Goal: Task Accomplishment & Management: Use online tool/utility

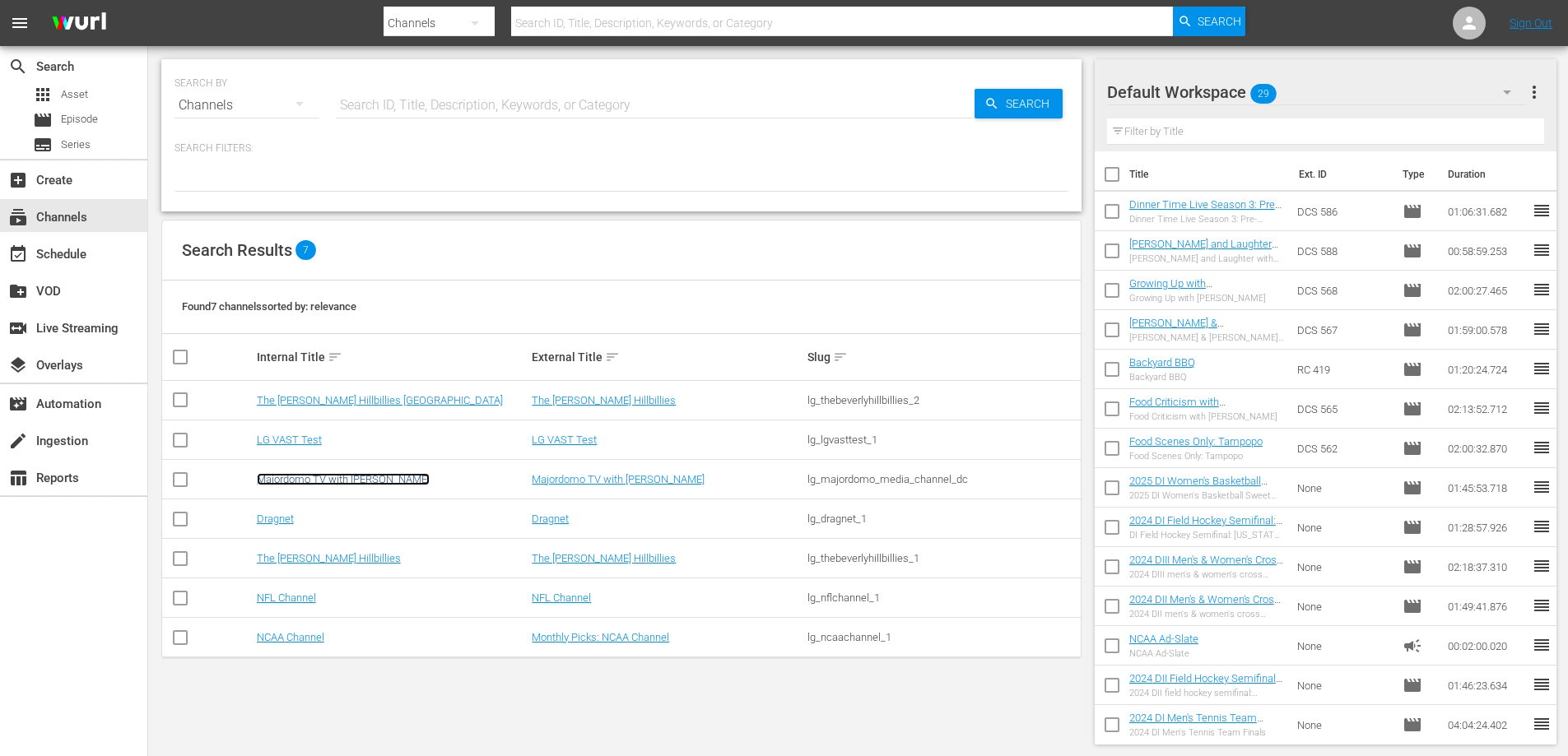
click at [293, 476] on link "Majordomo TV with [PERSON_NAME]" at bounding box center [343, 479] width 173 height 12
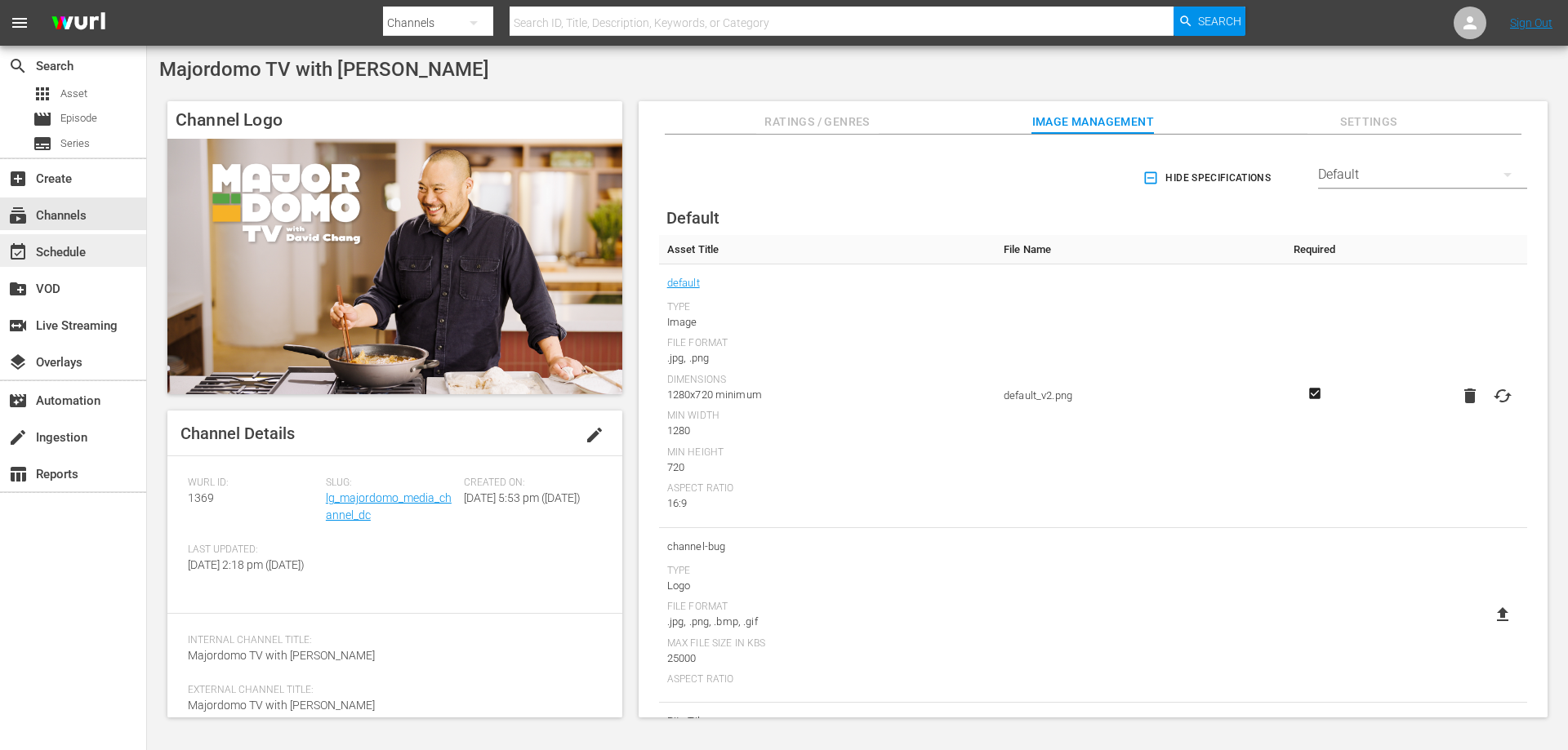
click at [102, 251] on div "event_available Schedule" at bounding box center [73, 250] width 146 height 33
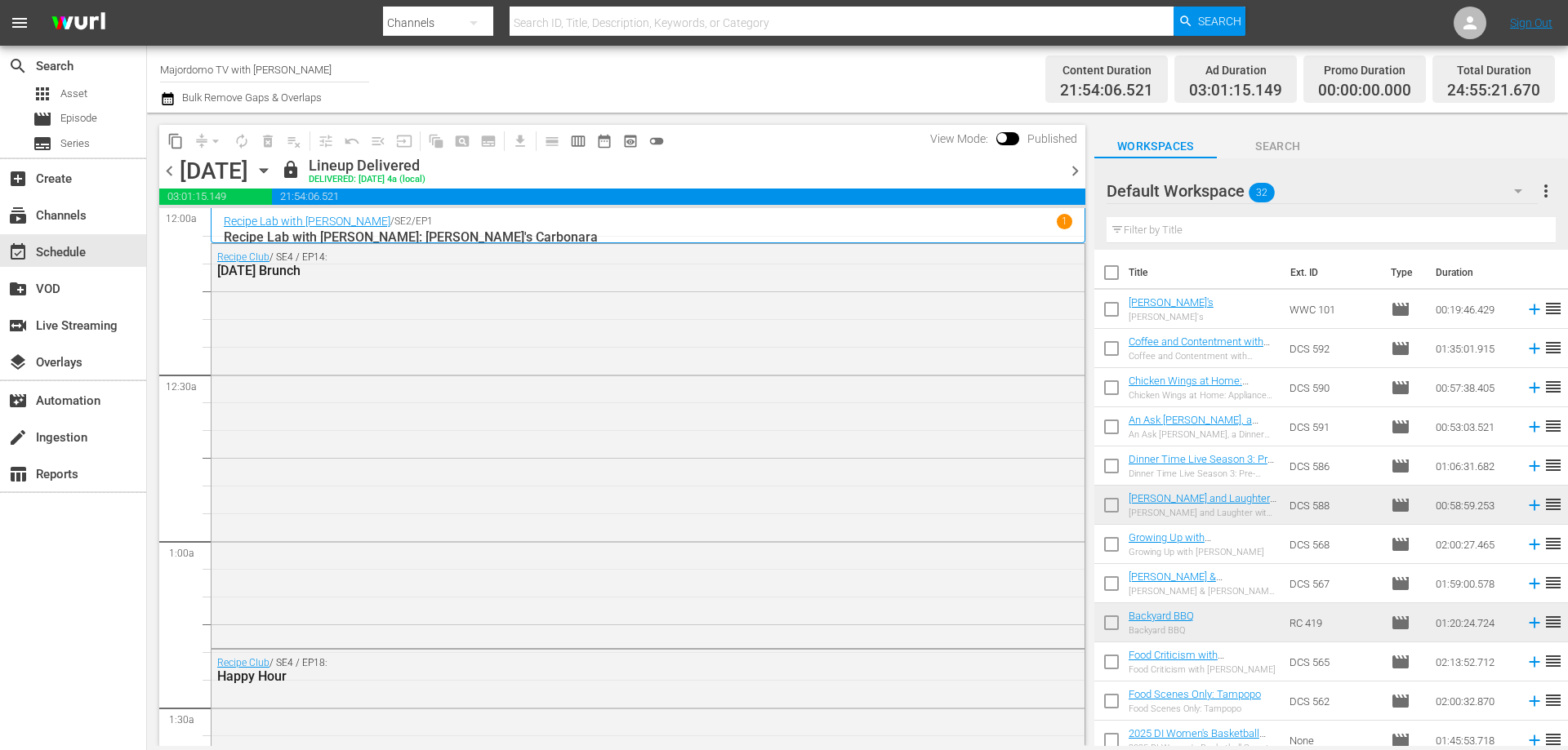
click at [273, 171] on icon "button" at bounding box center [264, 171] width 18 height 18
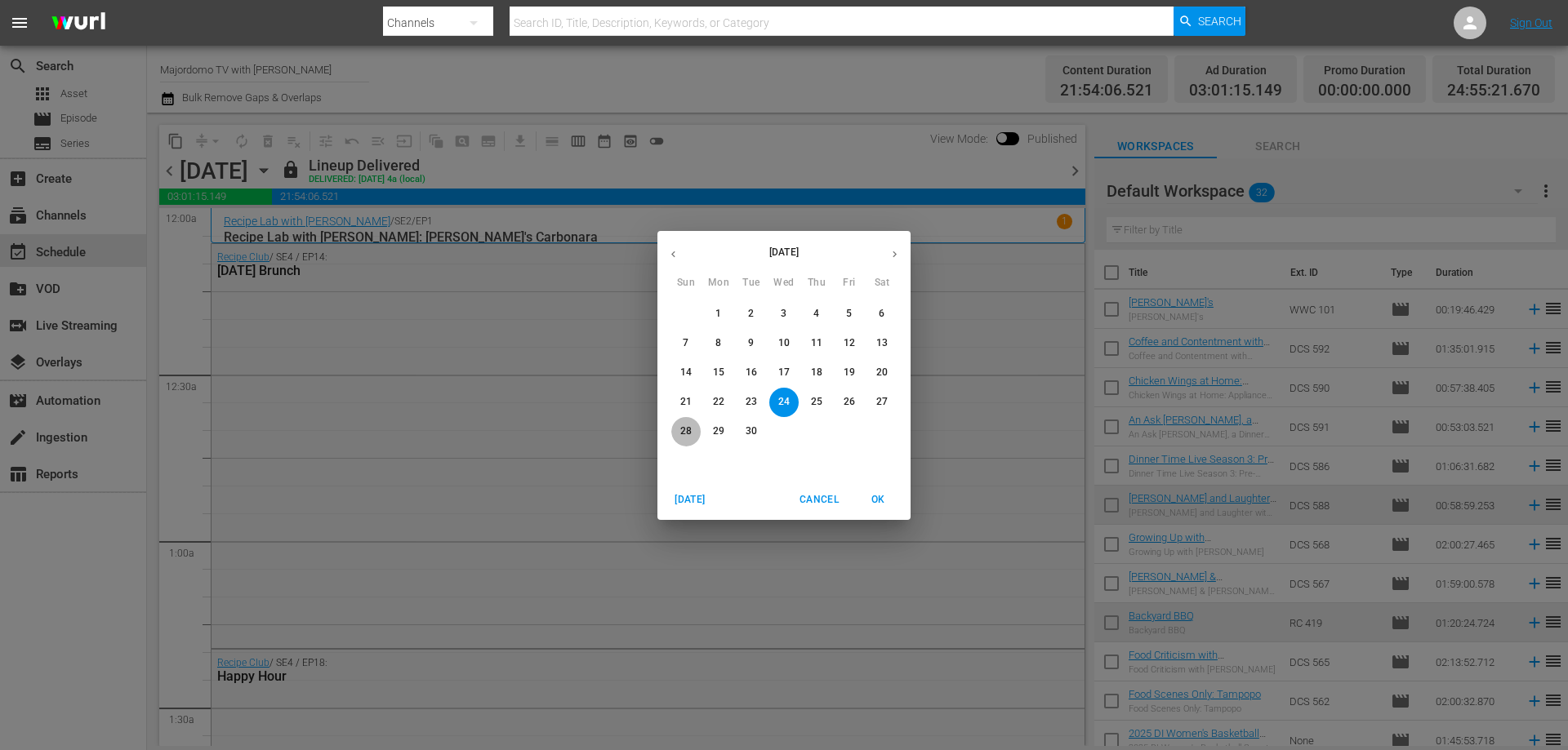
click at [690, 425] on p "28" at bounding box center [686, 431] width 12 height 14
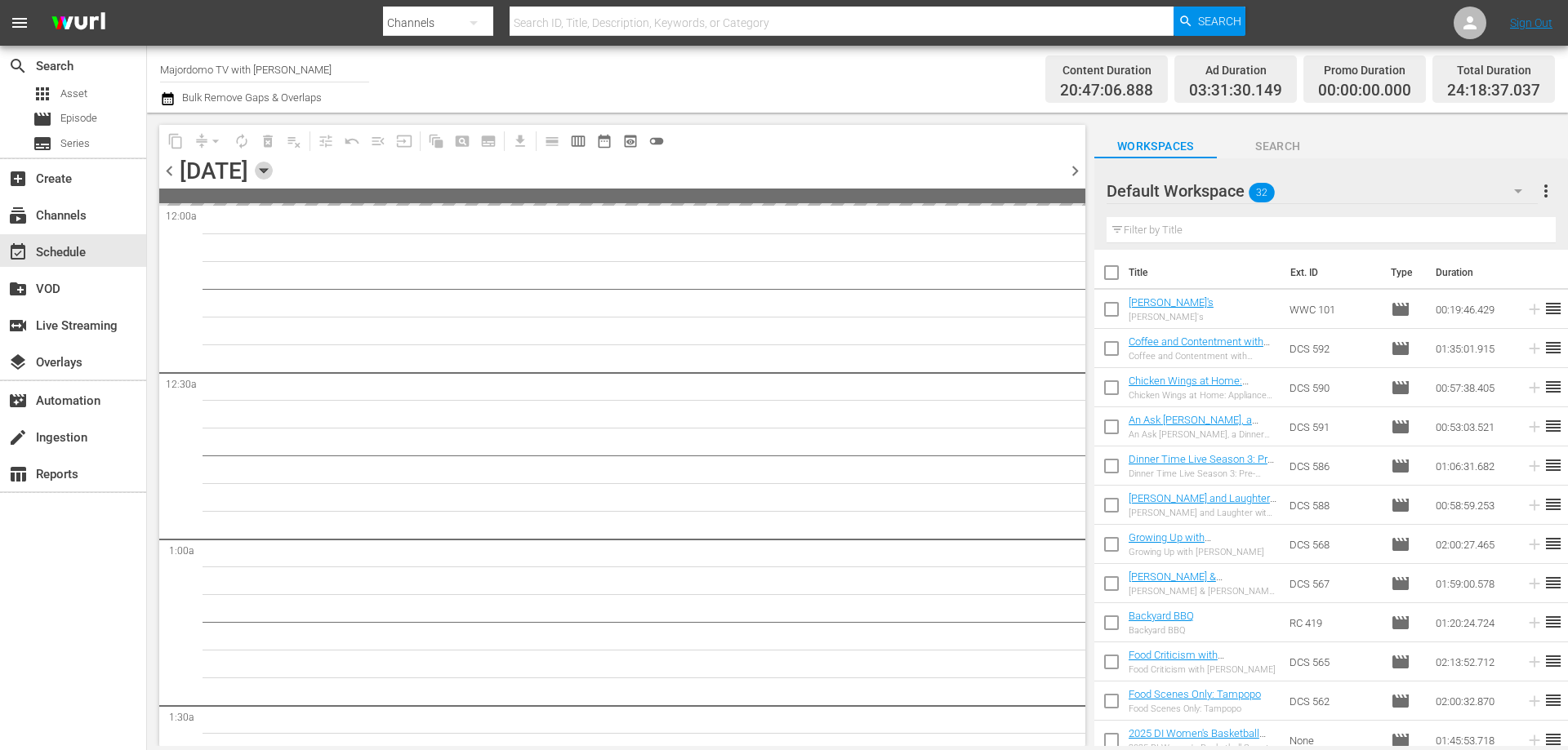
click at [273, 177] on icon "button" at bounding box center [264, 171] width 18 height 18
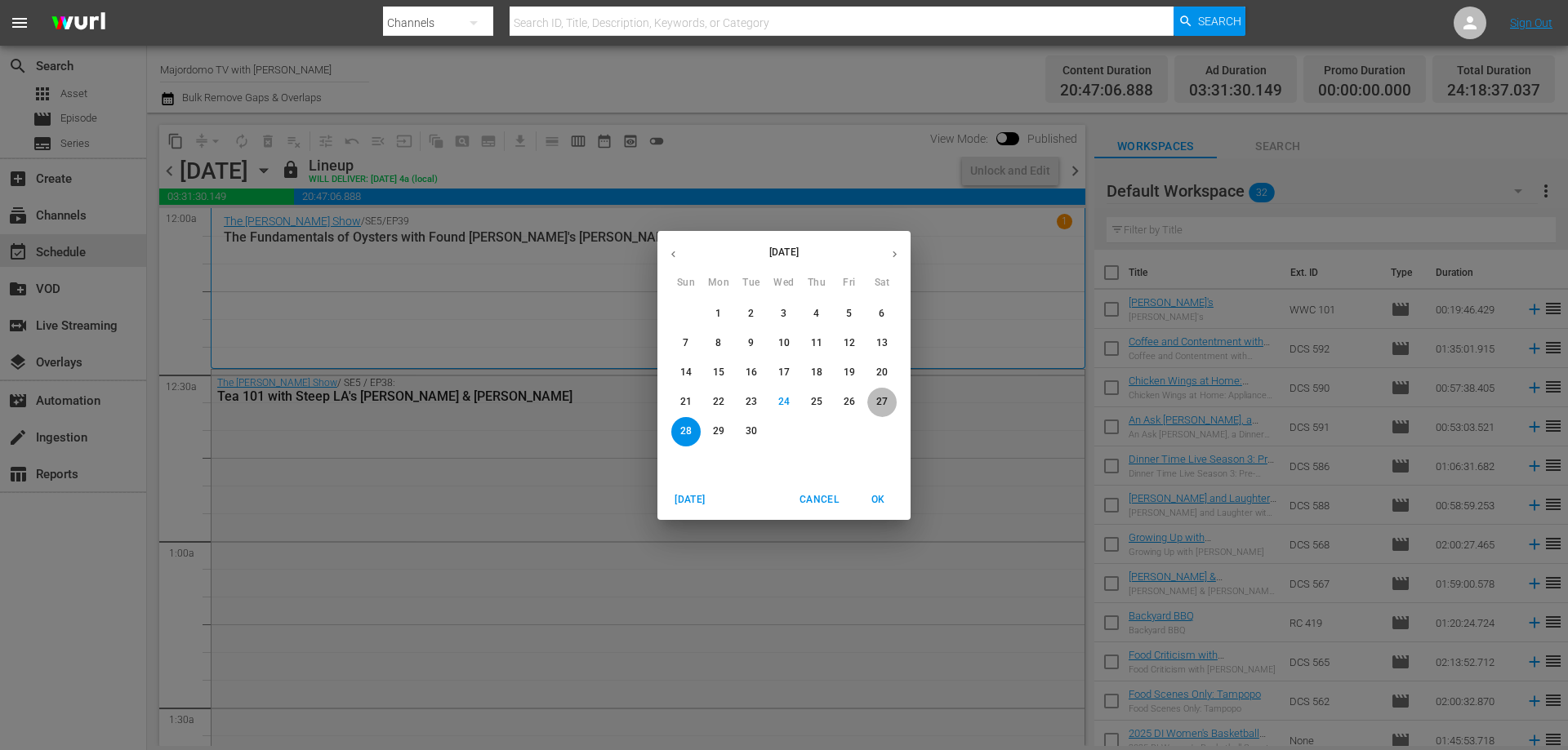
click at [883, 399] on p "27" at bounding box center [882, 402] width 12 height 14
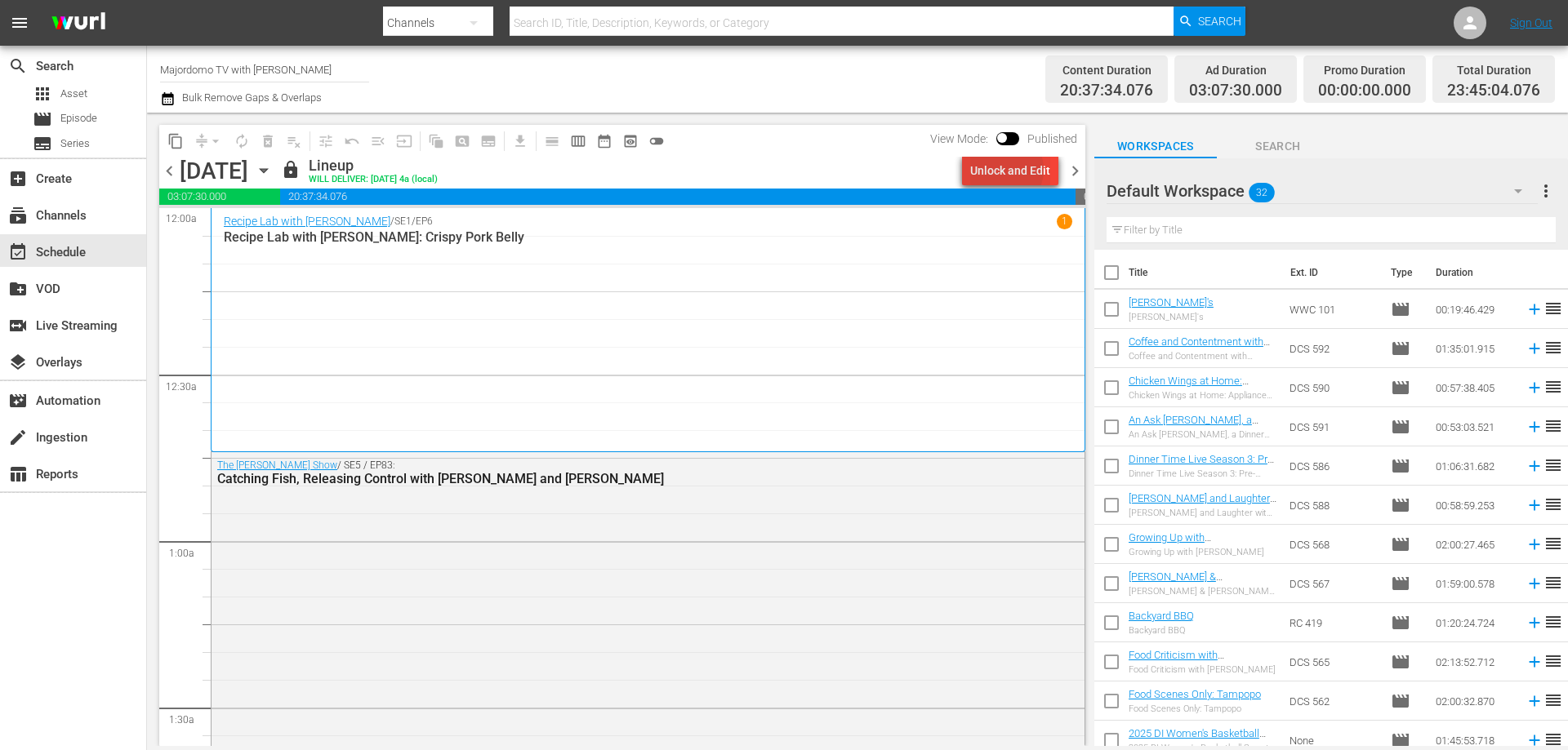
click at [1007, 170] on div "Unlock and Edit" at bounding box center [1010, 171] width 80 height 30
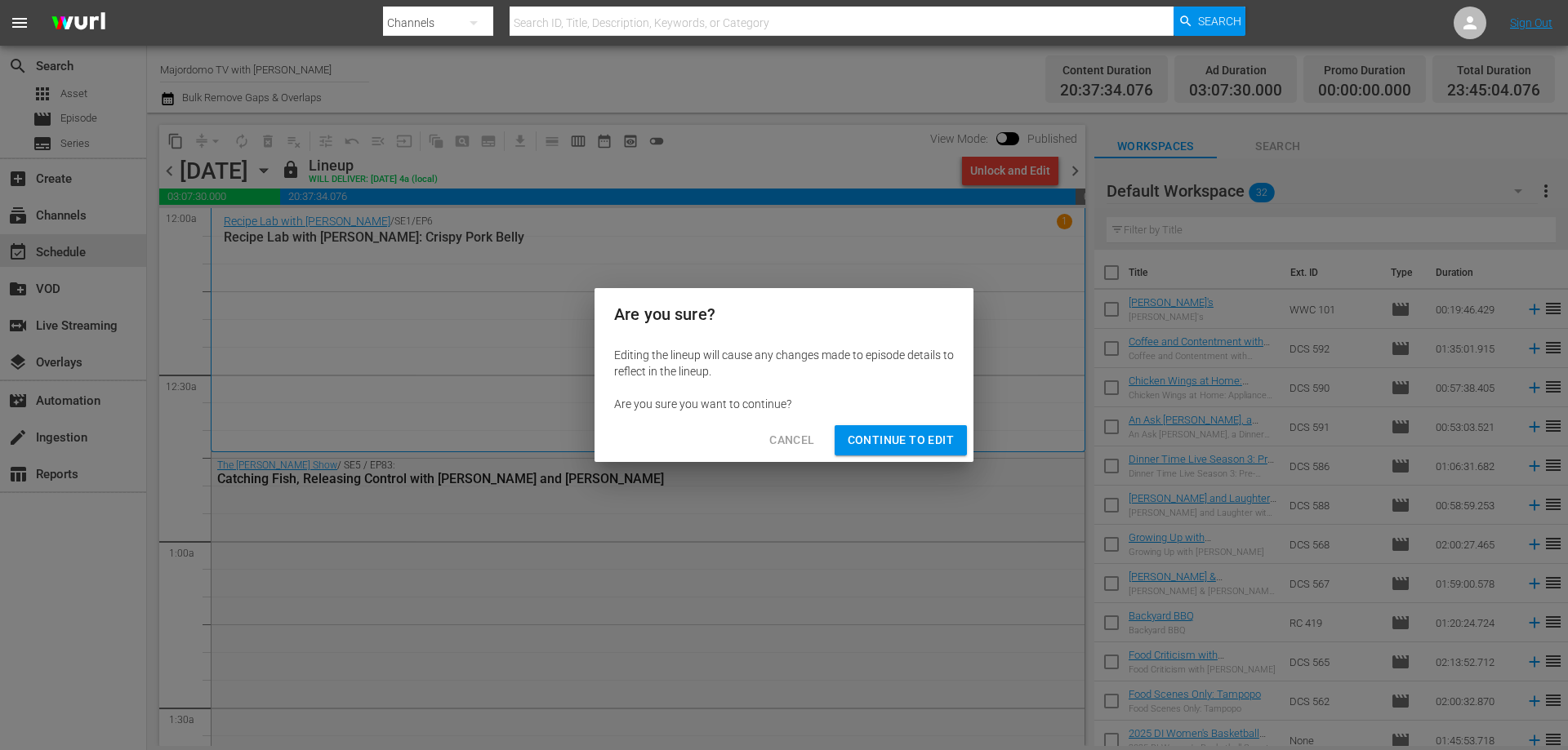
click at [921, 437] on span "Continue to Edit" at bounding box center [902, 440] width 107 height 21
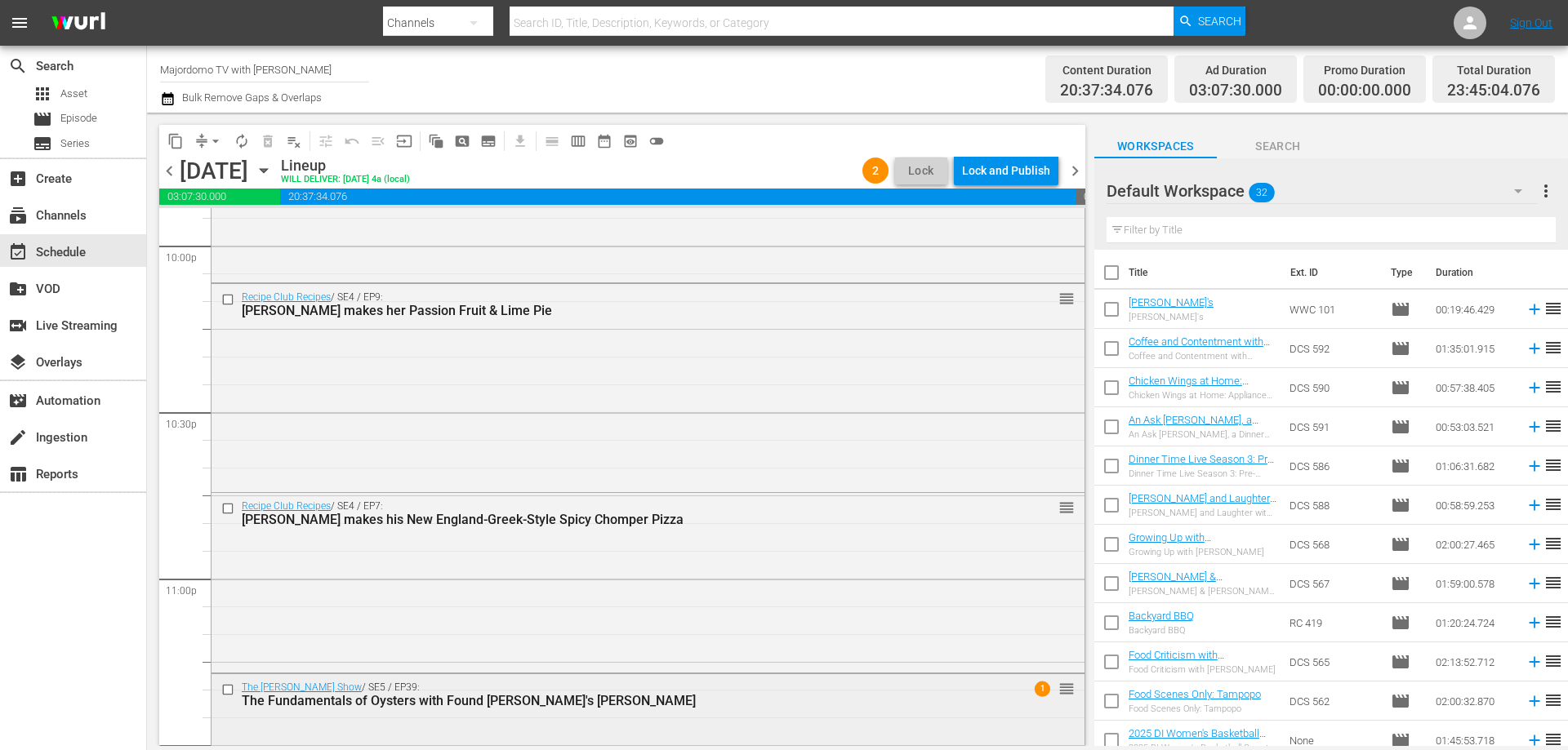
scroll to position [7207, 0]
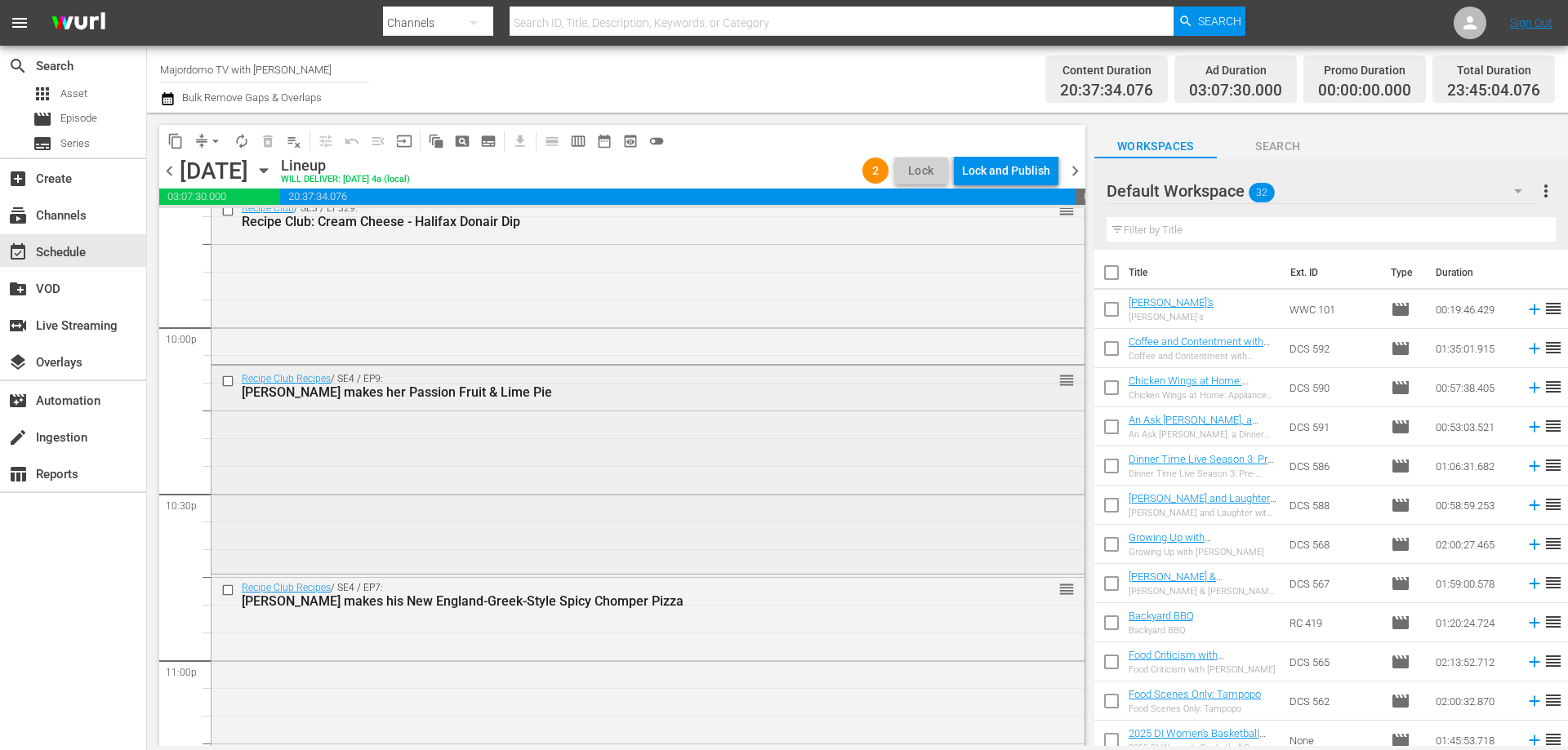
click at [224, 380] on input "checkbox" at bounding box center [229, 382] width 17 height 14
click at [224, 588] on input "checkbox" at bounding box center [229, 590] width 17 height 14
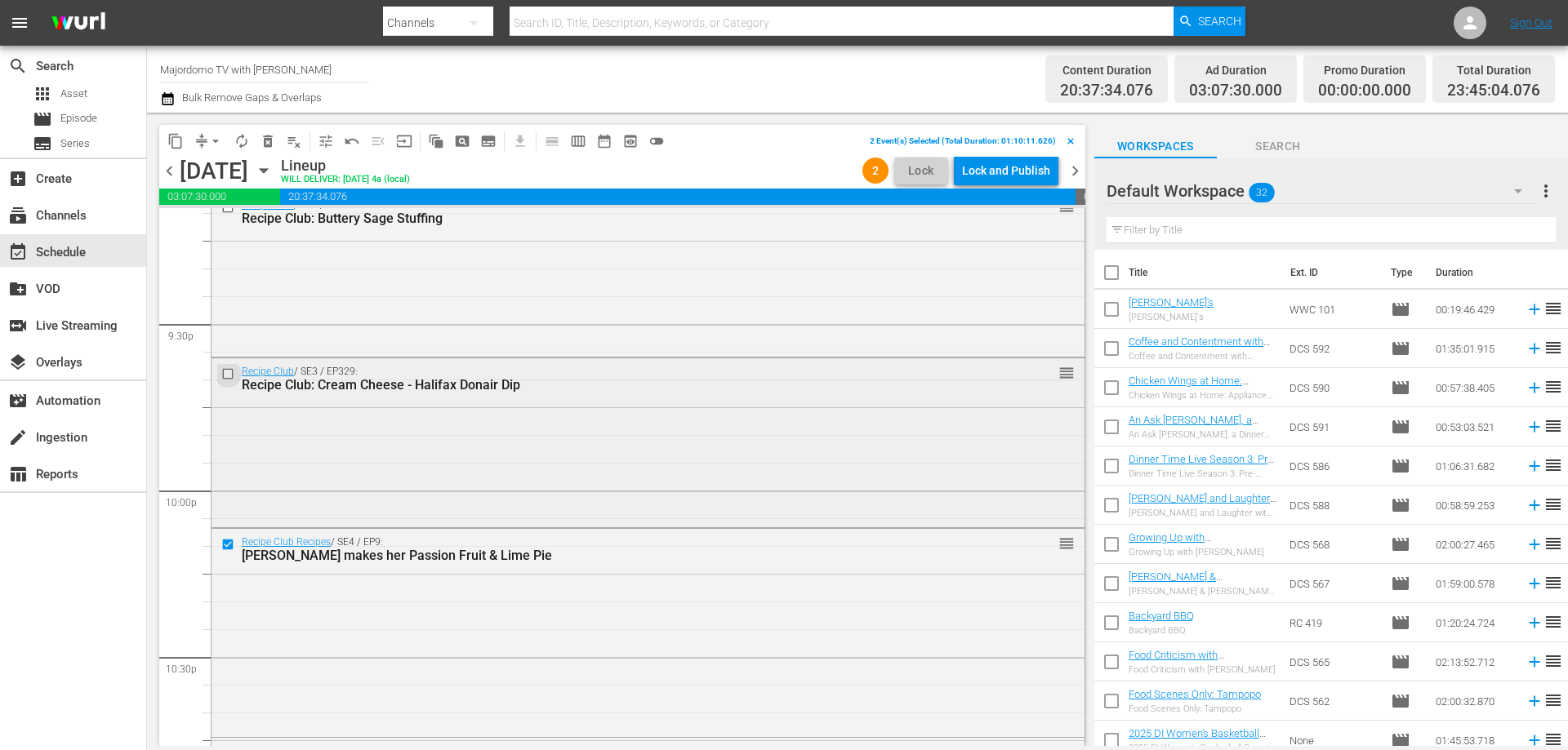
click at [224, 372] on input "checkbox" at bounding box center [229, 374] width 17 height 14
click at [267, 141] on span "delete_forever_outlined" at bounding box center [268, 141] width 17 height 17
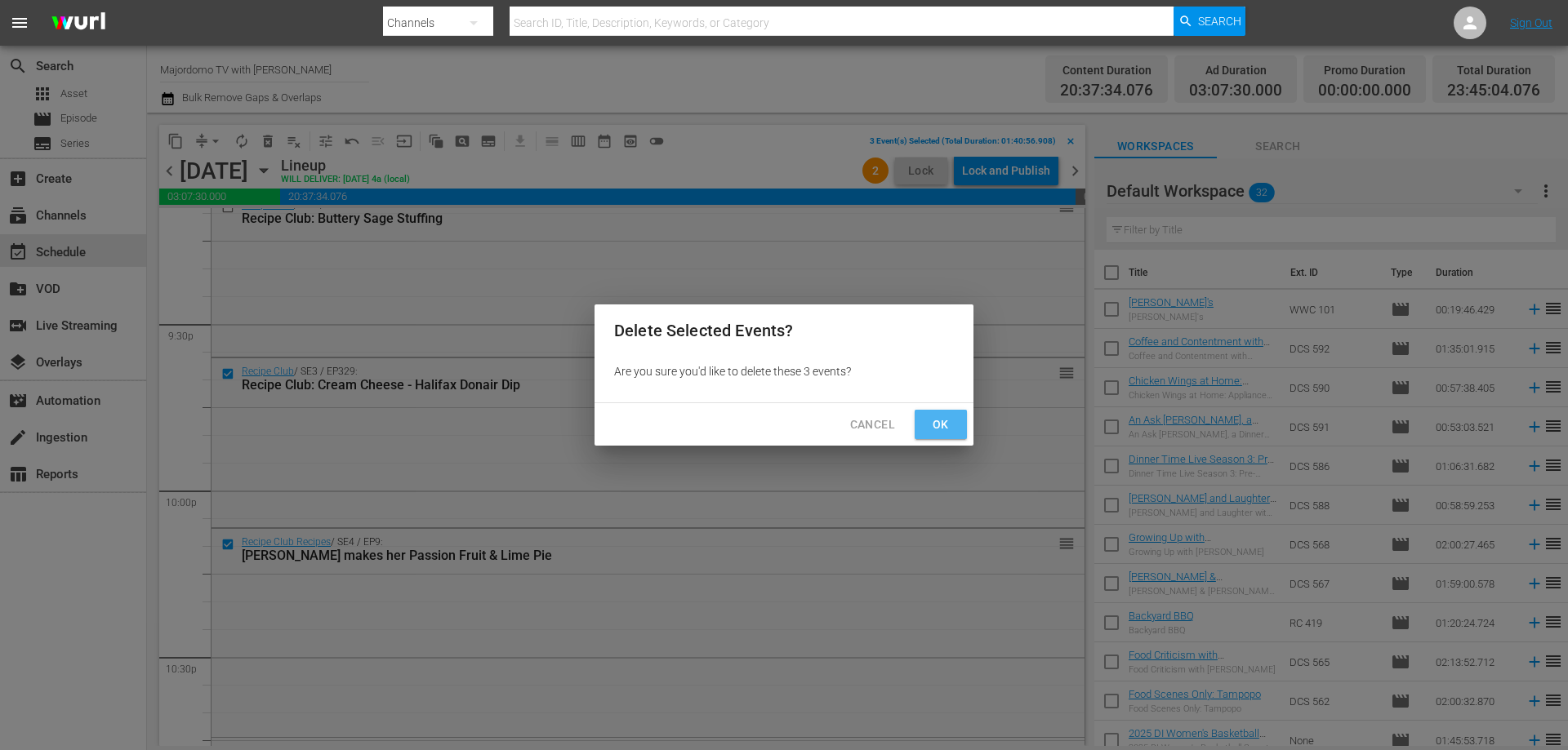
click at [933, 432] on span "Ok" at bounding box center [941, 424] width 26 height 21
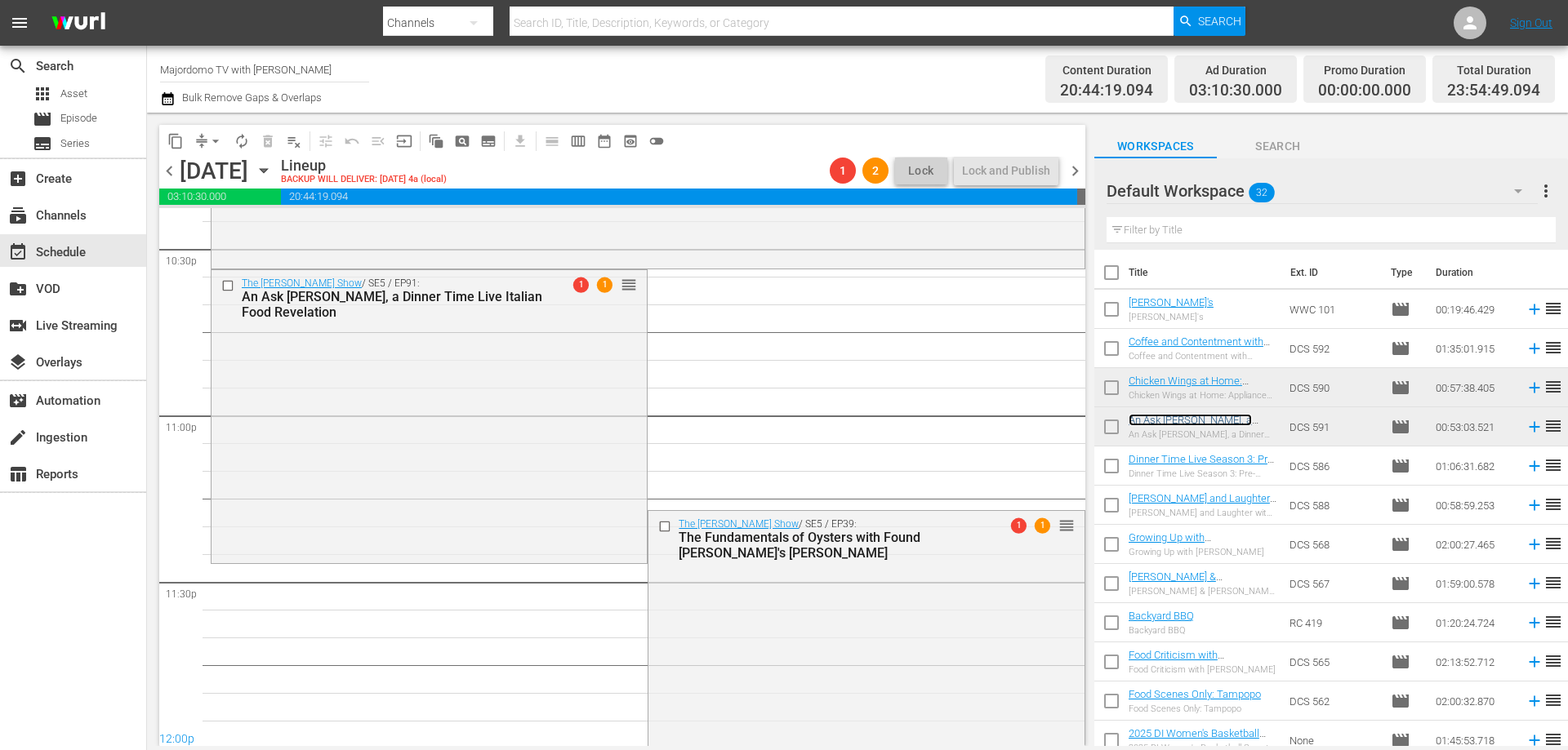
scroll to position [7289, 0]
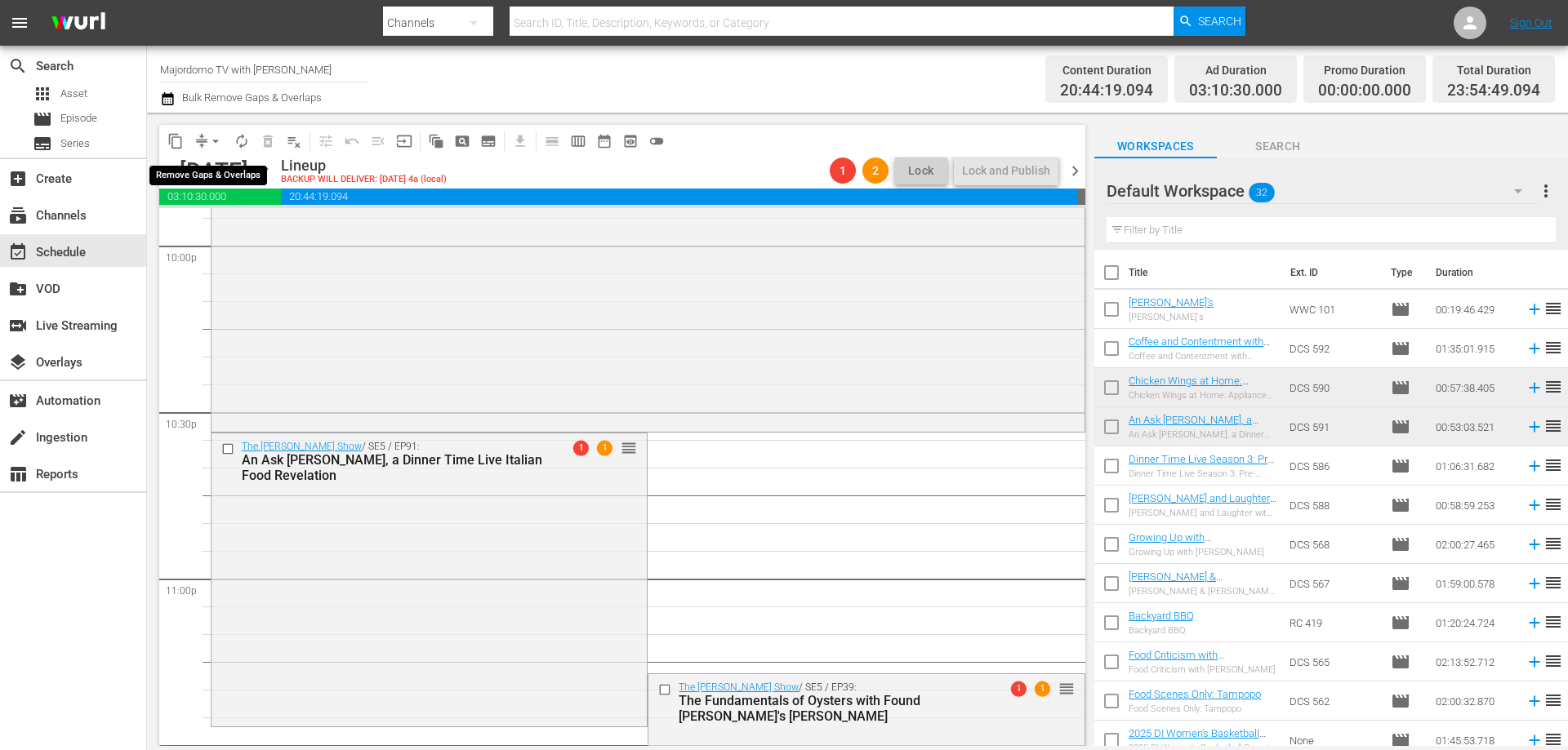
click at [210, 135] on span "arrow_drop_down" at bounding box center [215, 141] width 17 height 17
click at [207, 224] on li "Align to End of Previous Day" at bounding box center [216, 228] width 172 height 27
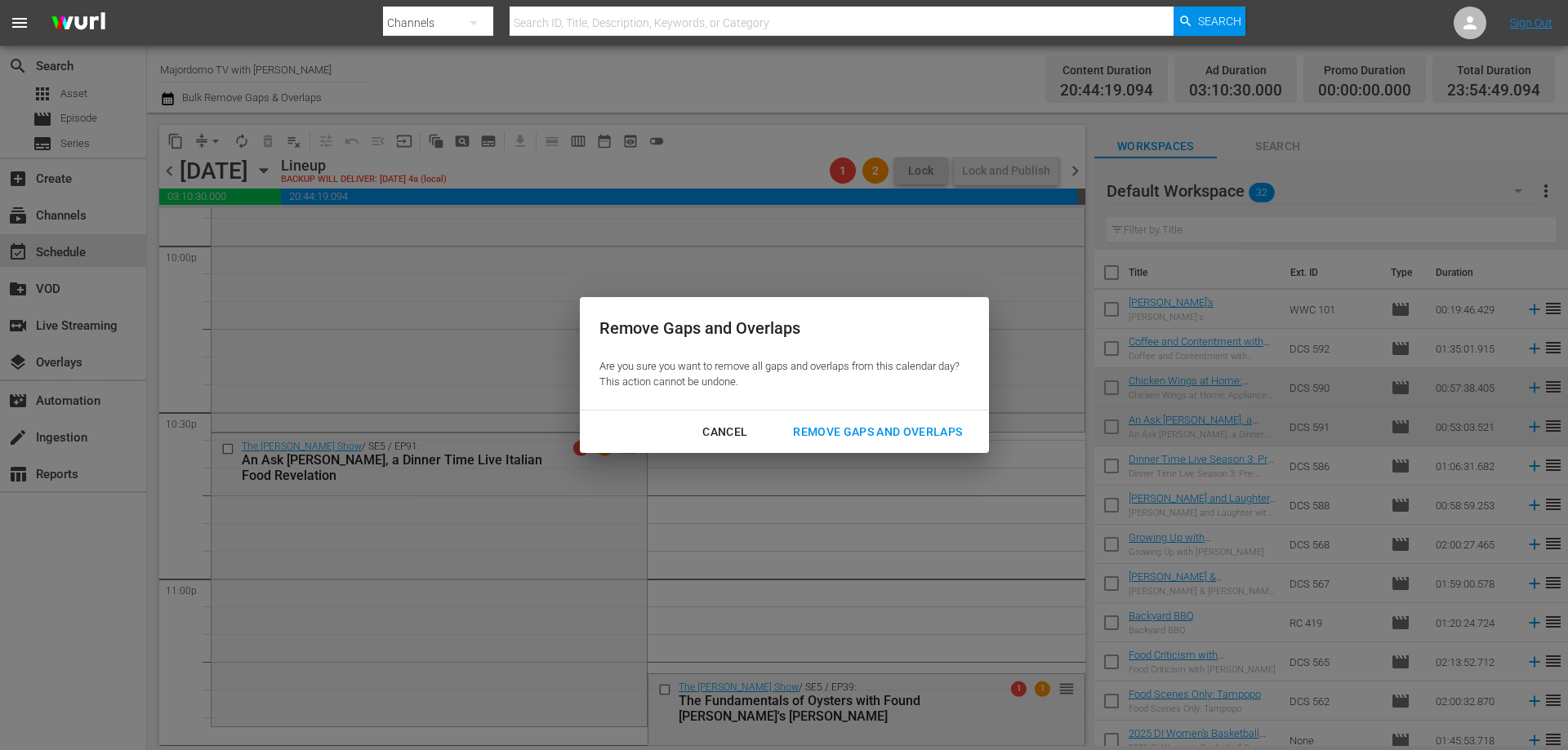
click at [895, 422] on div "Remove Gaps and Overlaps" at bounding box center [878, 432] width 196 height 21
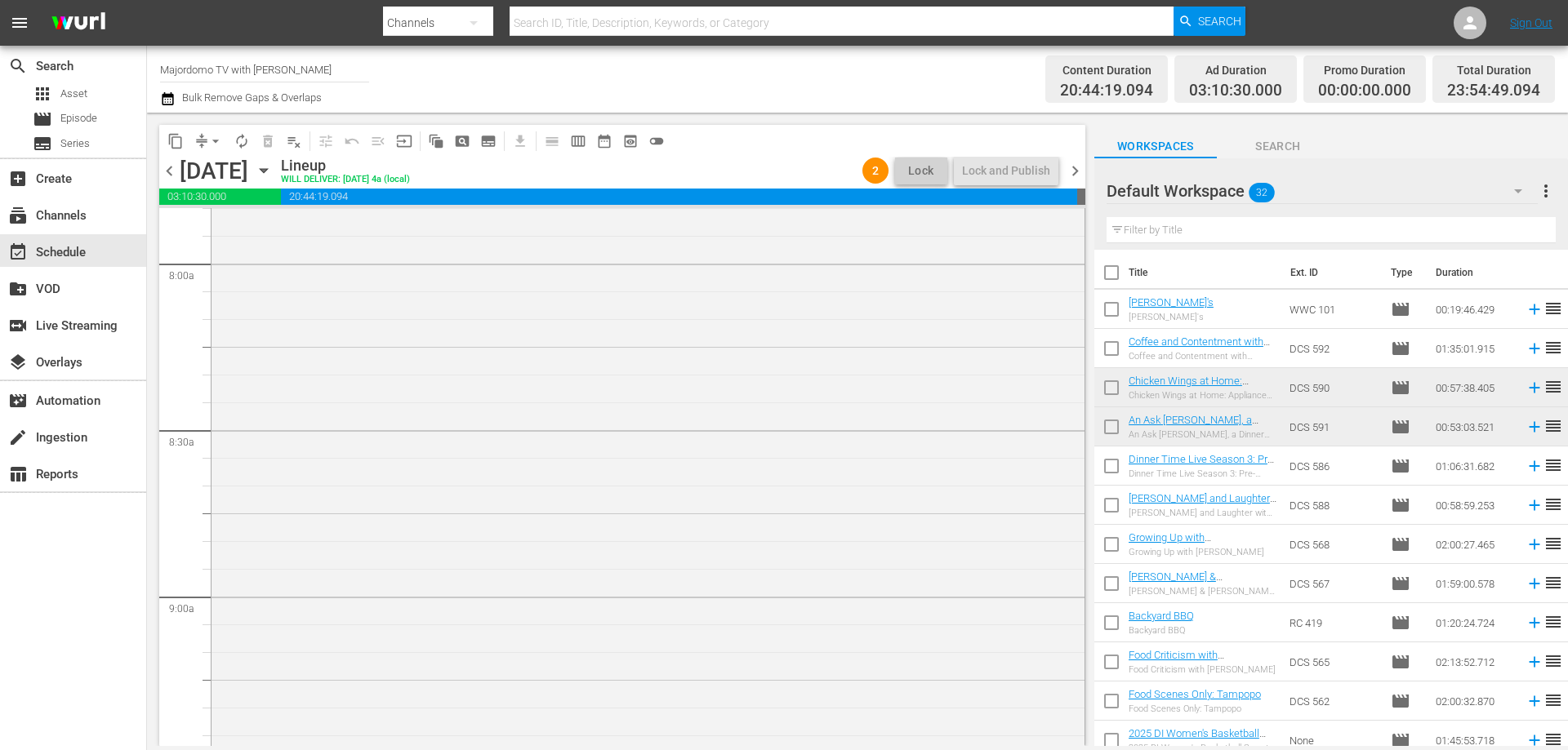
scroll to position [1874, 0]
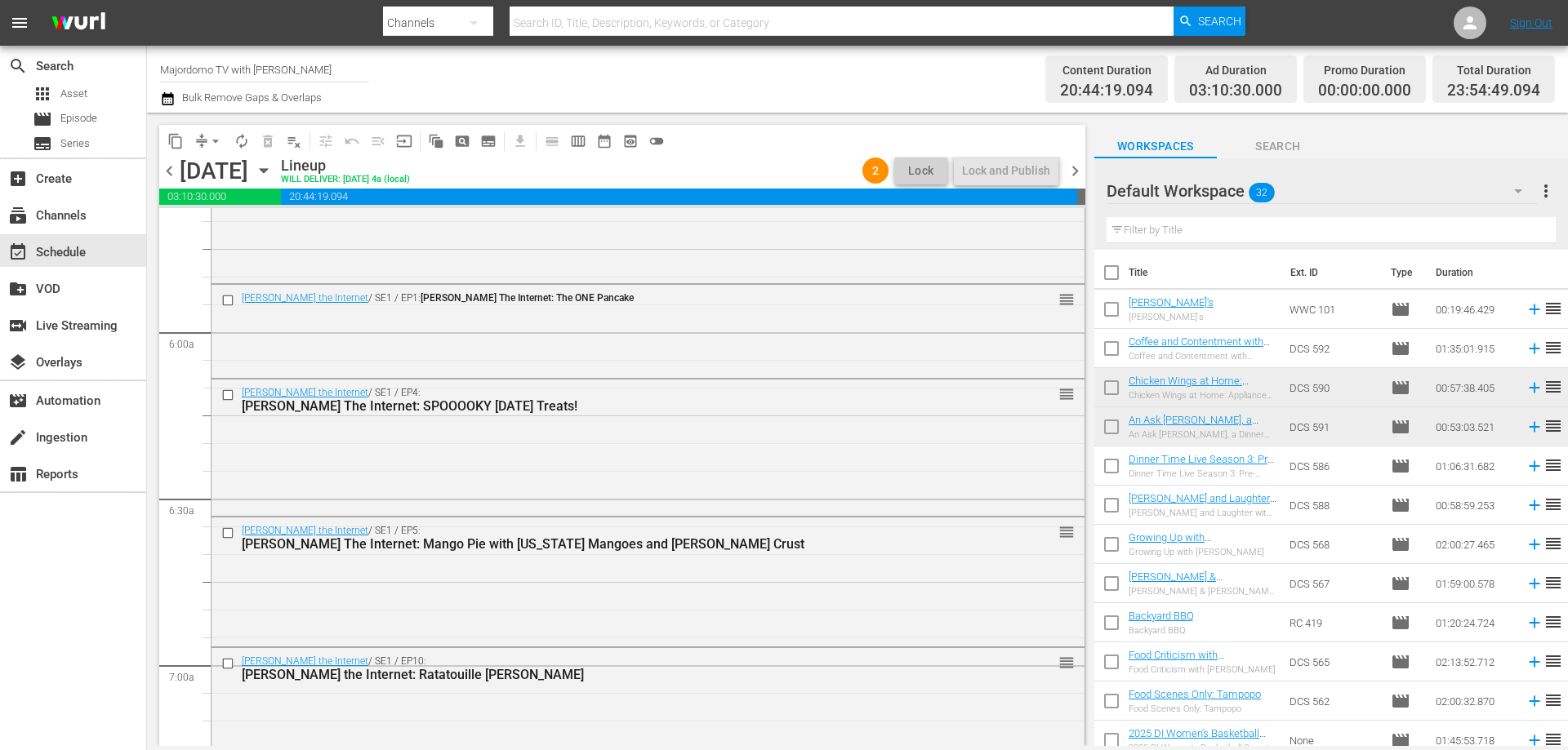
click at [1073, 161] on span "chevron_right" at bounding box center [1075, 171] width 21 height 21
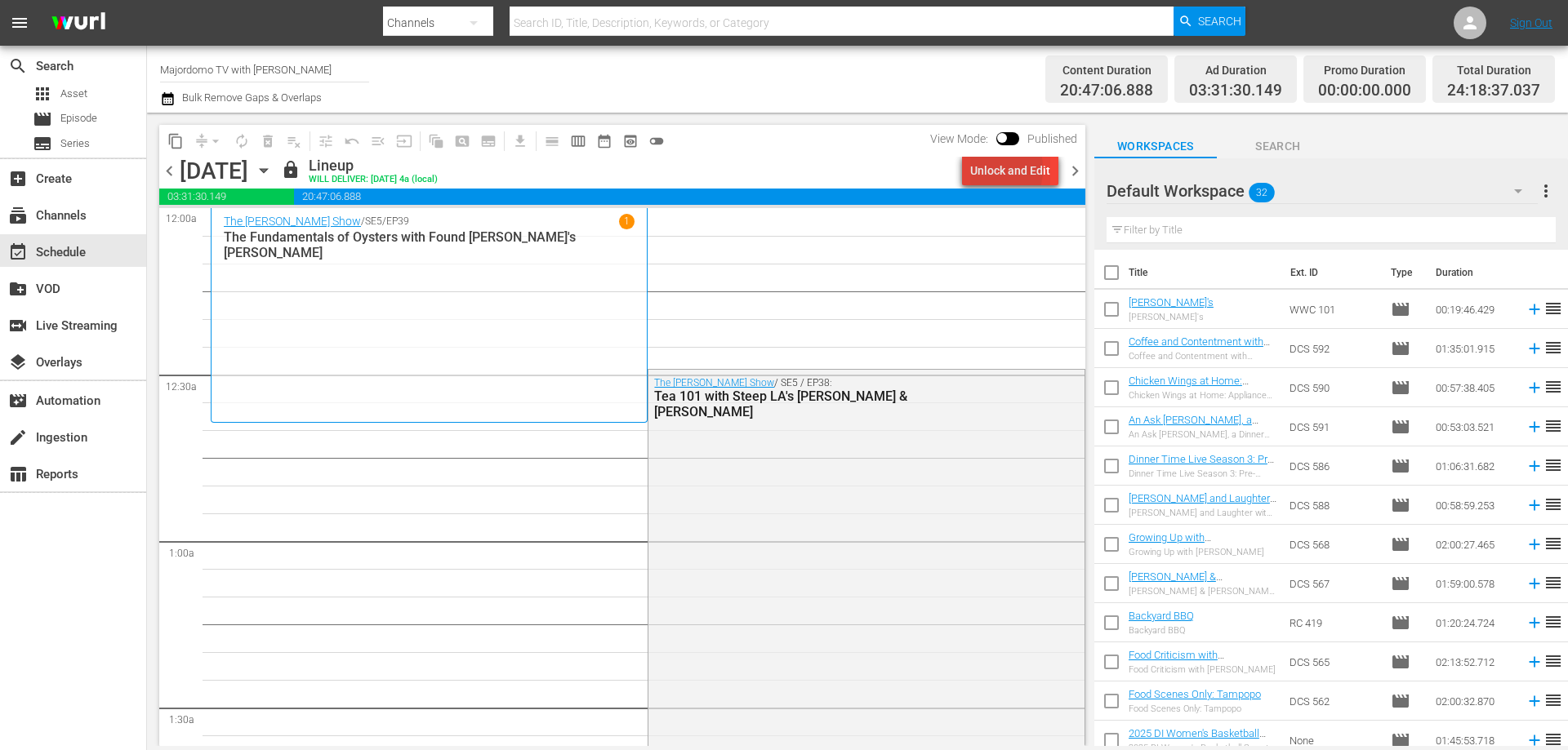
click at [980, 169] on div "Unlock and Edit" at bounding box center [1010, 171] width 80 height 30
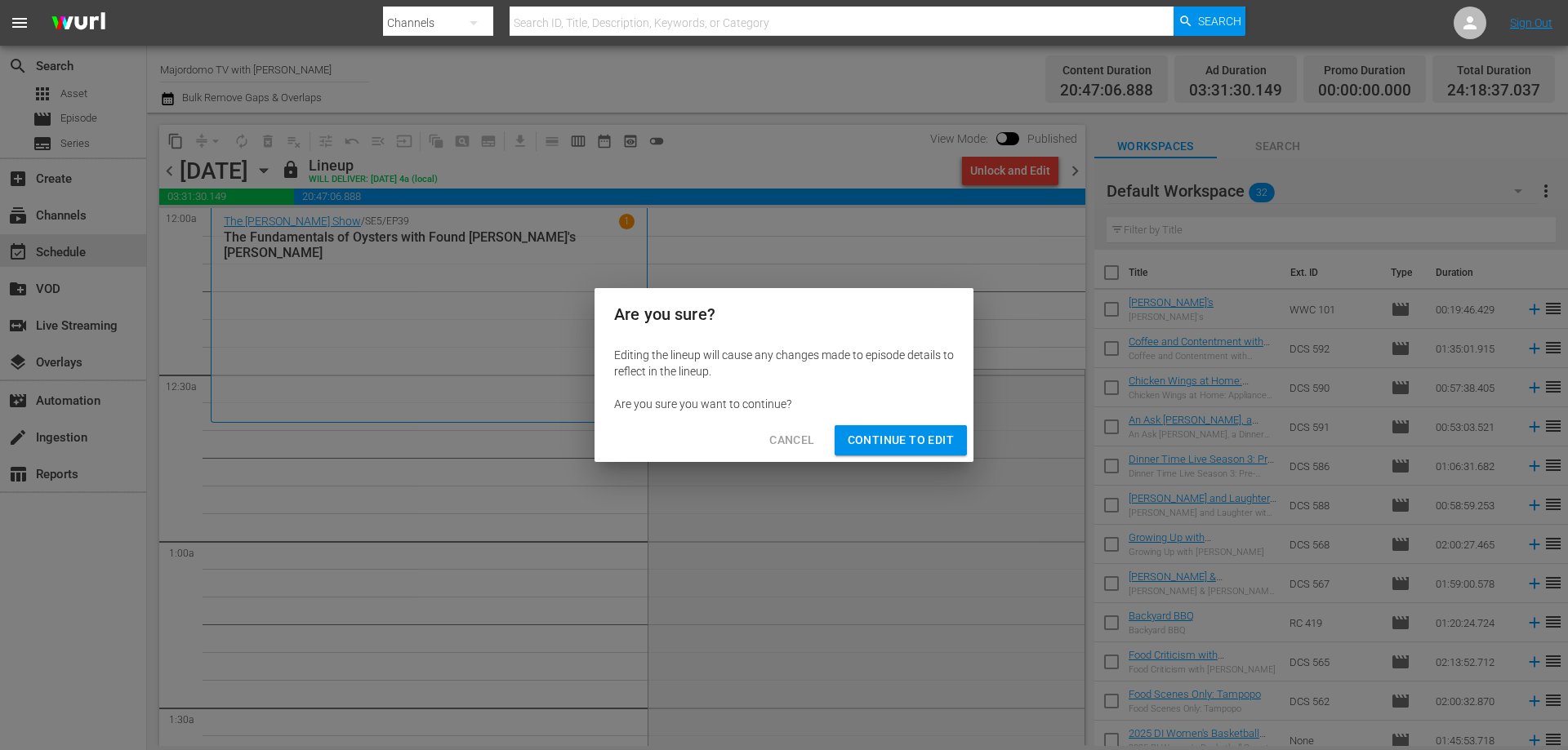
click at [880, 432] on span "Continue to Edit" at bounding box center [902, 440] width 107 height 21
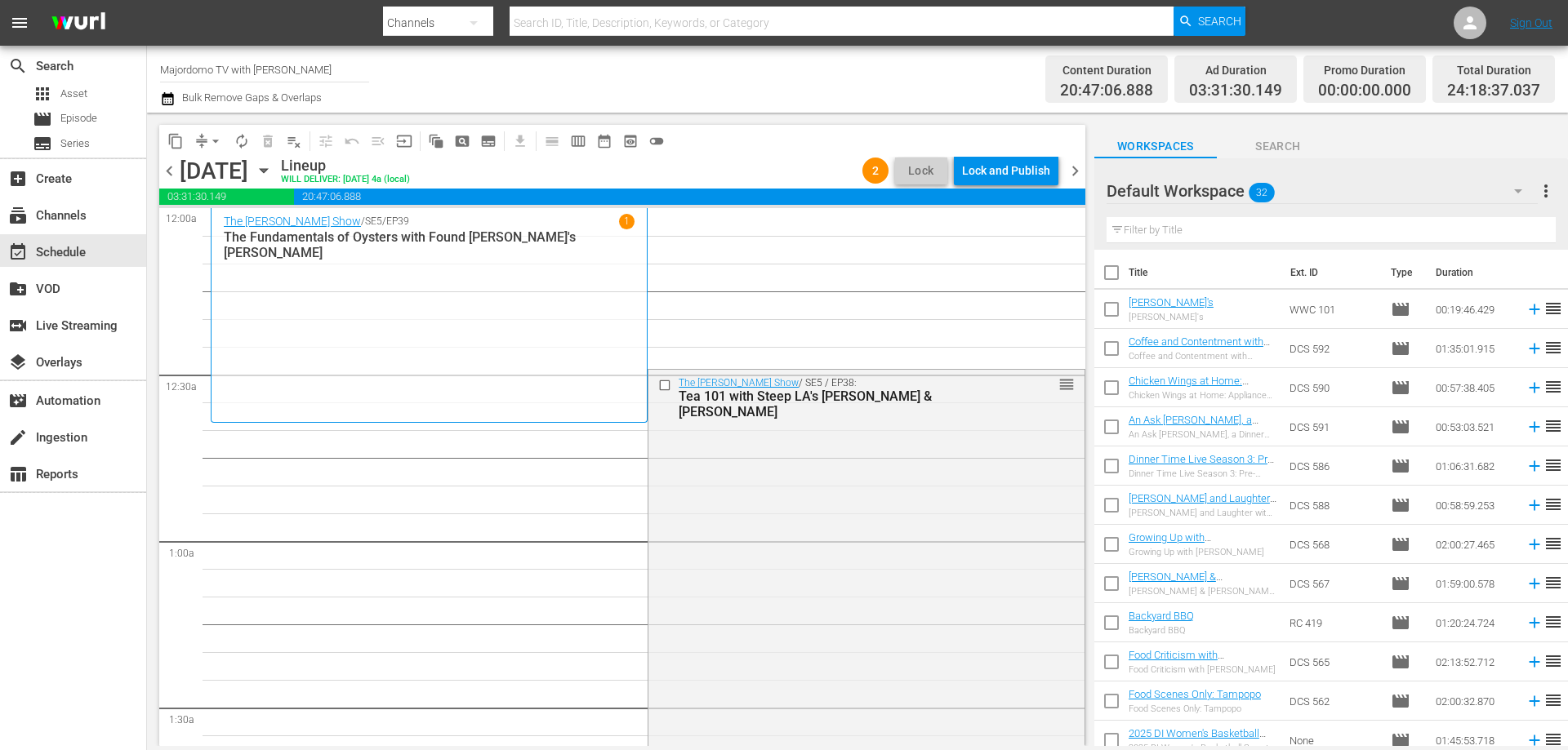
click at [206, 139] on button "arrow_drop_down" at bounding box center [215, 141] width 26 height 26
click at [251, 238] on li "Align to End of Previous Day" at bounding box center [216, 228] width 172 height 27
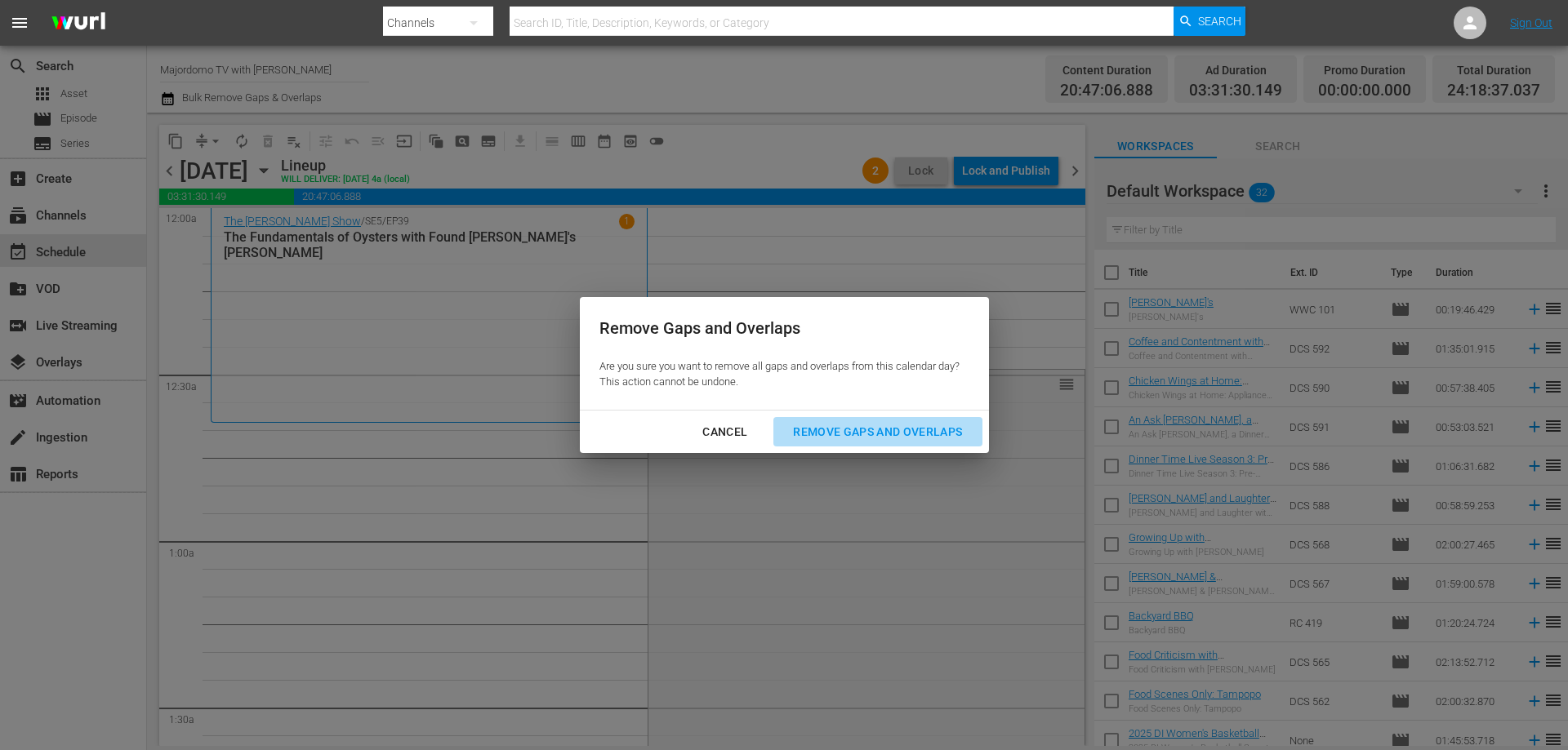
click at [832, 432] on div "Remove Gaps and Overlaps" at bounding box center [878, 432] width 196 height 21
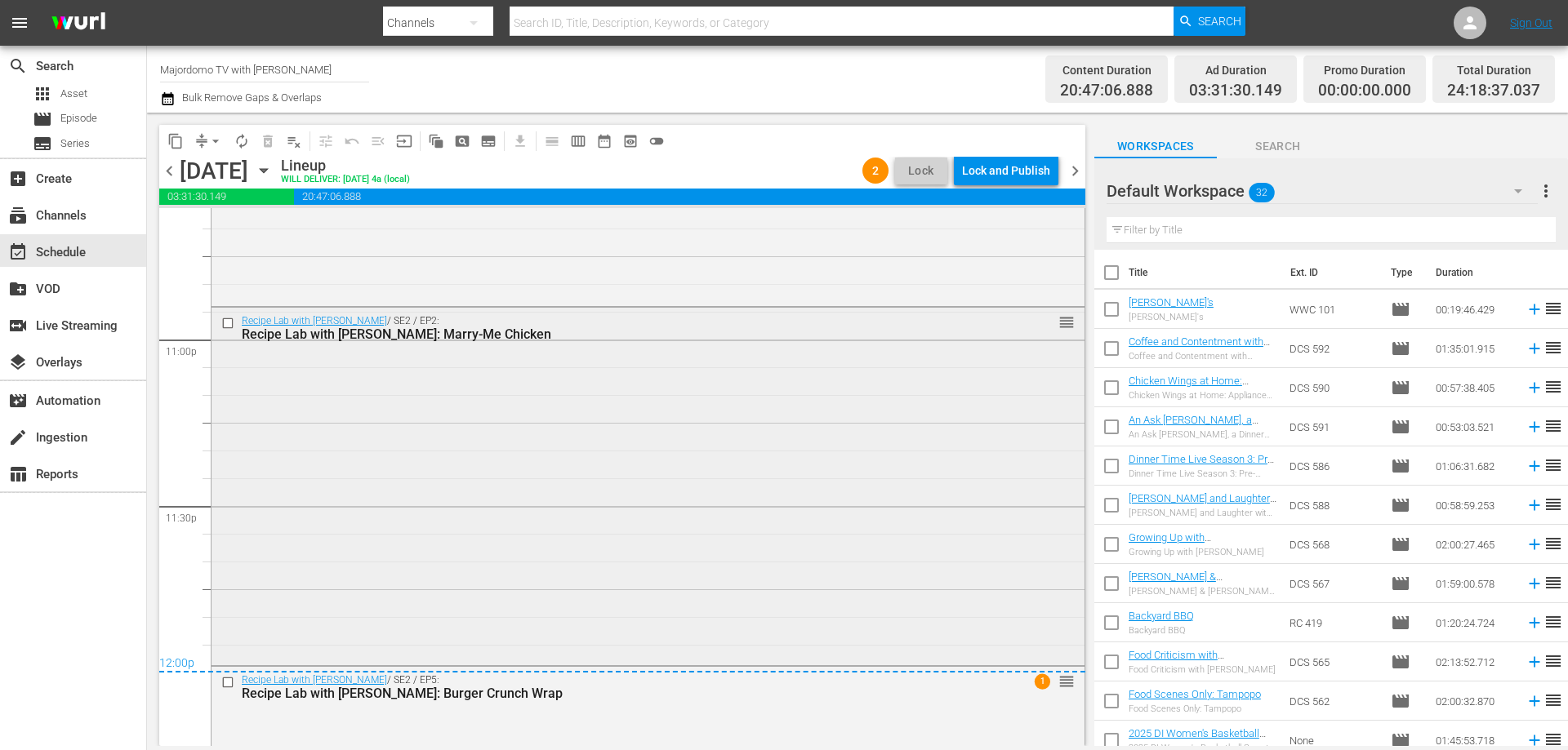
scroll to position [7447, 0]
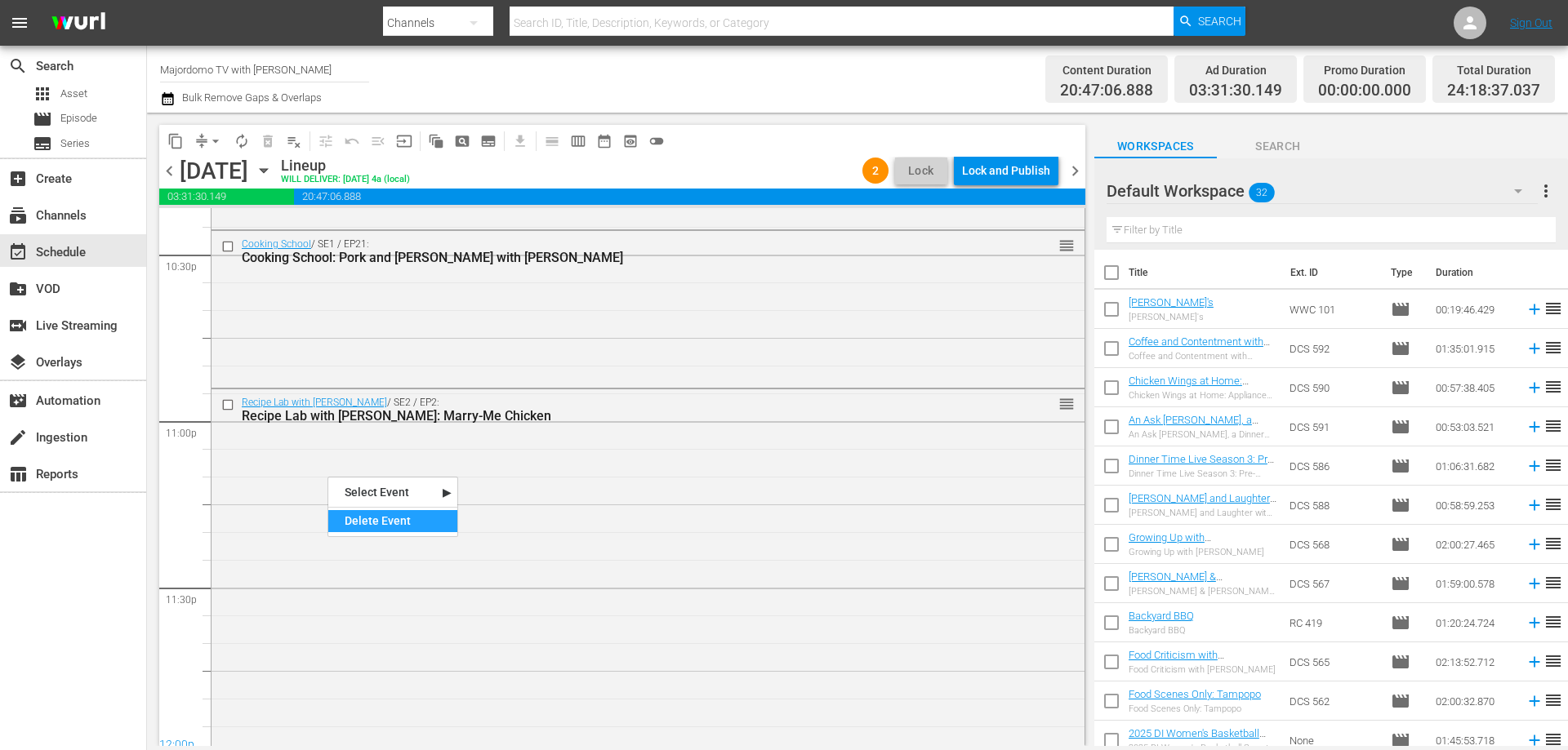
click at [408, 527] on div "Delete Event" at bounding box center [392, 521] width 129 height 22
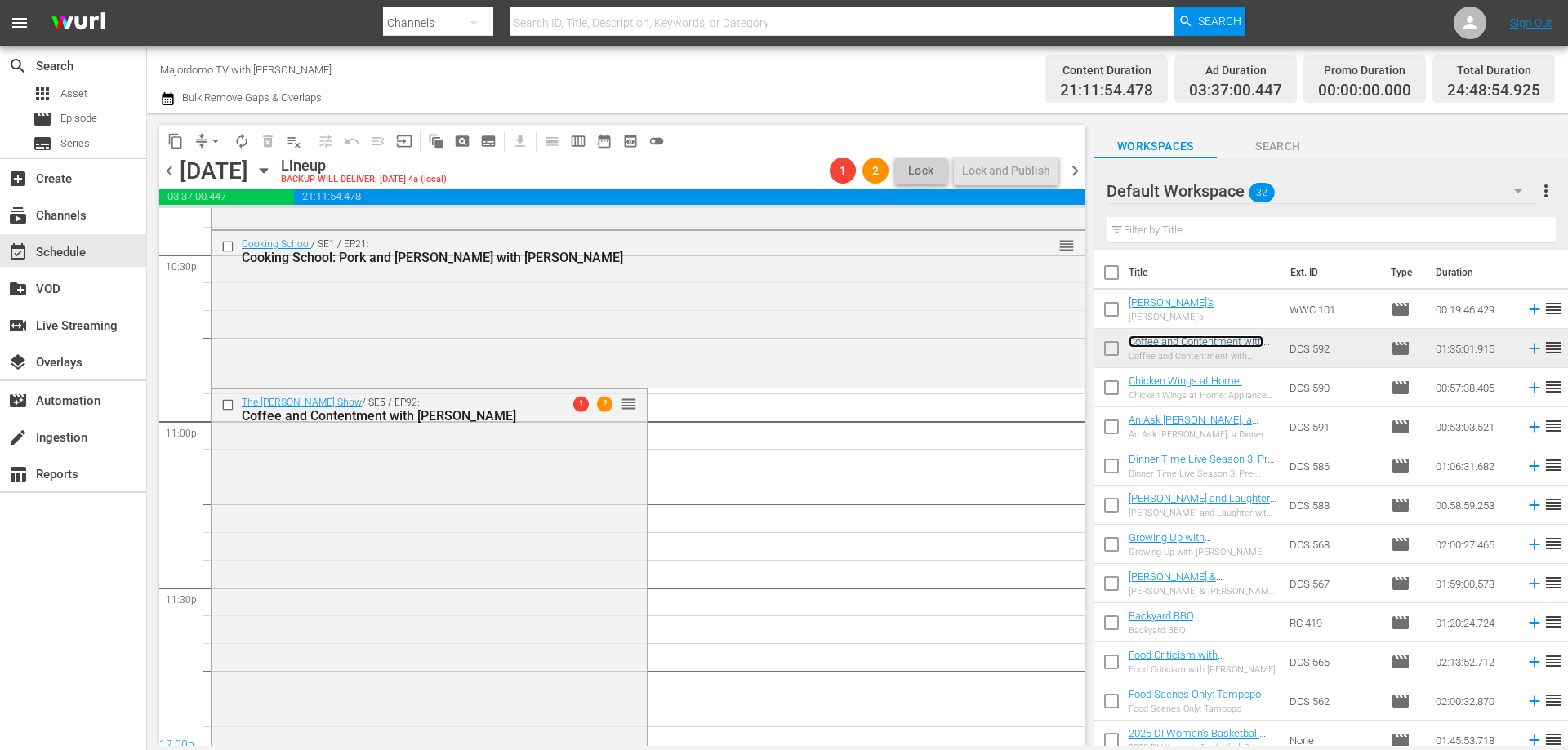
scroll to position [7772, 0]
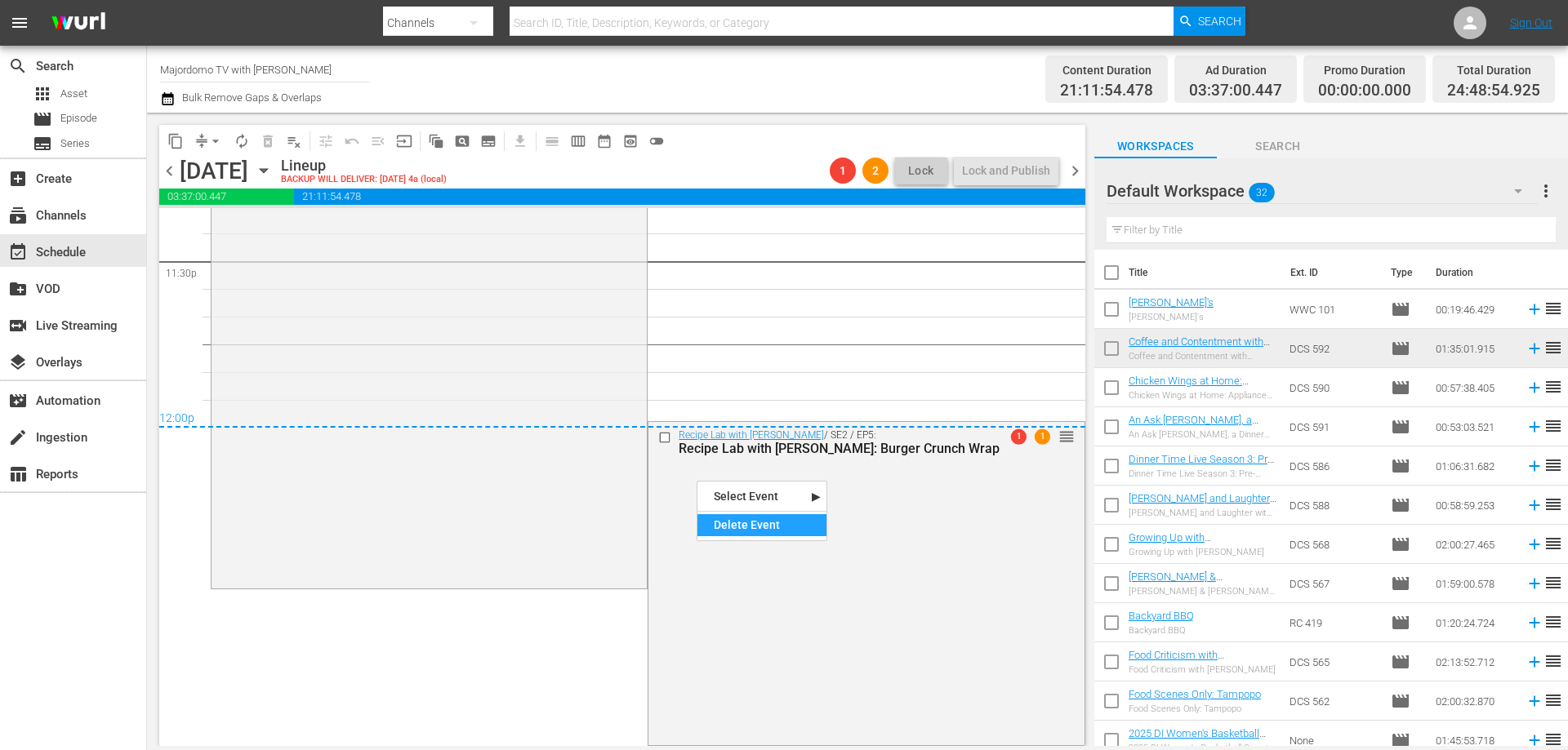
click at [772, 526] on div "Delete Event" at bounding box center [761, 525] width 129 height 22
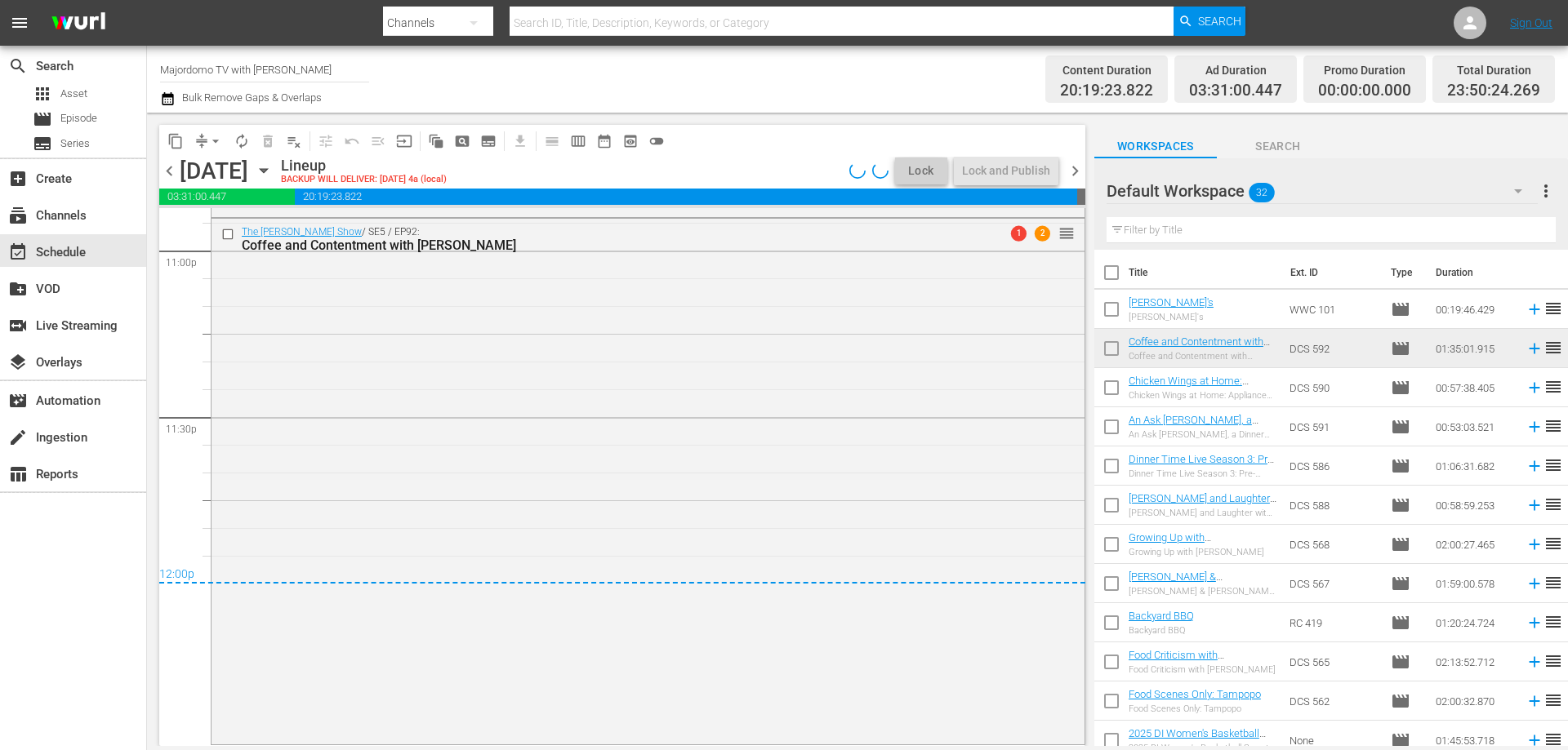
scroll to position [7616, 0]
click at [1074, 168] on span "chevron_right" at bounding box center [1075, 171] width 21 height 21
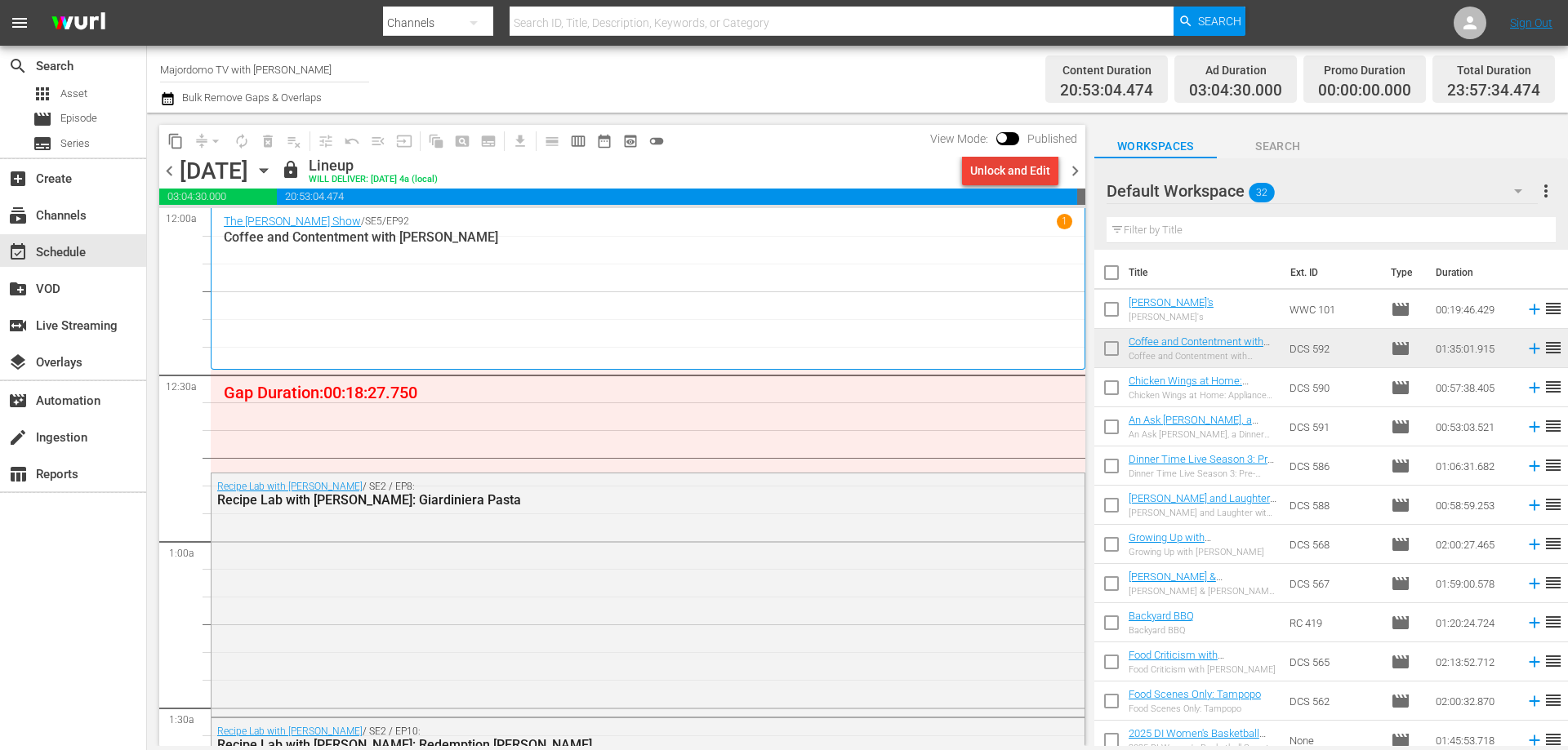
click at [1047, 171] on div "Unlock and Edit" at bounding box center [1010, 171] width 80 height 30
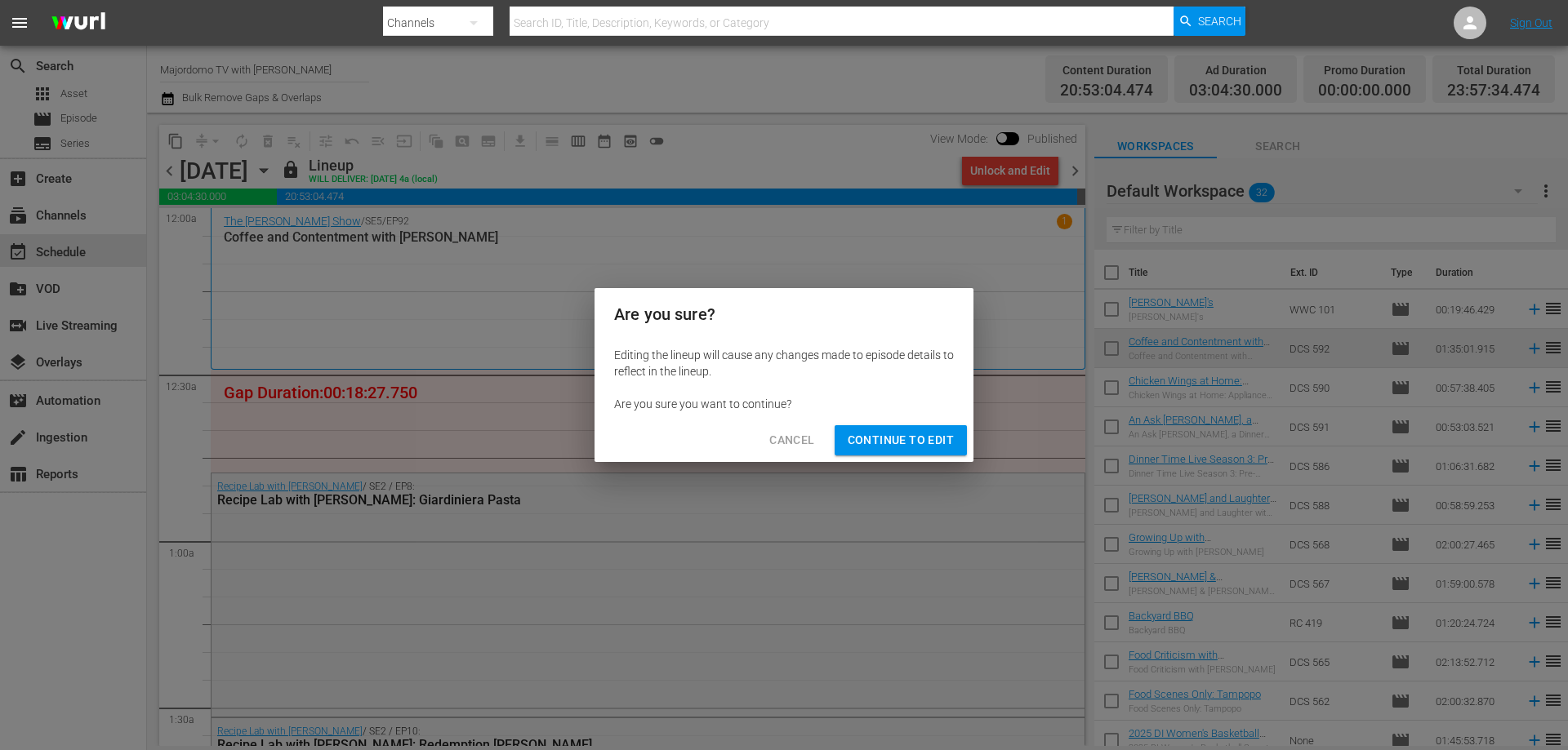
click at [922, 441] on span "Continue to Edit" at bounding box center [902, 440] width 107 height 21
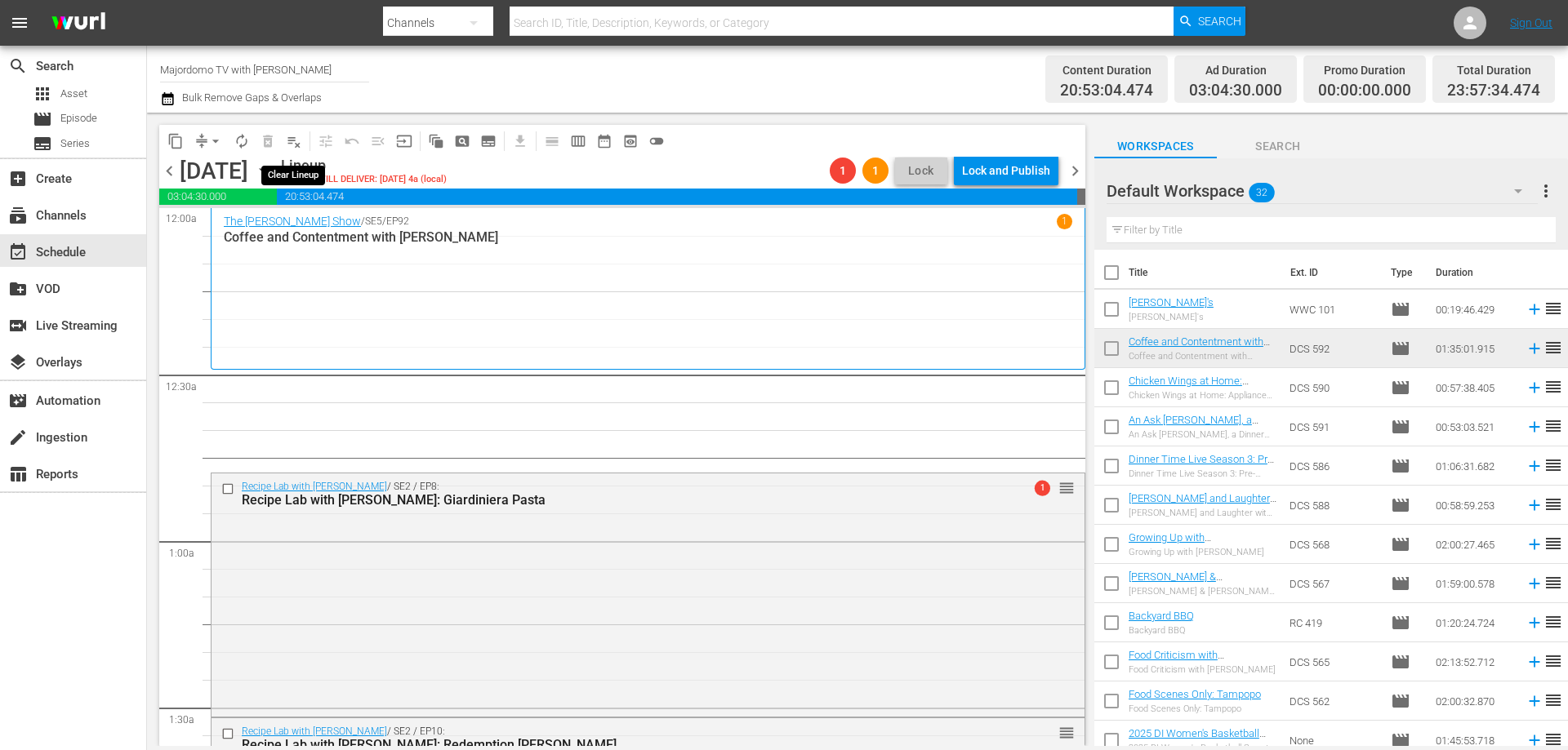
click at [291, 145] on span "playlist_remove_outlined" at bounding box center [293, 141] width 17 height 17
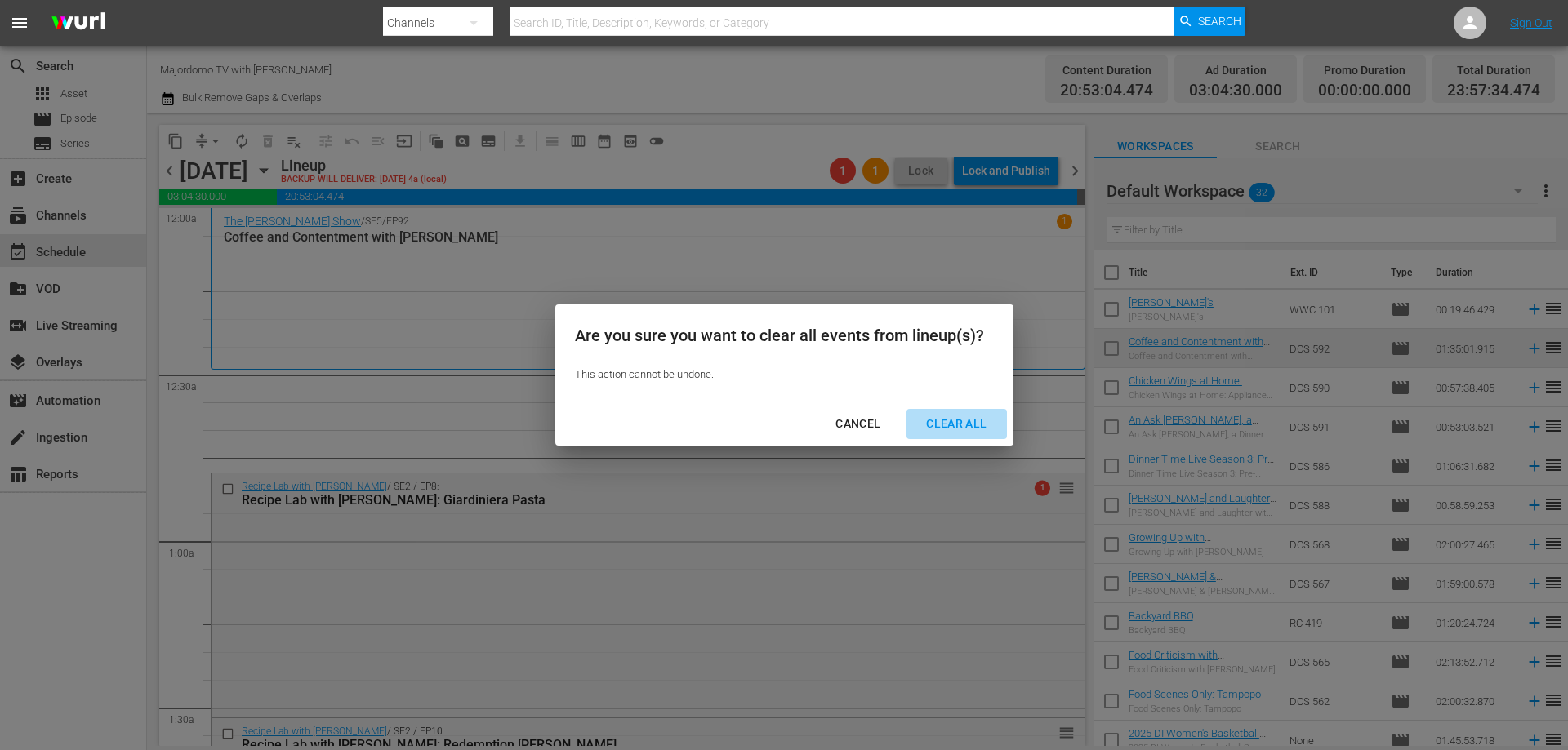
click at [967, 427] on div "Clear All" at bounding box center [957, 423] width 87 height 21
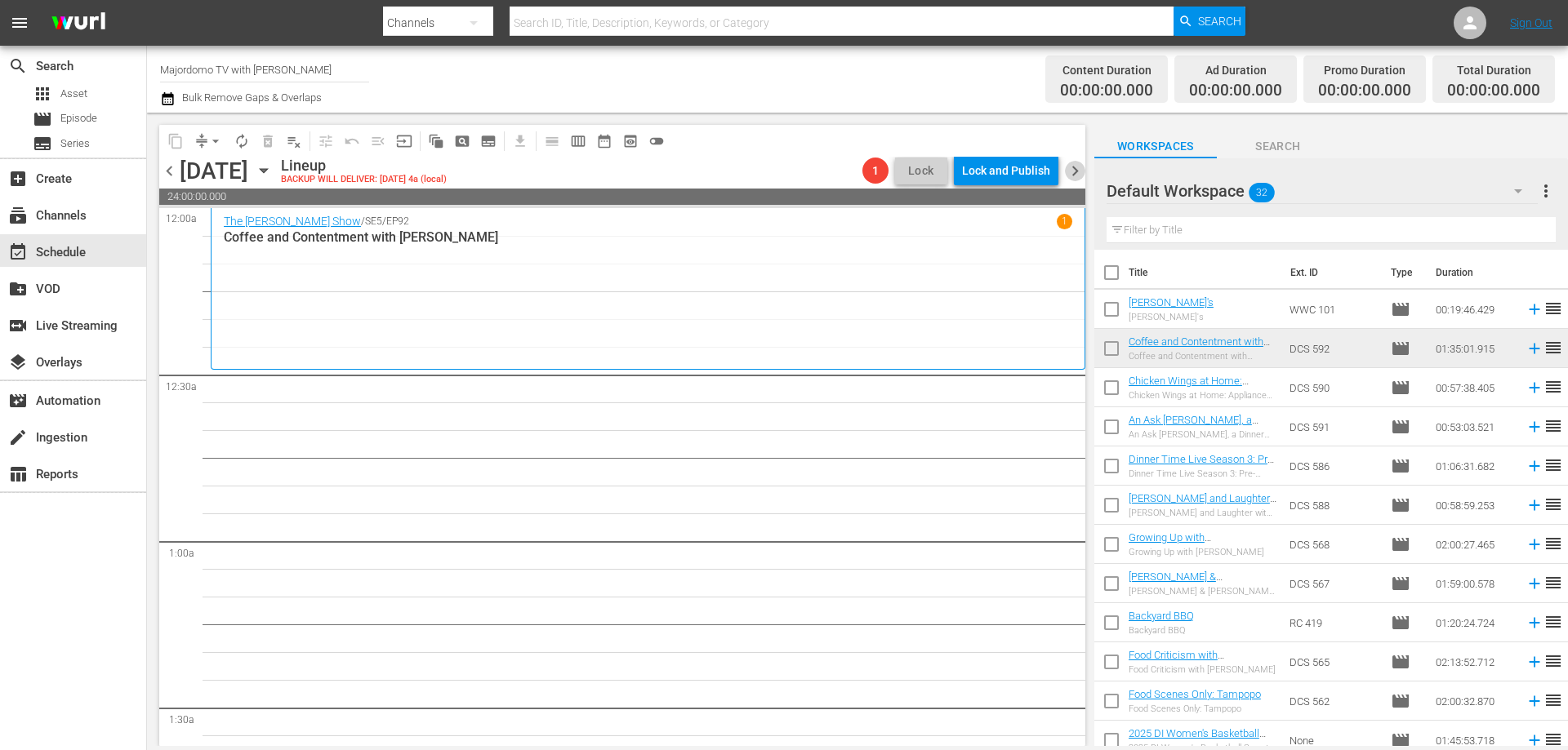
click at [1070, 167] on span "chevron_right" at bounding box center [1075, 171] width 21 height 21
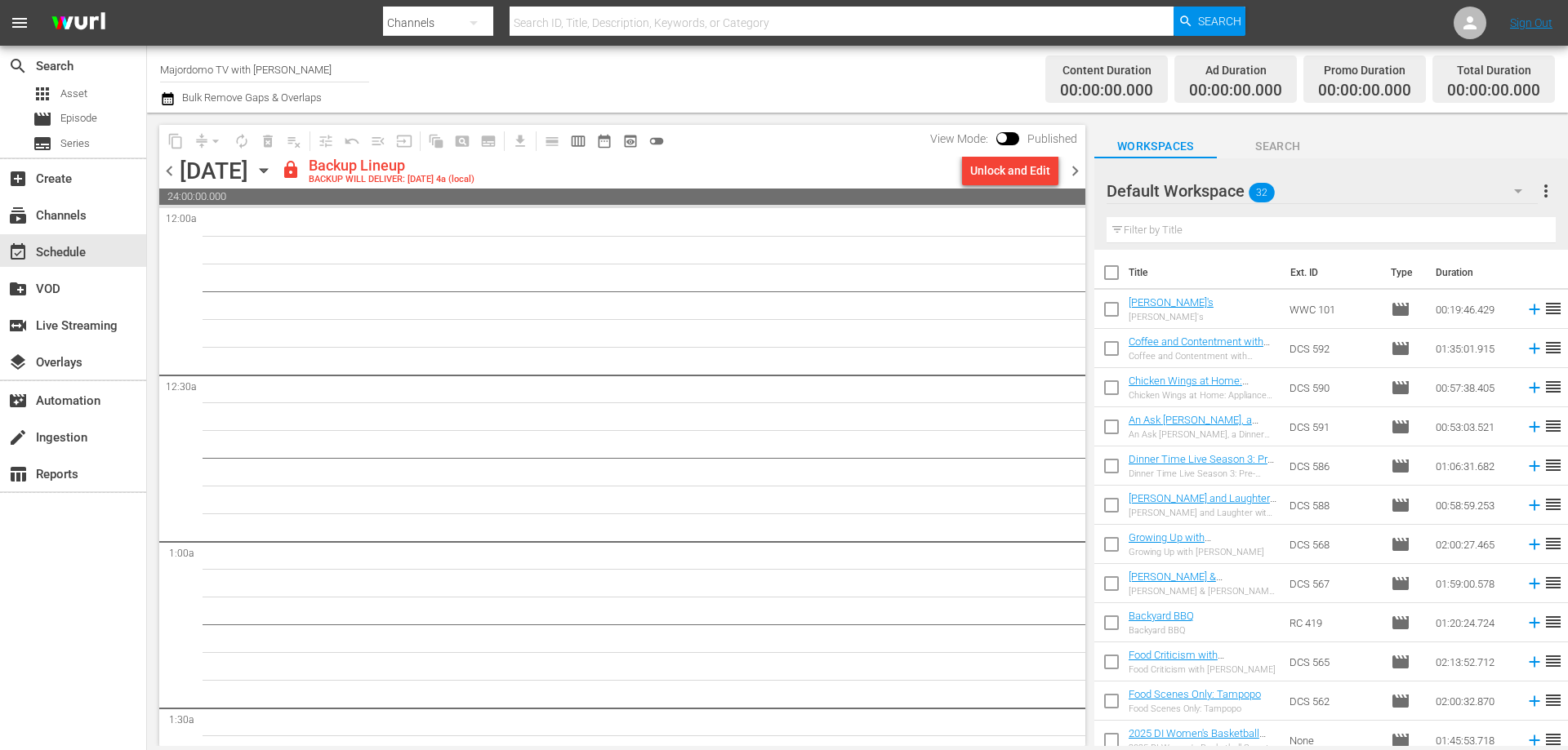
click at [1018, 179] on div "Unlock and Edit" at bounding box center [1010, 171] width 80 height 30
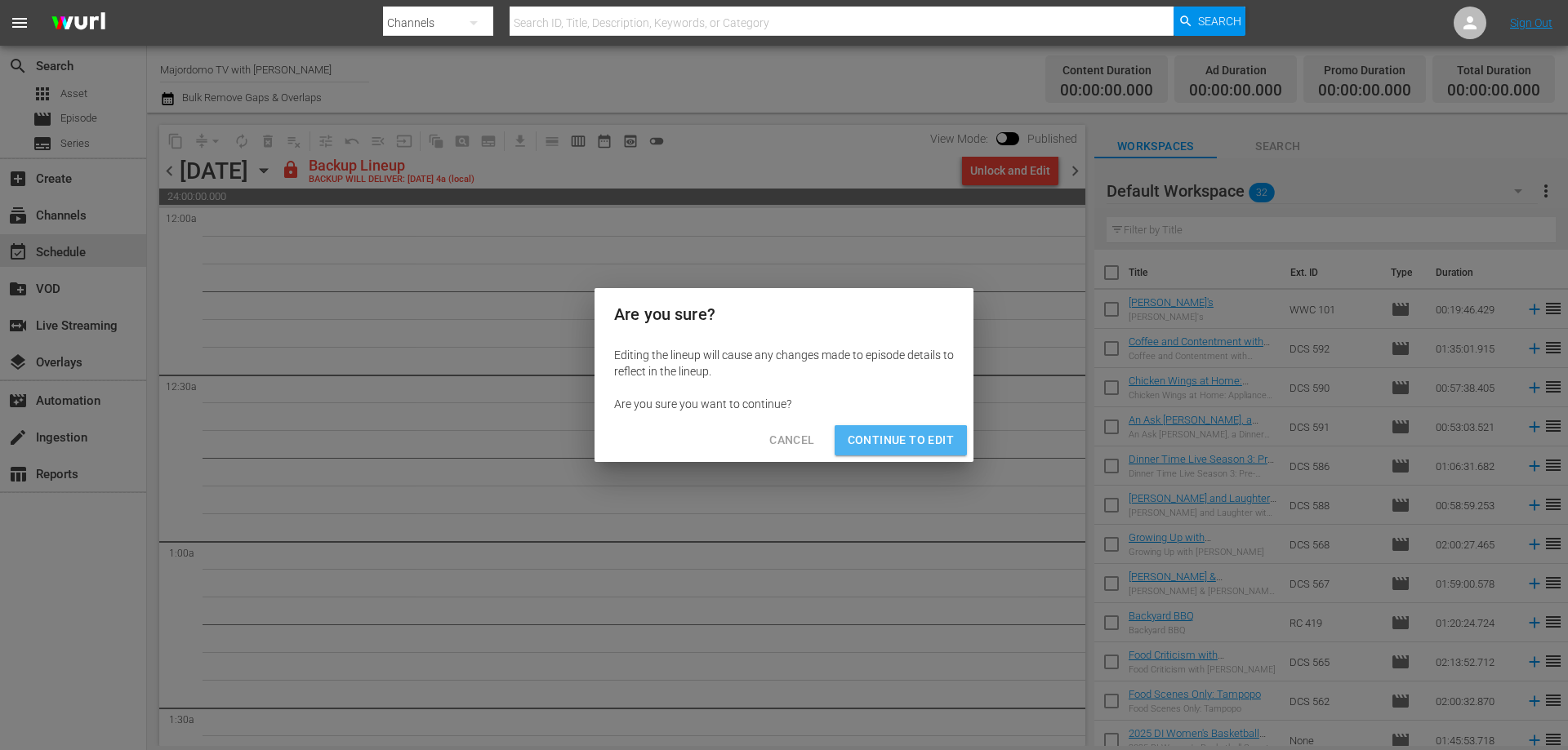
click at [880, 455] on button "Continue to Edit" at bounding box center [901, 440] width 132 height 31
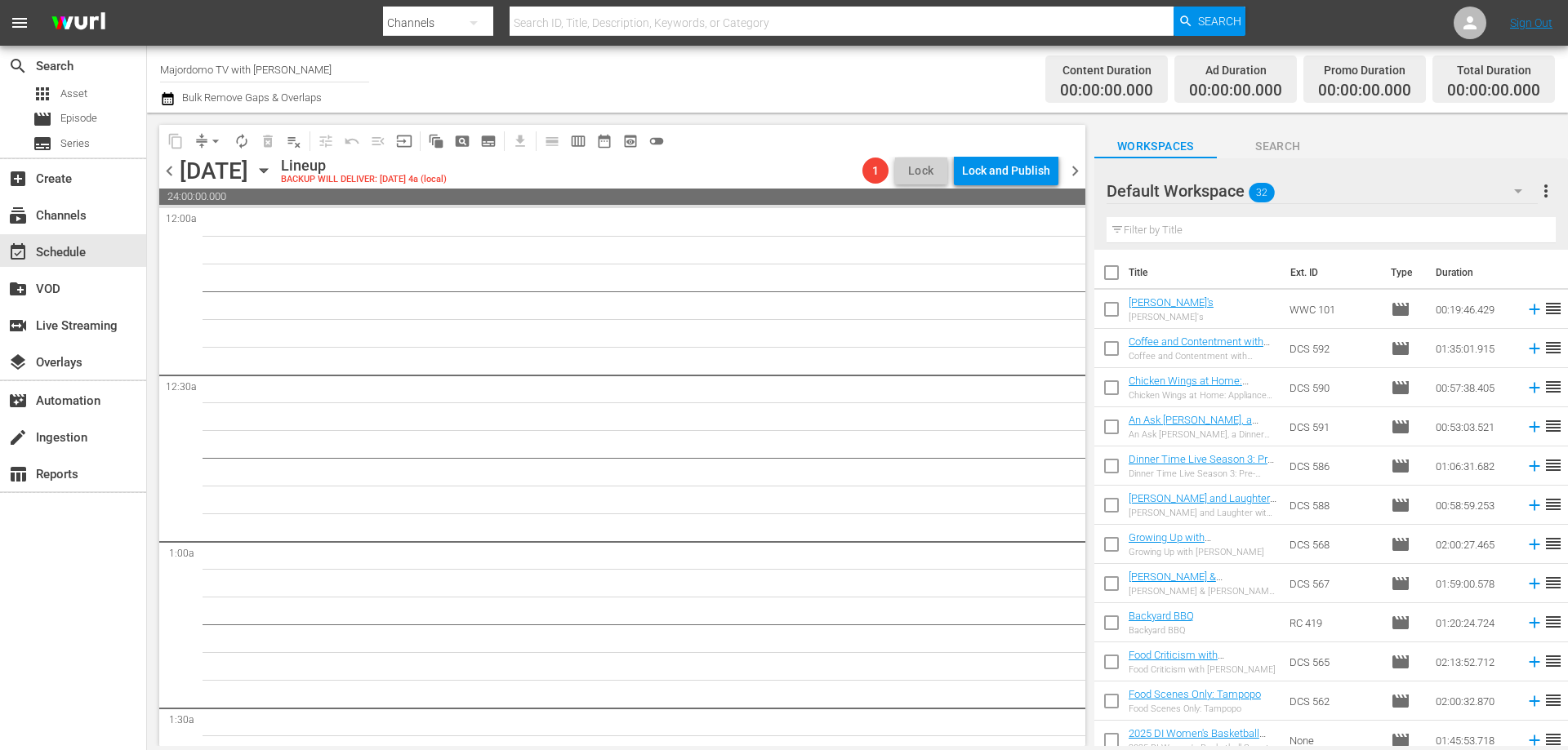
click at [1072, 175] on span "chevron_right" at bounding box center [1075, 171] width 21 height 21
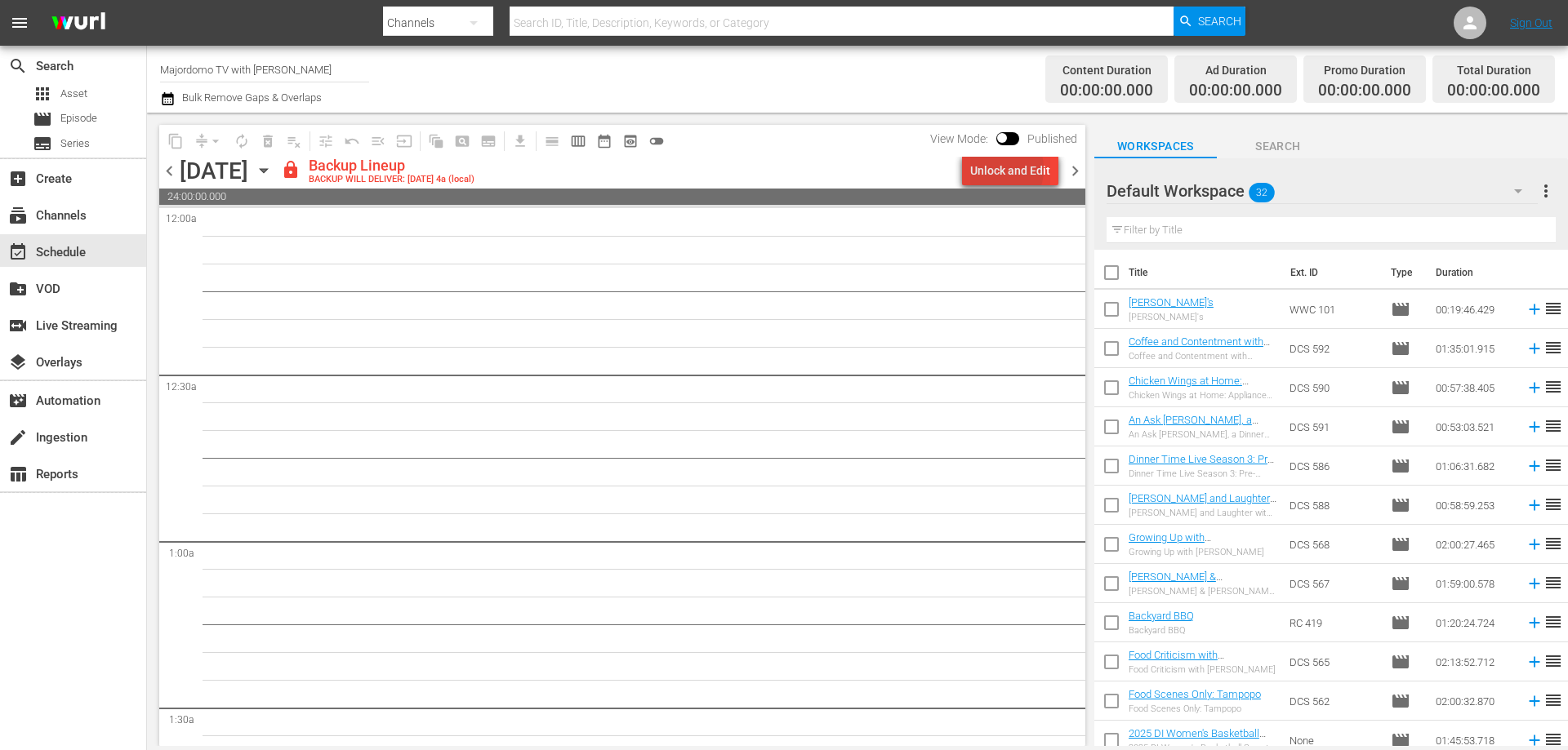
click at [996, 169] on div "Unlock and Edit" at bounding box center [1010, 171] width 80 height 30
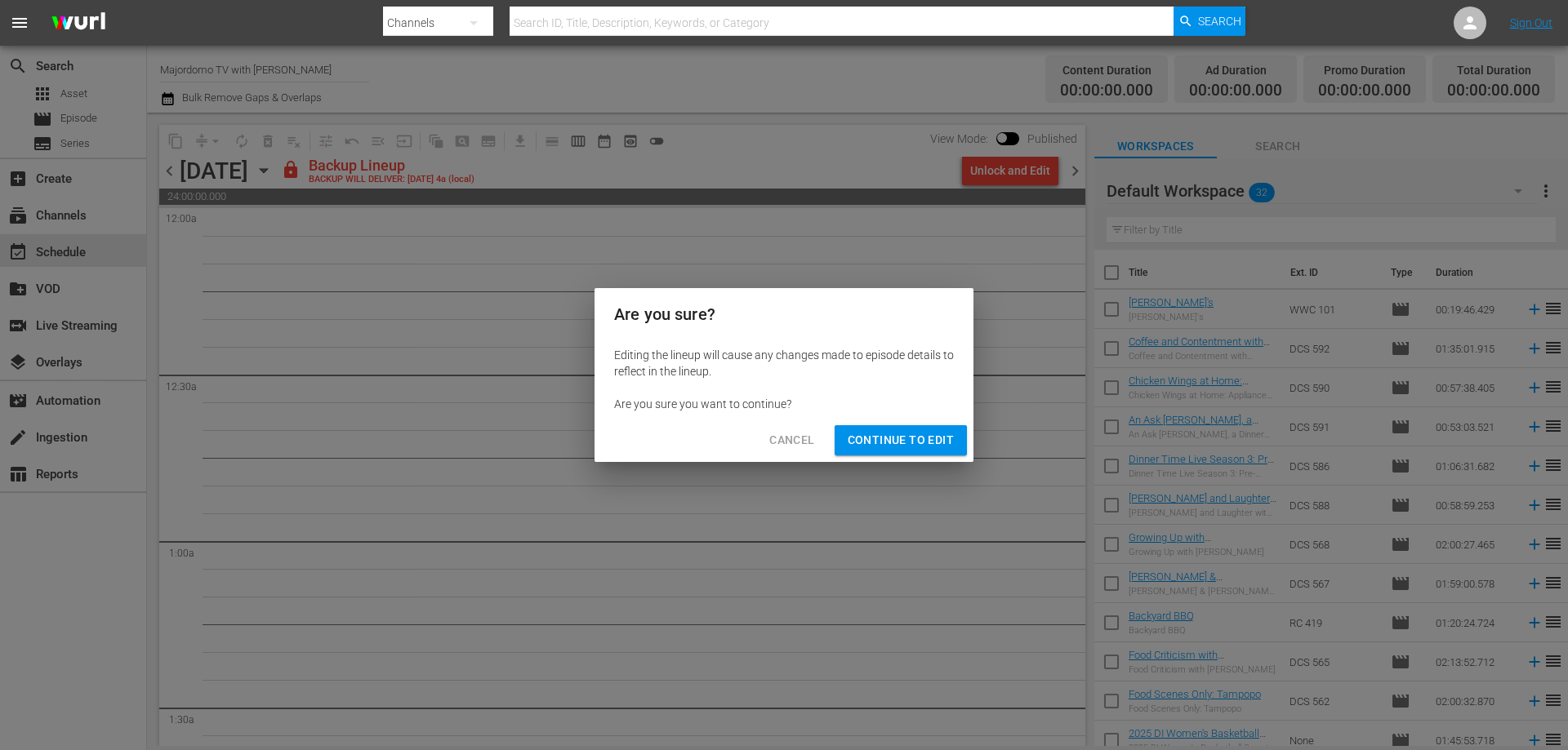
click at [950, 441] on span "Continue to Edit" at bounding box center [902, 440] width 107 height 21
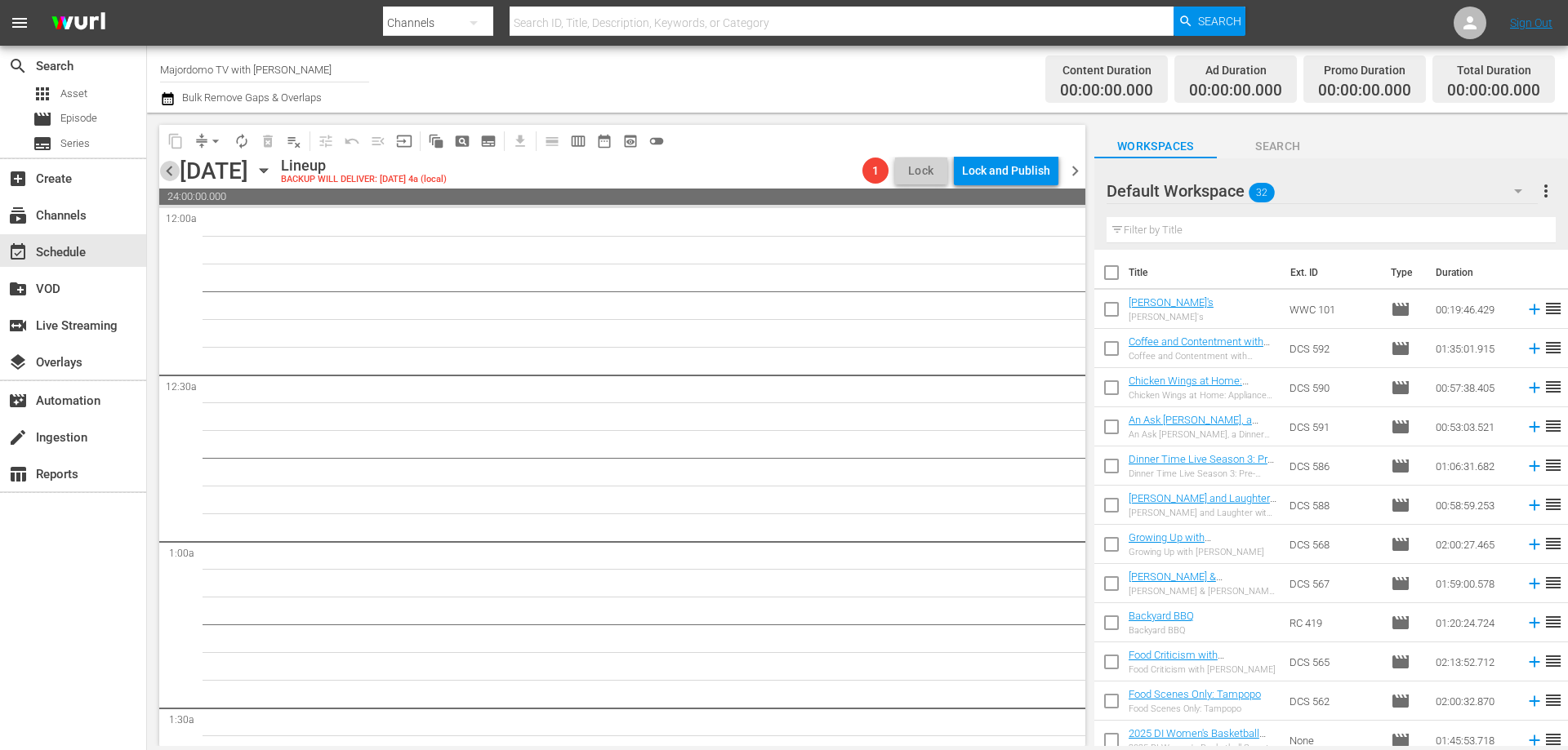
click at [162, 164] on span "chevron_left" at bounding box center [169, 171] width 21 height 21
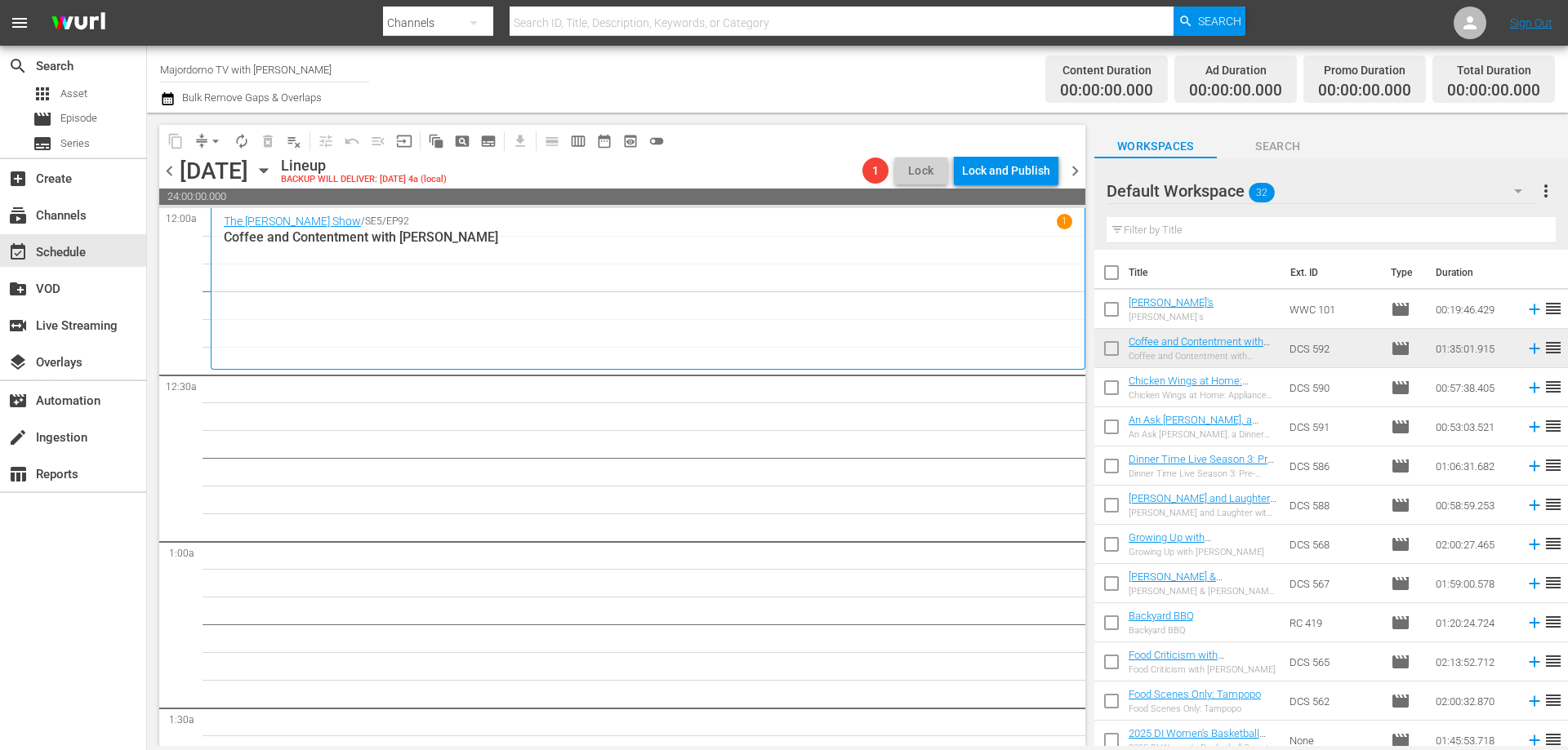
click at [1115, 347] on input "checkbox" at bounding box center [1111, 351] width 35 height 35
checkbox input "true"
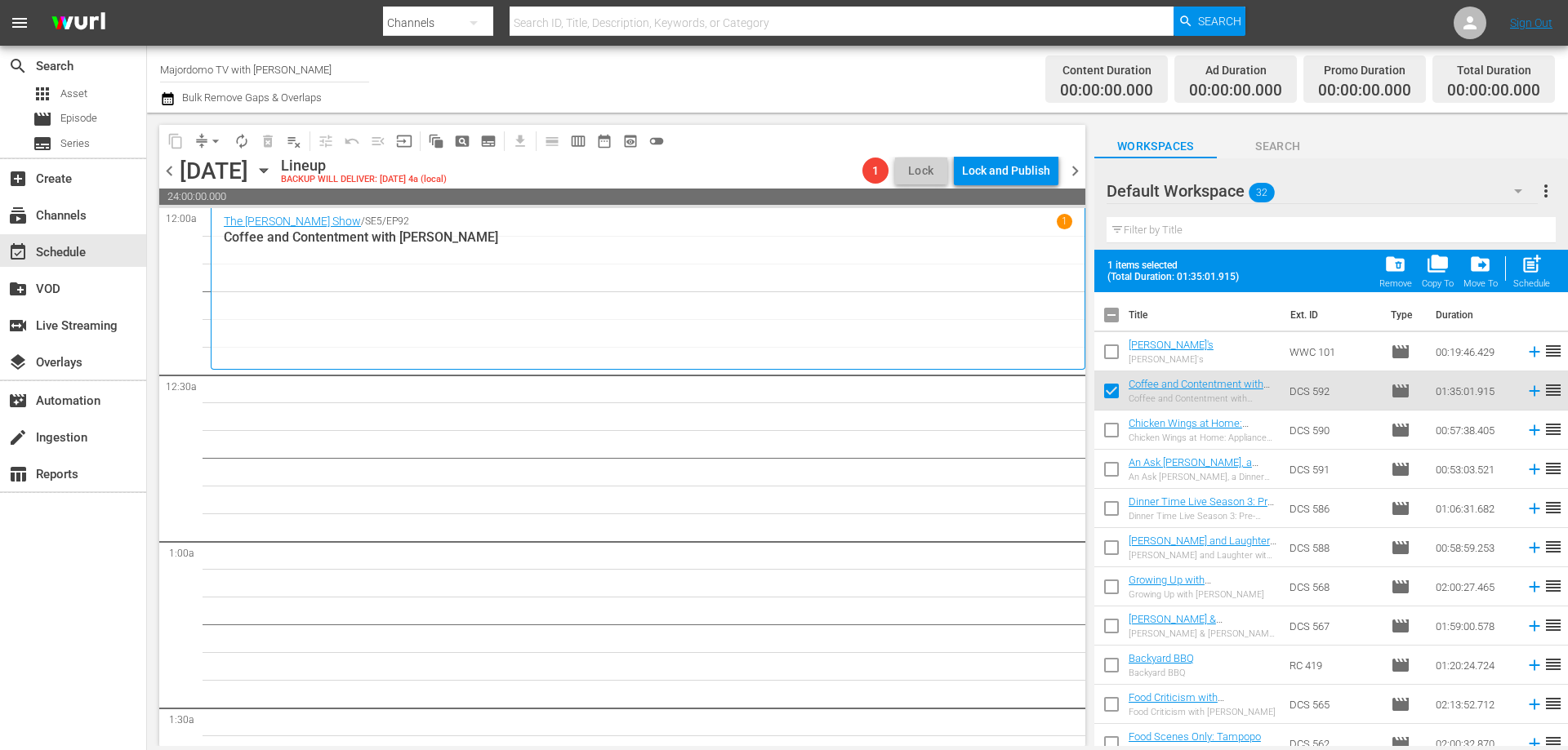
click at [1111, 429] on input "checkbox" at bounding box center [1111, 433] width 35 height 35
checkbox input "true"
click at [1108, 476] on input "checkbox" at bounding box center [1111, 473] width 35 height 35
checkbox input "true"
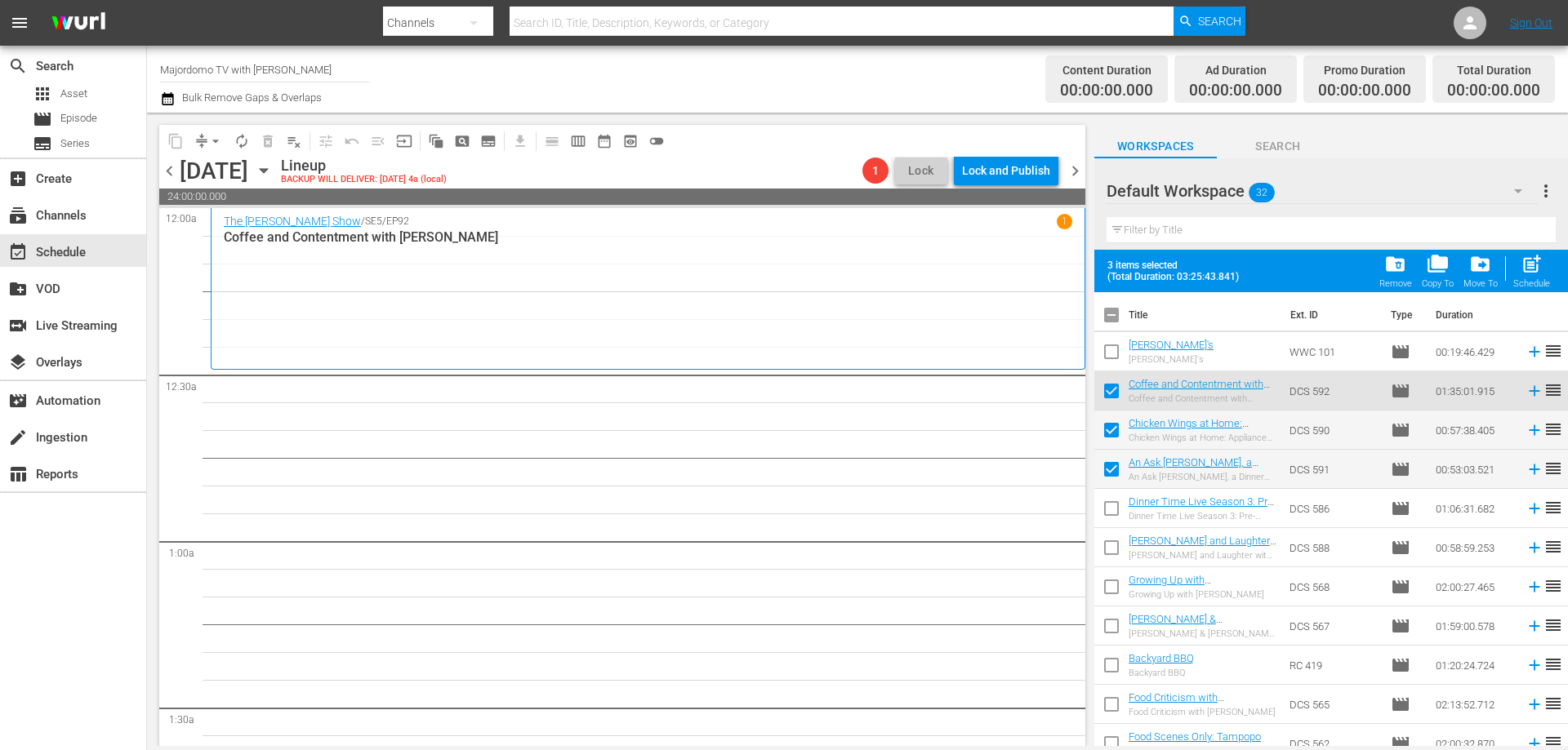
click at [1109, 353] on input "checkbox" at bounding box center [1111, 354] width 35 height 35
checkbox input "true"
click at [1479, 270] on span "drive_file_move" at bounding box center [1480, 263] width 22 height 22
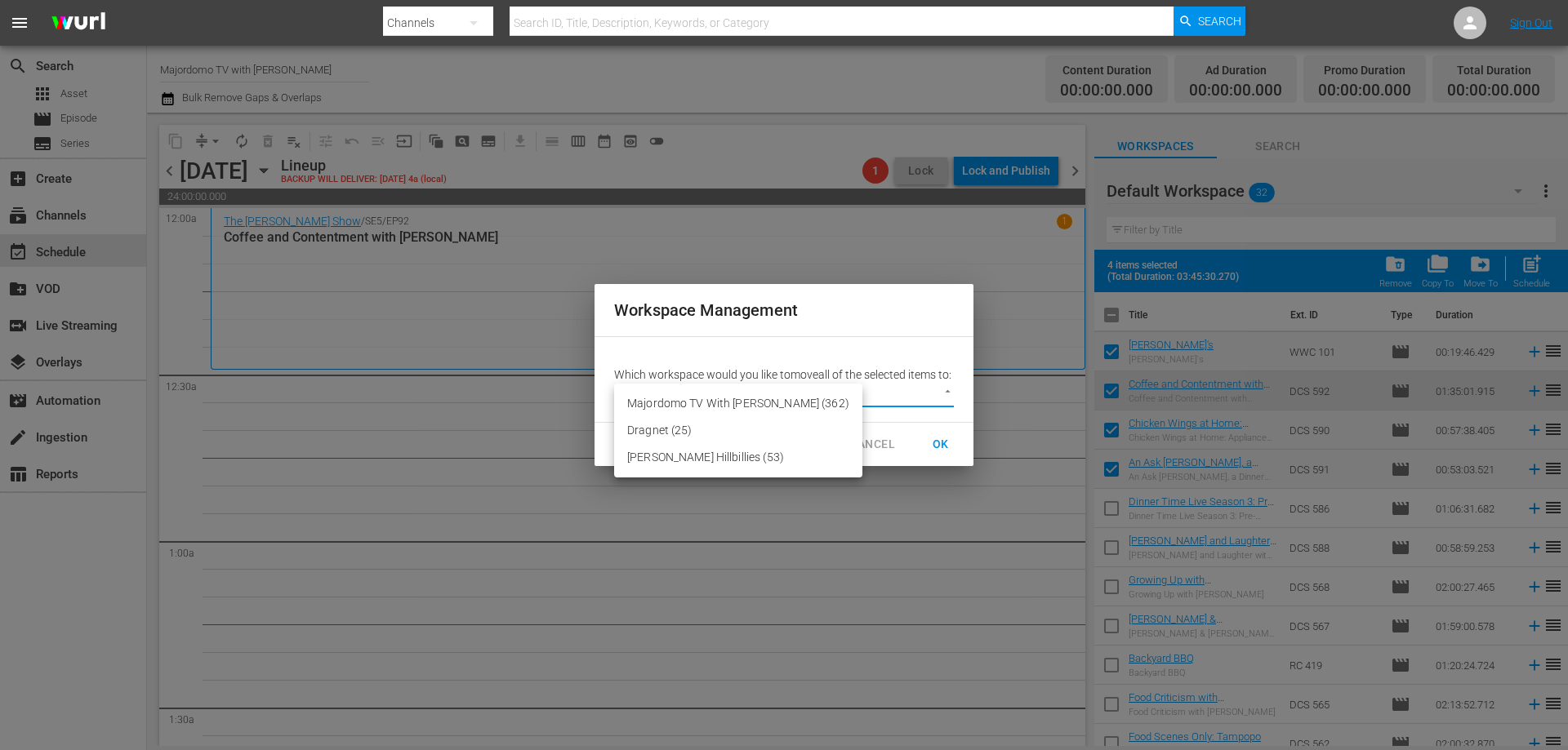
click at [846, 392] on body "menu Search By Channels Search ID, Title, Description, Keywords, or Category Se…" at bounding box center [784, 375] width 1568 height 750
click at [791, 396] on li "Majordomo TV With [PERSON_NAME] (362)" at bounding box center [738, 403] width 248 height 27
type input "2560"
click at [936, 446] on span "OK" at bounding box center [941, 444] width 26 height 21
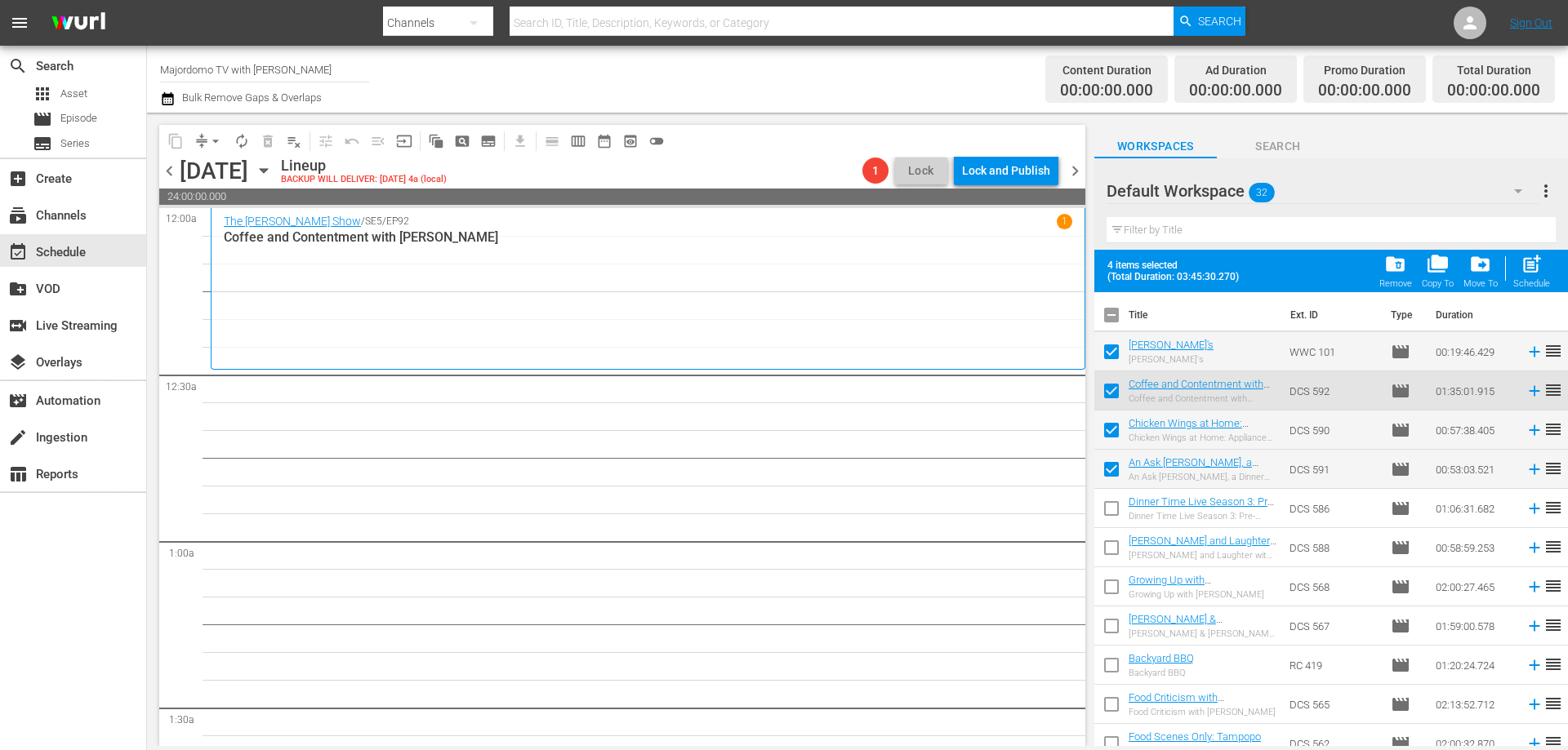
checkbox input "false"
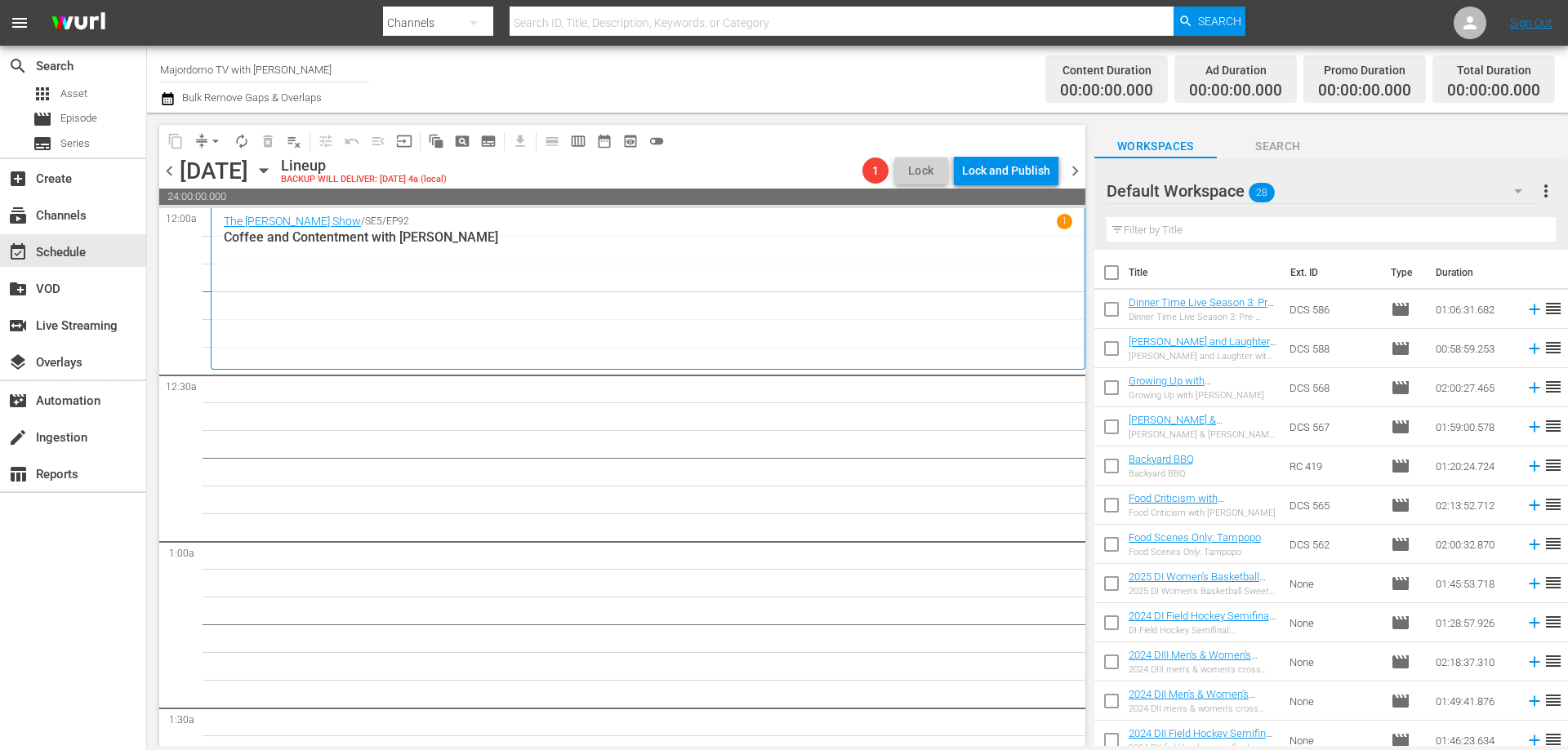
click at [1305, 187] on div "Default Workspace 28" at bounding box center [1322, 190] width 431 height 45
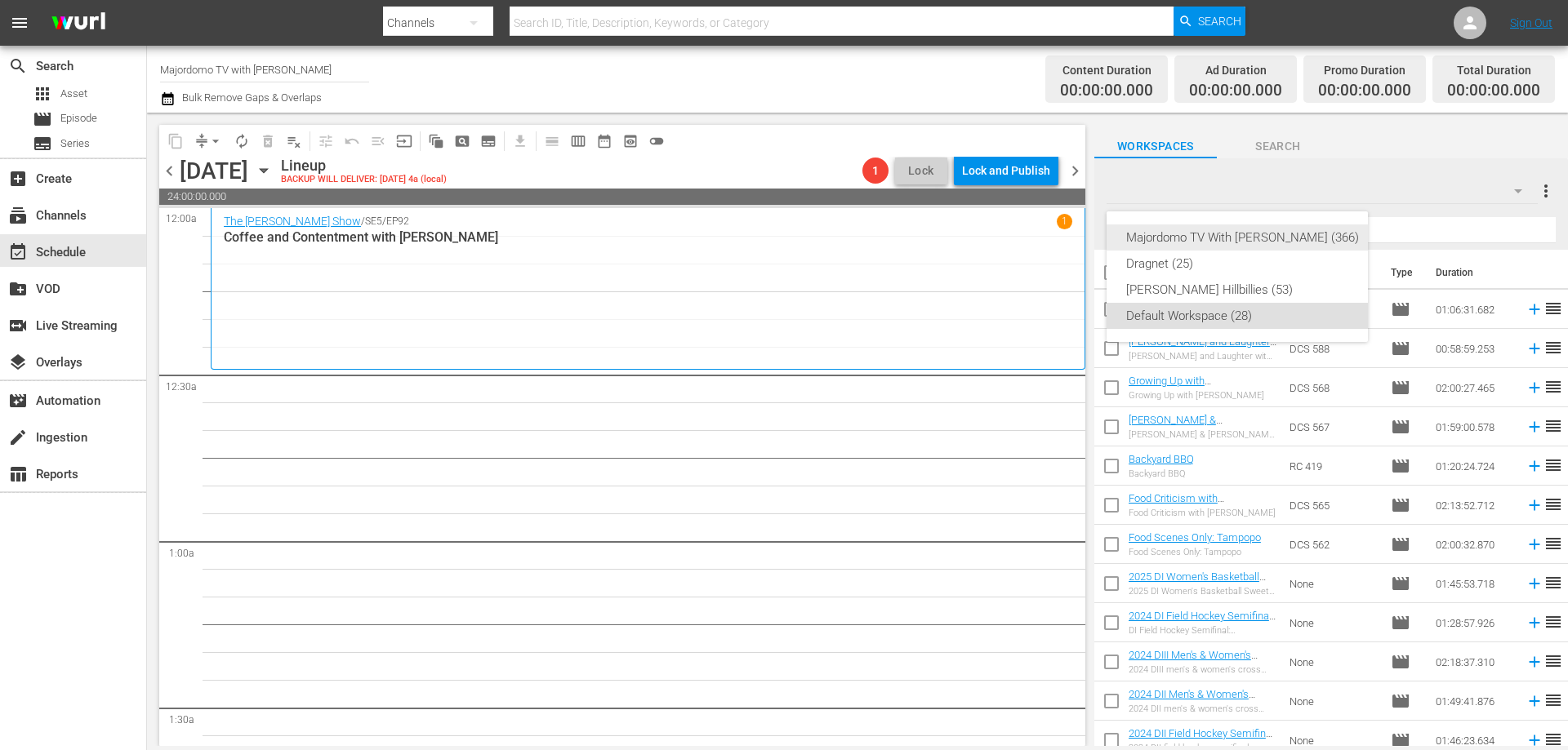
click at [1273, 241] on div "Majordomo TV With [PERSON_NAME] (366)" at bounding box center [1243, 237] width 233 height 26
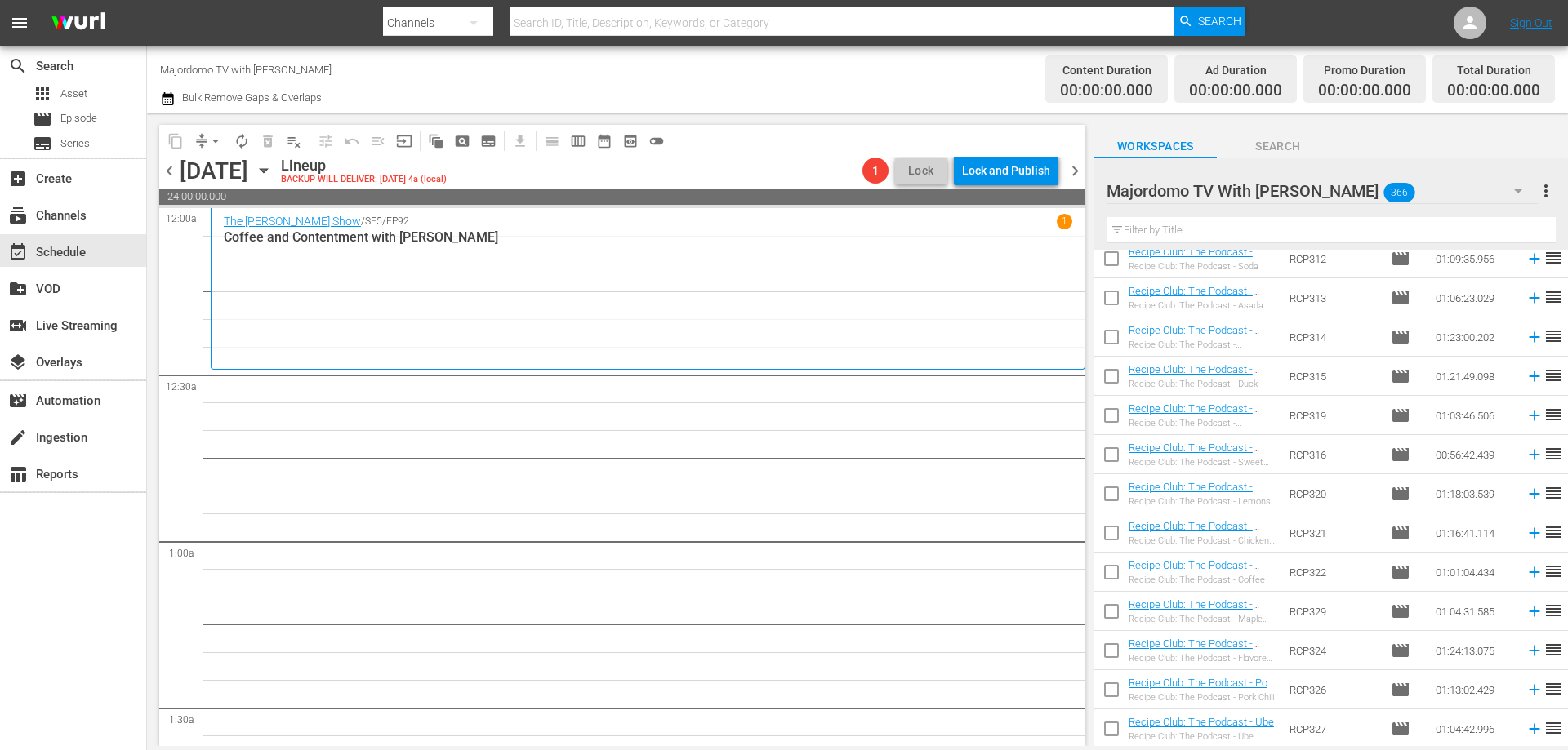
scroll to position [4282, 0]
click at [1109, 493] on input "checkbox" at bounding box center [1111, 496] width 35 height 35
checkbox input "true"
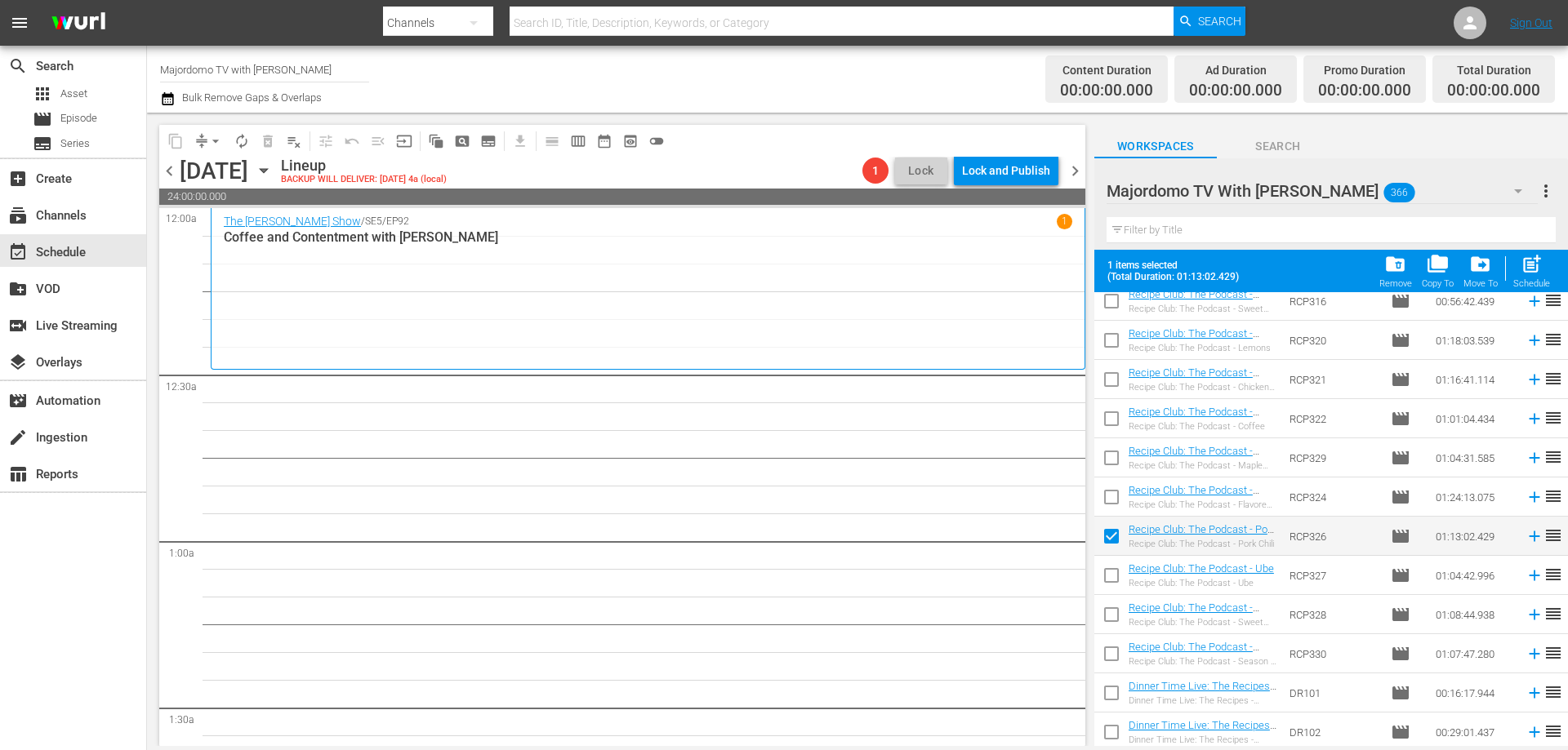
click at [1119, 340] on input "checkbox" at bounding box center [1111, 343] width 35 height 35
checkbox input "true"
click at [1113, 617] on input "checkbox" at bounding box center [1111, 618] width 35 height 35
checkbox input "true"
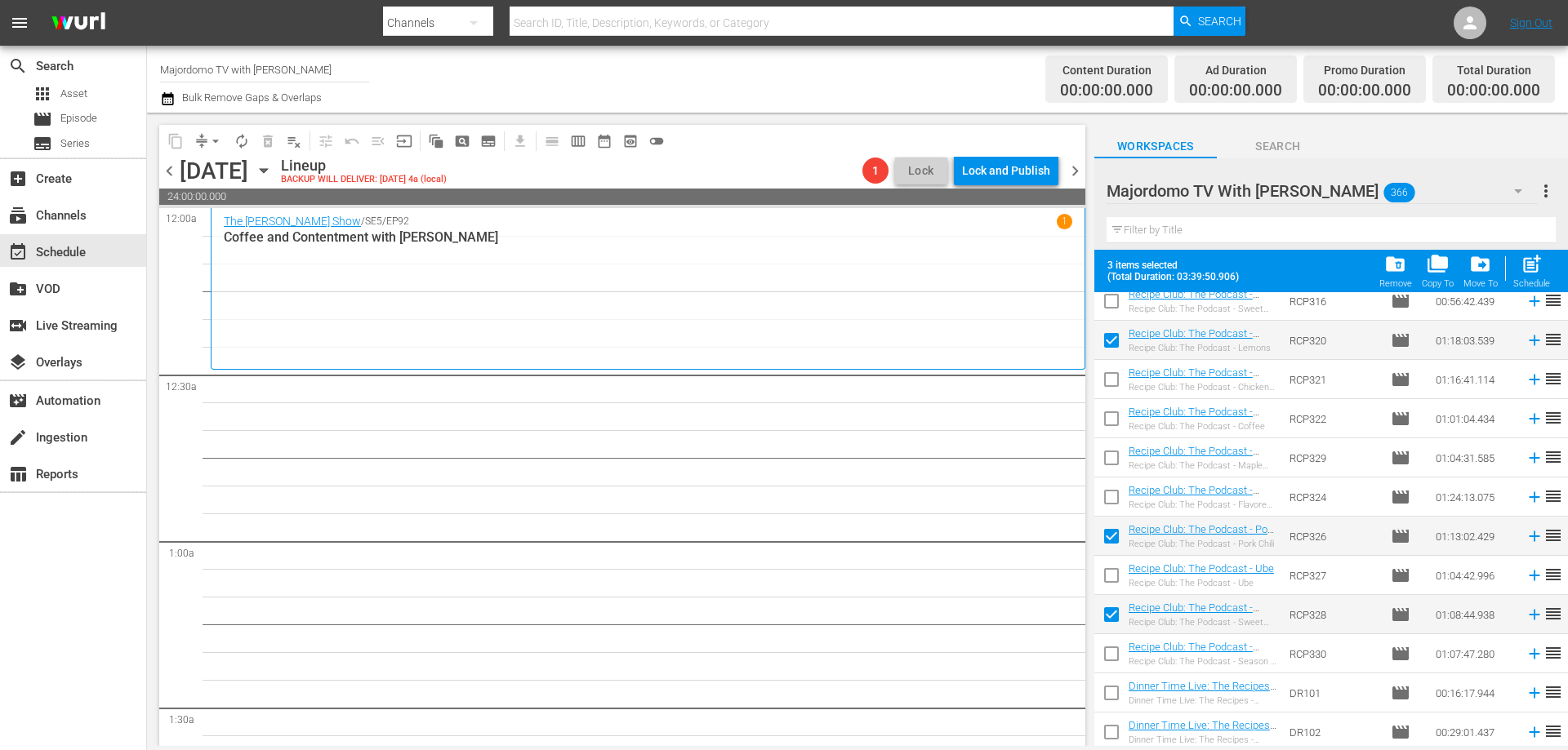
click at [1114, 420] on input "checkbox" at bounding box center [1111, 421] width 35 height 35
checkbox input "true"
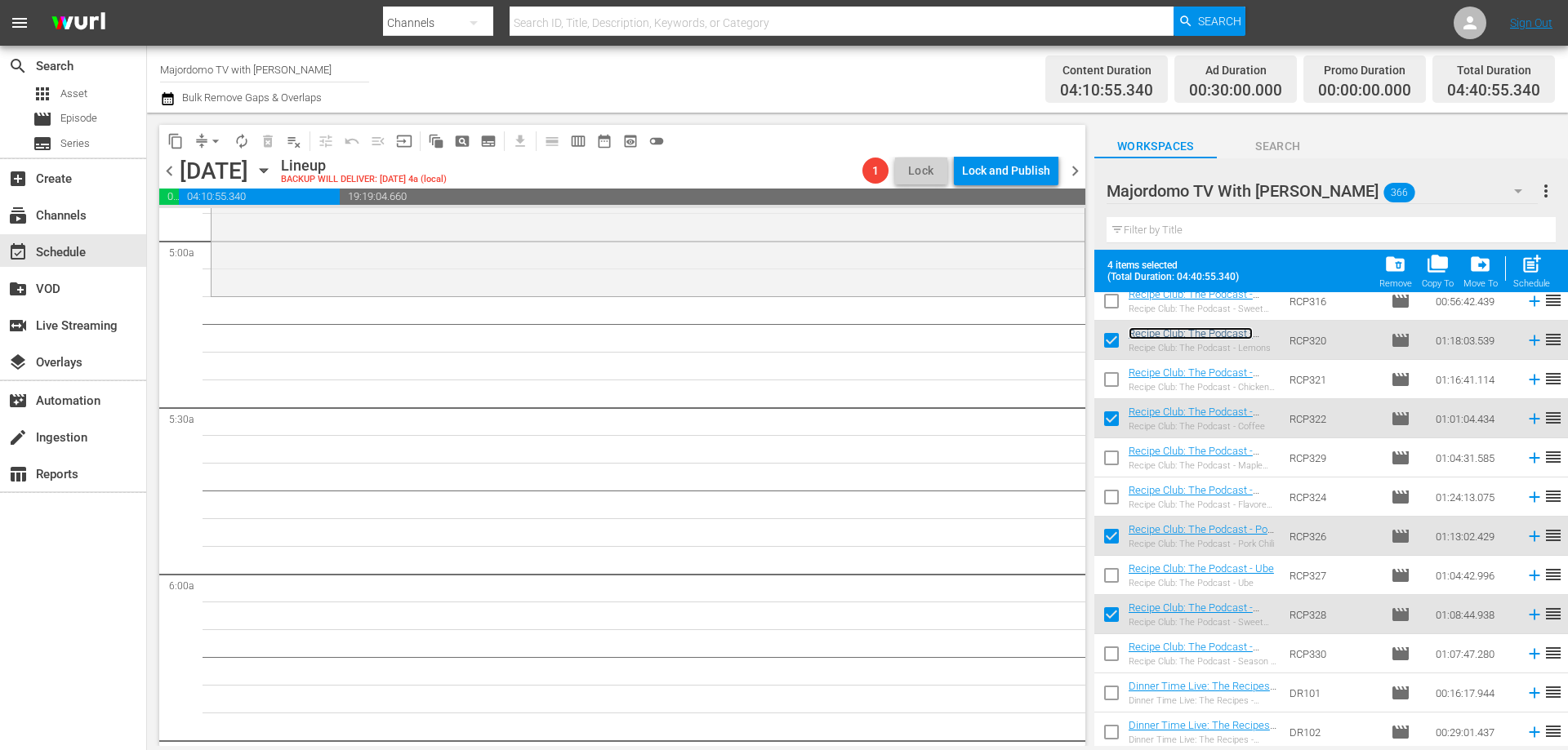
scroll to position [1469, 0]
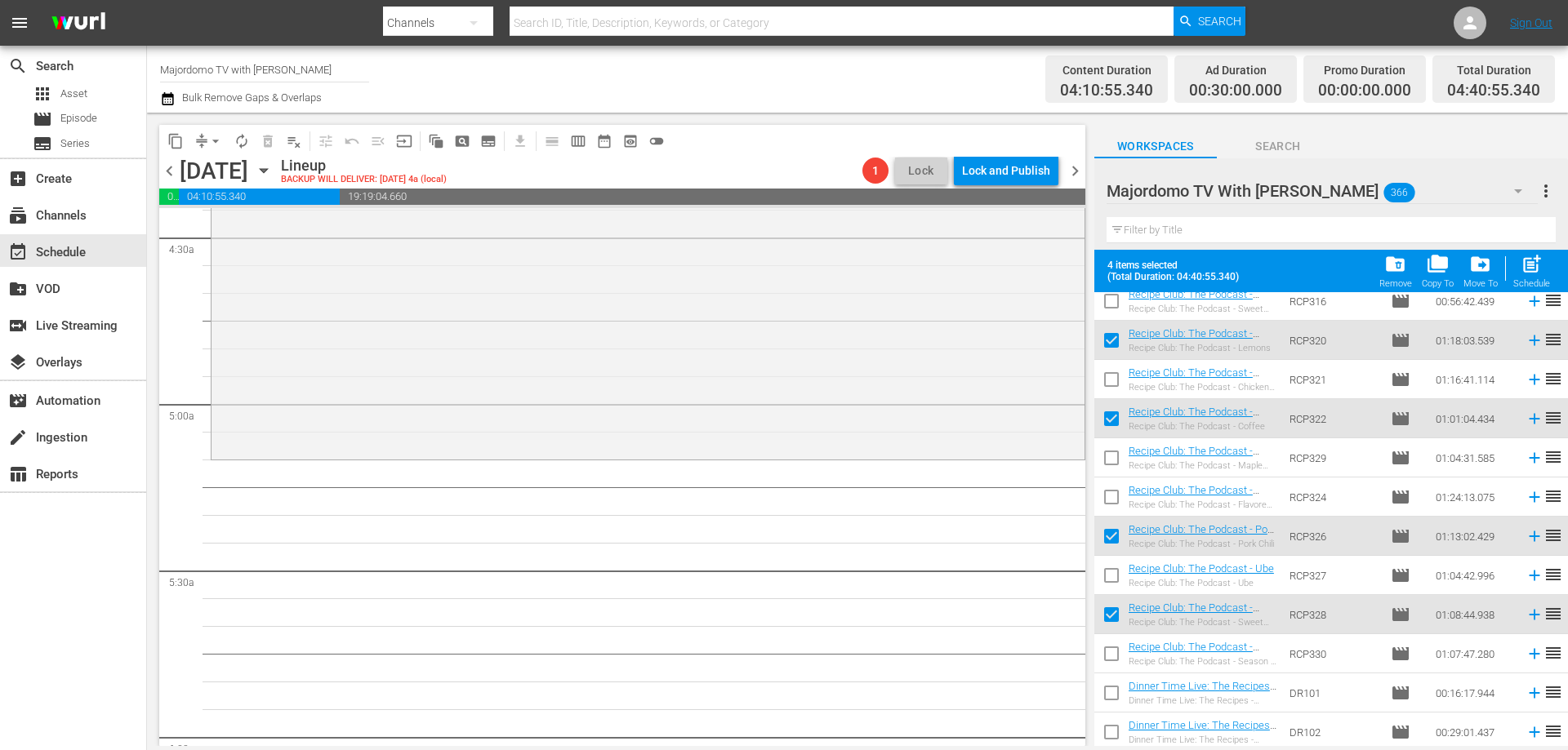
click at [1110, 337] on input "checkbox" at bounding box center [1111, 343] width 35 height 35
checkbox input "false"
click at [1111, 414] on input "checkbox" at bounding box center [1111, 421] width 35 height 35
checkbox input "false"
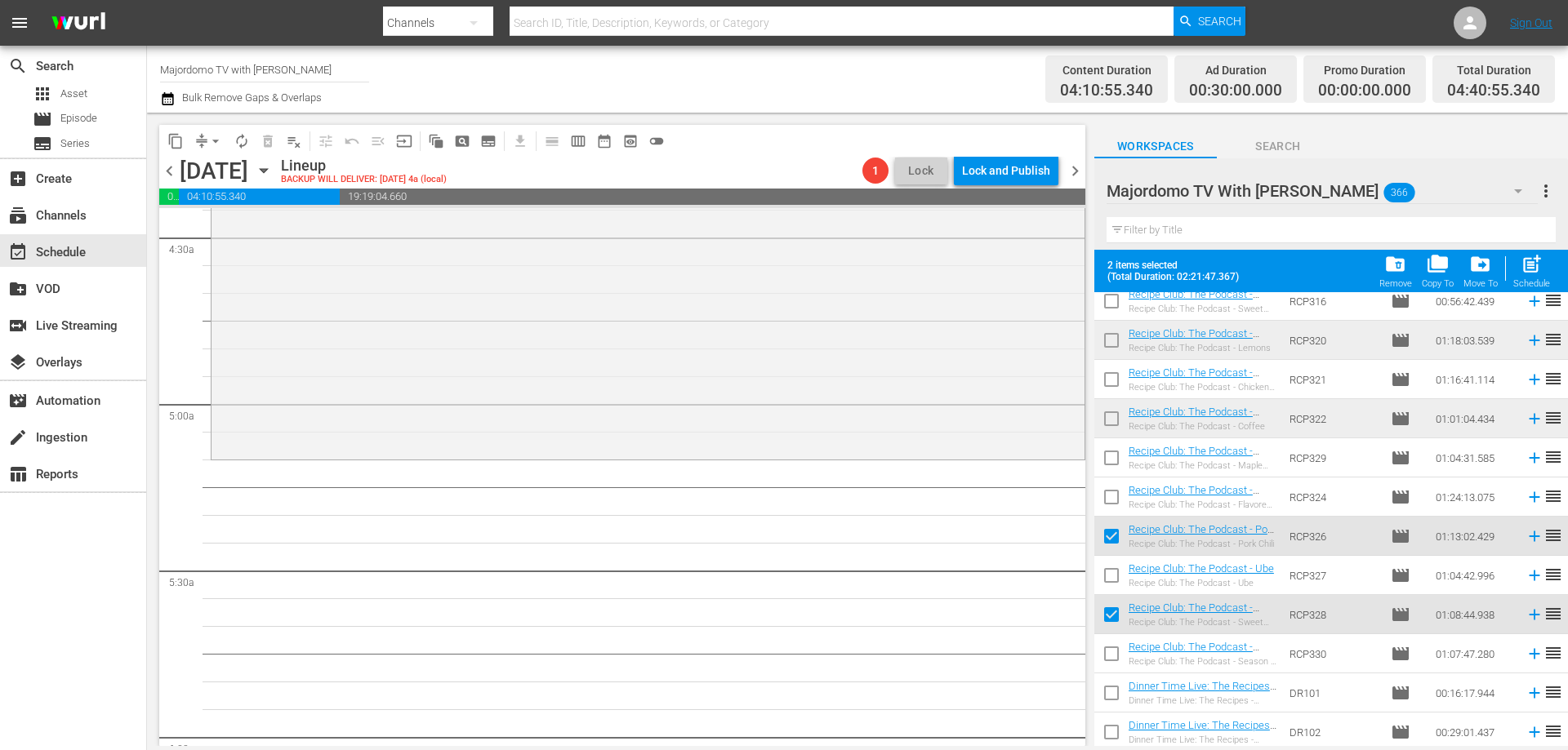
click at [1116, 540] on input "checkbox" at bounding box center [1111, 539] width 35 height 35
checkbox input "false"
click at [1111, 613] on input "checkbox" at bounding box center [1111, 618] width 35 height 35
checkbox input "false"
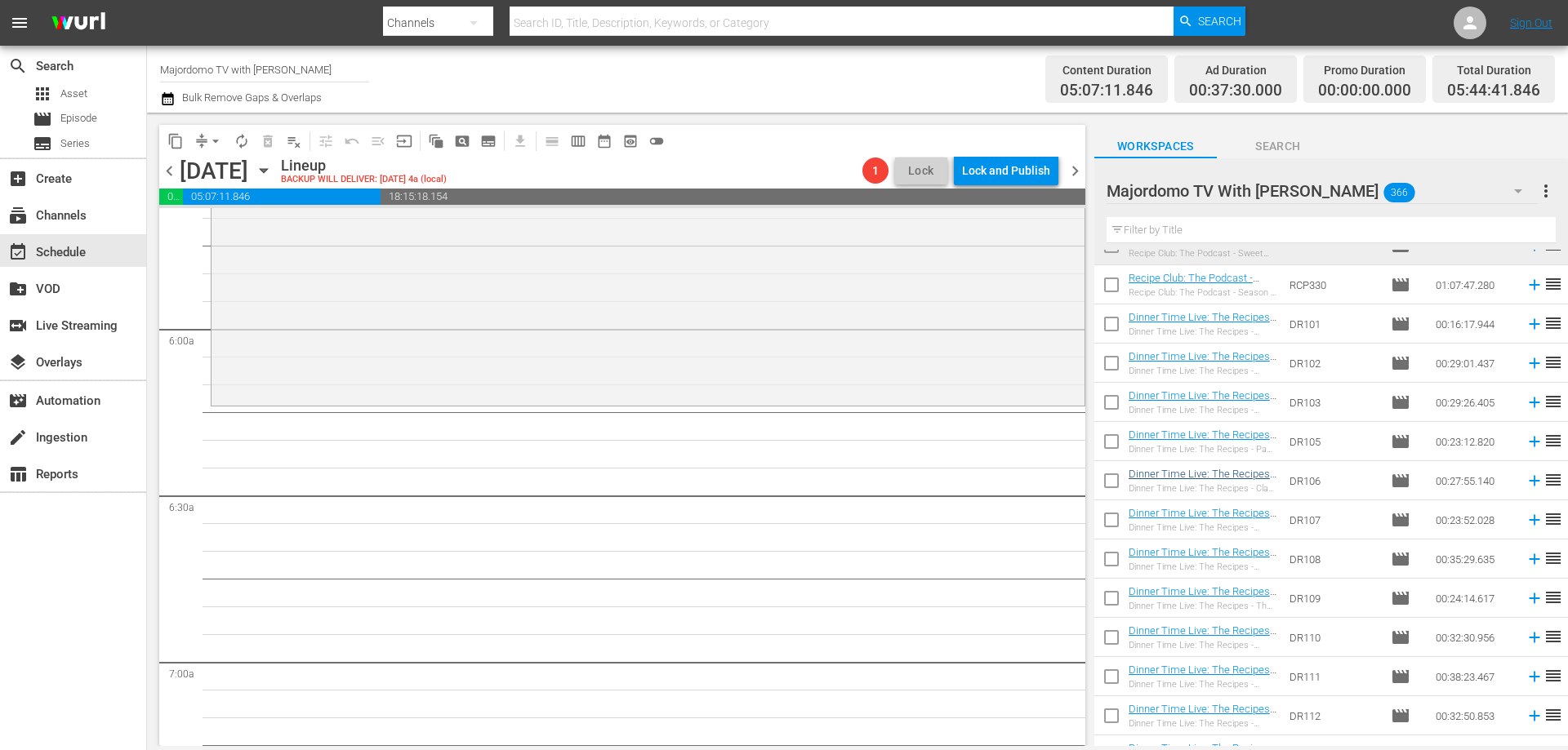
scroll to position [4445, 0]
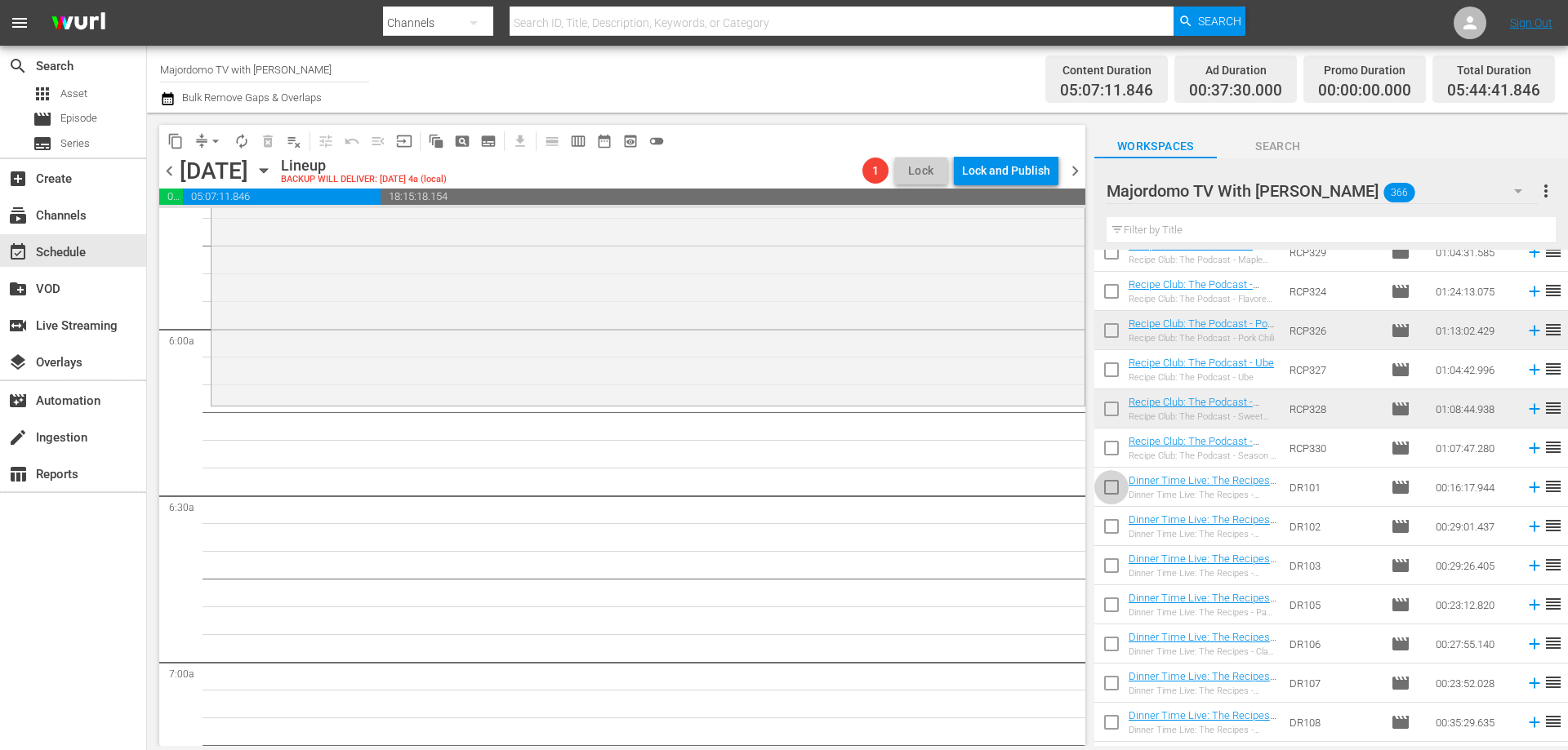
click at [1107, 485] on input "checkbox" at bounding box center [1111, 490] width 35 height 35
checkbox input "true"
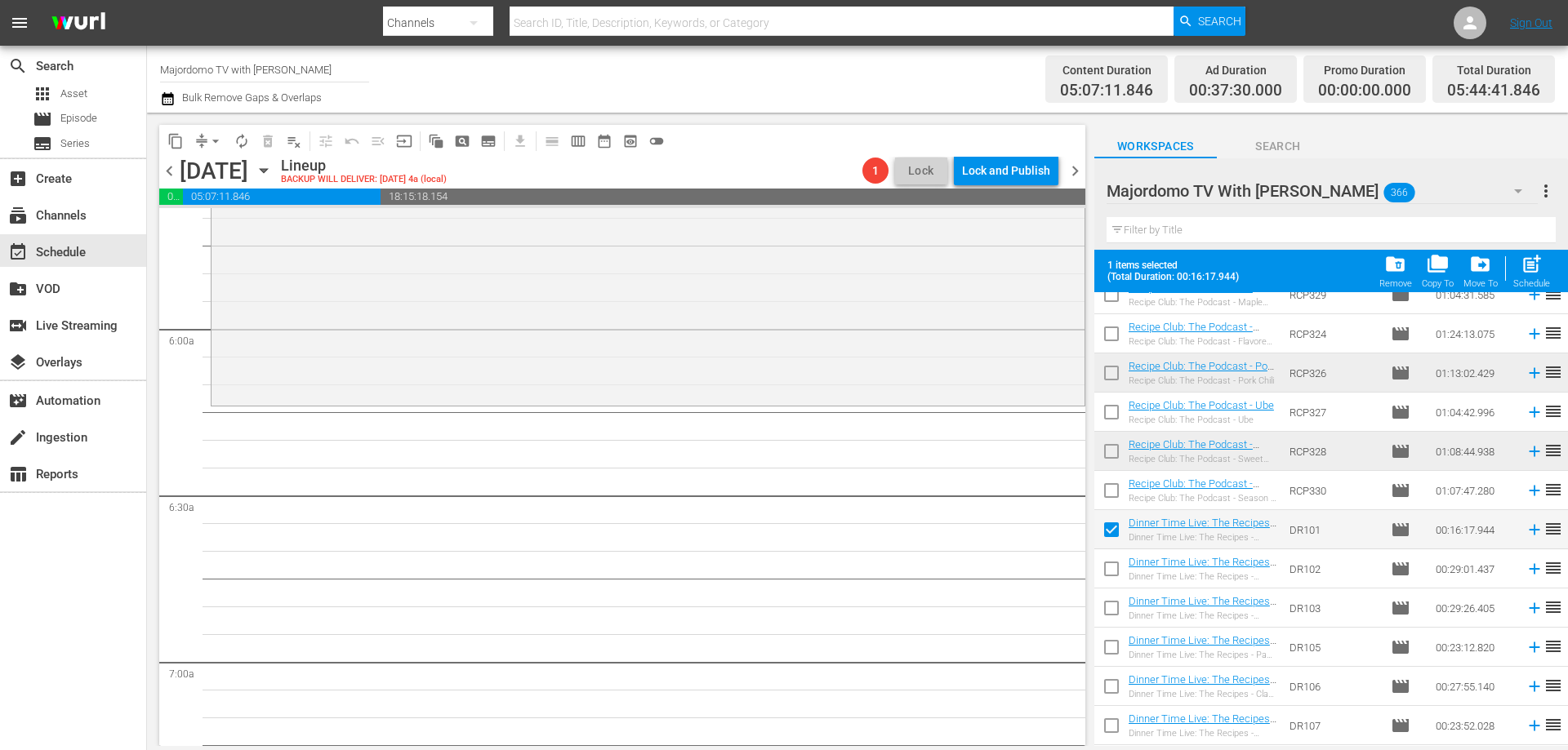
click at [1120, 649] on input "checkbox" at bounding box center [1111, 650] width 35 height 35
checkbox input "true"
click at [1112, 726] on input "checkbox" at bounding box center [1111, 728] width 35 height 35
checkbox input "true"
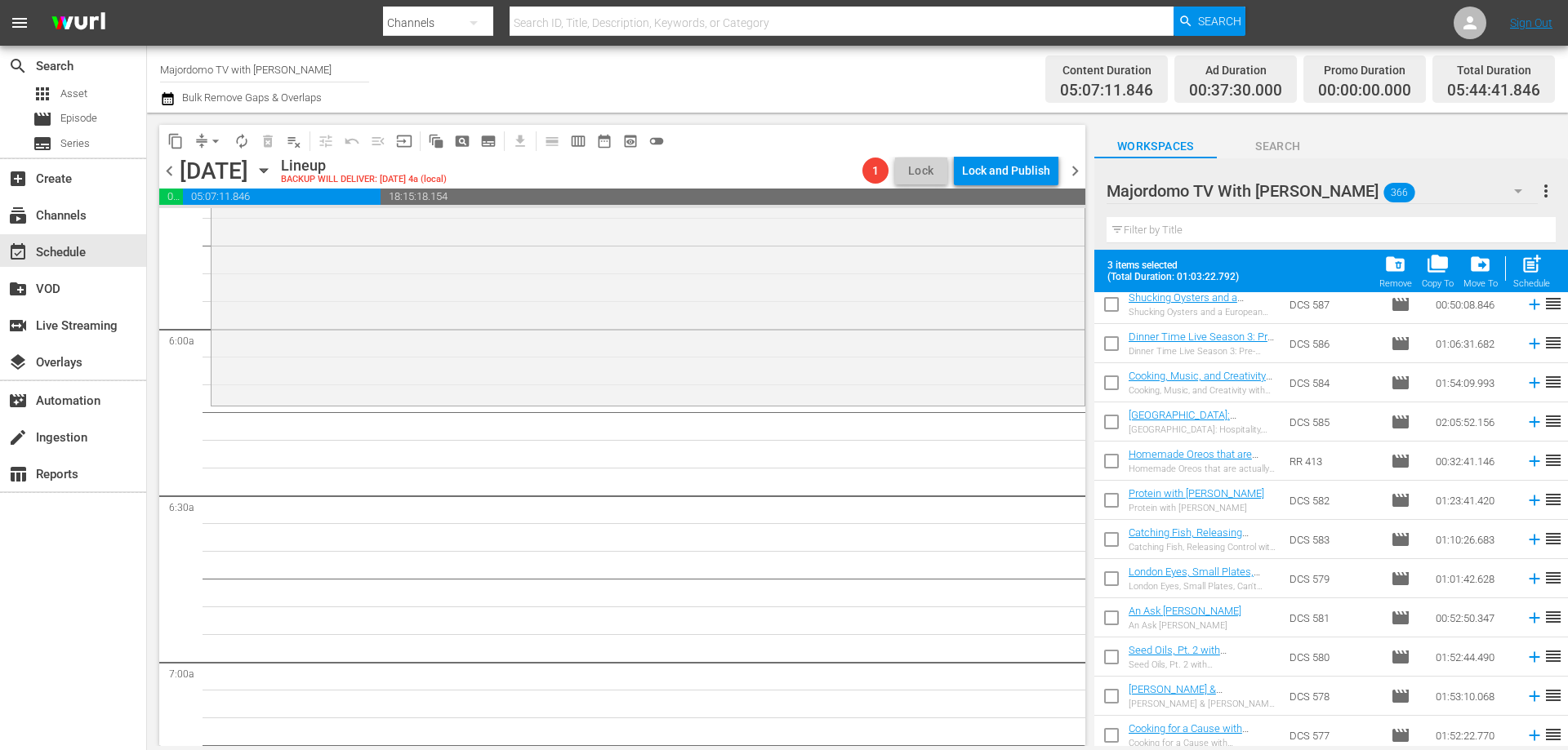
scroll to position [0, 0]
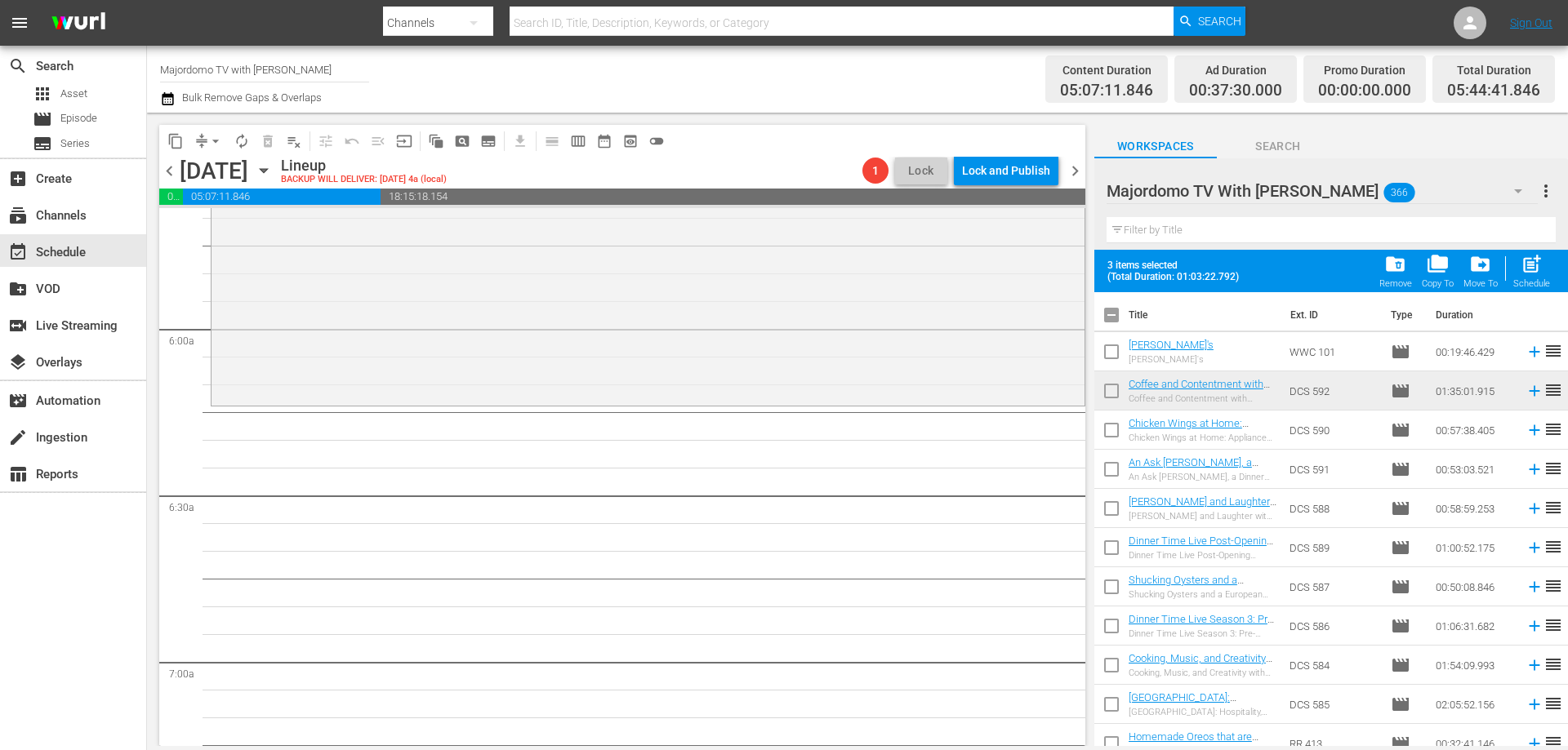
click at [1114, 542] on input "checkbox" at bounding box center [1111, 551] width 35 height 35
checkbox input "true"
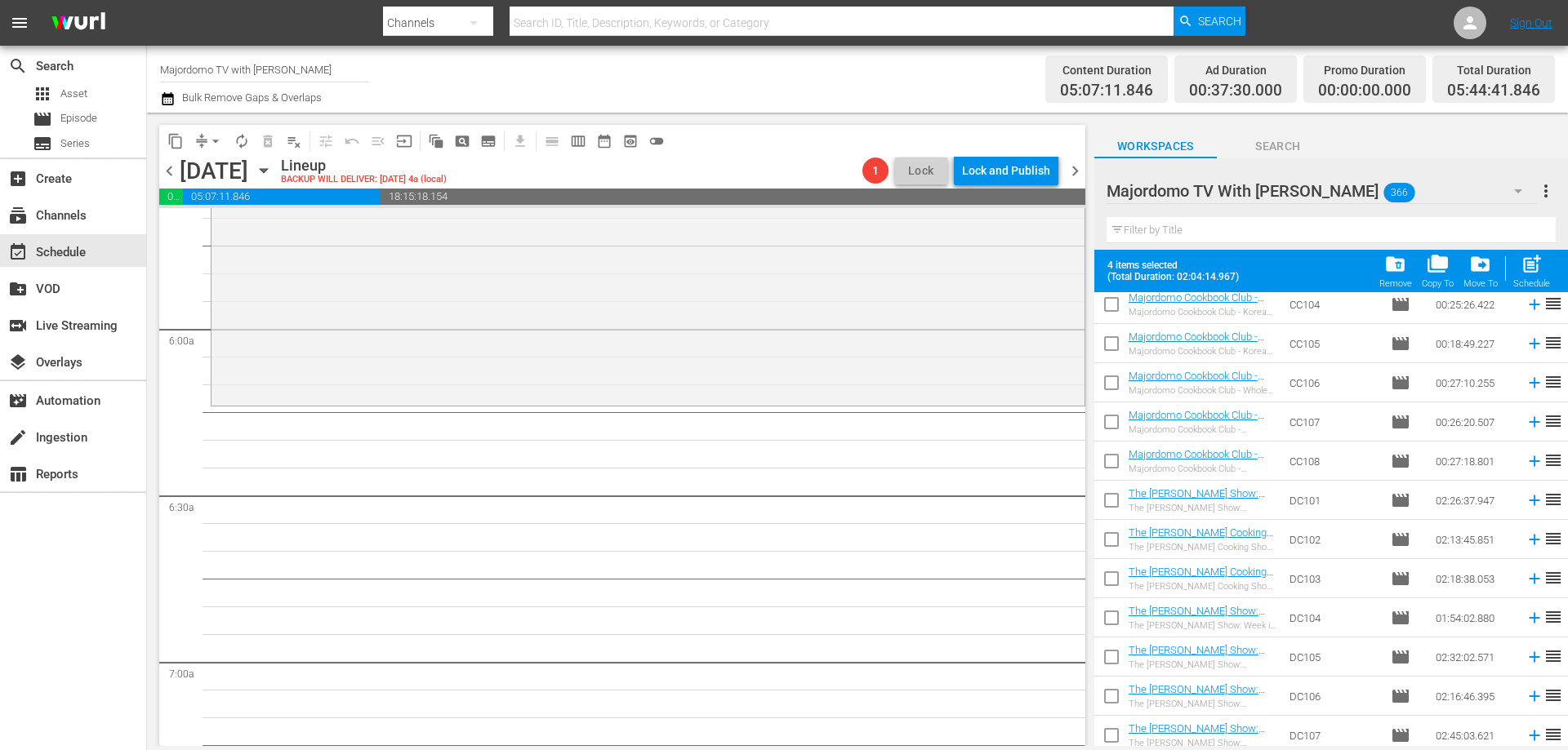
scroll to position [5255, 0]
click at [1109, 349] on input "checkbox" at bounding box center [1111, 349] width 35 height 35
checkbox input "true"
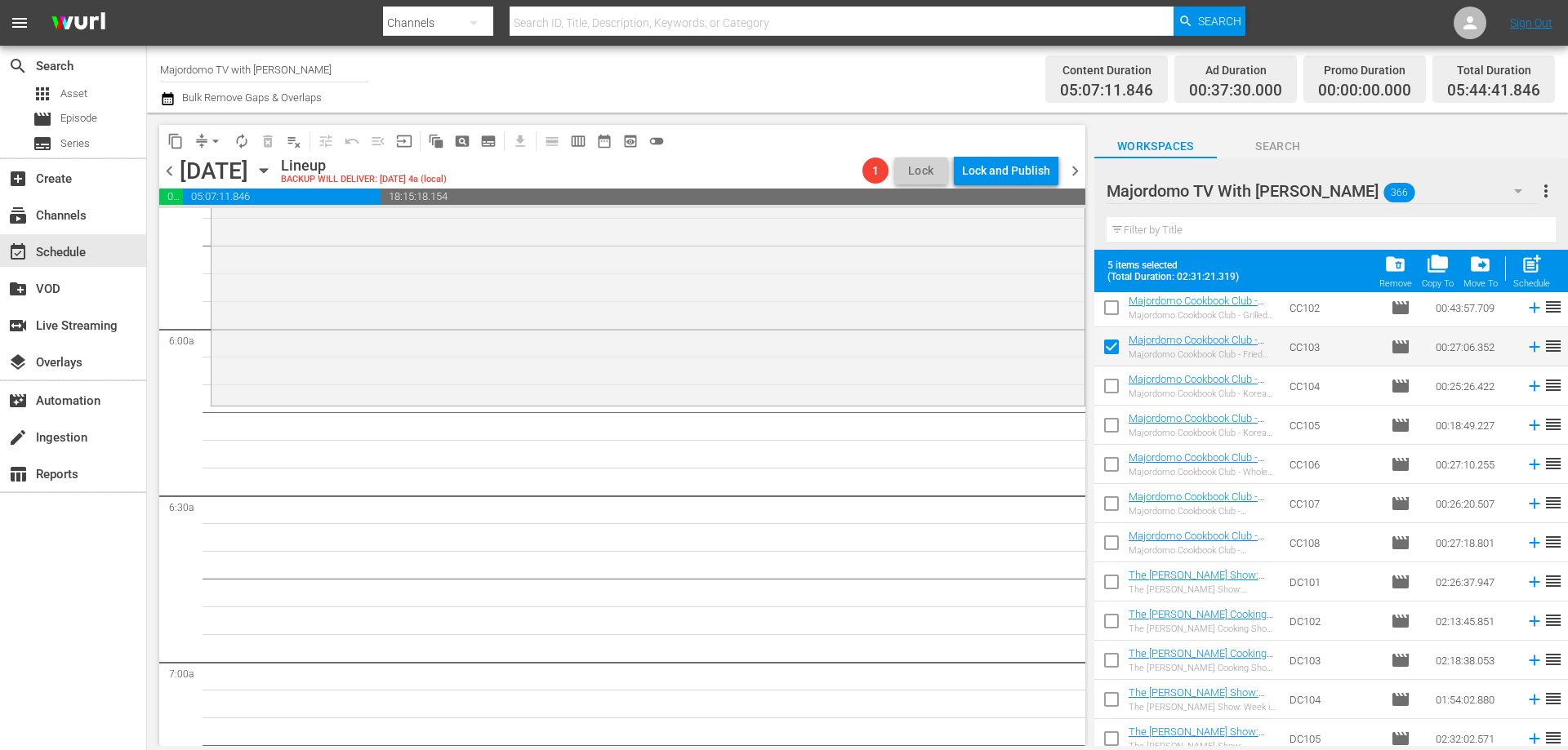
click at [1113, 506] on input "checkbox" at bounding box center [1111, 506] width 35 height 35
checkbox input "true"
click at [1112, 428] on input "checkbox" at bounding box center [1111, 428] width 35 height 35
checkbox input "true"
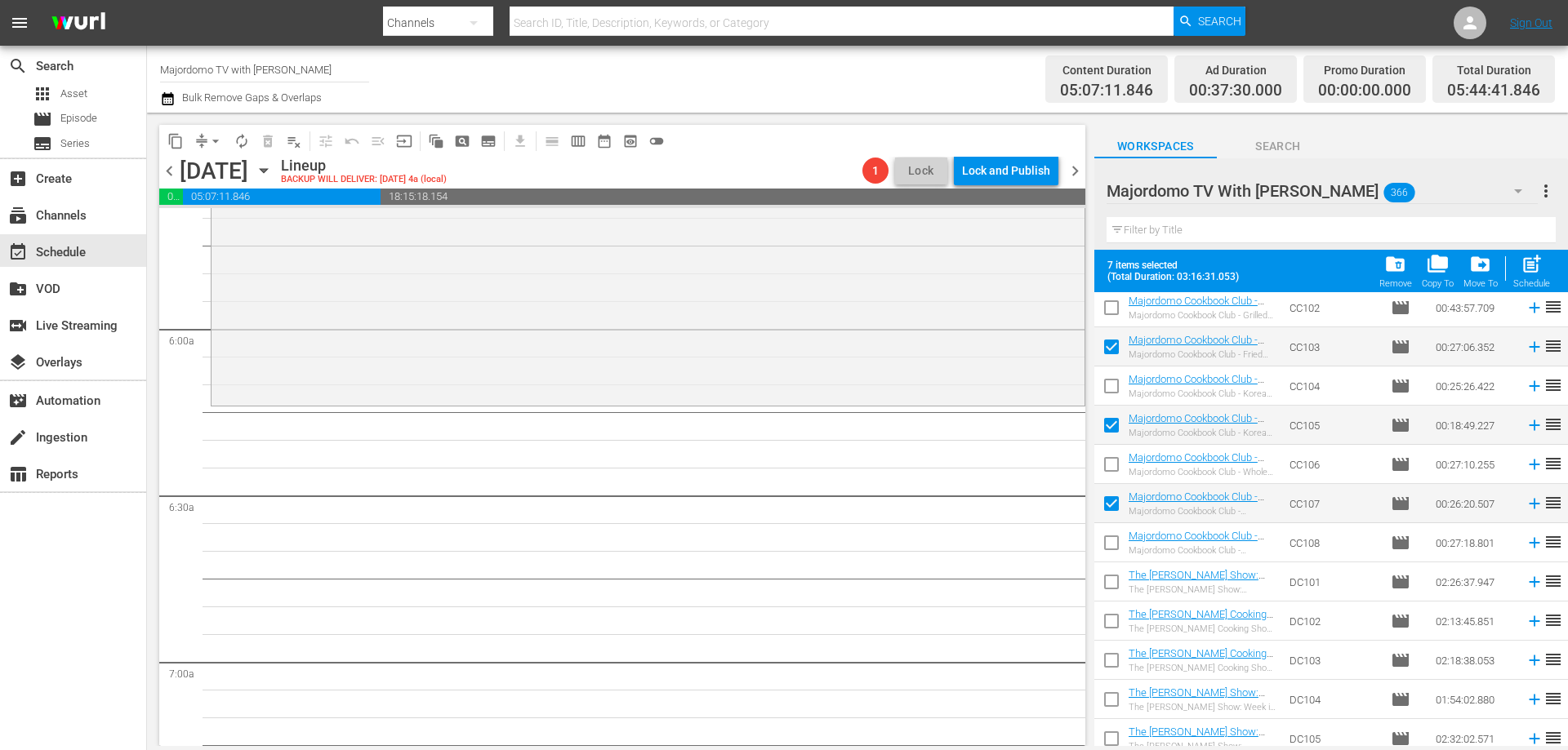
scroll to position [5337, 0]
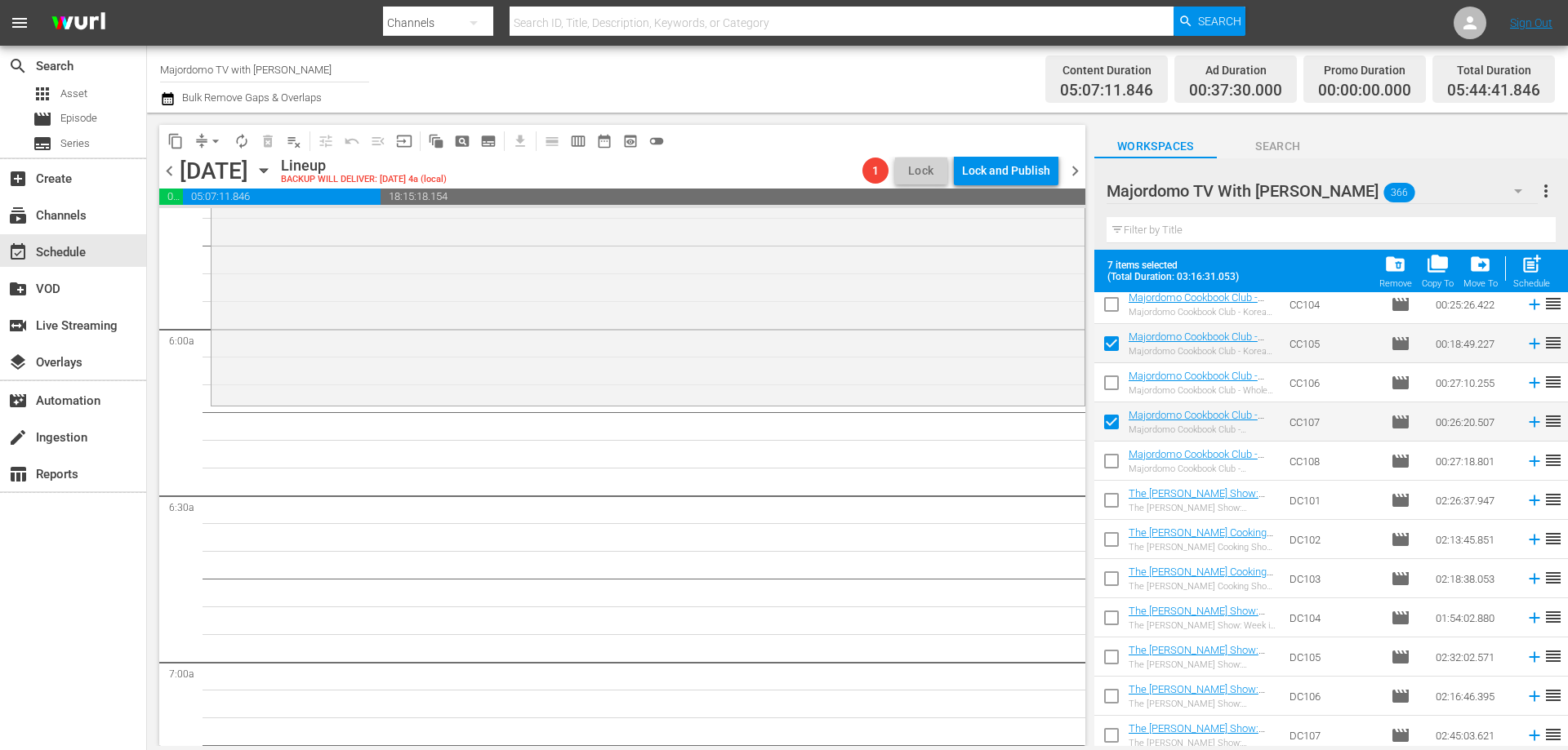
click at [1111, 498] on input "checkbox" at bounding box center [1111, 503] width 35 height 35
checkbox input "true"
click at [1111, 661] on input "checkbox" at bounding box center [1111, 660] width 35 height 35
checkbox input "true"
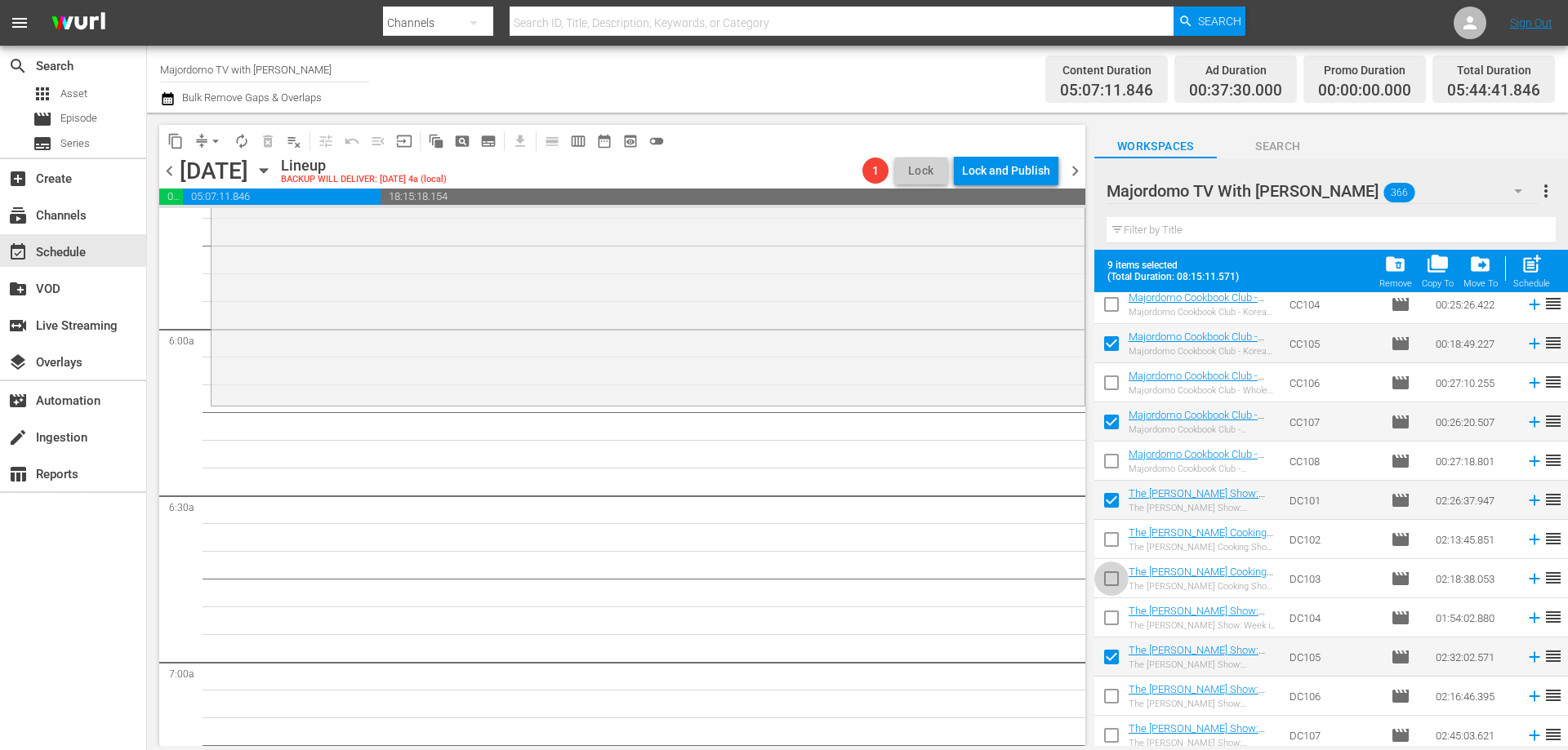
click at [1117, 578] on input "checkbox" at bounding box center [1111, 581] width 35 height 35
checkbox input "true"
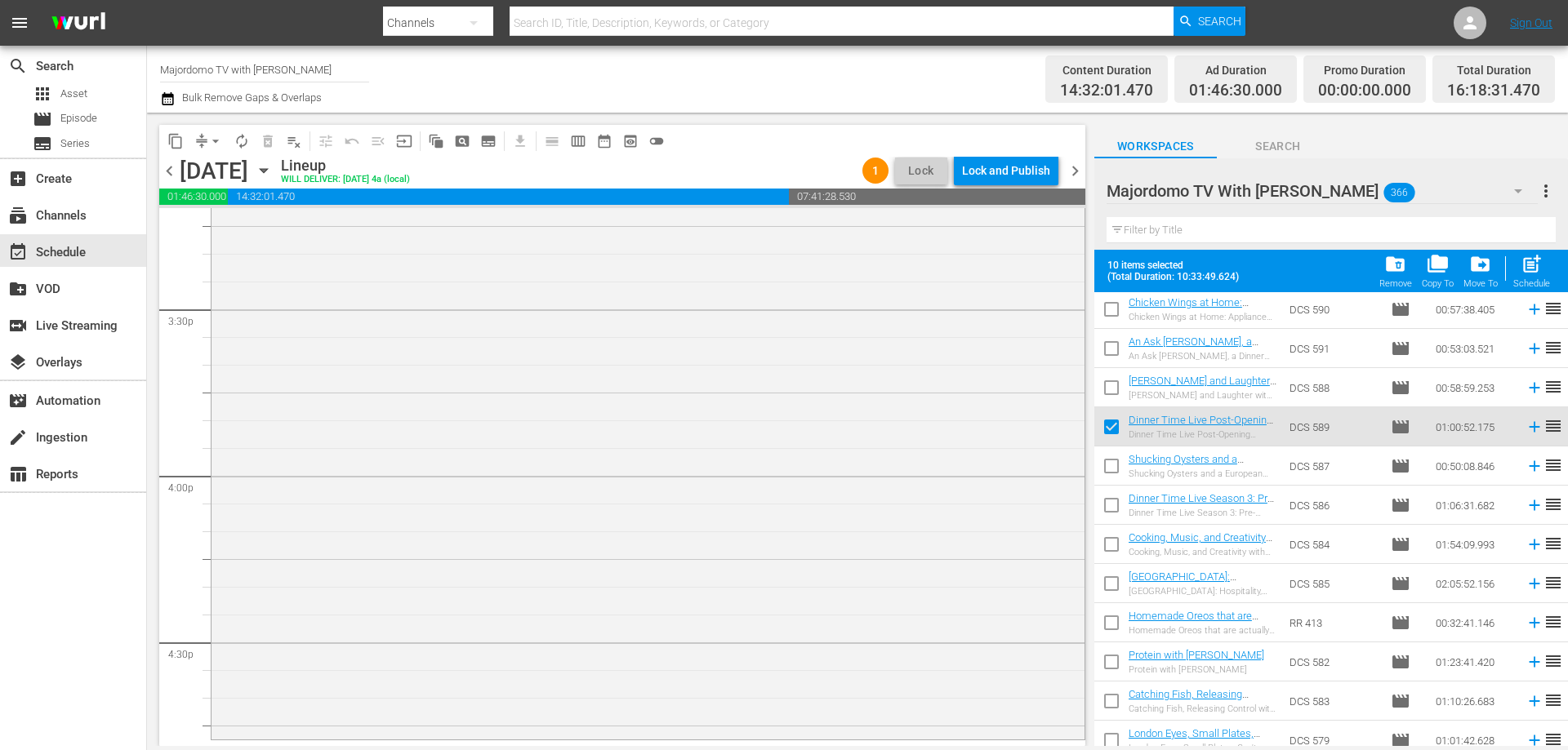
scroll to position [0, 0]
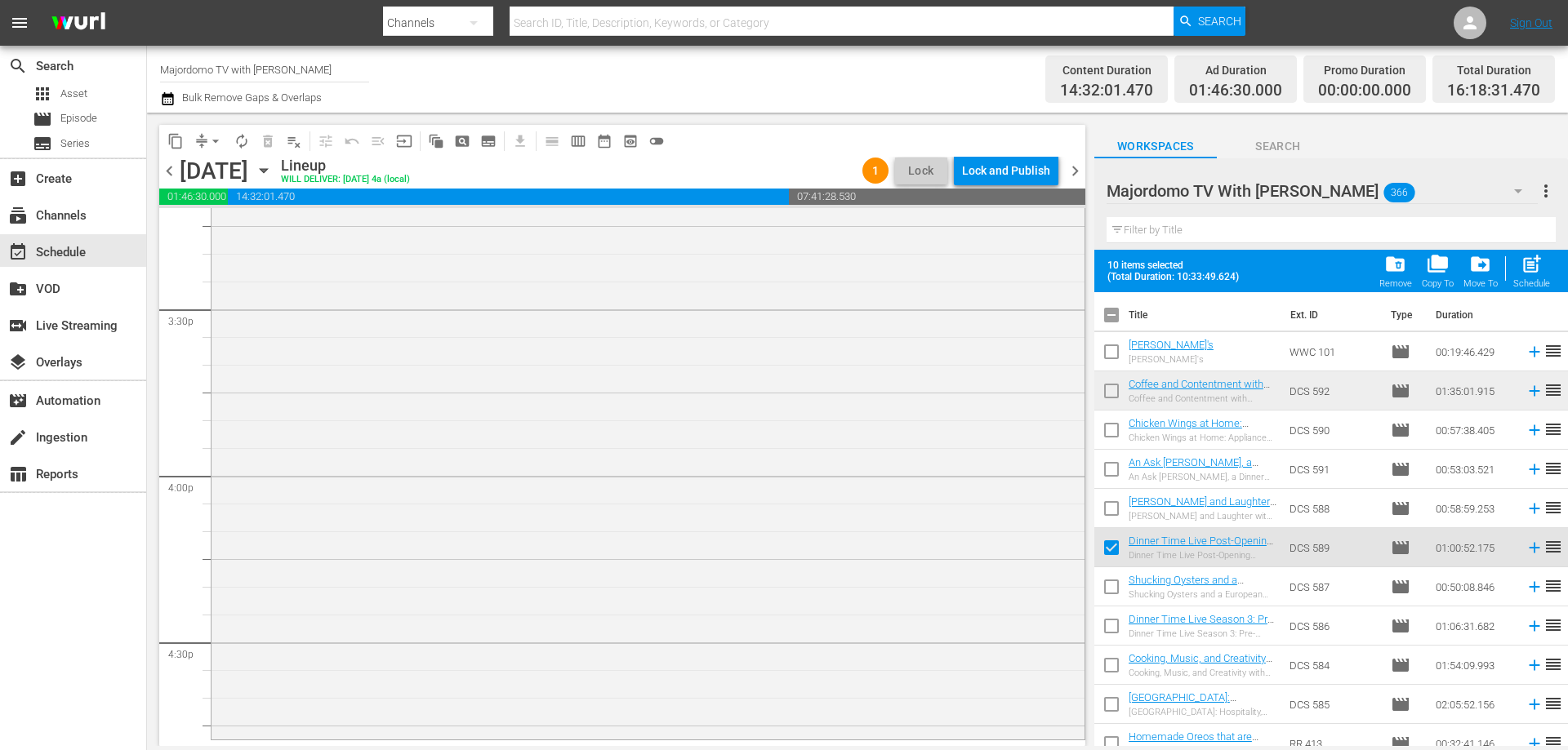
click at [1121, 319] on input "checkbox" at bounding box center [1111, 318] width 35 height 35
checkbox input "true"
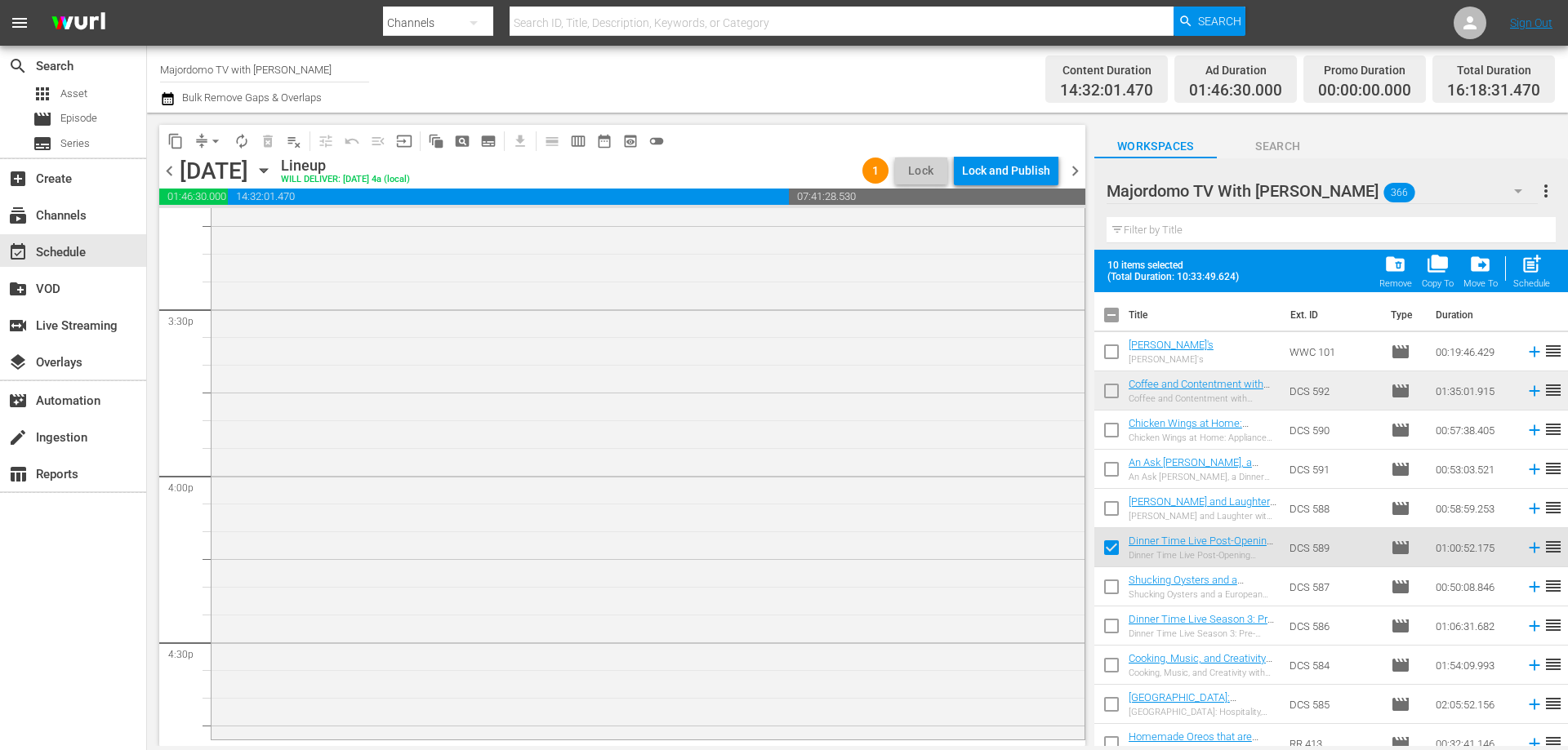
checkbox input "true"
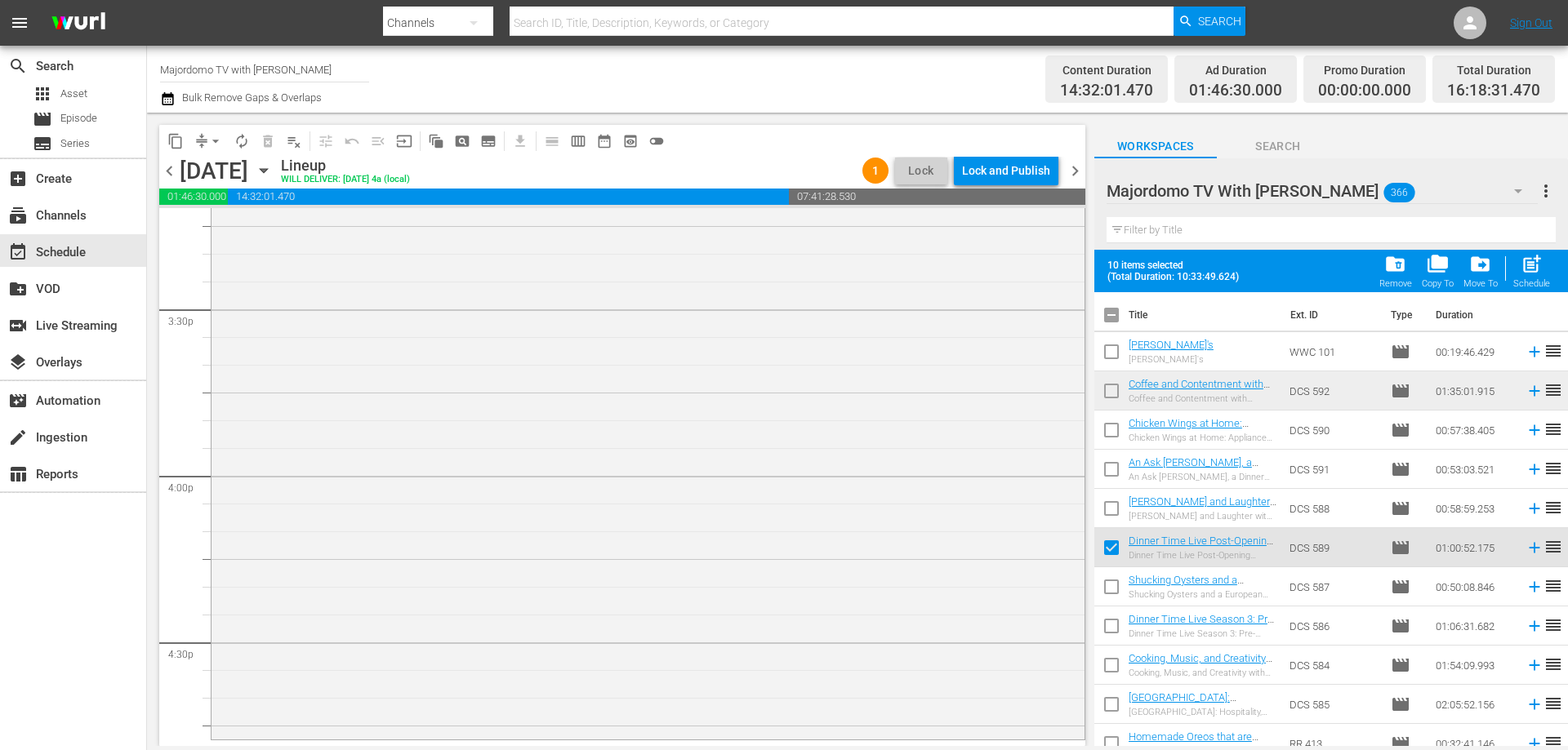
checkbox input "true"
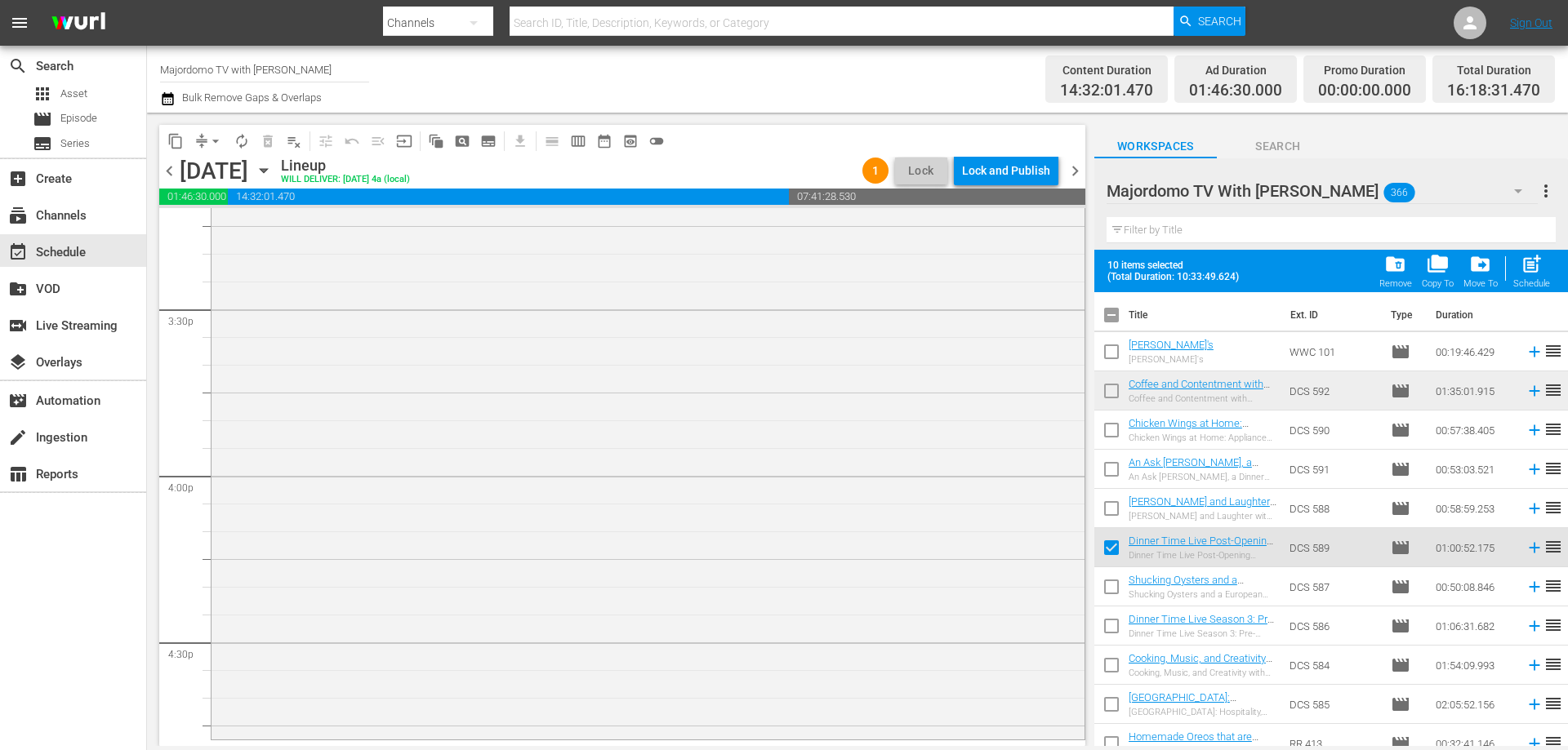
checkbox input "true"
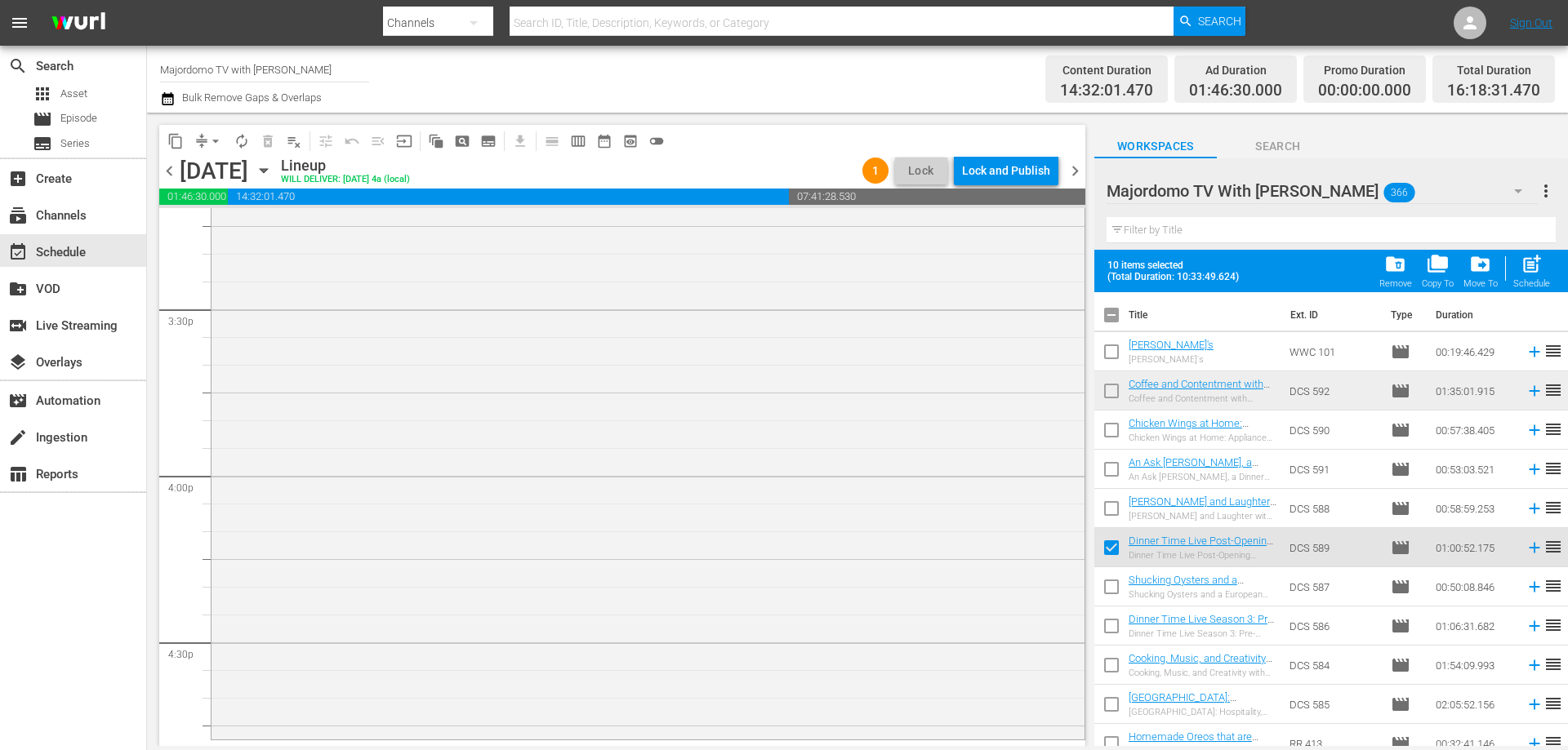
checkbox input "true"
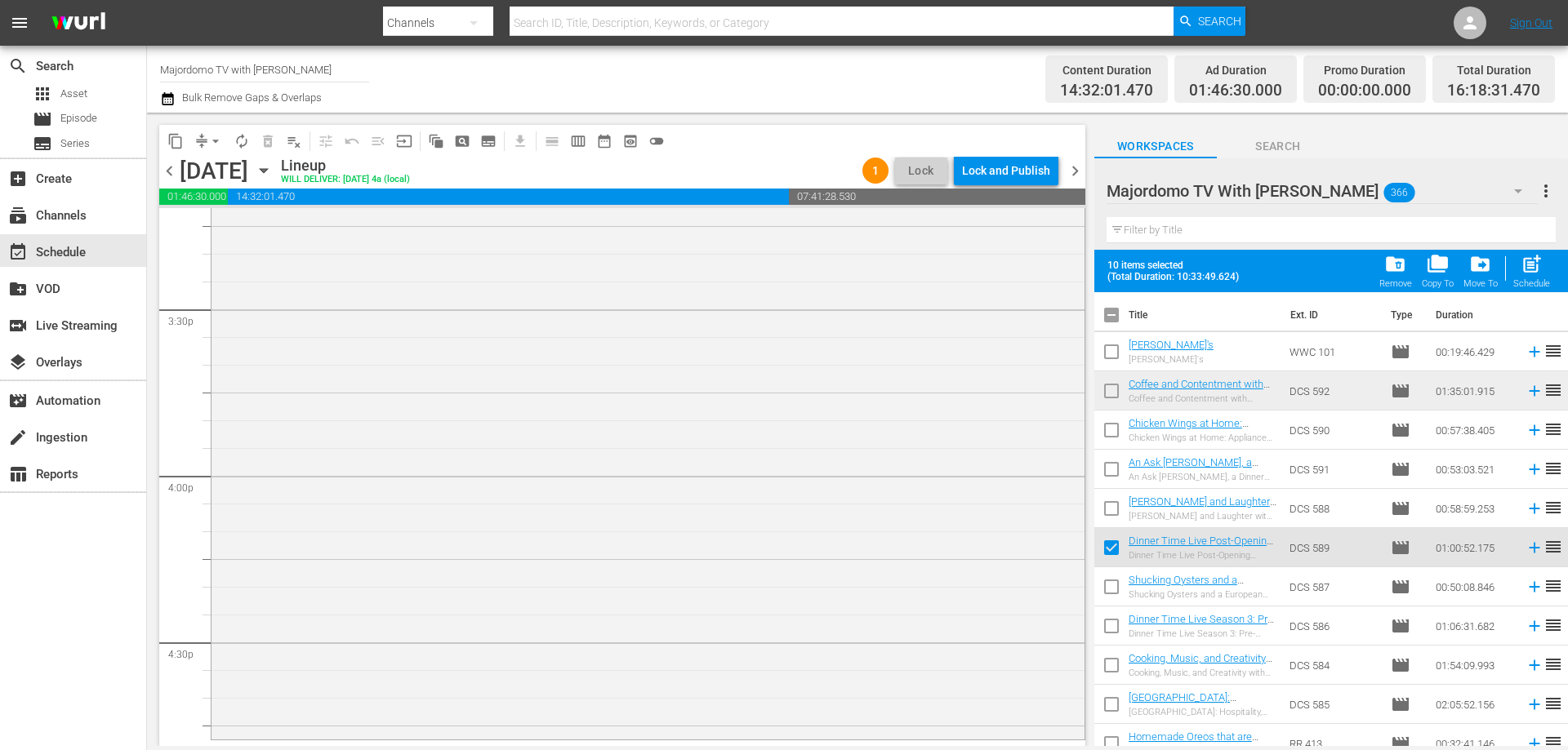
checkbox input "true"
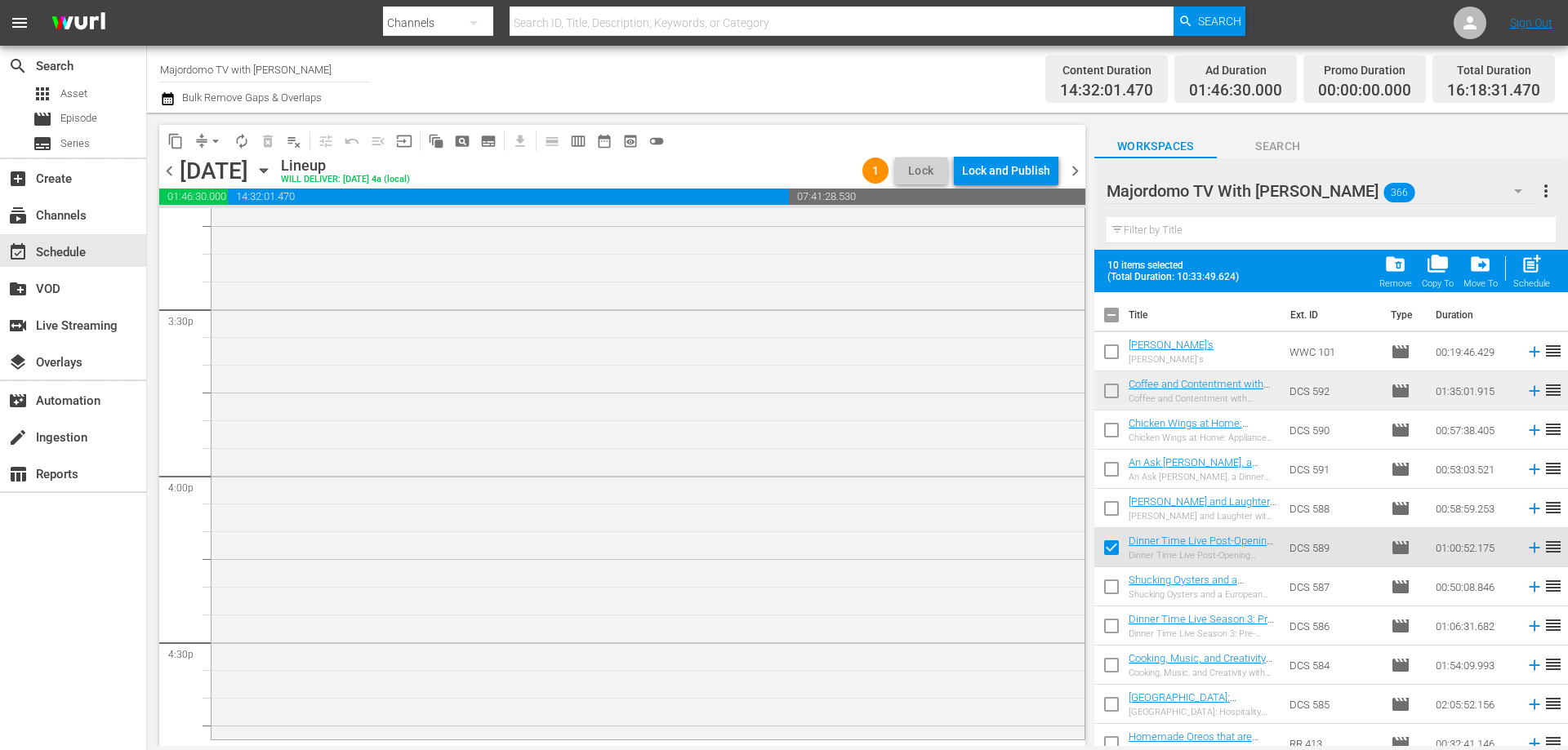
checkbox input "true"
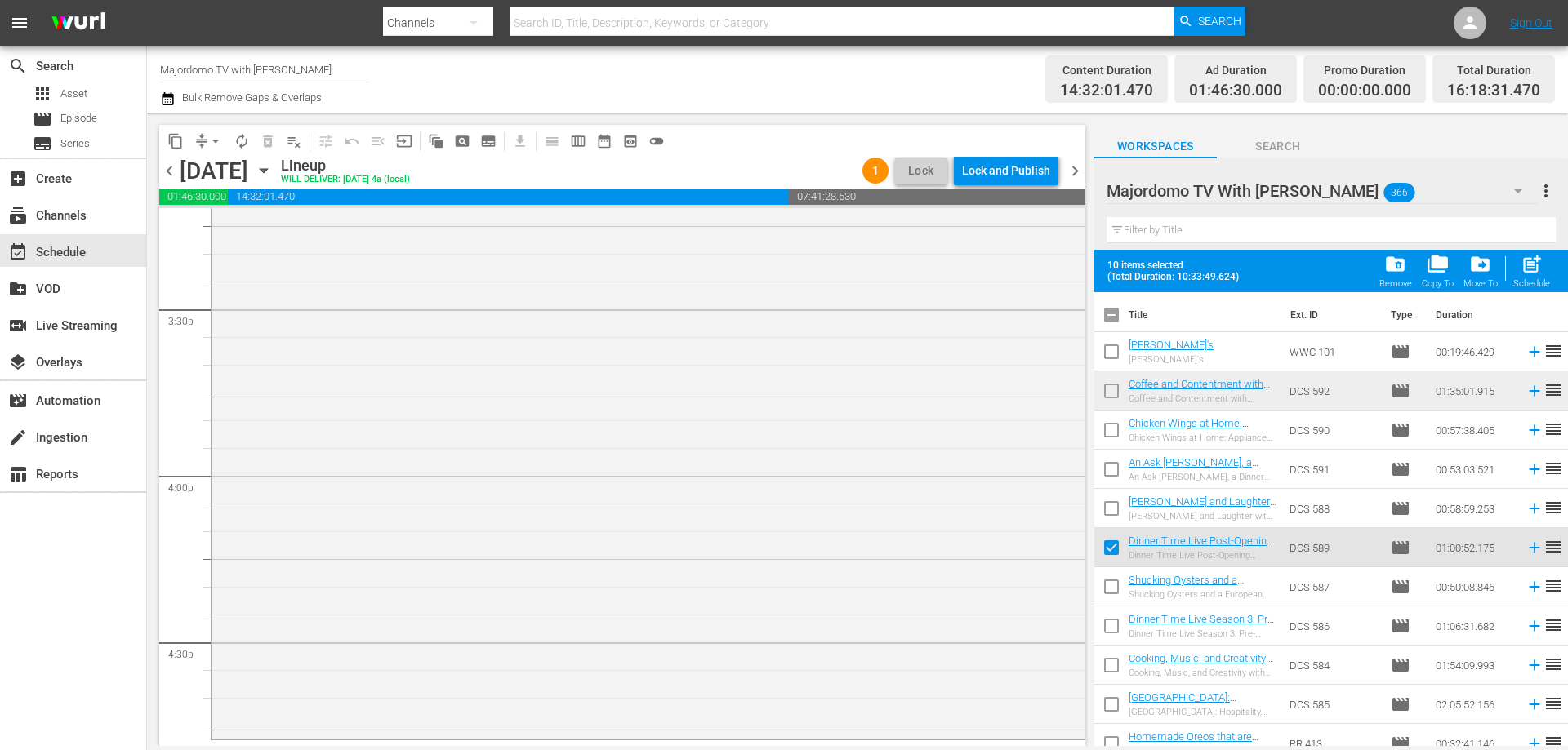
checkbox input "true"
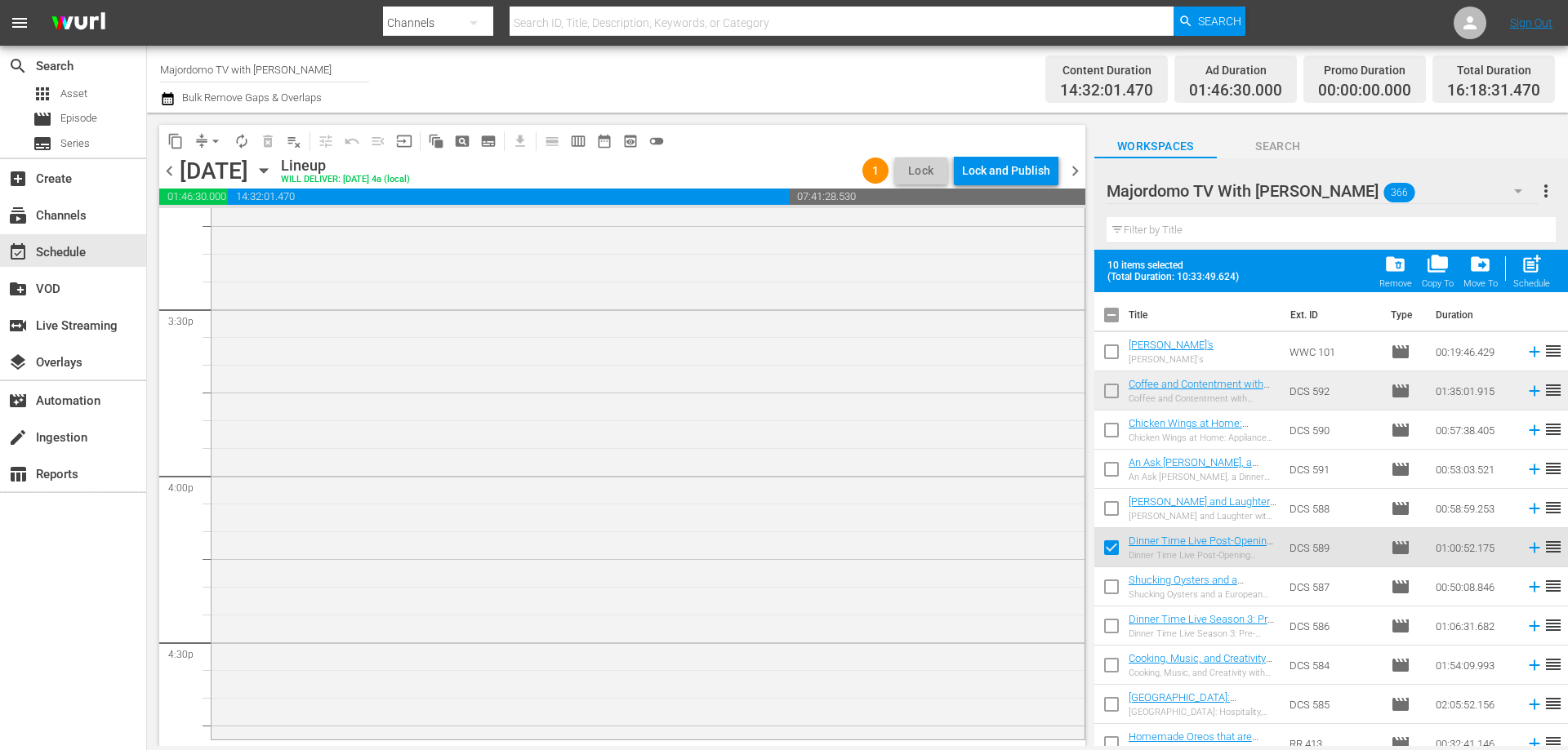
checkbox input "true"
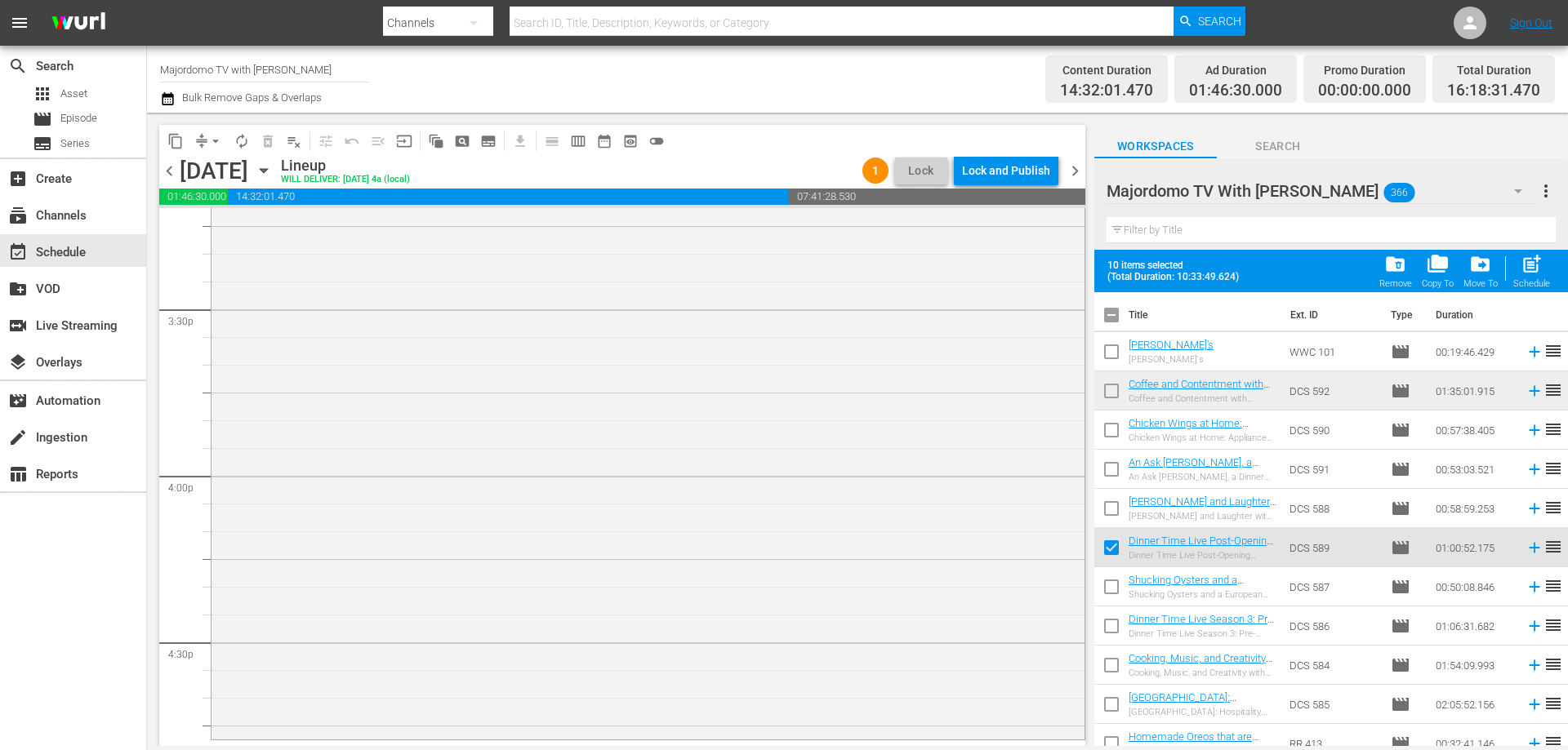
checkbox input "true"
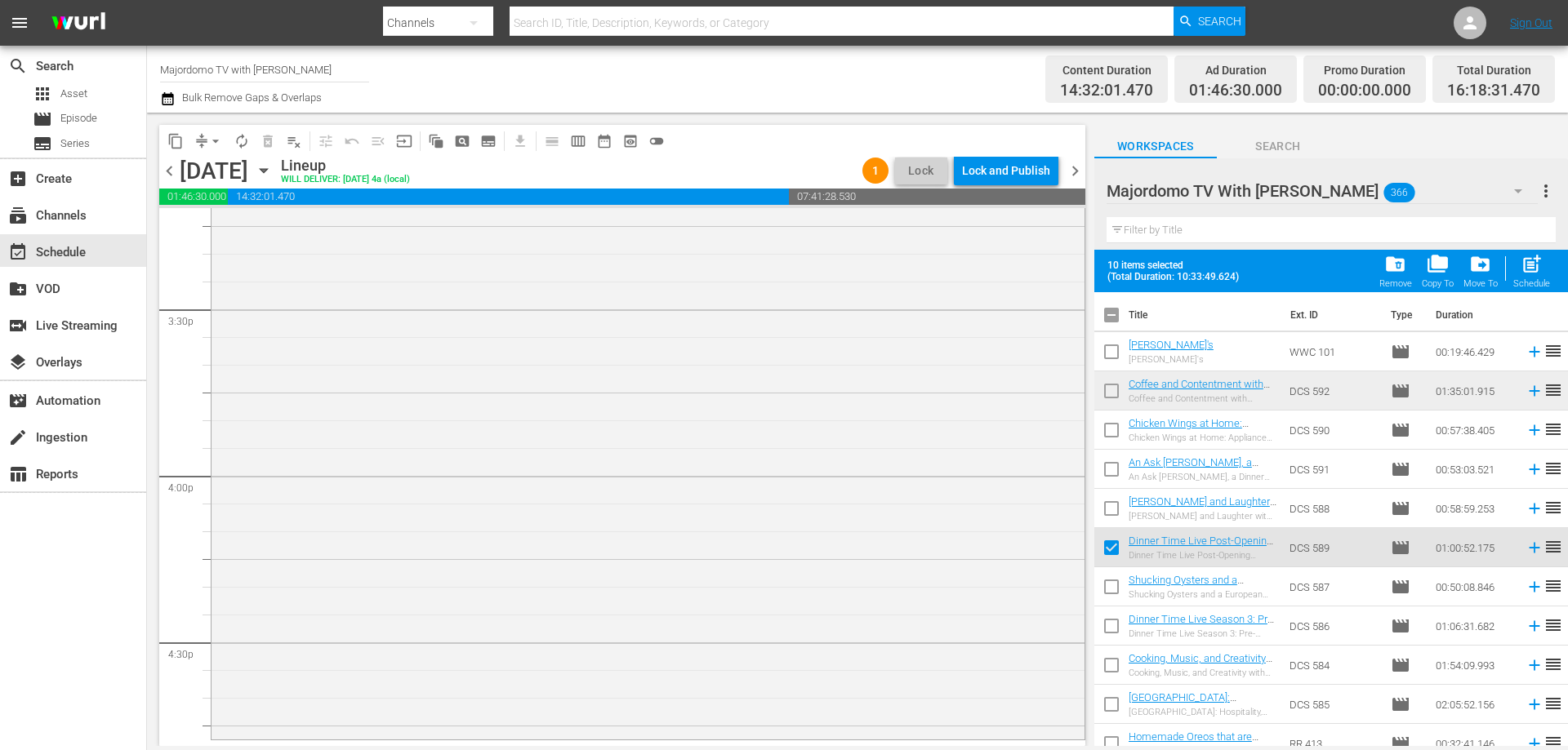
checkbox input "true"
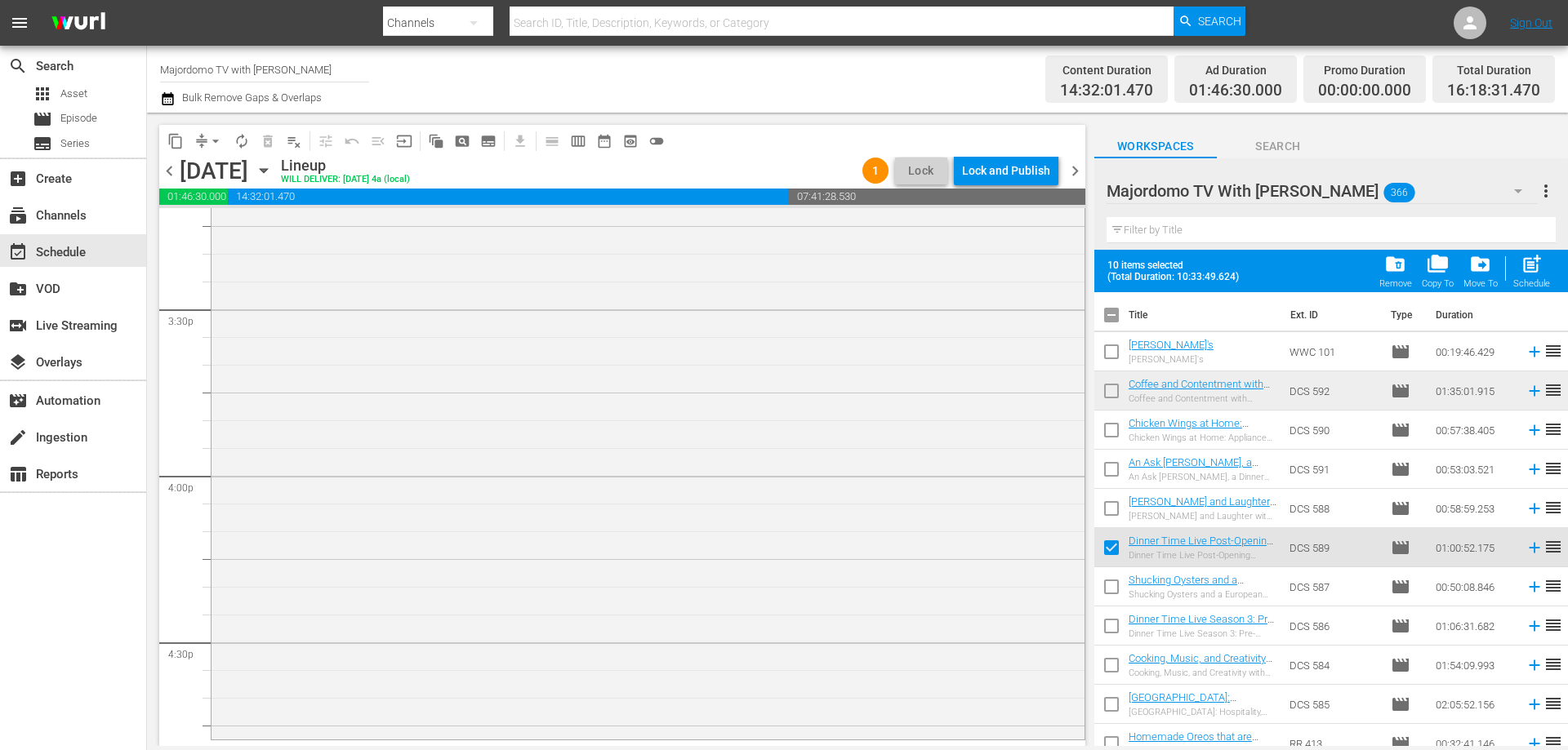
checkbox input "true"
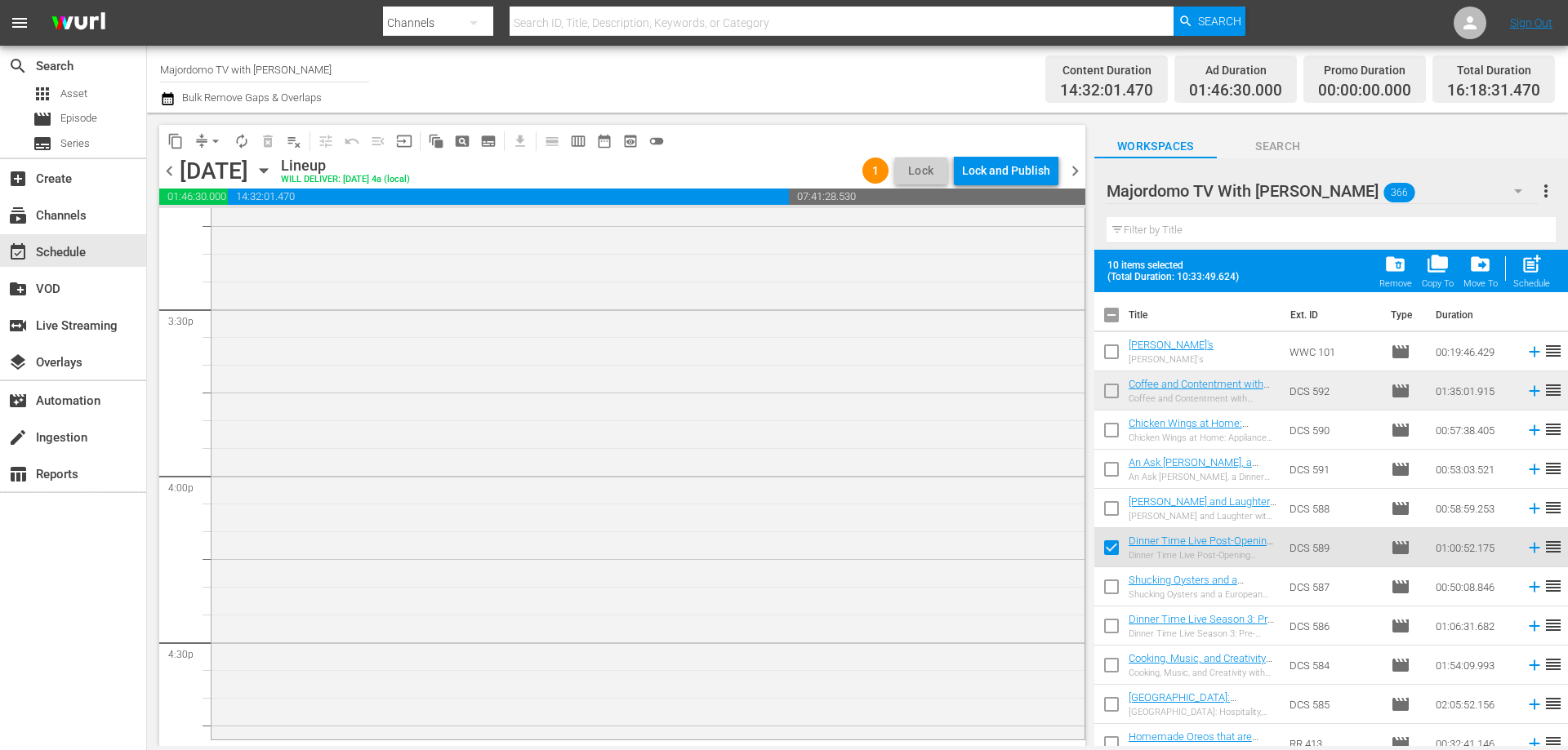
checkbox input "true"
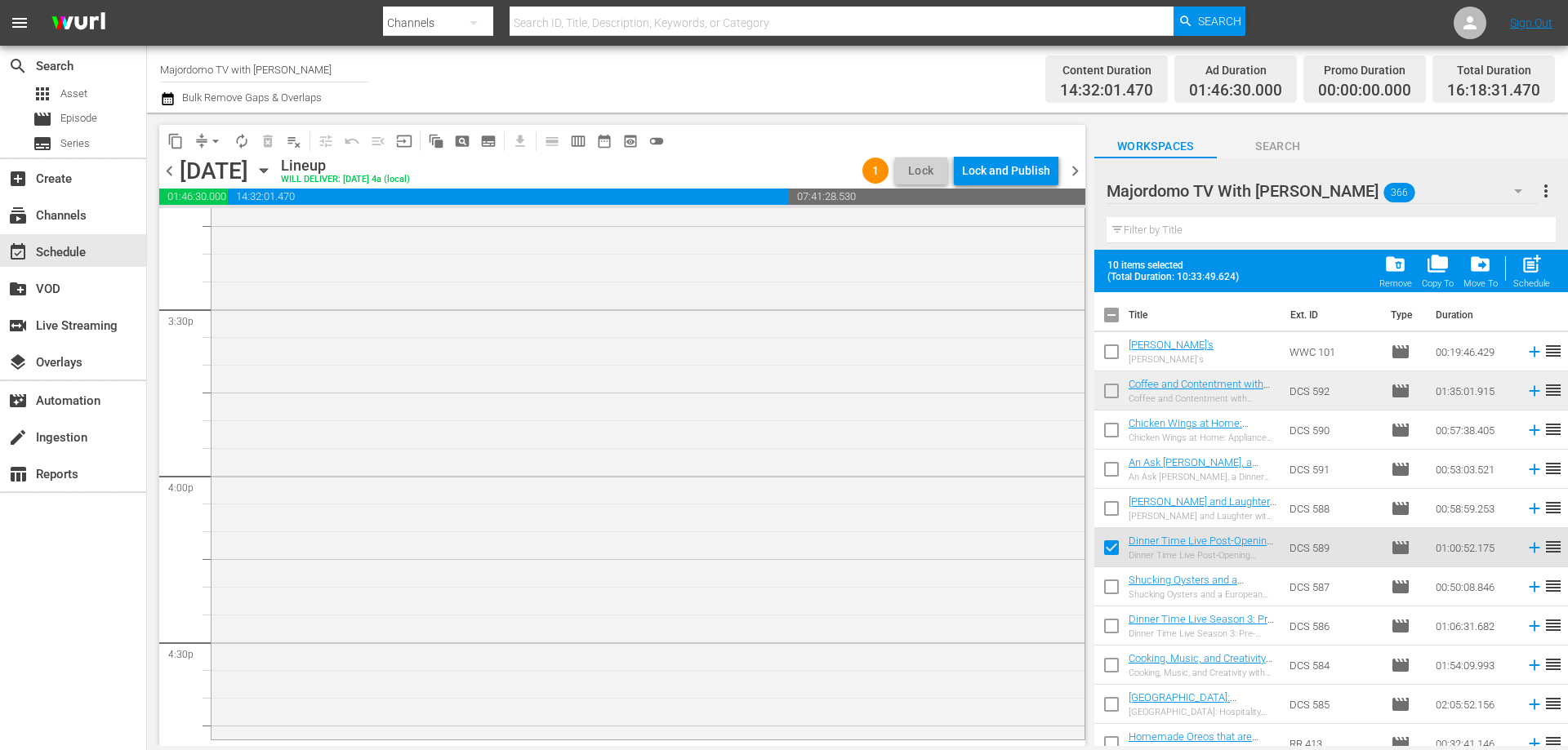
checkbox input "true"
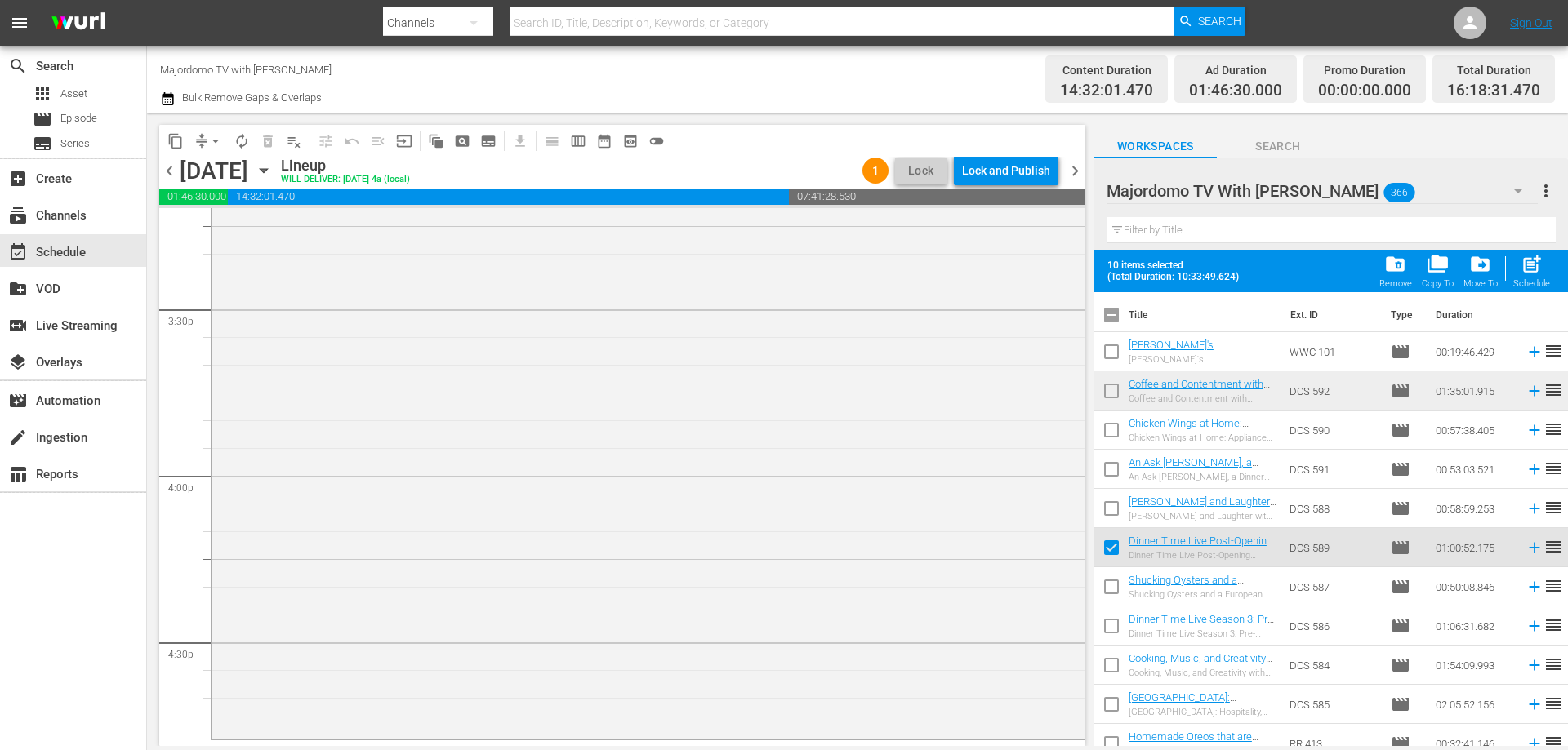
checkbox input "true"
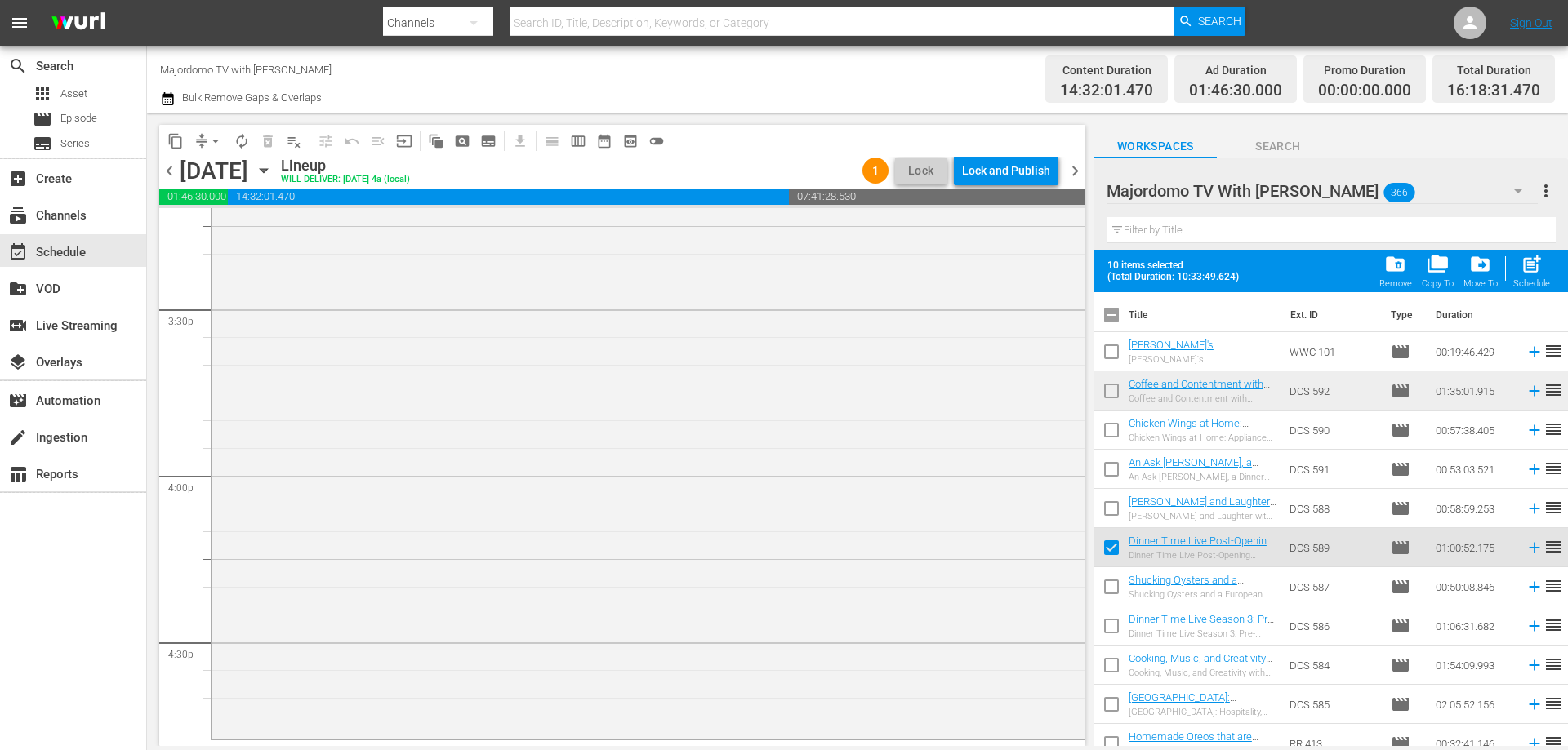
checkbox input "true"
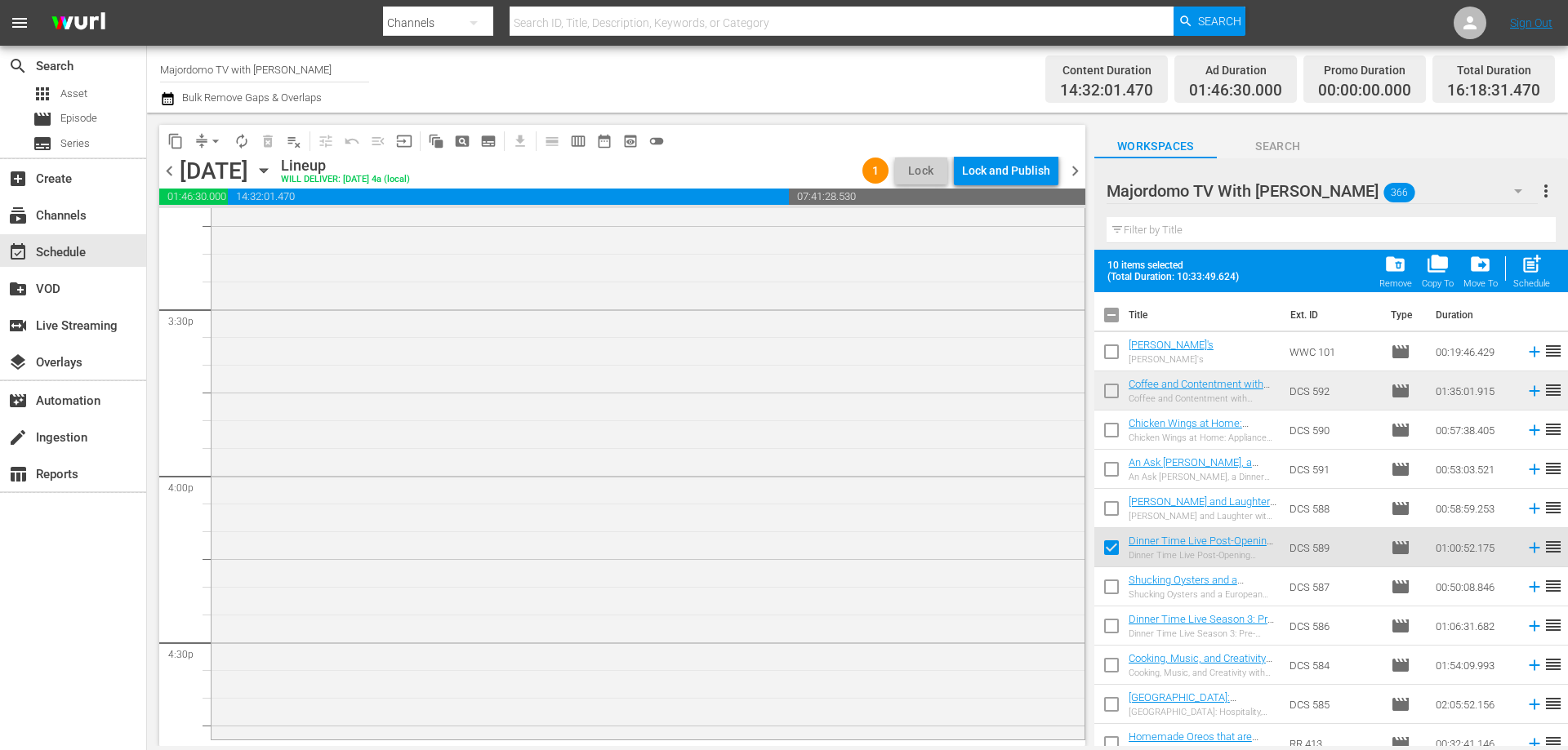
checkbox input "true"
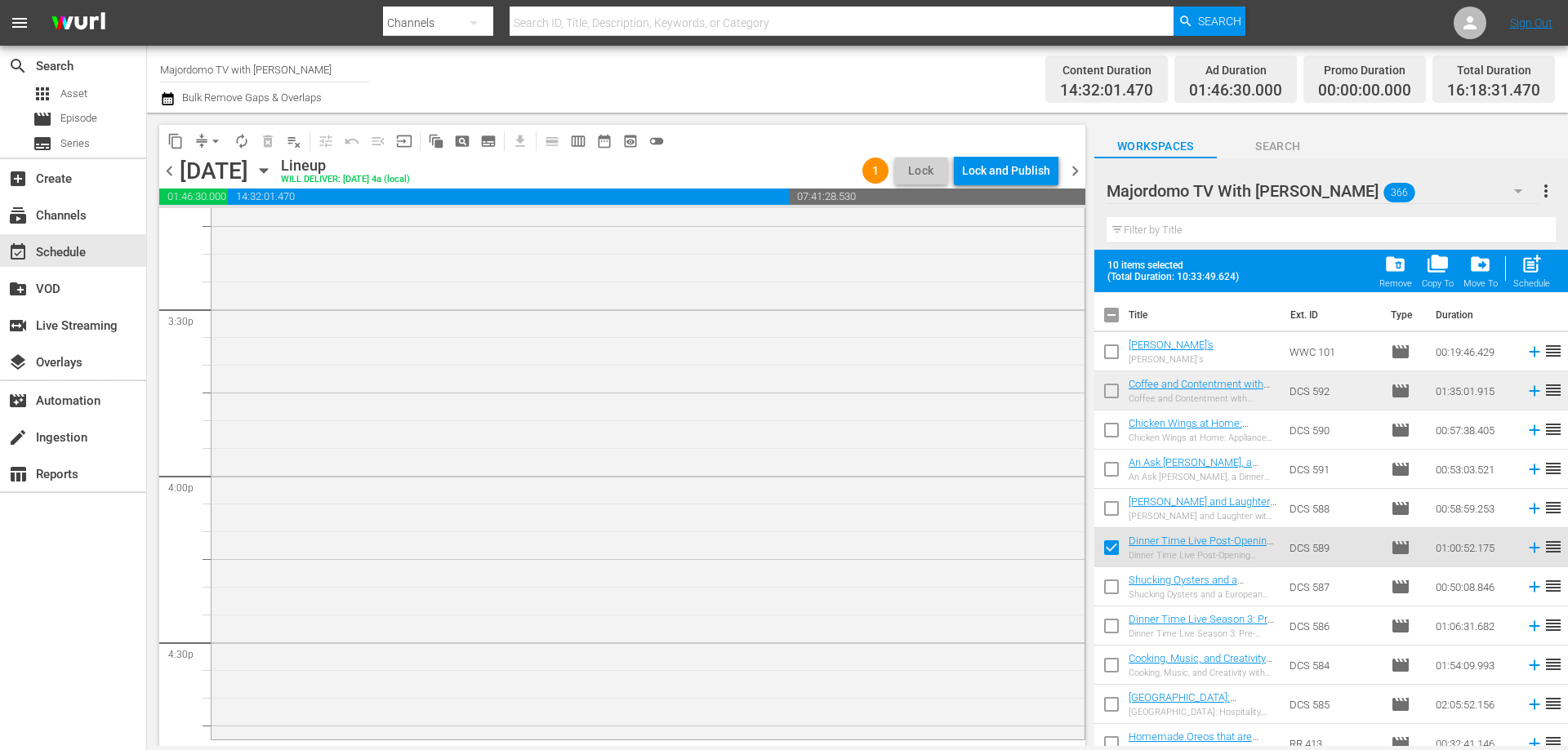
checkbox input "true"
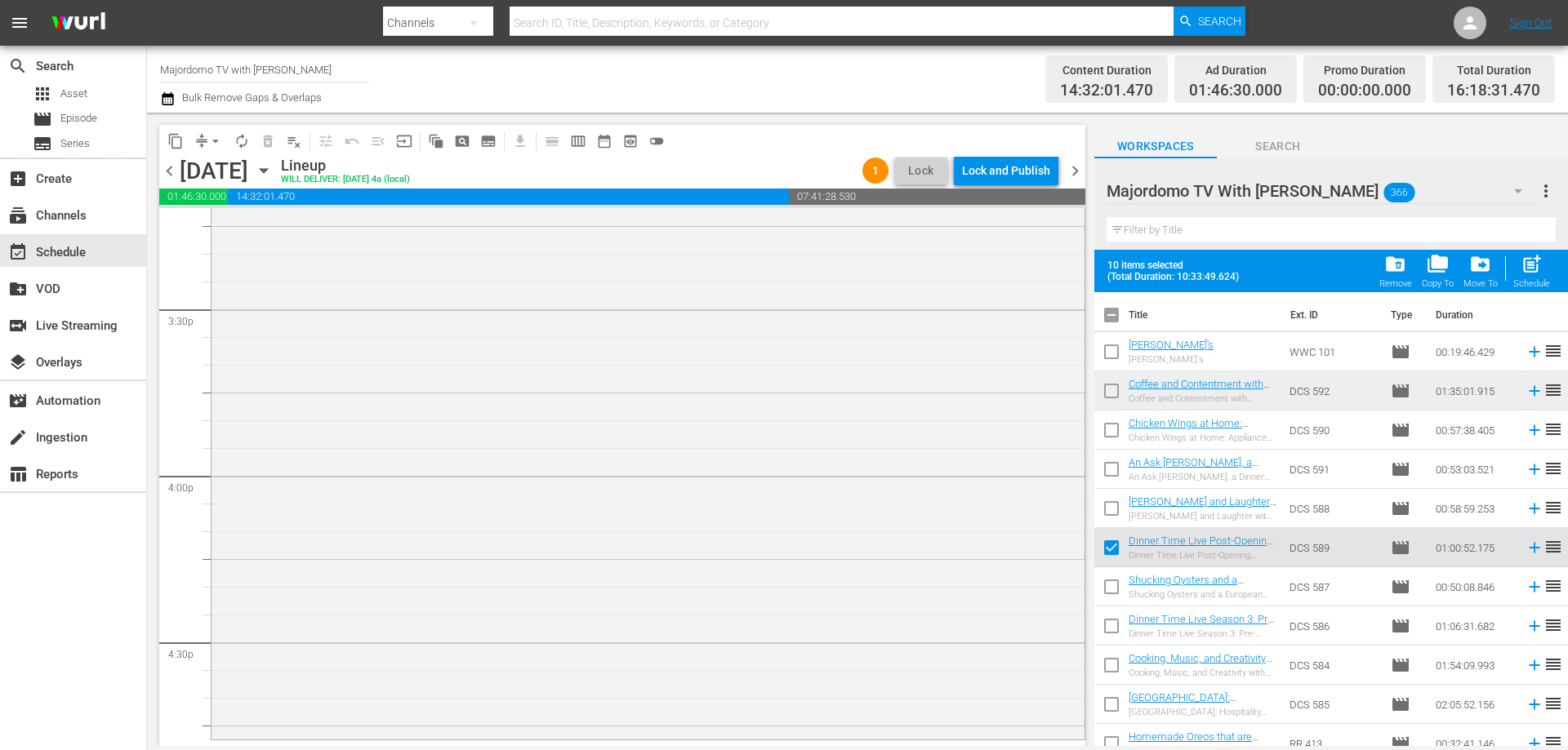
checkbox input "true"
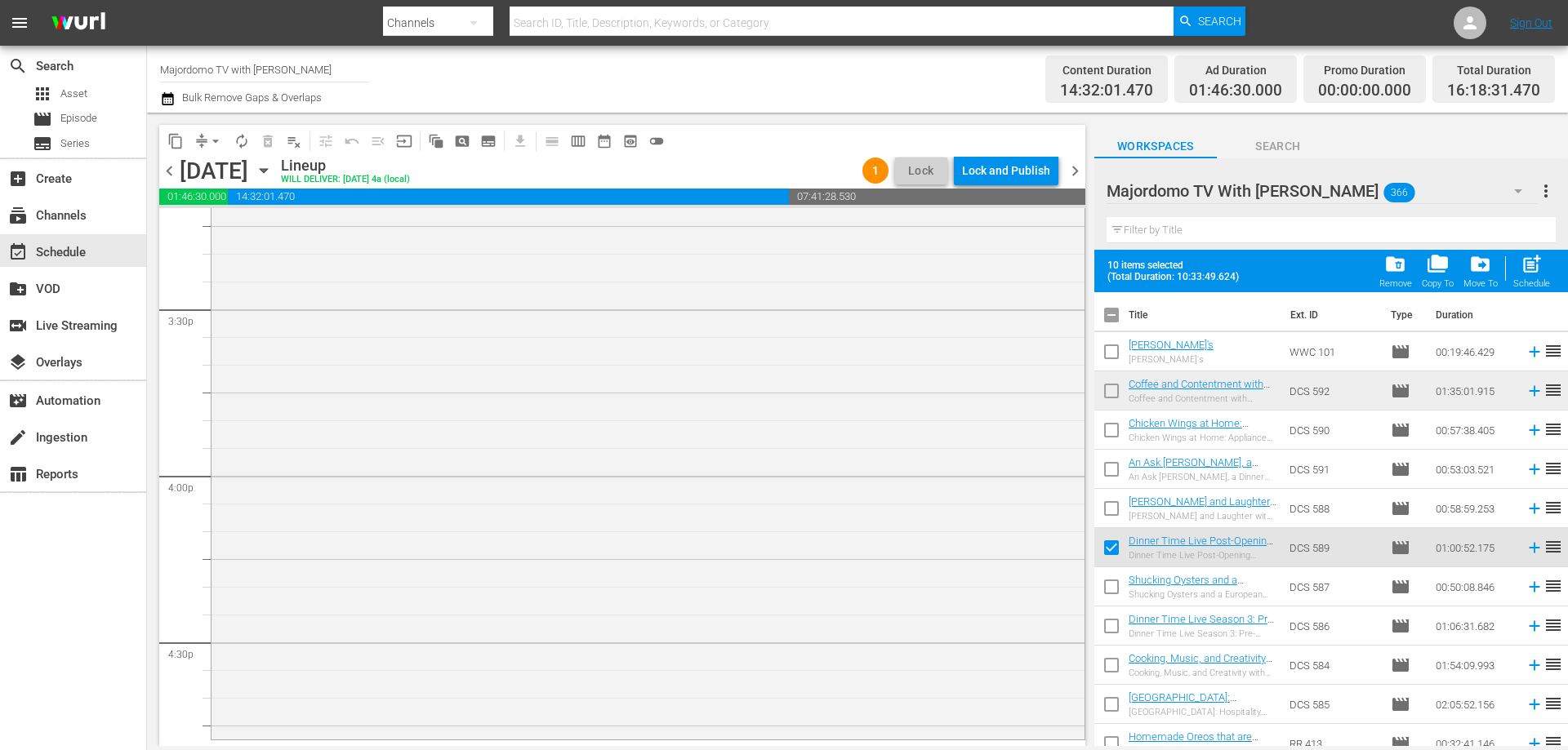
checkbox input "true"
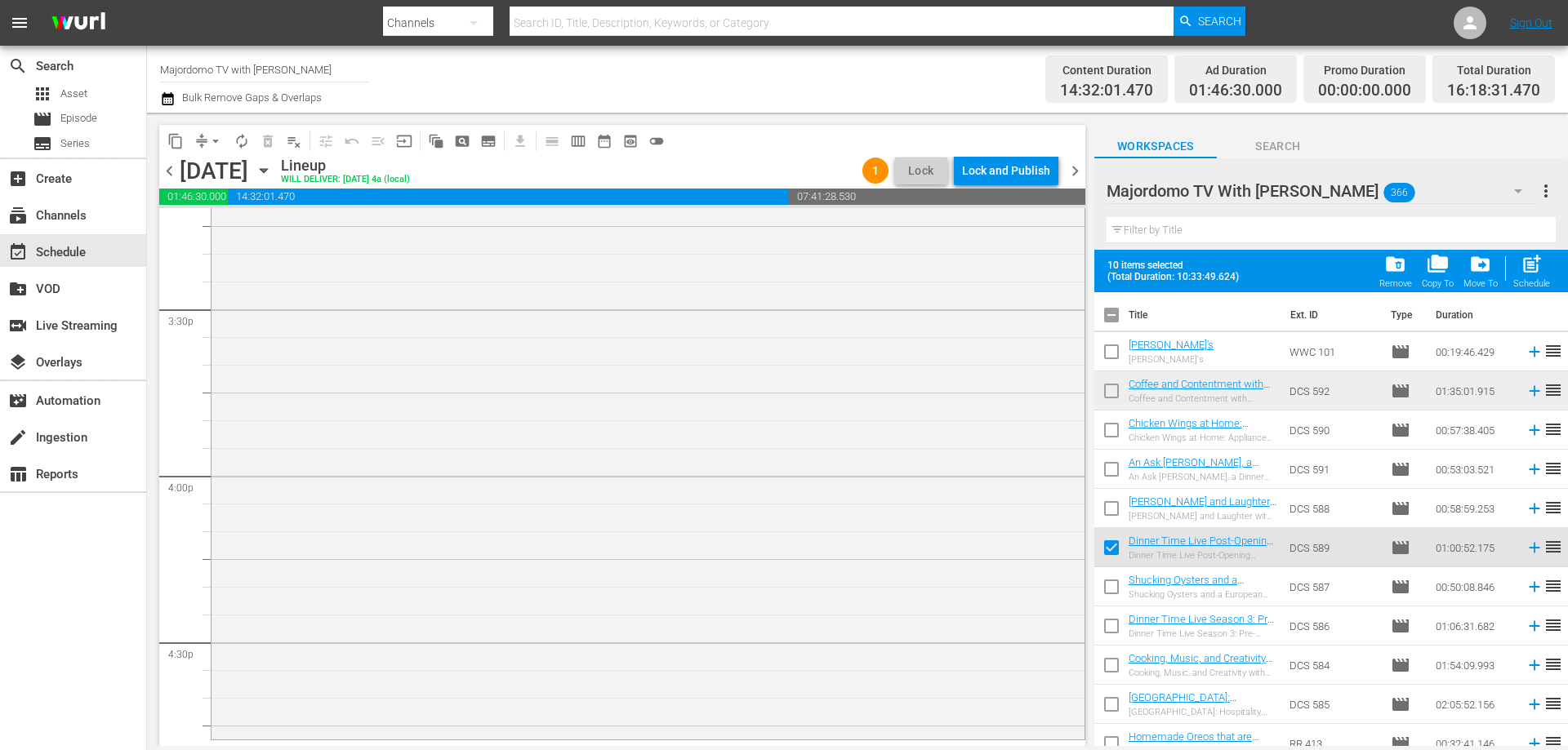
checkbox input "true"
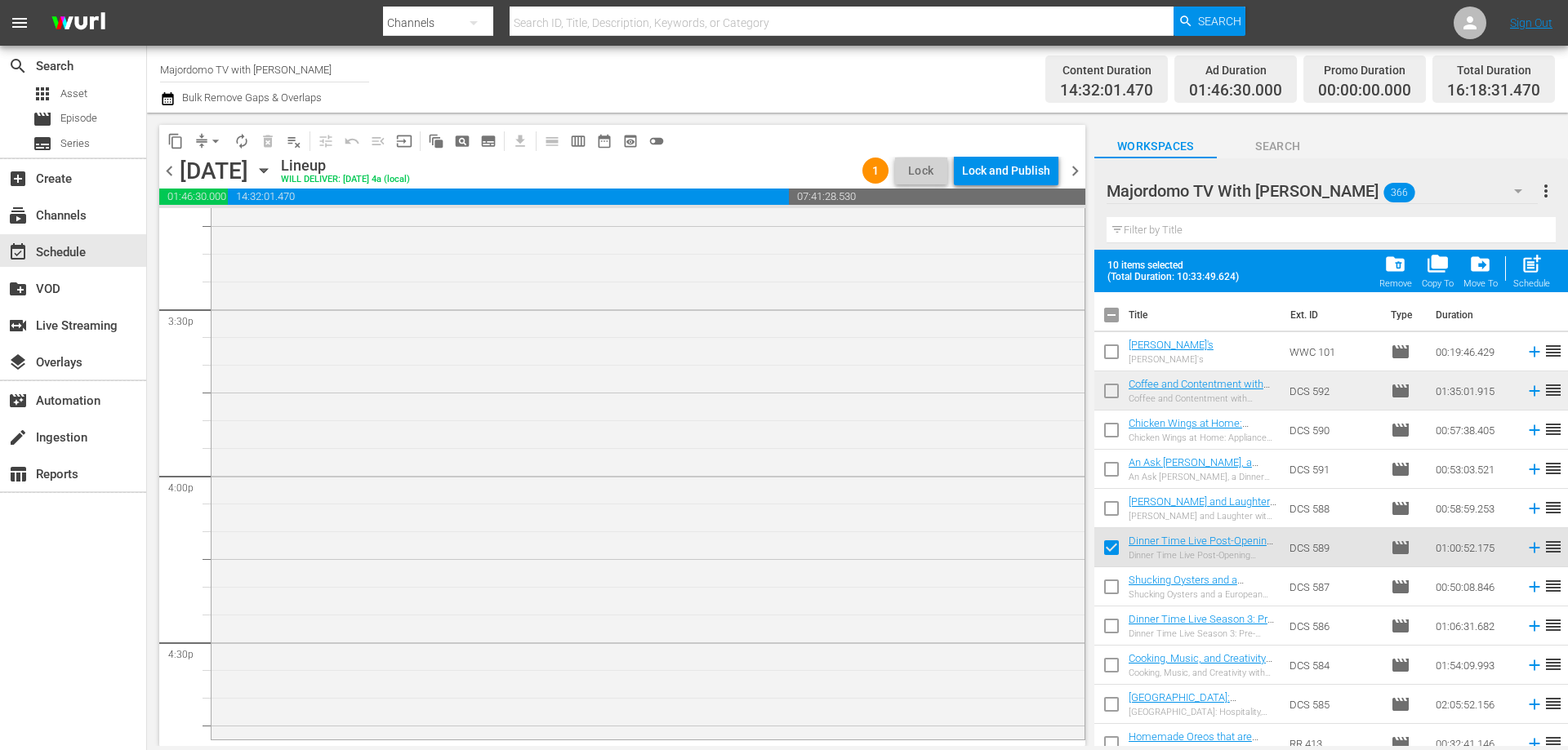
checkbox input "true"
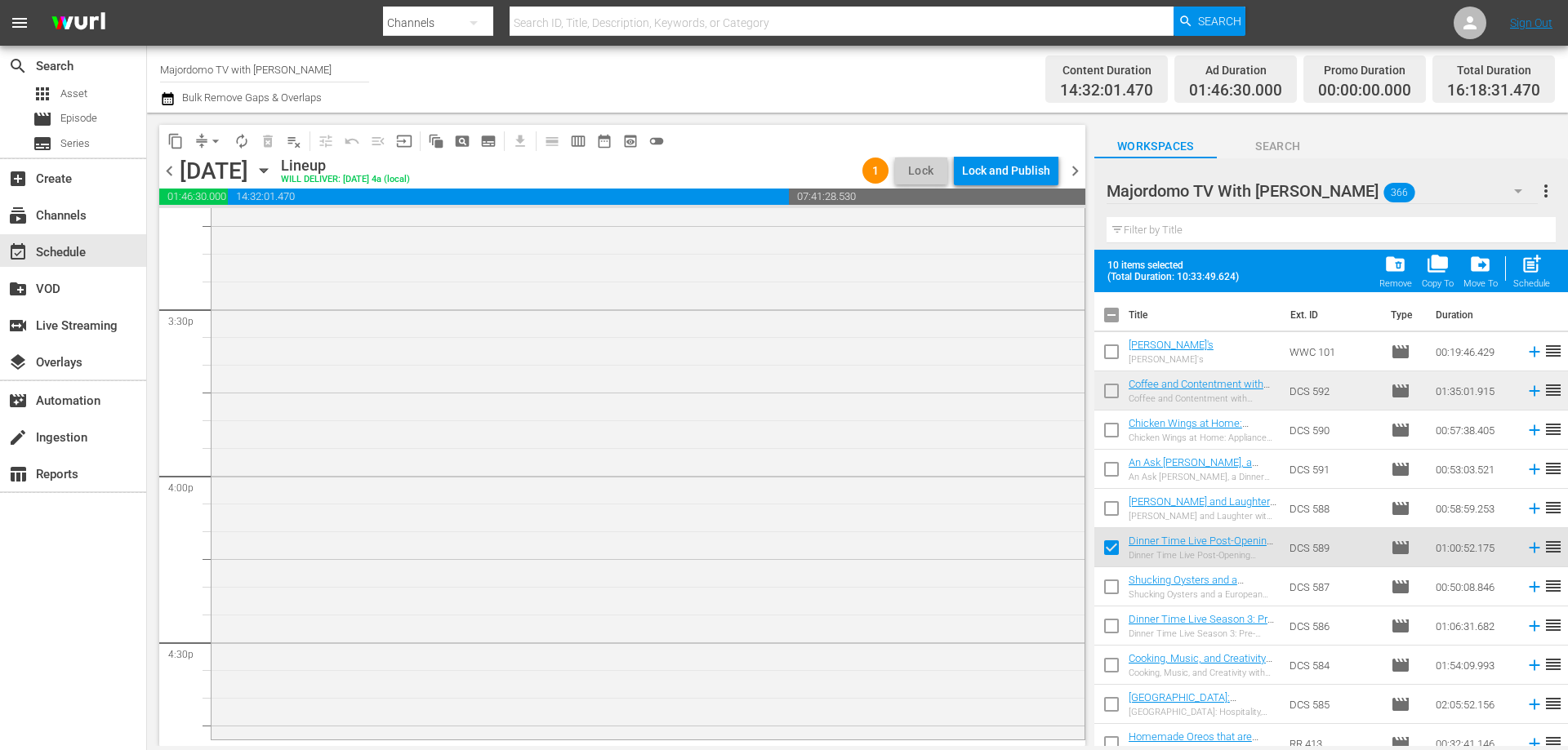
checkbox input "true"
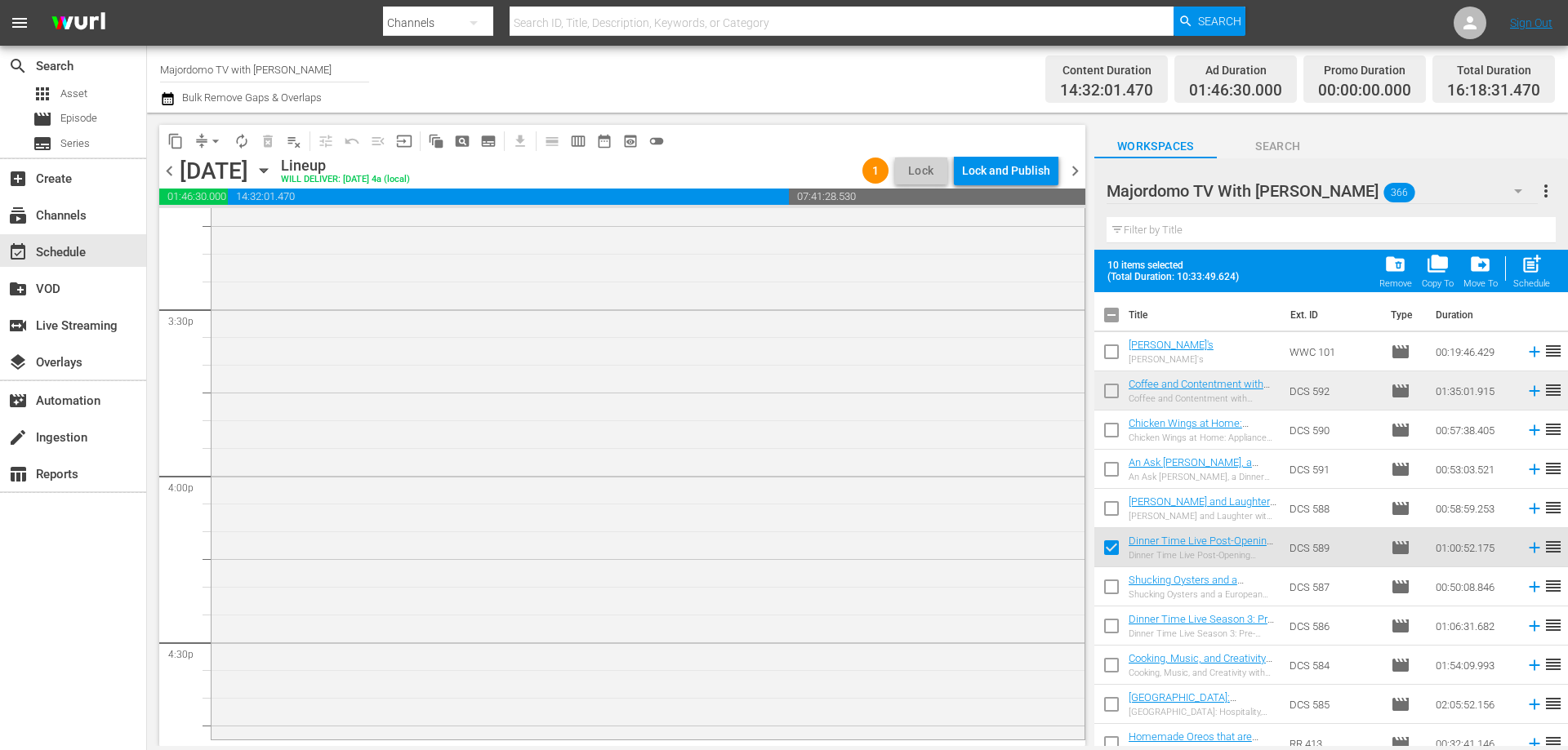
checkbox input "true"
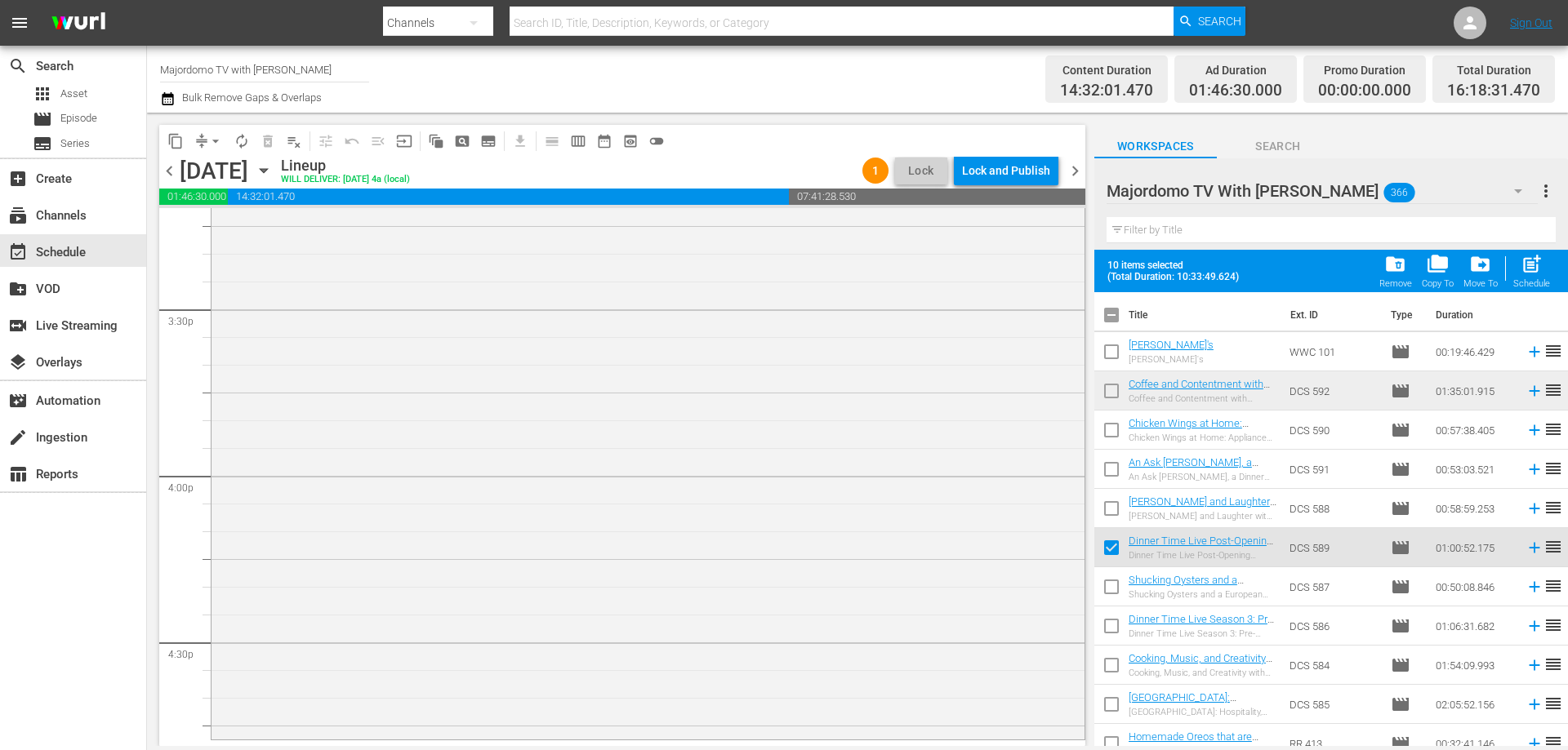
checkbox input "true"
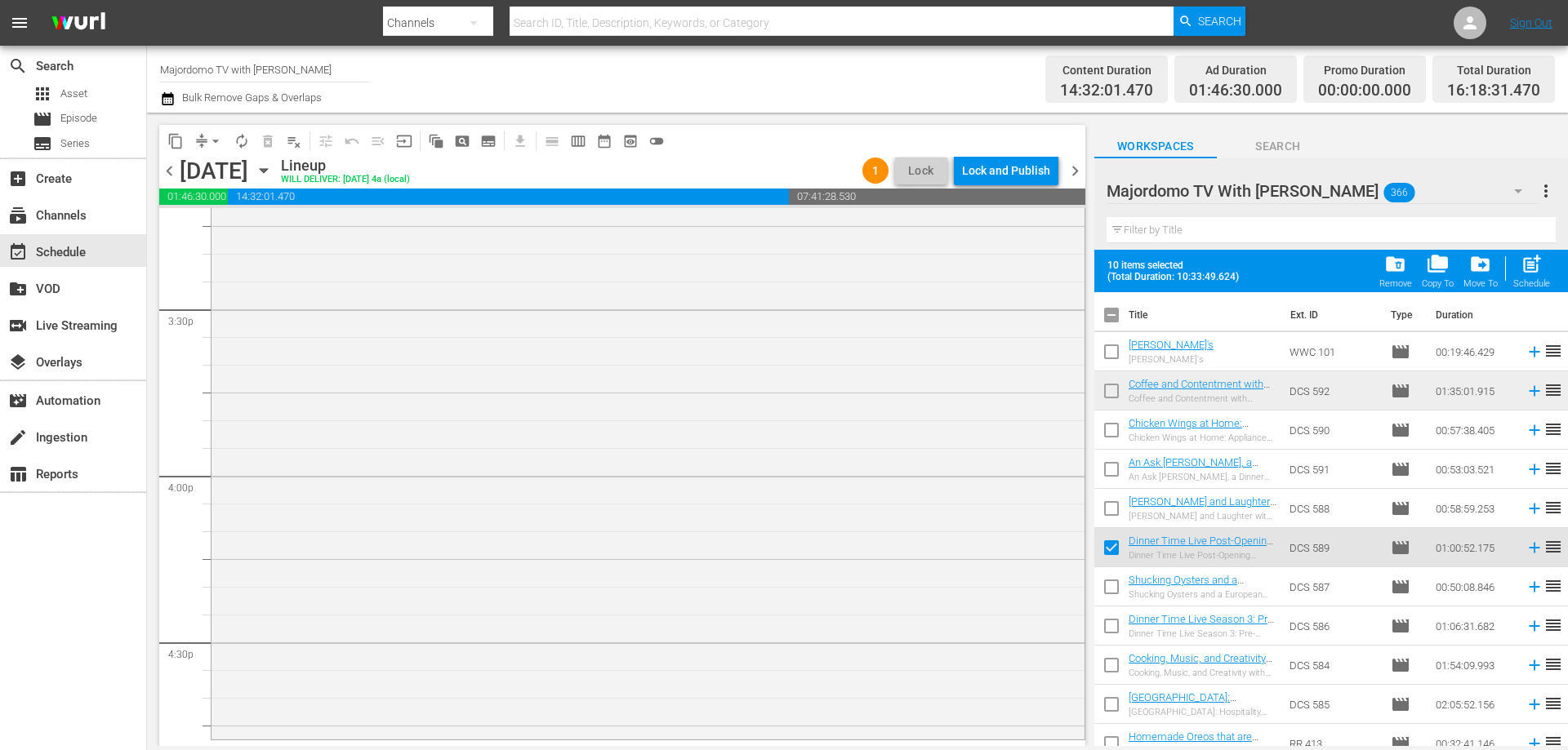
checkbox input "true"
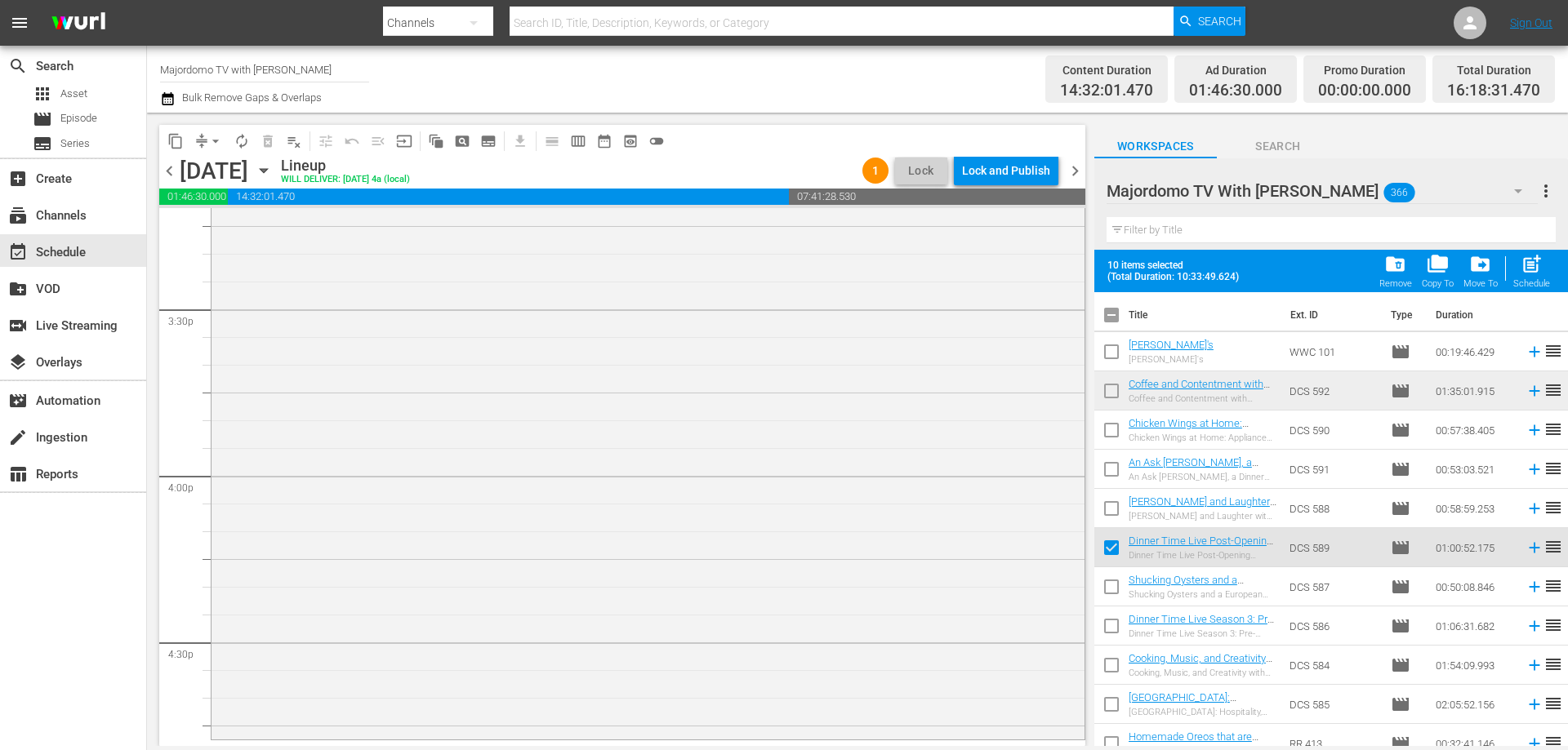
checkbox input "true"
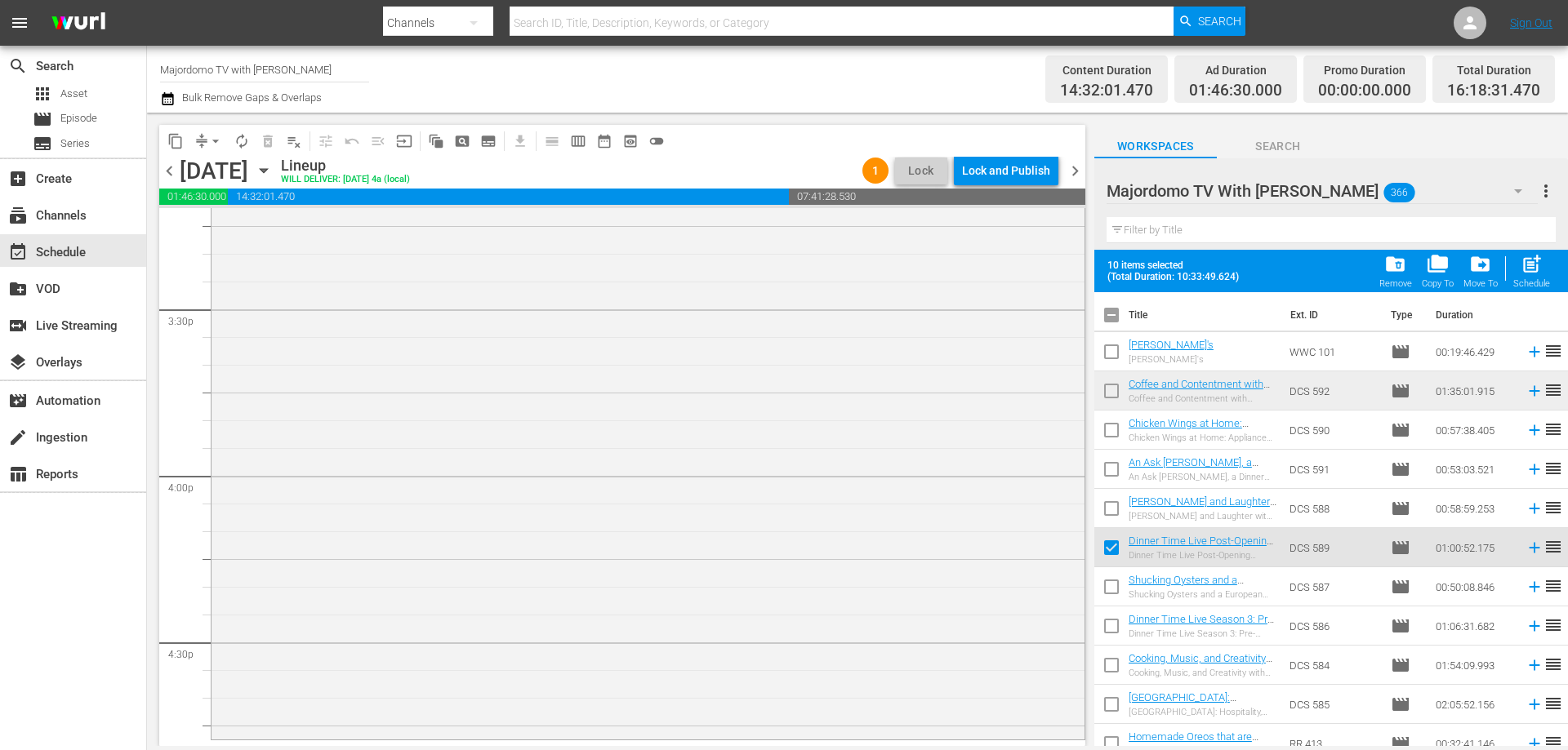
checkbox input "true"
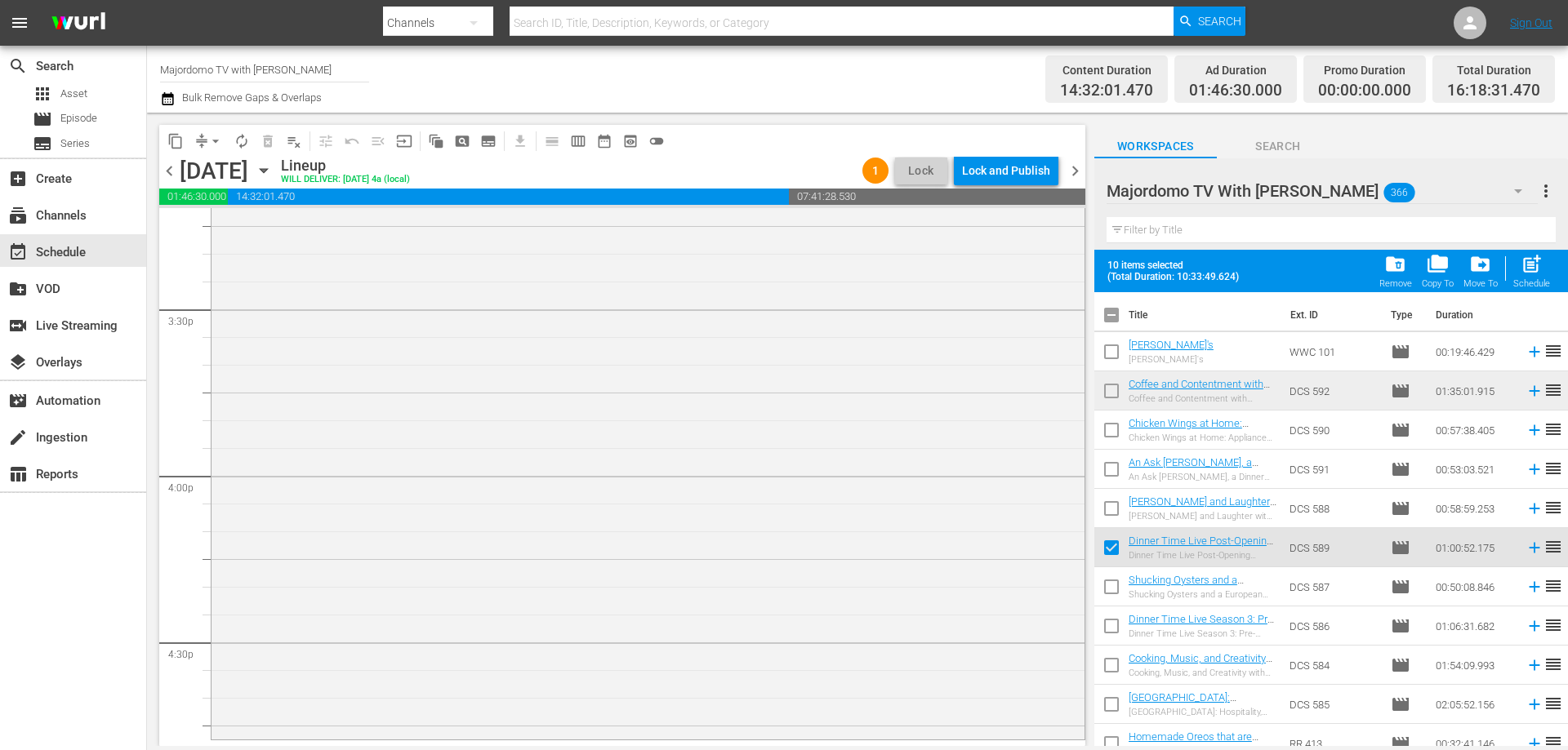
checkbox input "true"
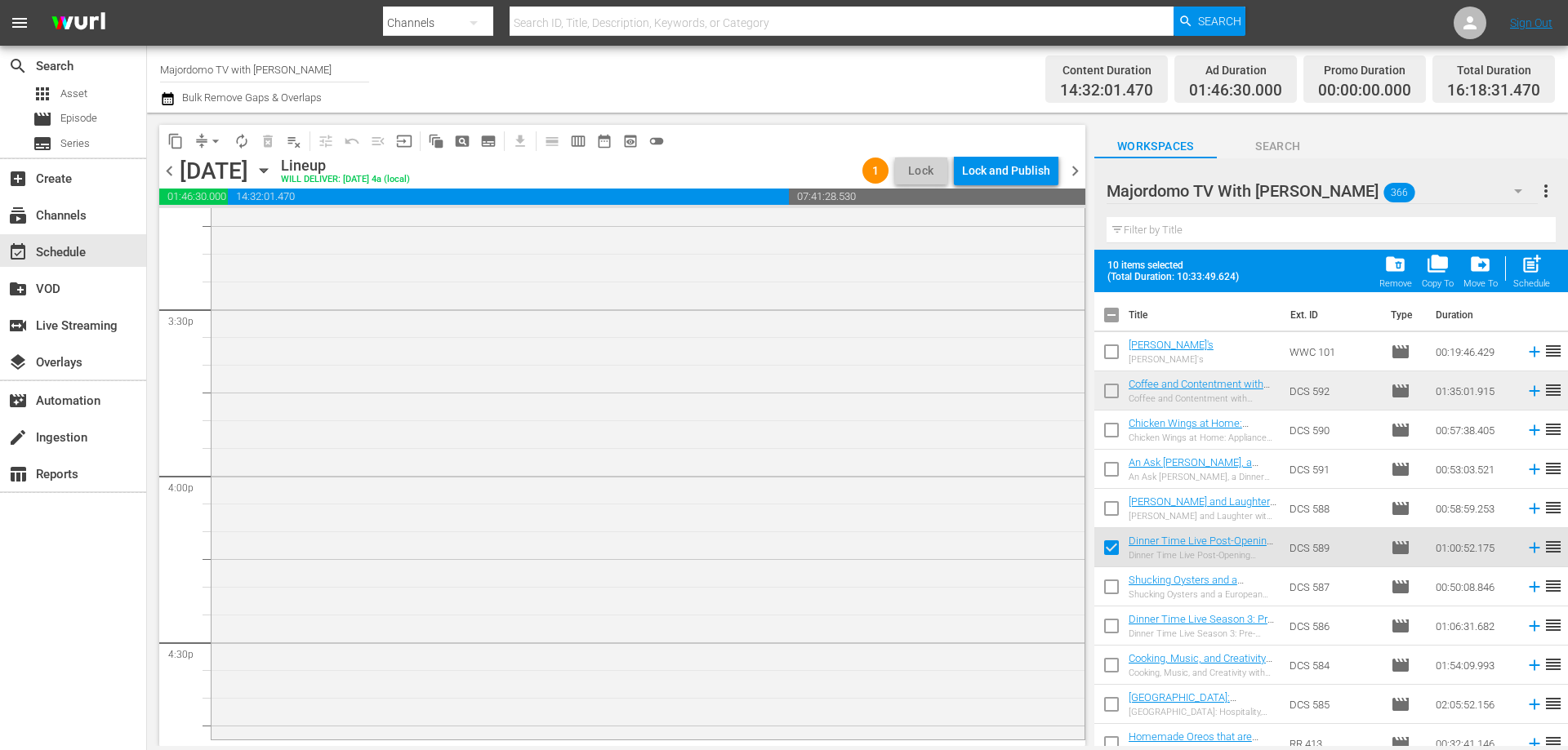
checkbox input "true"
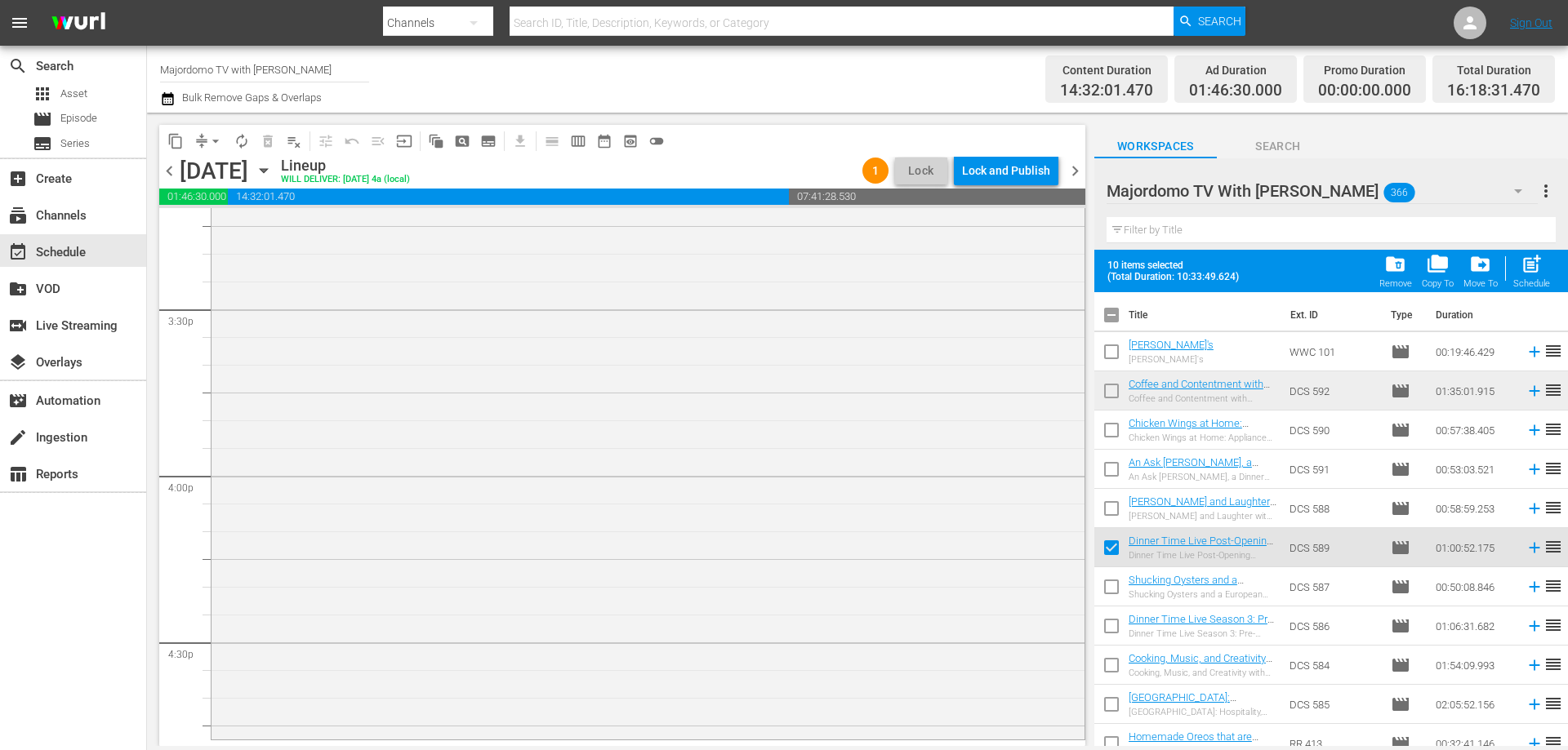
checkbox input "true"
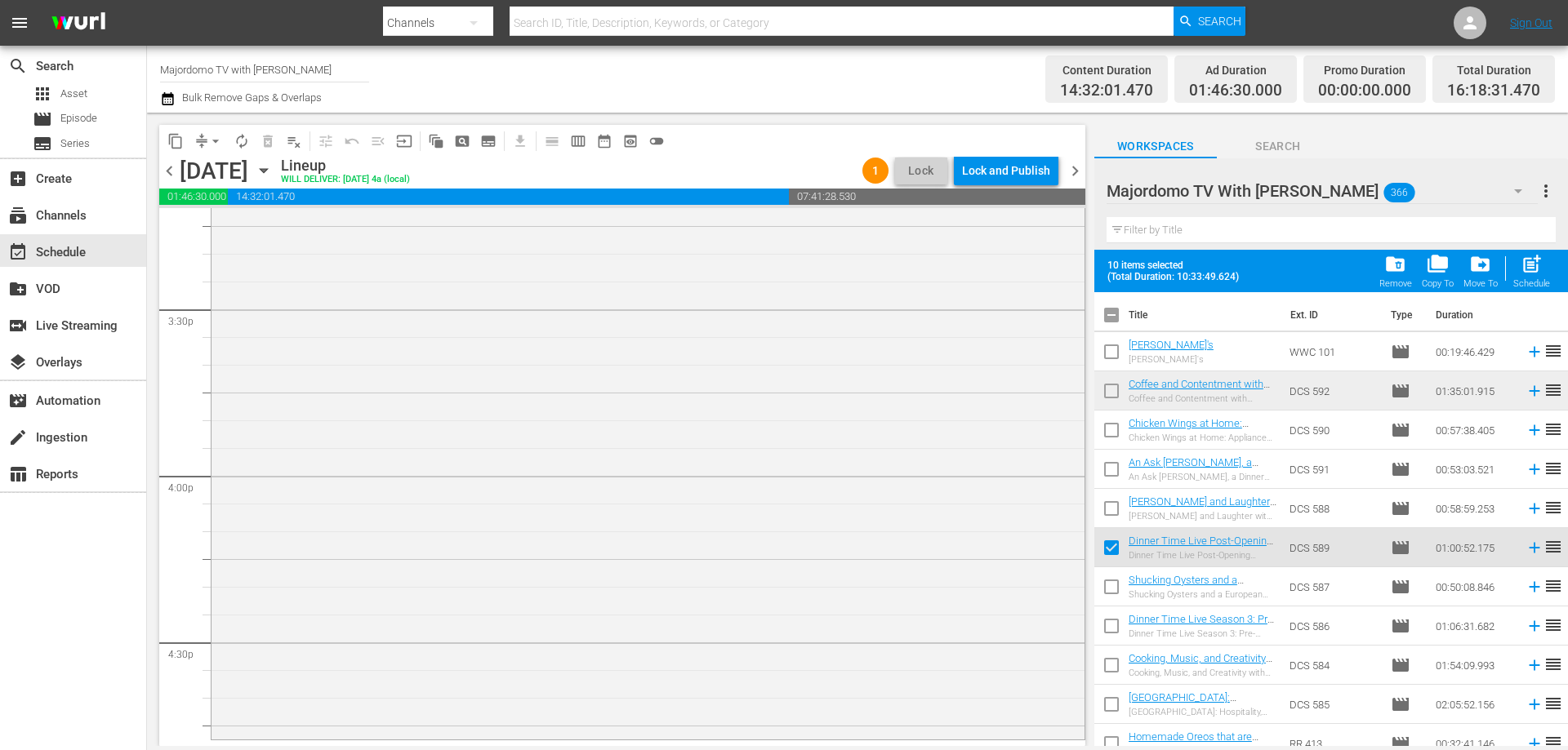
checkbox input "true"
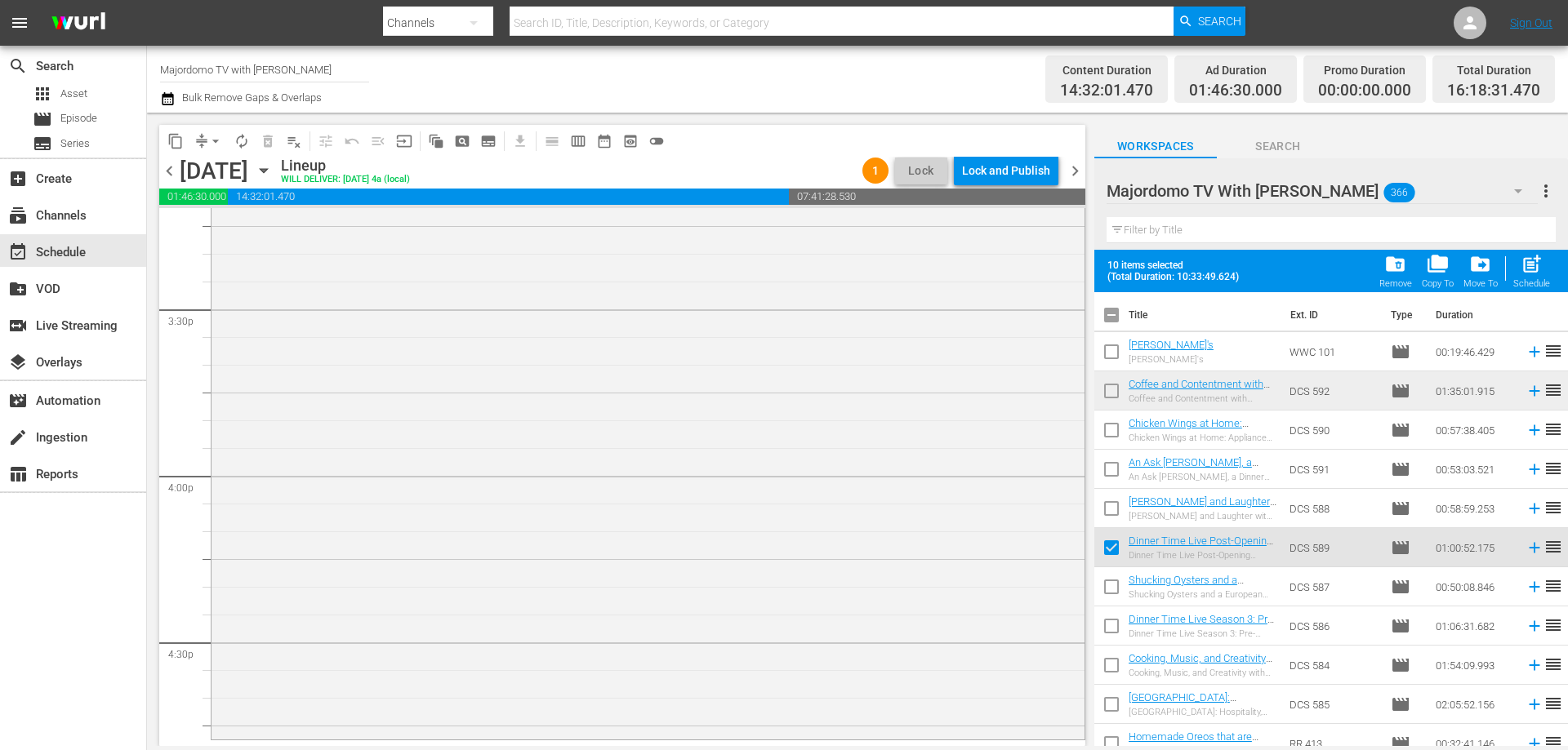
checkbox input "true"
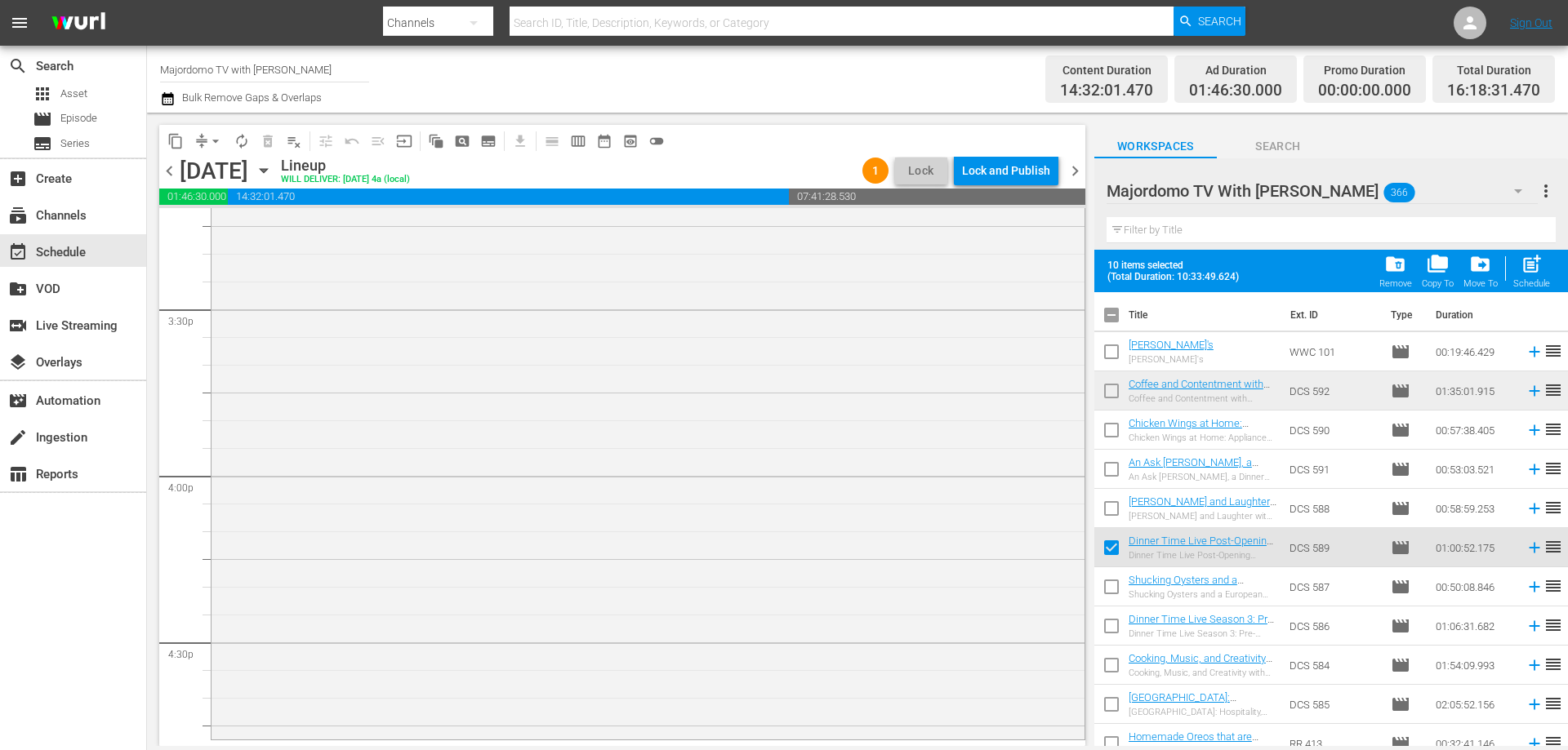
checkbox input "true"
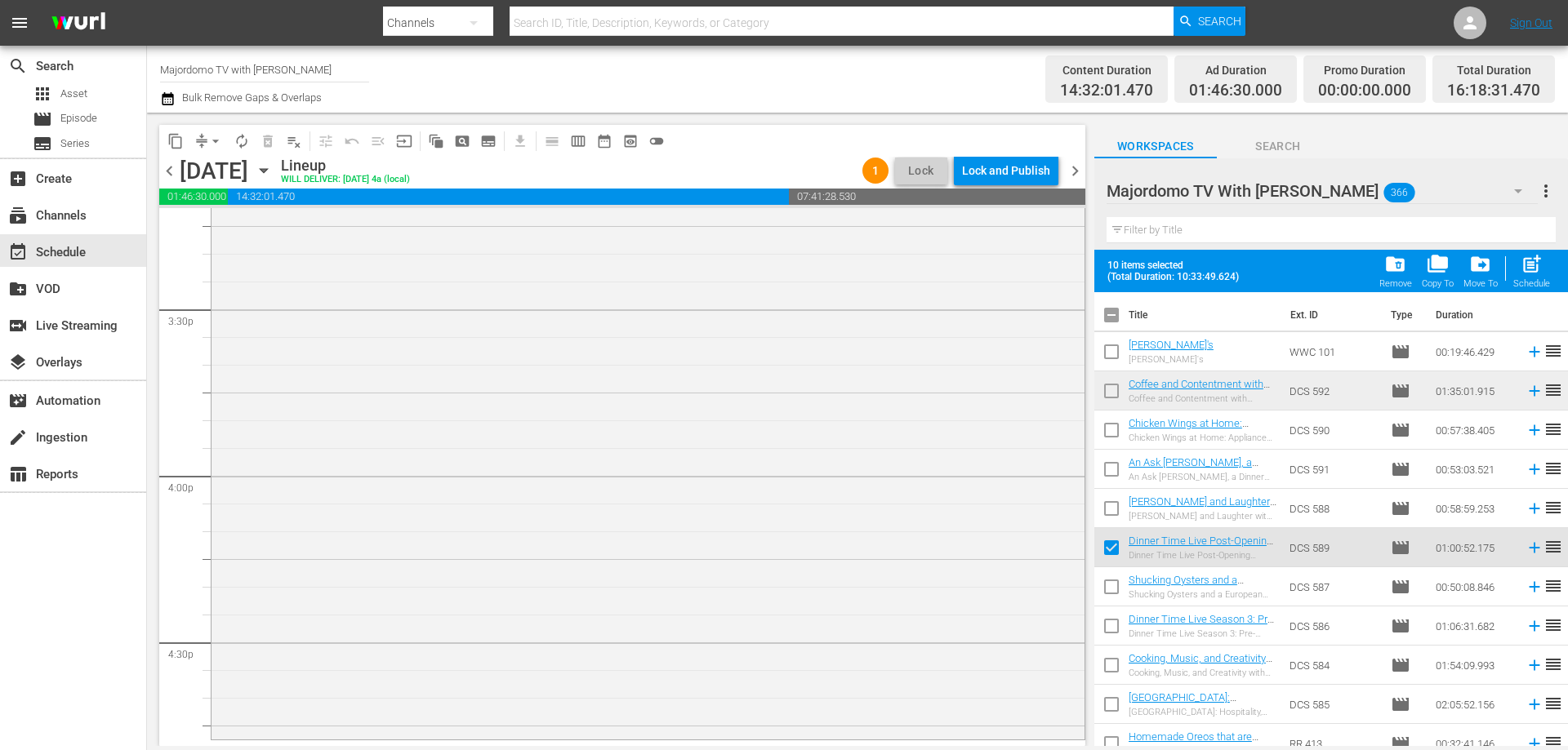
checkbox input "true"
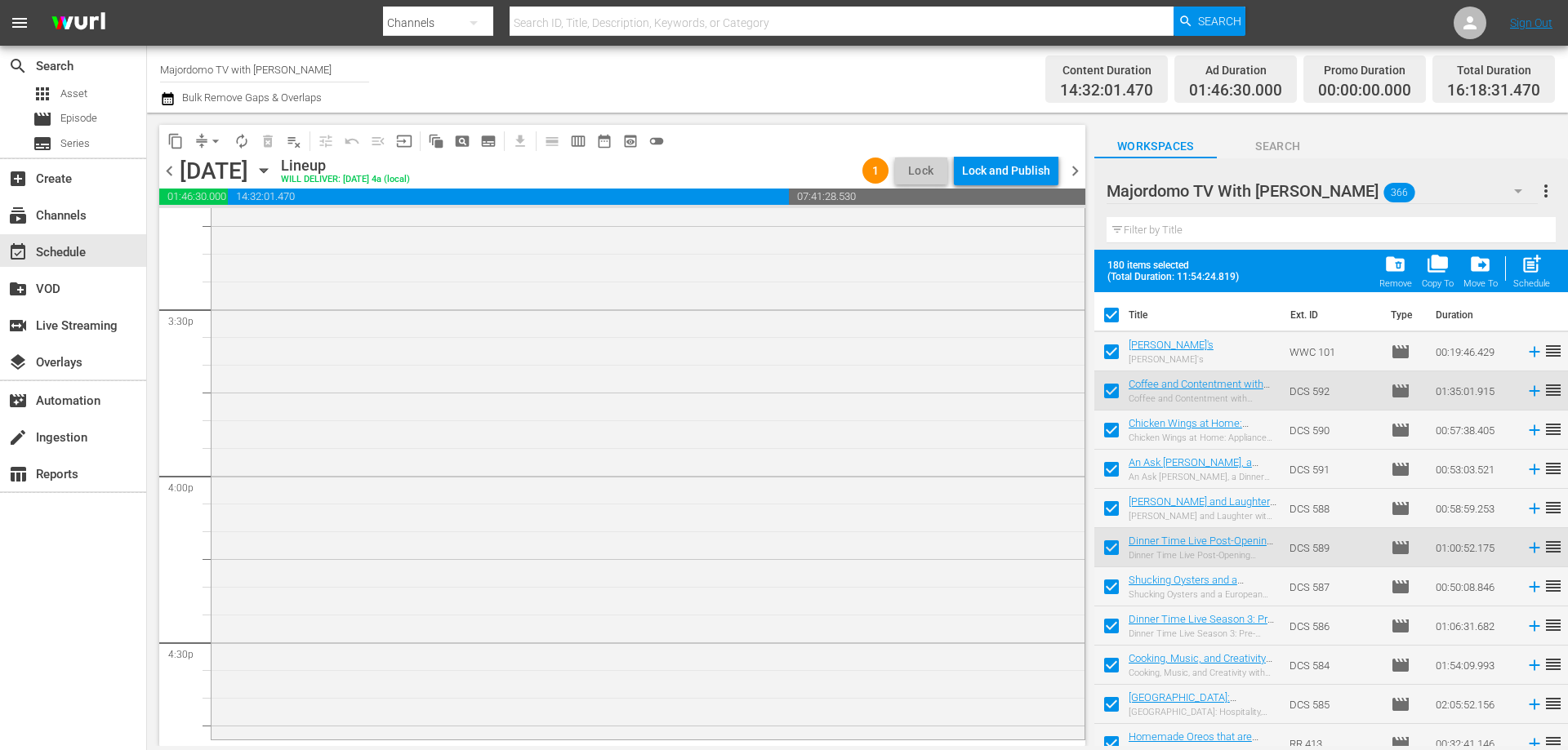
click at [1120, 319] on input "checkbox" at bounding box center [1111, 318] width 35 height 35
checkbox input "false"
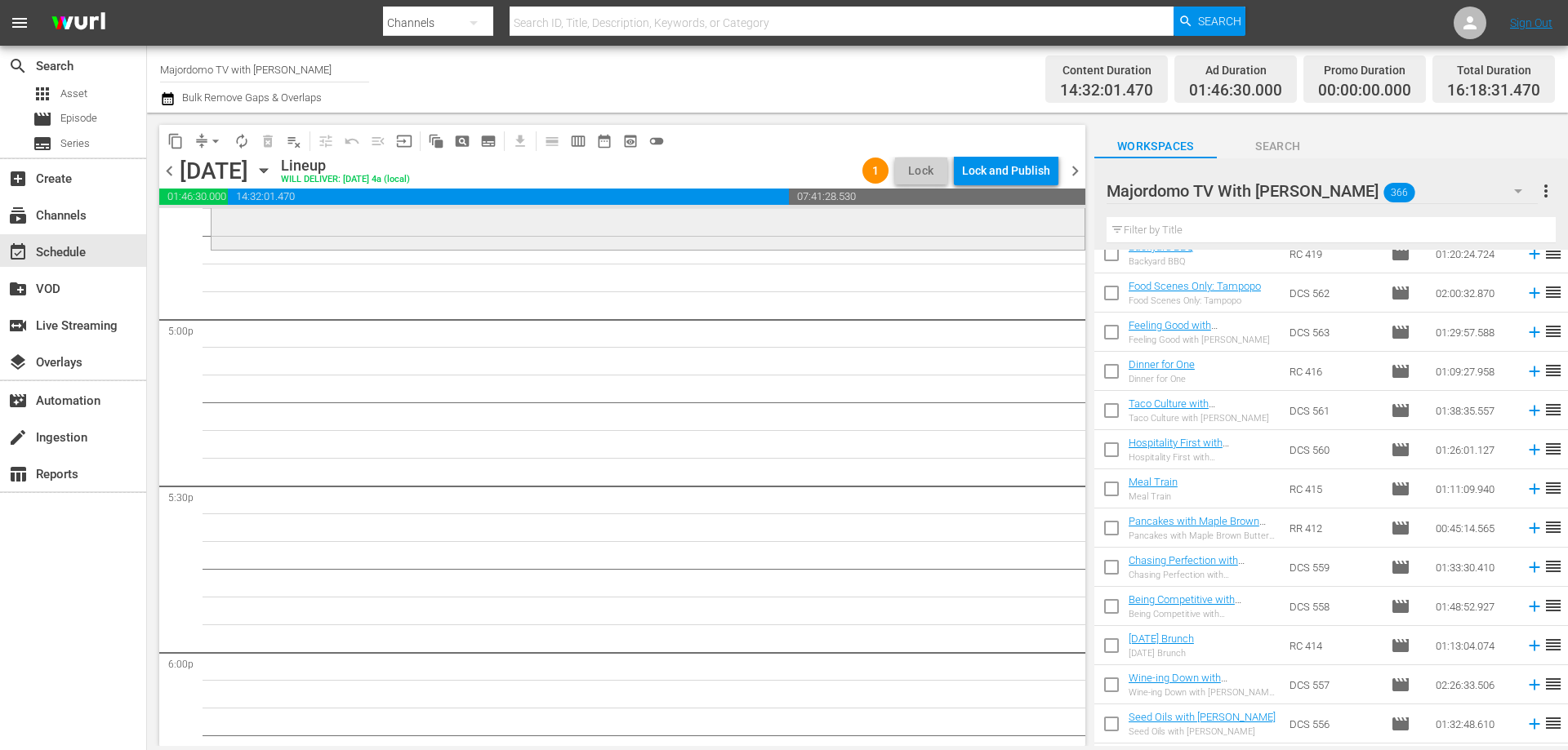
scroll to position [5305, 0]
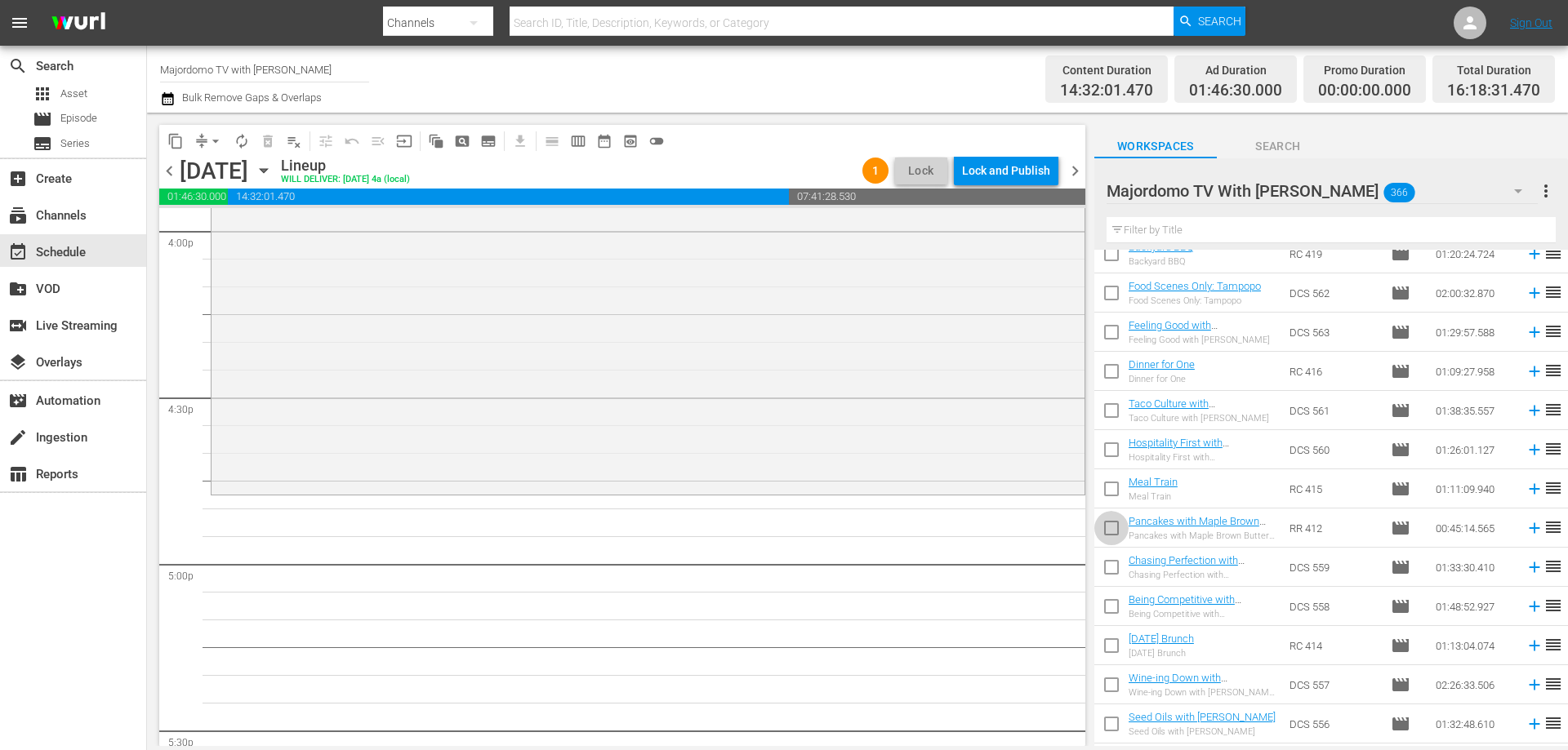
click at [1105, 525] on input "checkbox" at bounding box center [1111, 531] width 35 height 35
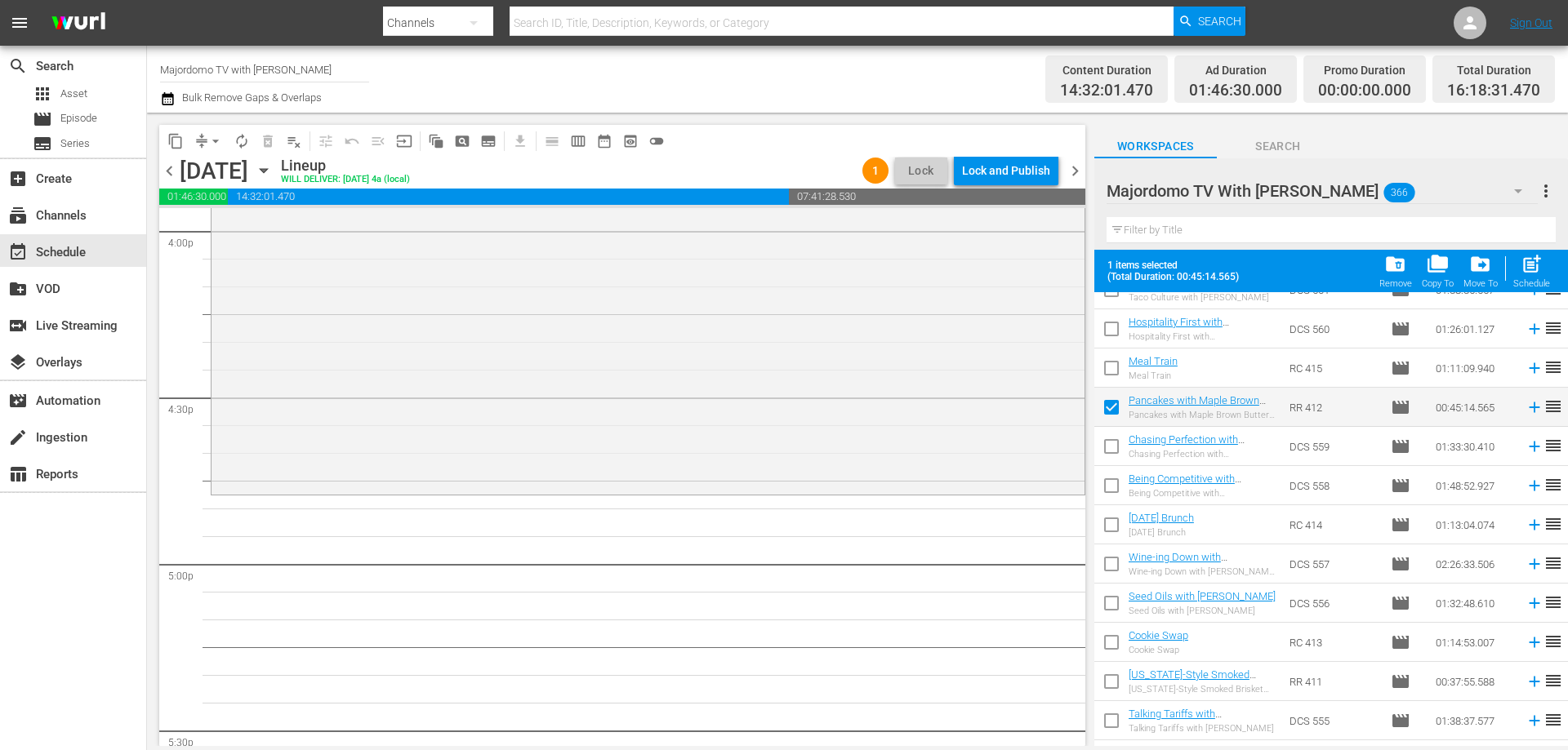
scroll to position [1632, 0]
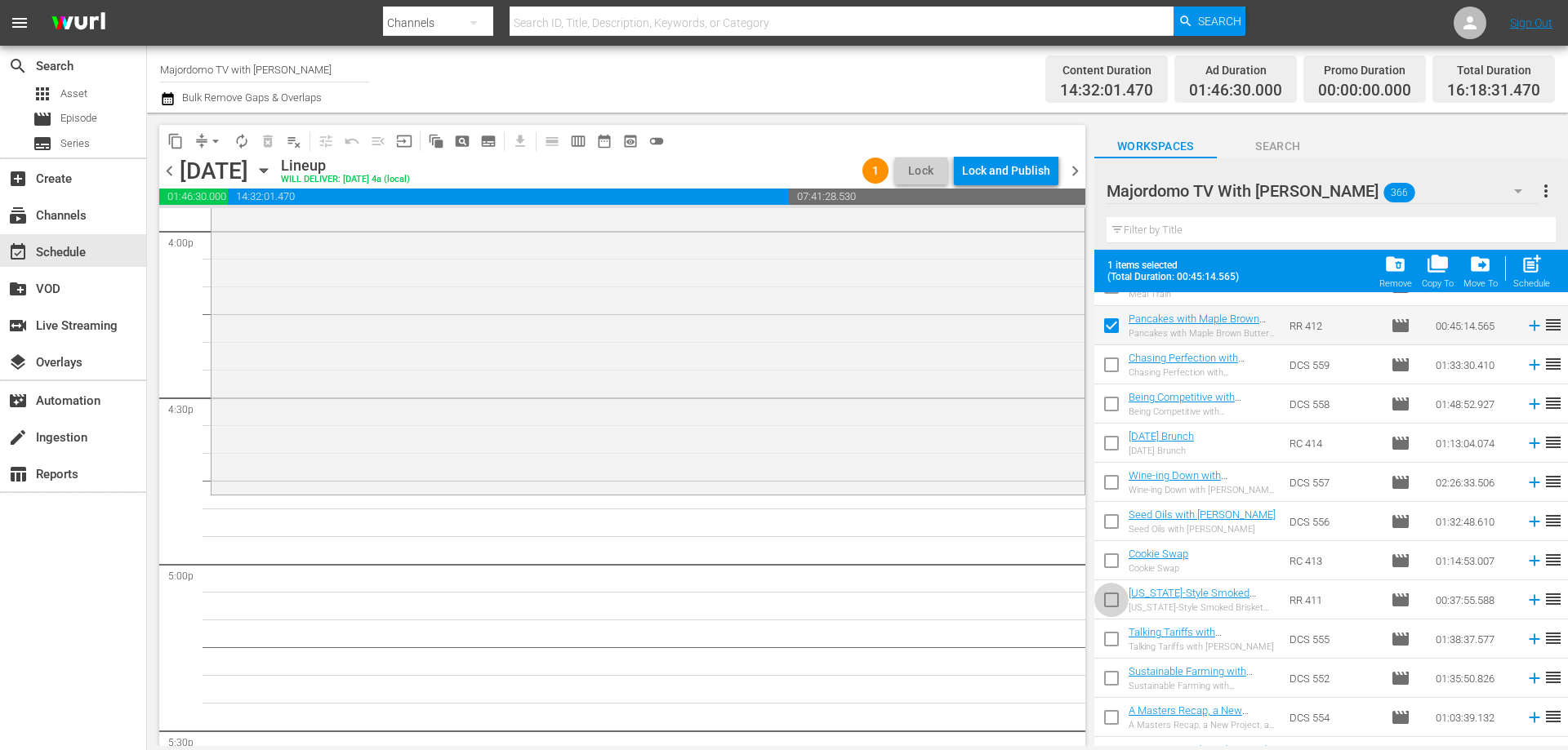
click at [1108, 592] on input "checkbox" at bounding box center [1111, 603] width 35 height 35
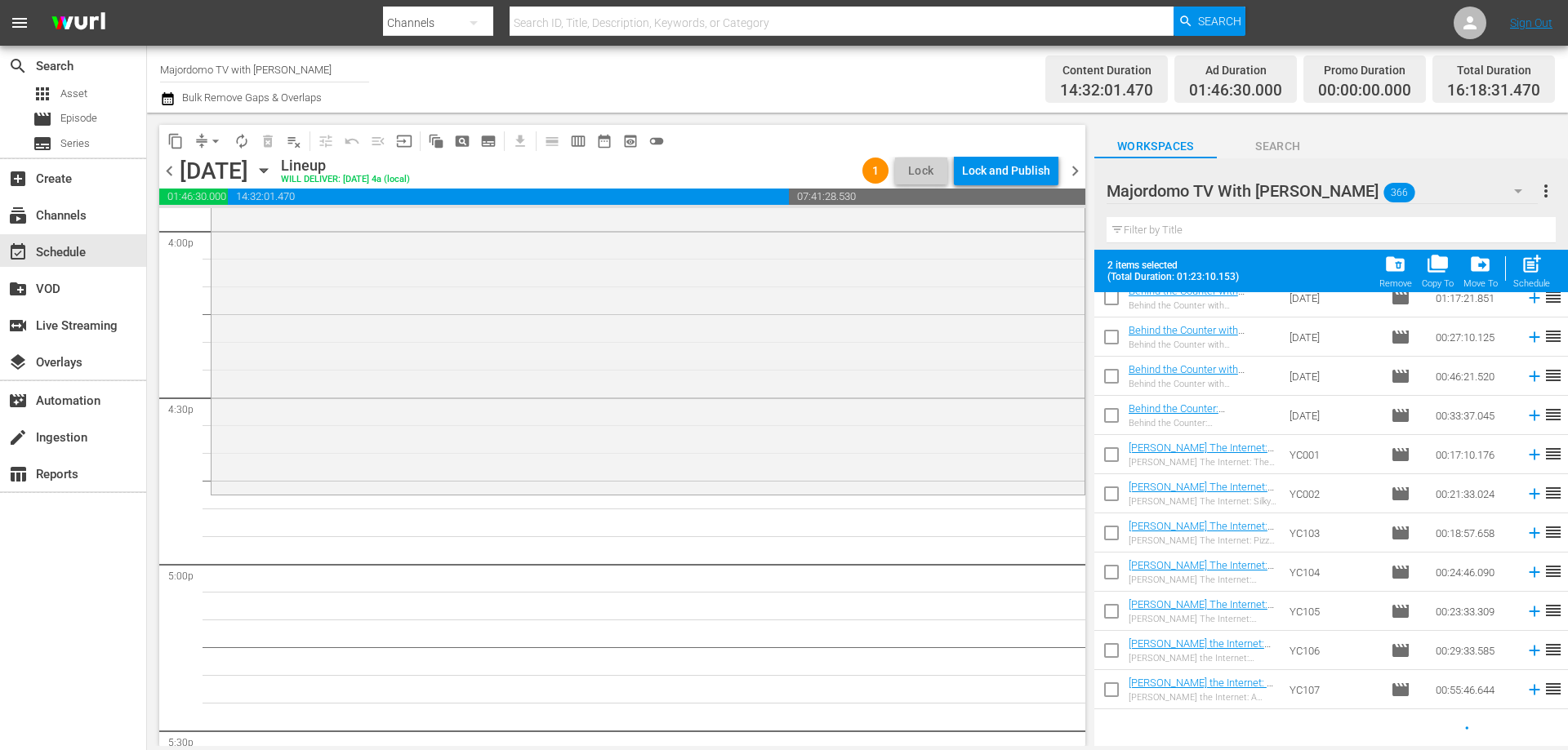
scroll to position [6512, 0]
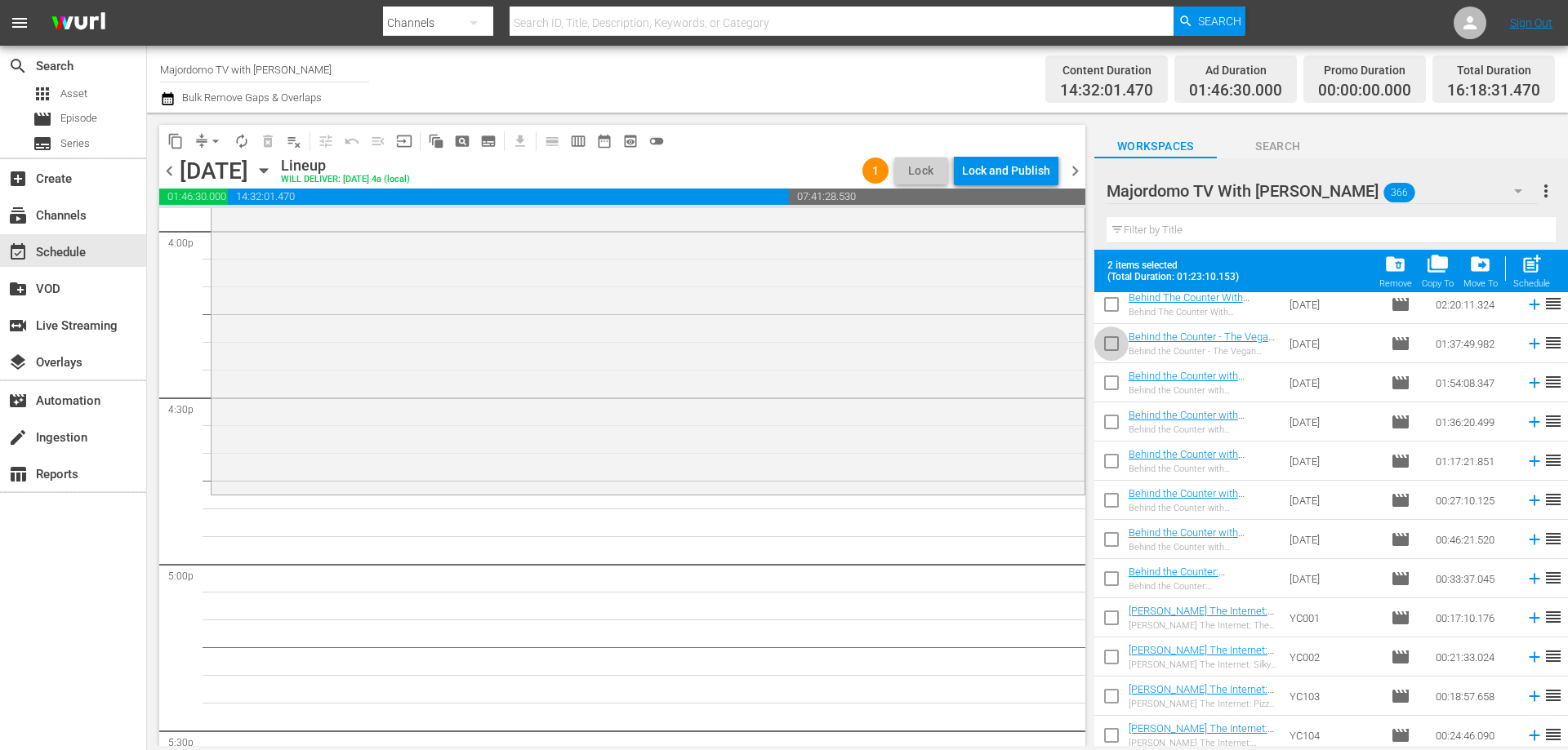
click at [1108, 348] on input "checkbox" at bounding box center [1111, 346] width 35 height 35
click at [1114, 506] on input "checkbox" at bounding box center [1111, 503] width 35 height 35
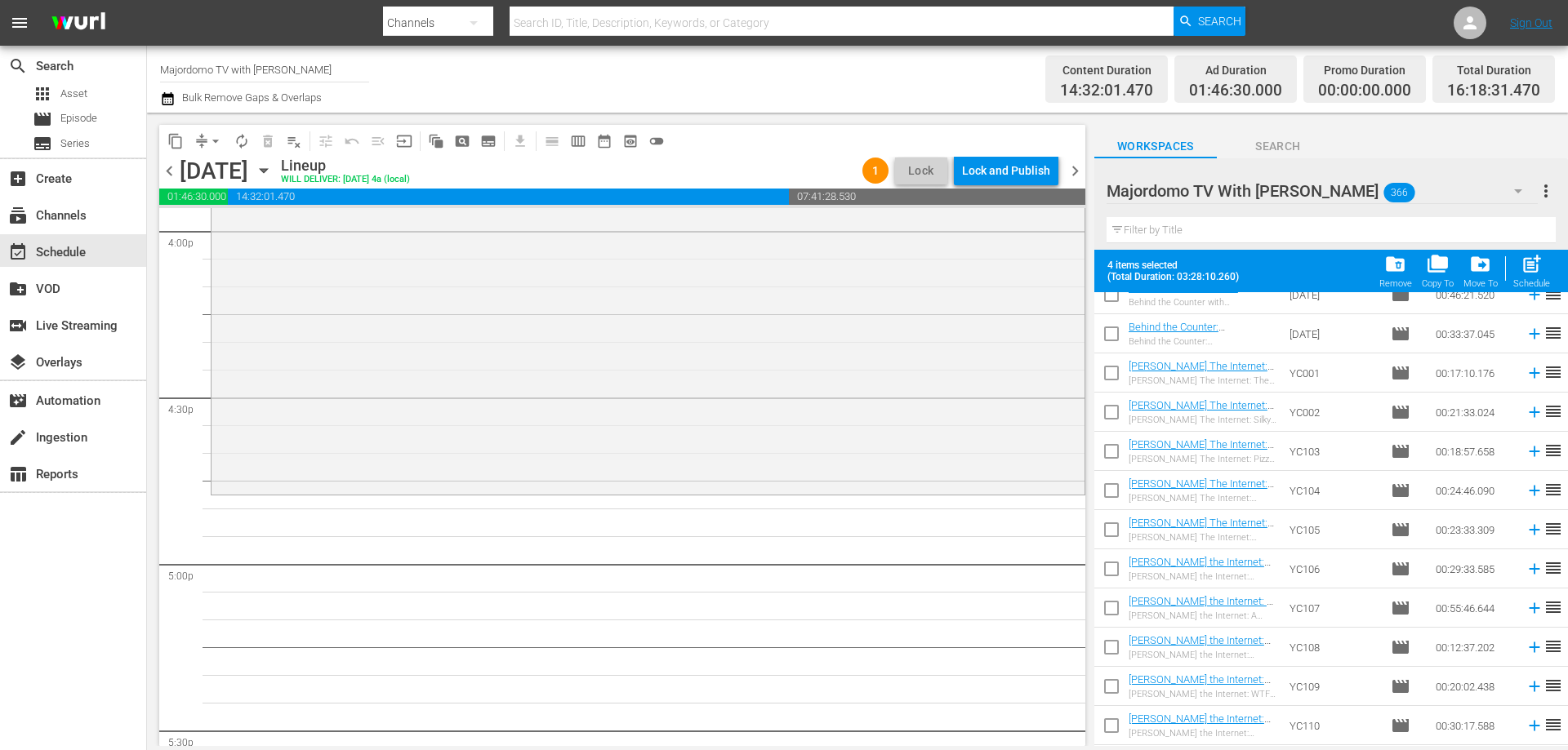
scroll to position [6838, 0]
click at [1108, 527] on input "checkbox" at bounding box center [1111, 529] width 35 height 35
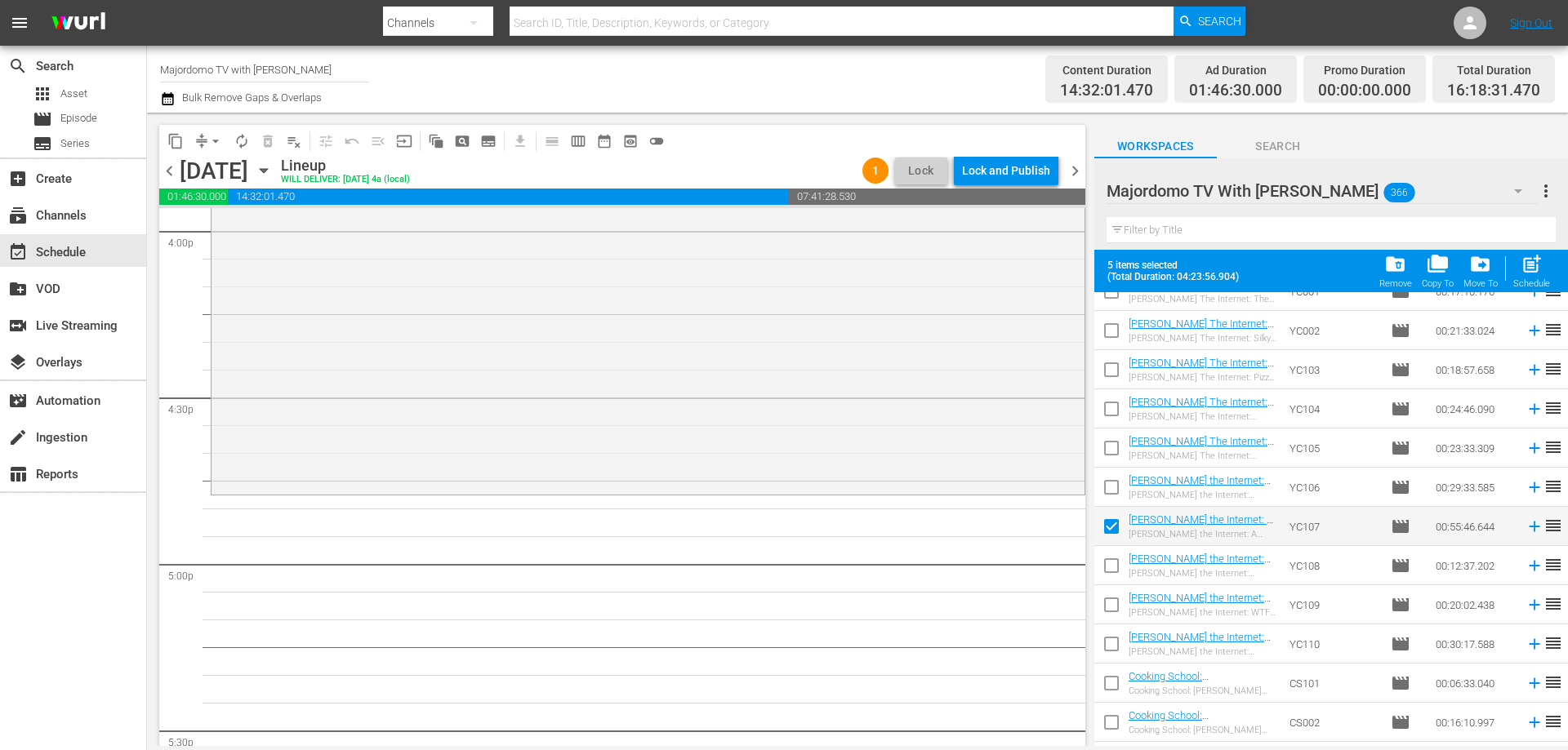
click at [1113, 644] on input "checkbox" at bounding box center [1111, 647] width 35 height 35
click at [1113, 412] on input "checkbox" at bounding box center [1111, 412] width 35 height 35
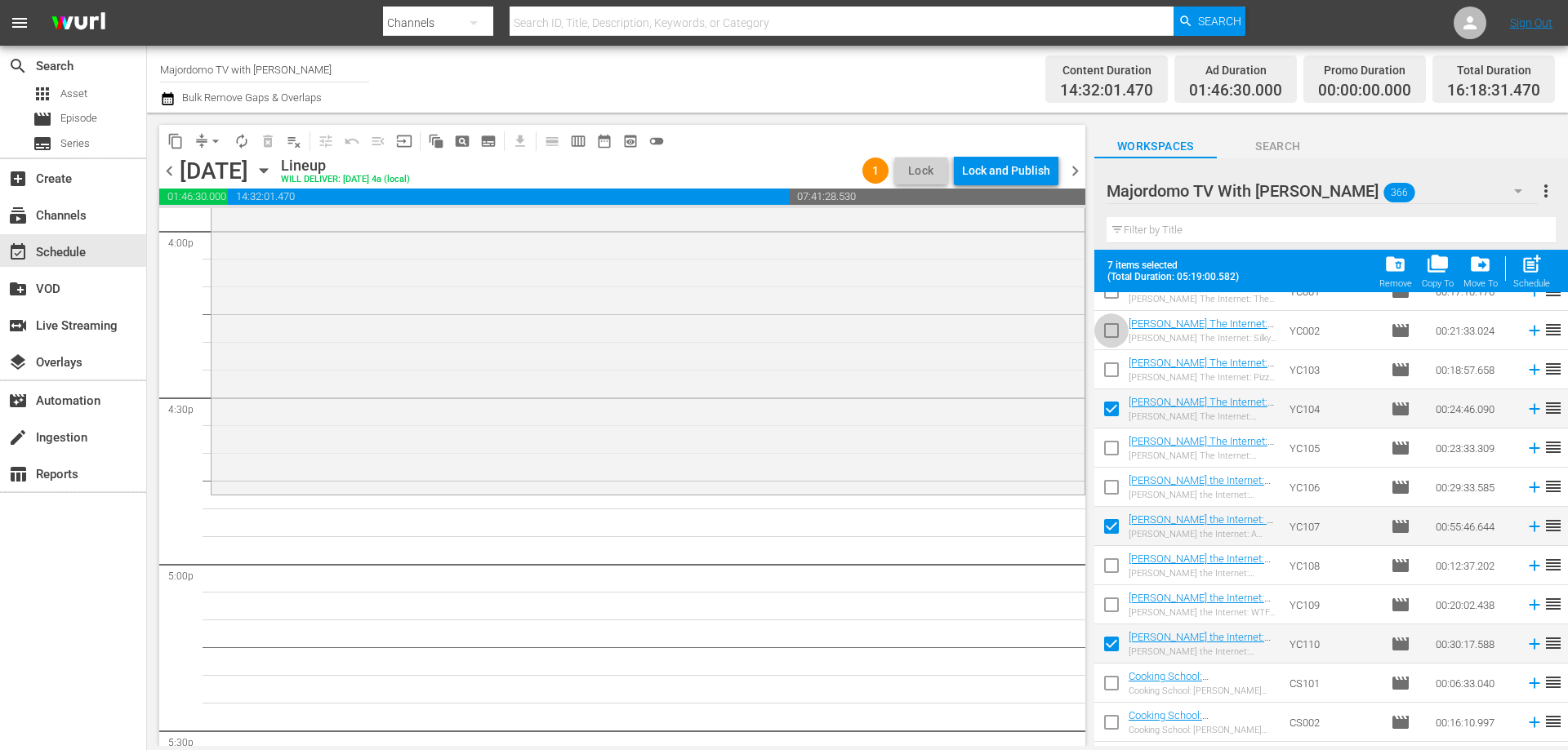
click at [1112, 334] on input "checkbox" at bounding box center [1111, 334] width 35 height 35
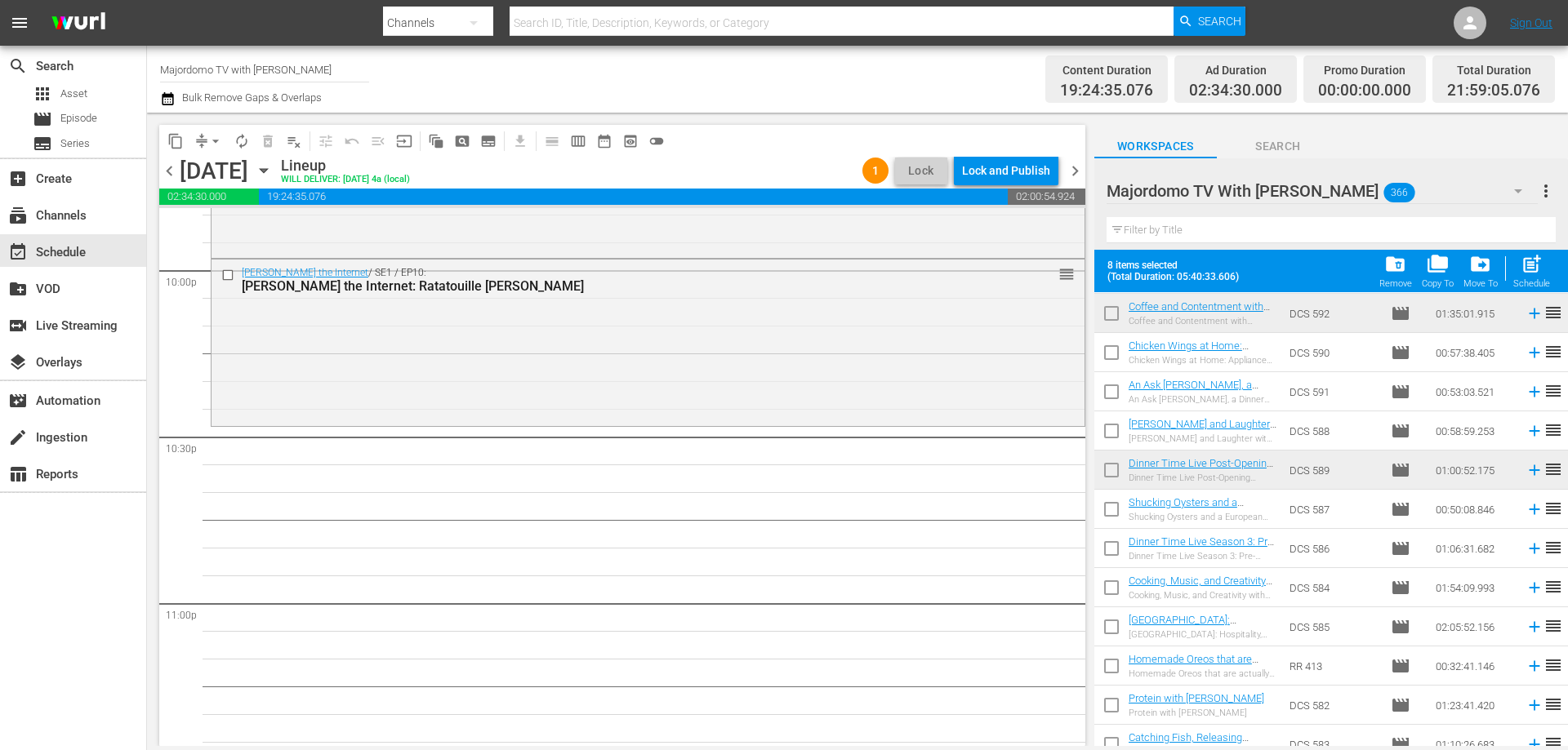
scroll to position [0, 0]
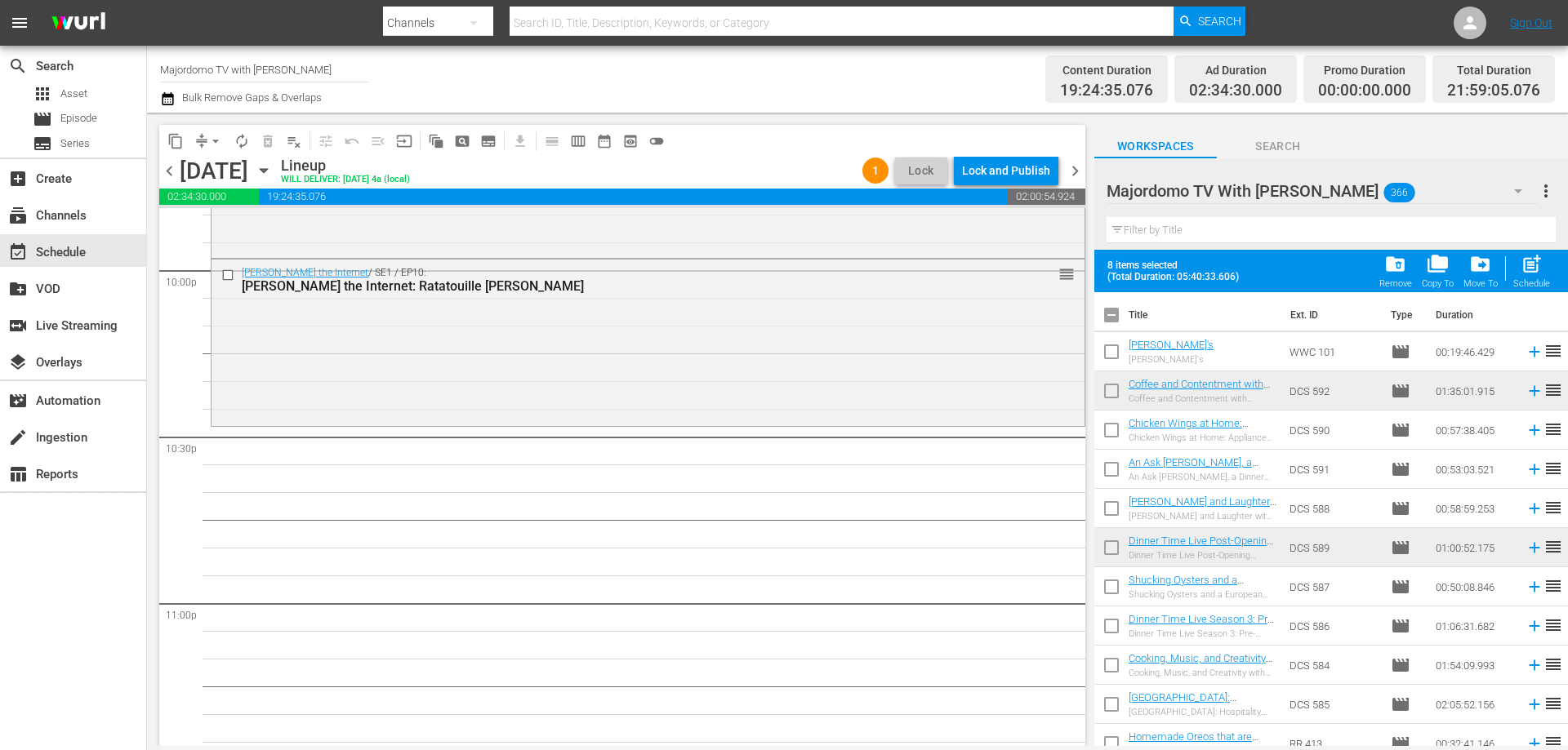
click at [1105, 315] on input "checkbox" at bounding box center [1111, 318] width 35 height 35
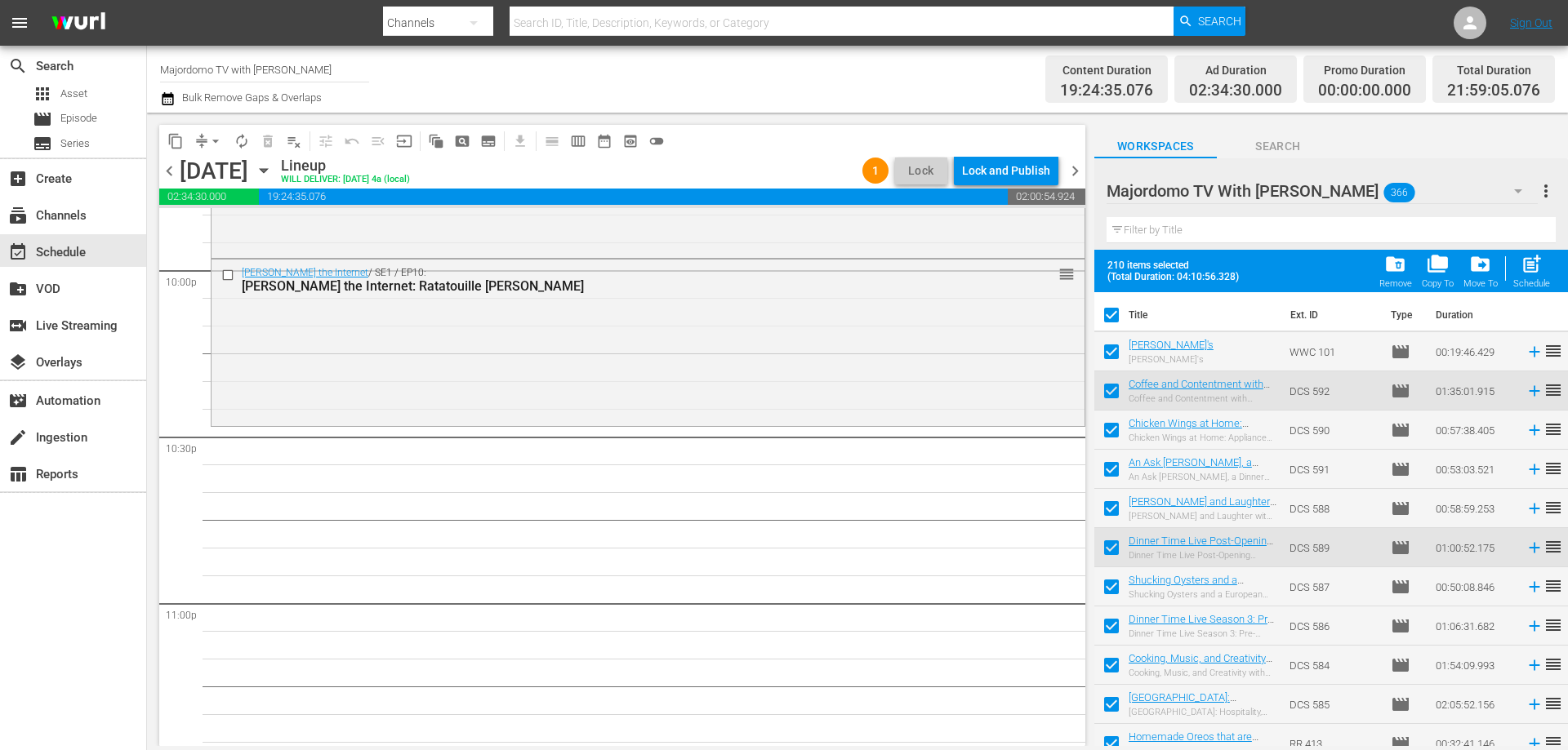
click at [1105, 315] on input "checkbox" at bounding box center [1111, 318] width 35 height 35
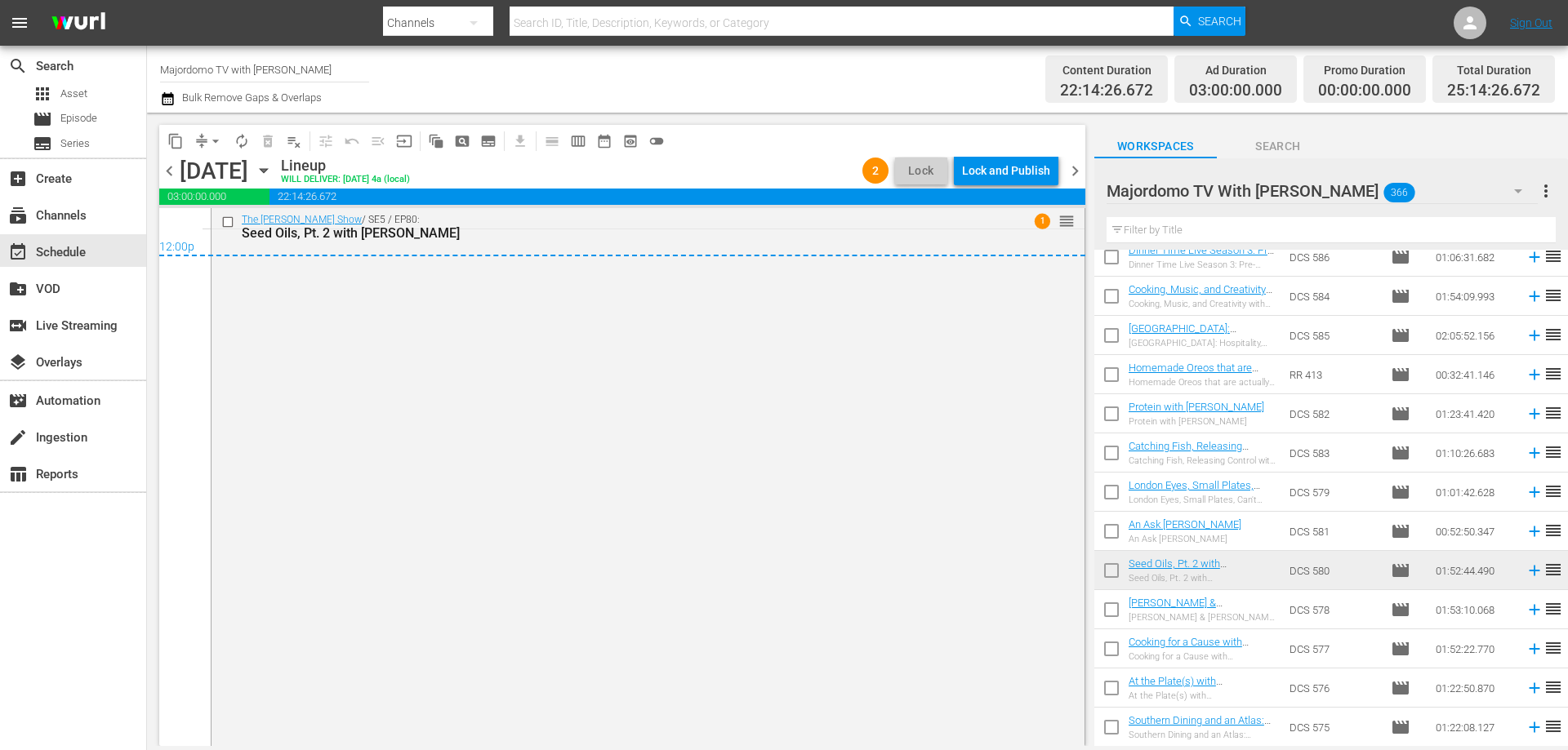
scroll to position [8030, 0]
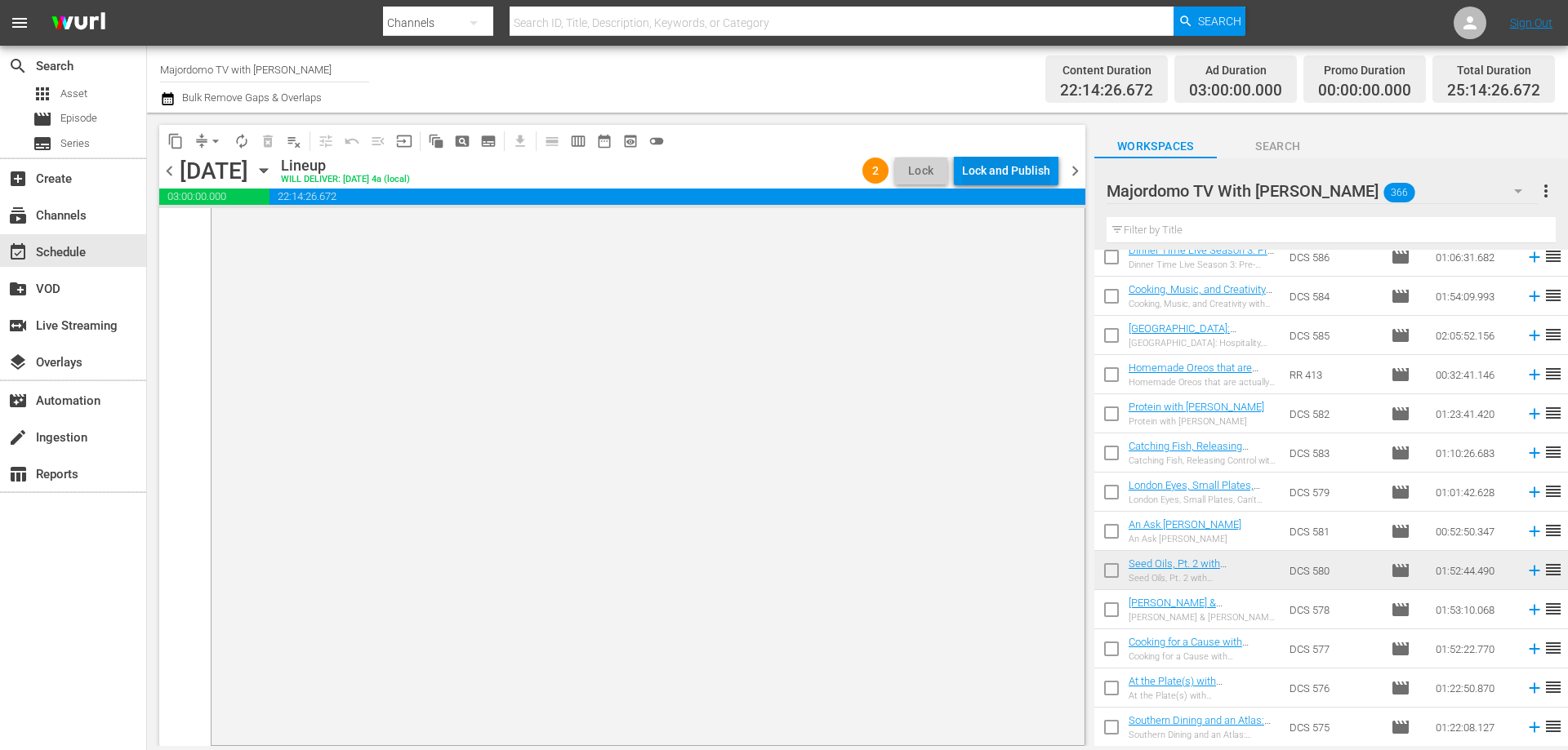
click at [999, 165] on div "Lock and Publish" at bounding box center [1005, 171] width 88 height 30
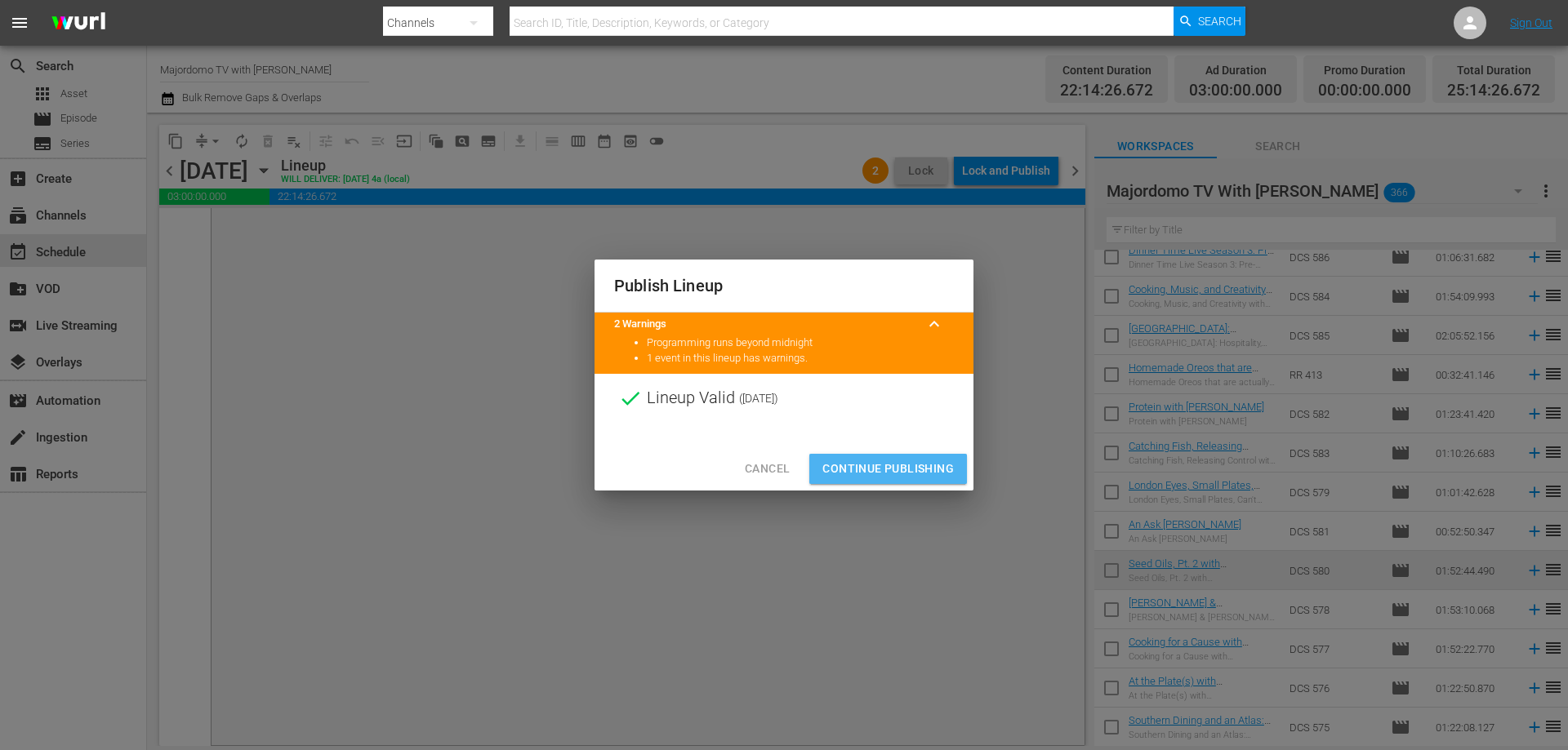
click at [881, 467] on span "Continue Publishing" at bounding box center [888, 469] width 131 height 21
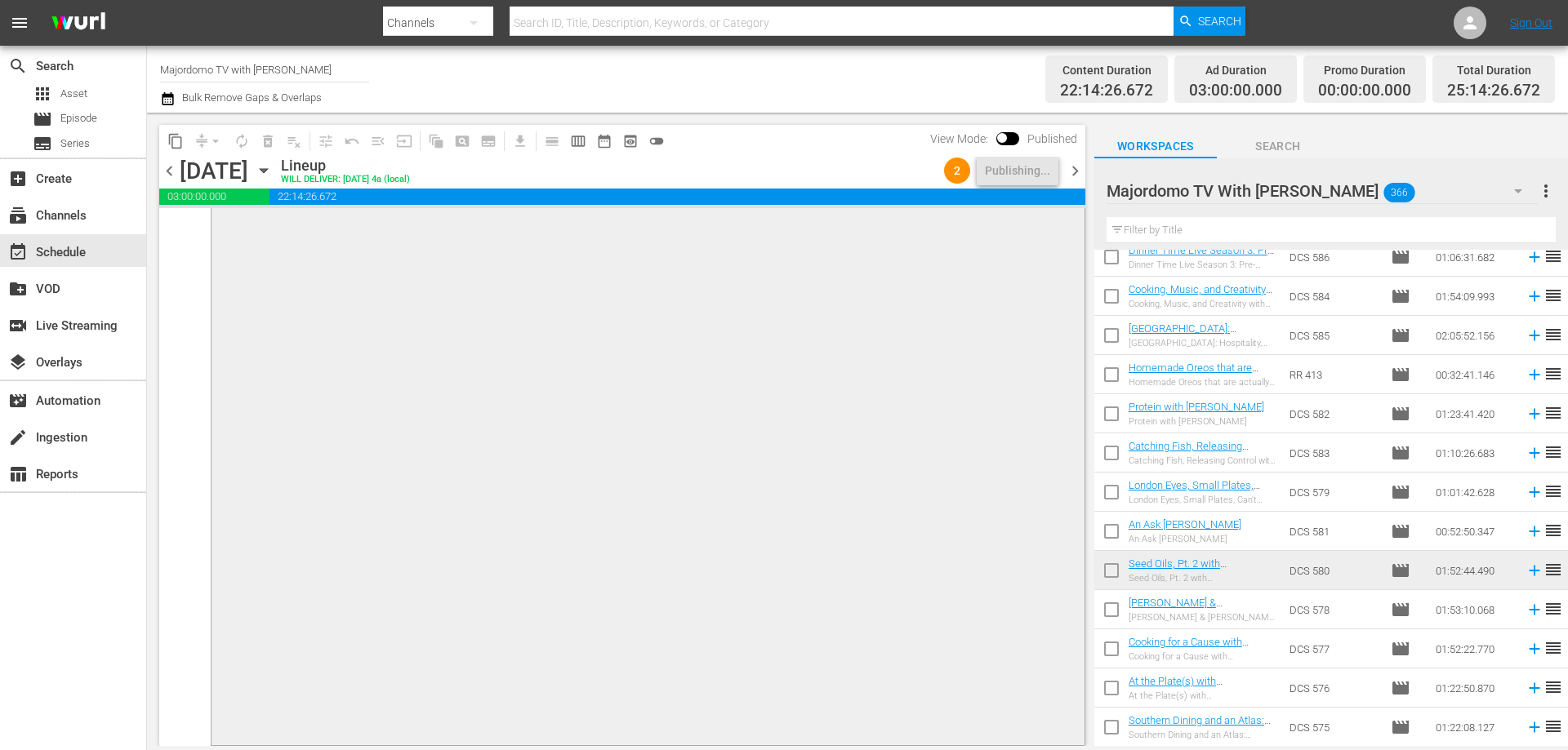
scroll to position [7703, 0]
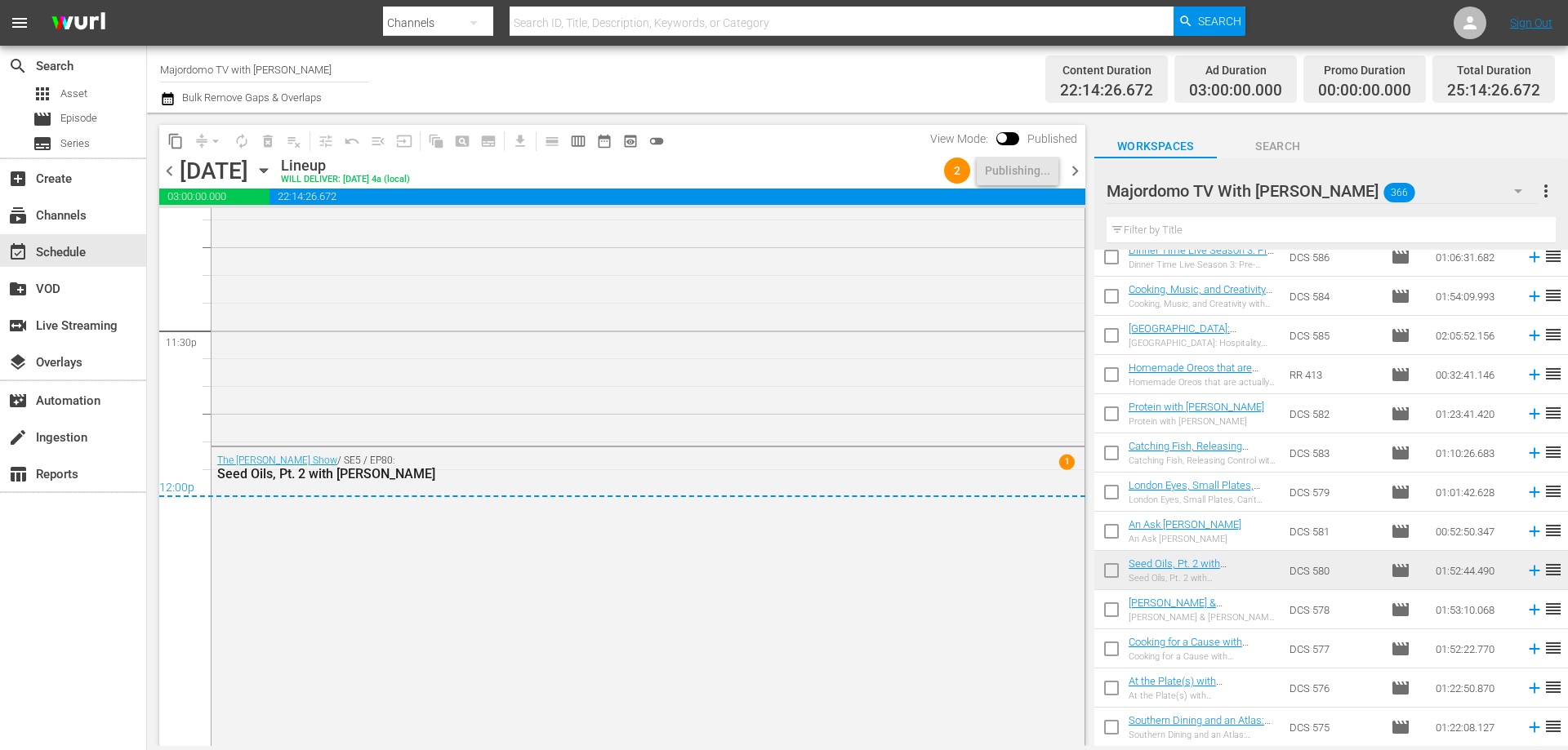
click at [179, 180] on span "chevron_left" at bounding box center [169, 171] width 21 height 21
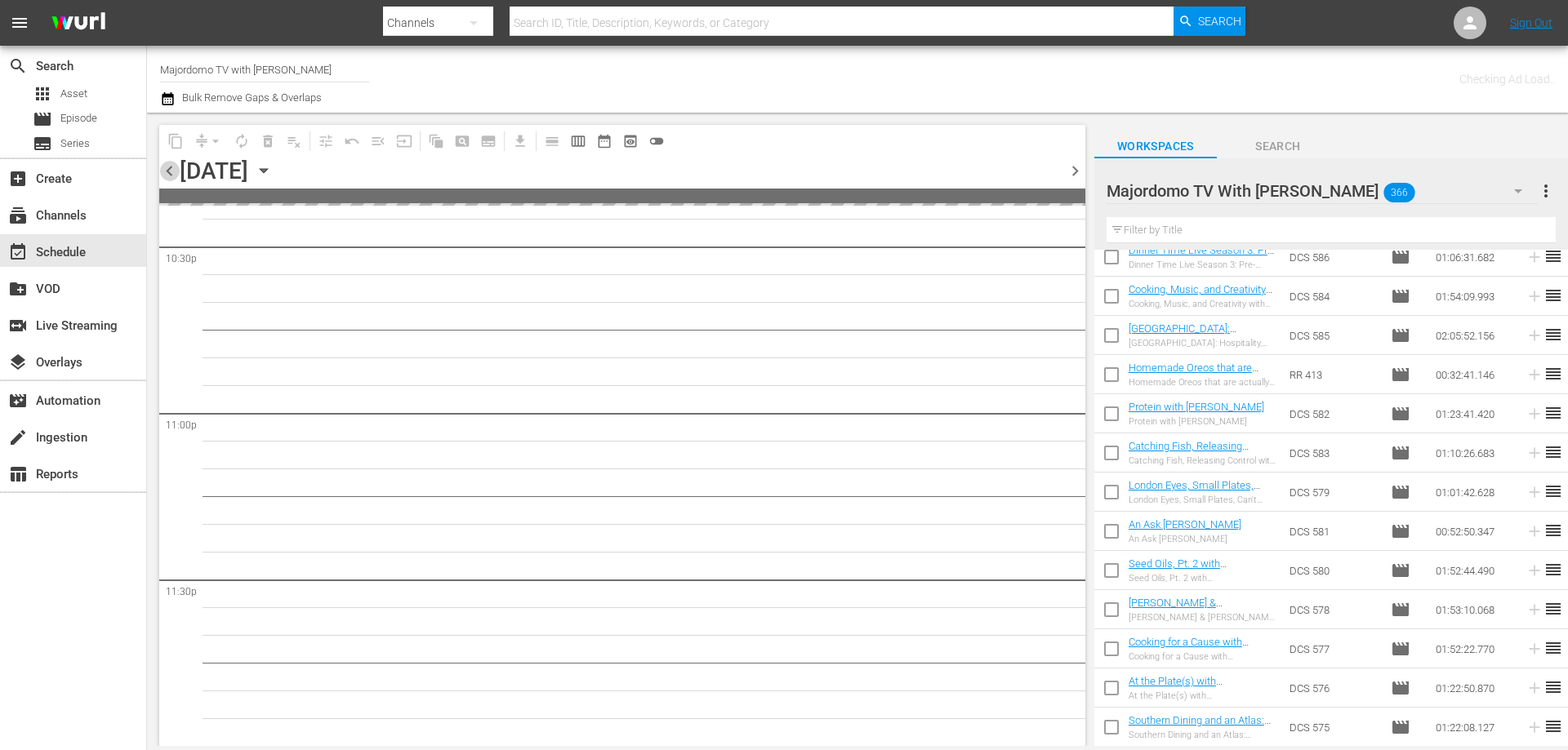
scroll to position [7452, 0]
click at [170, 170] on span "chevron_left" at bounding box center [169, 171] width 21 height 21
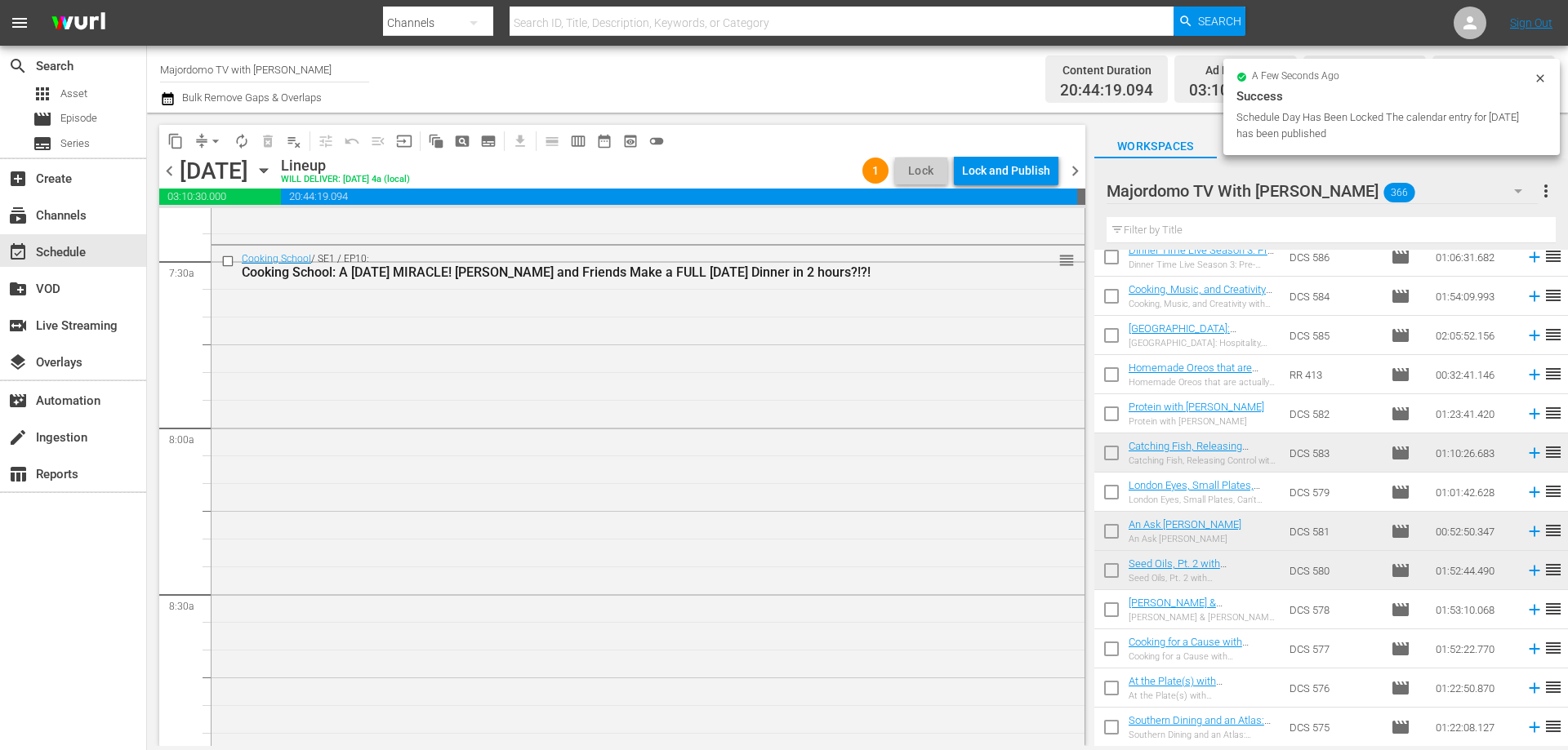
scroll to position [1710, 0]
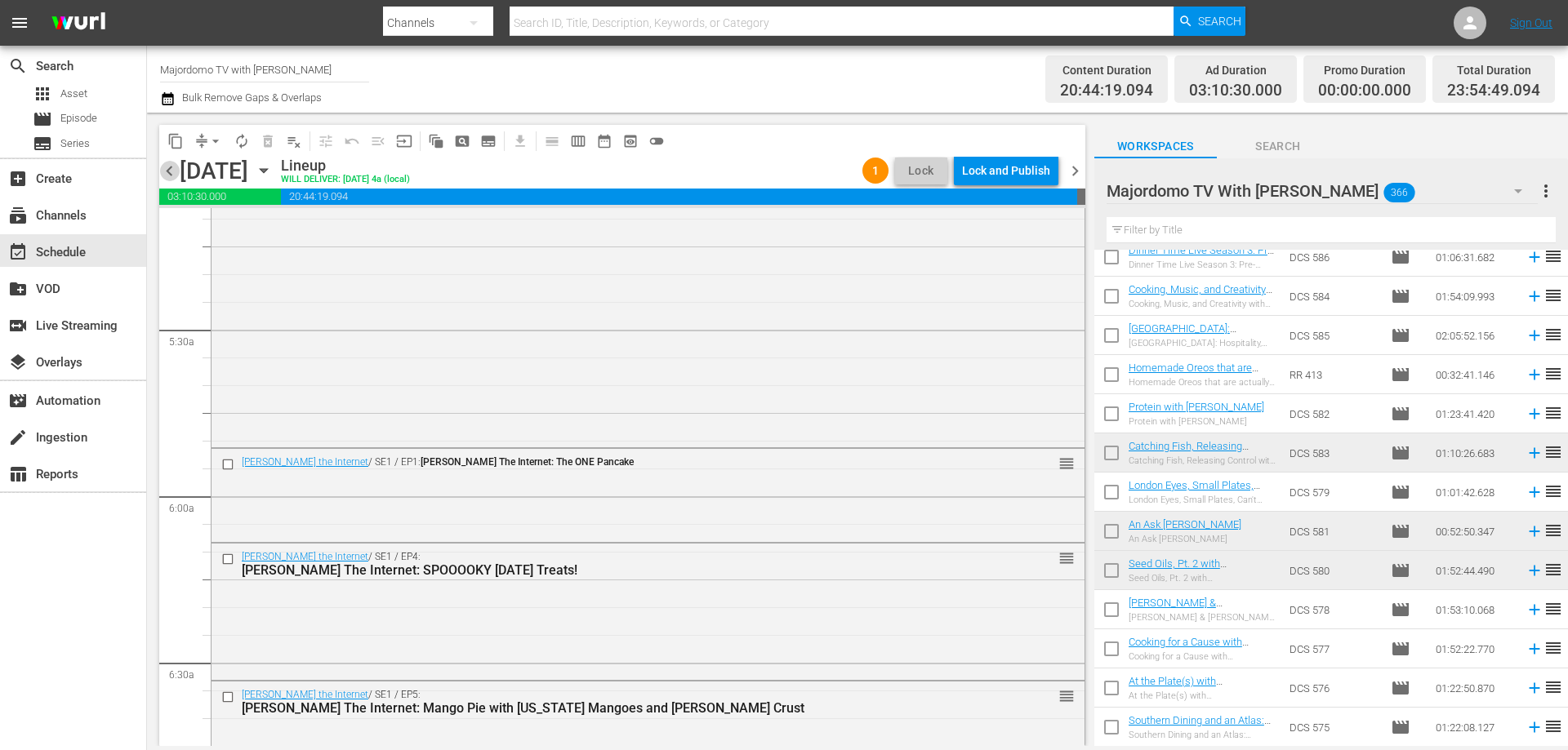
click at [166, 168] on span "chevron_left" at bounding box center [169, 171] width 21 height 21
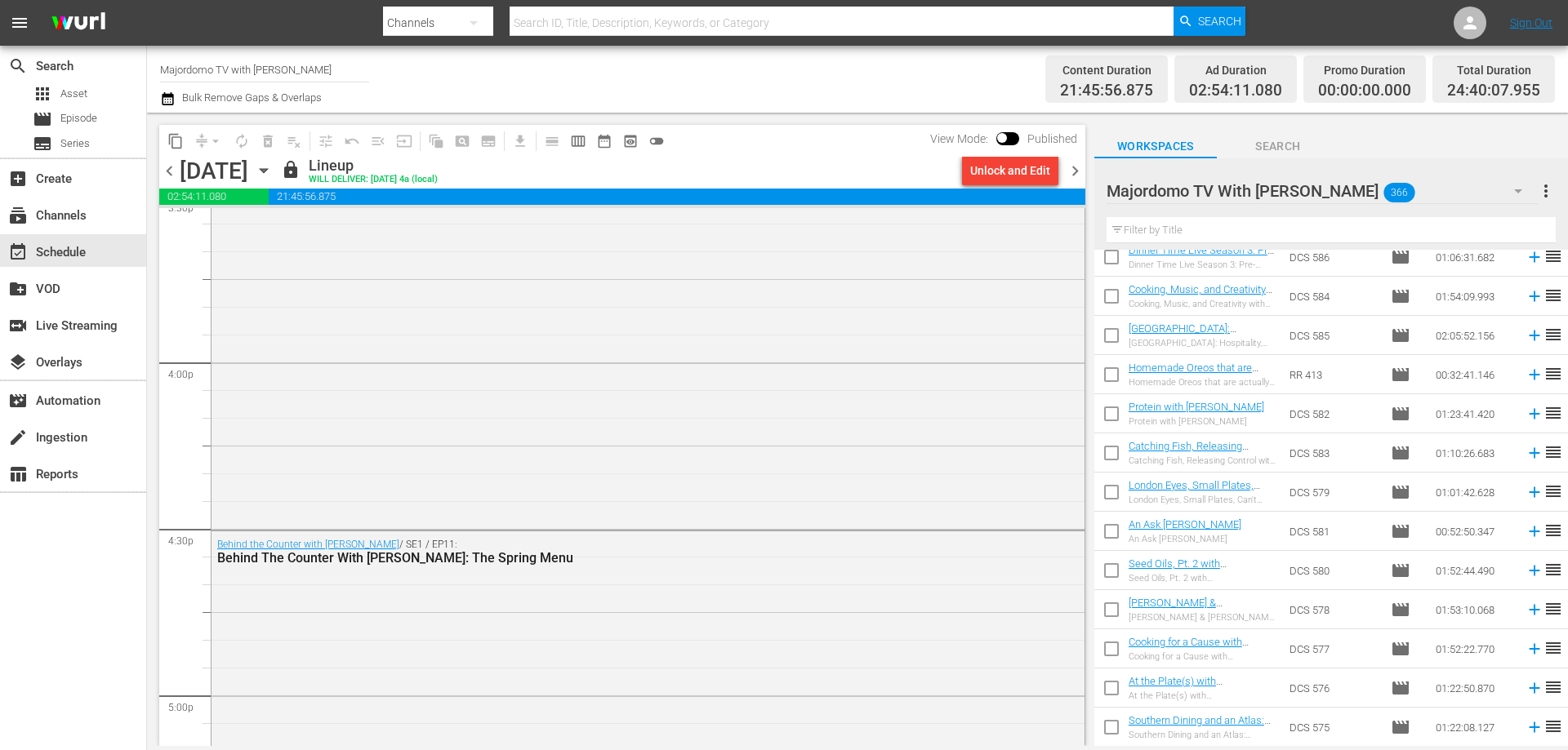
scroll to position [7697, 0]
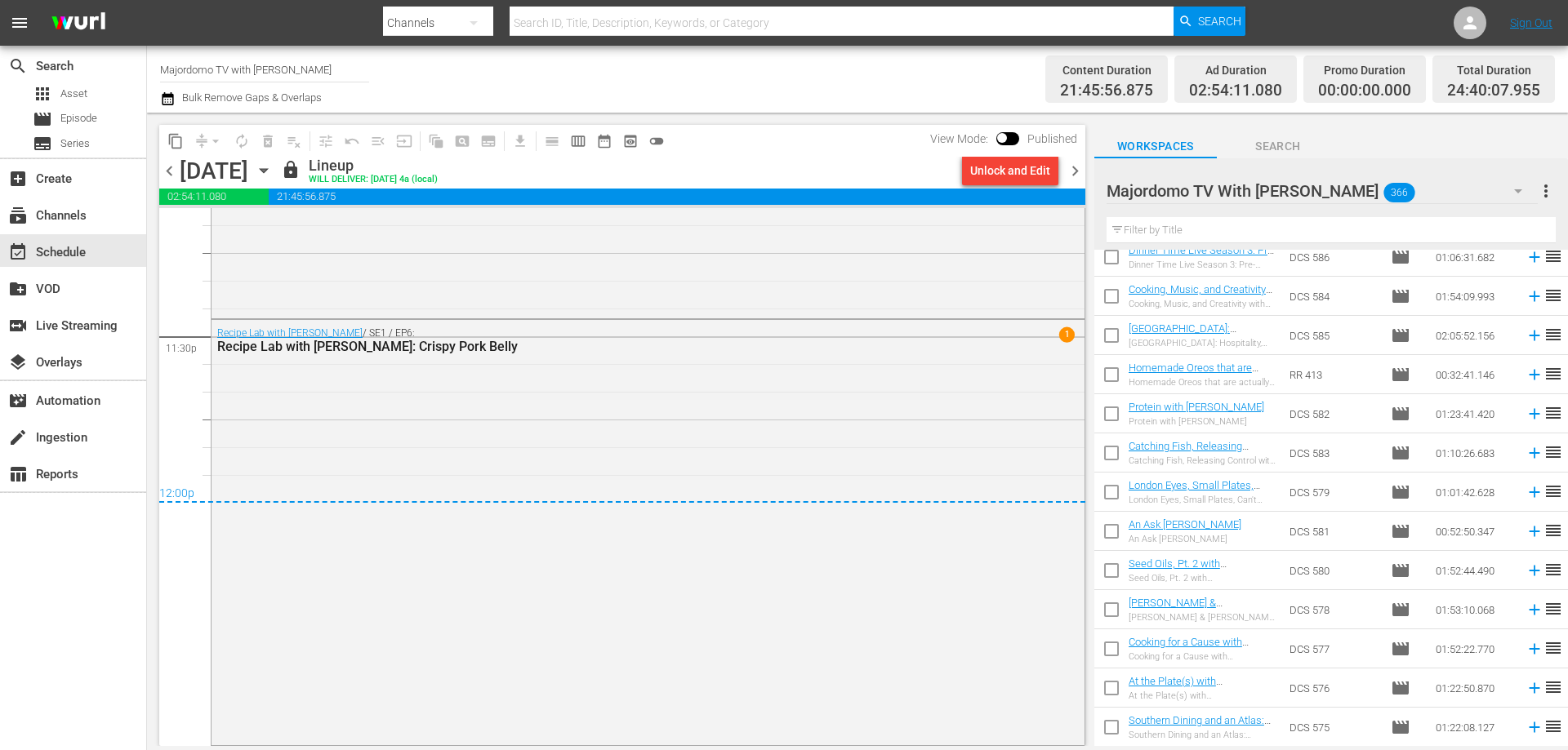
click at [1074, 168] on span "chevron_right" at bounding box center [1075, 171] width 21 height 21
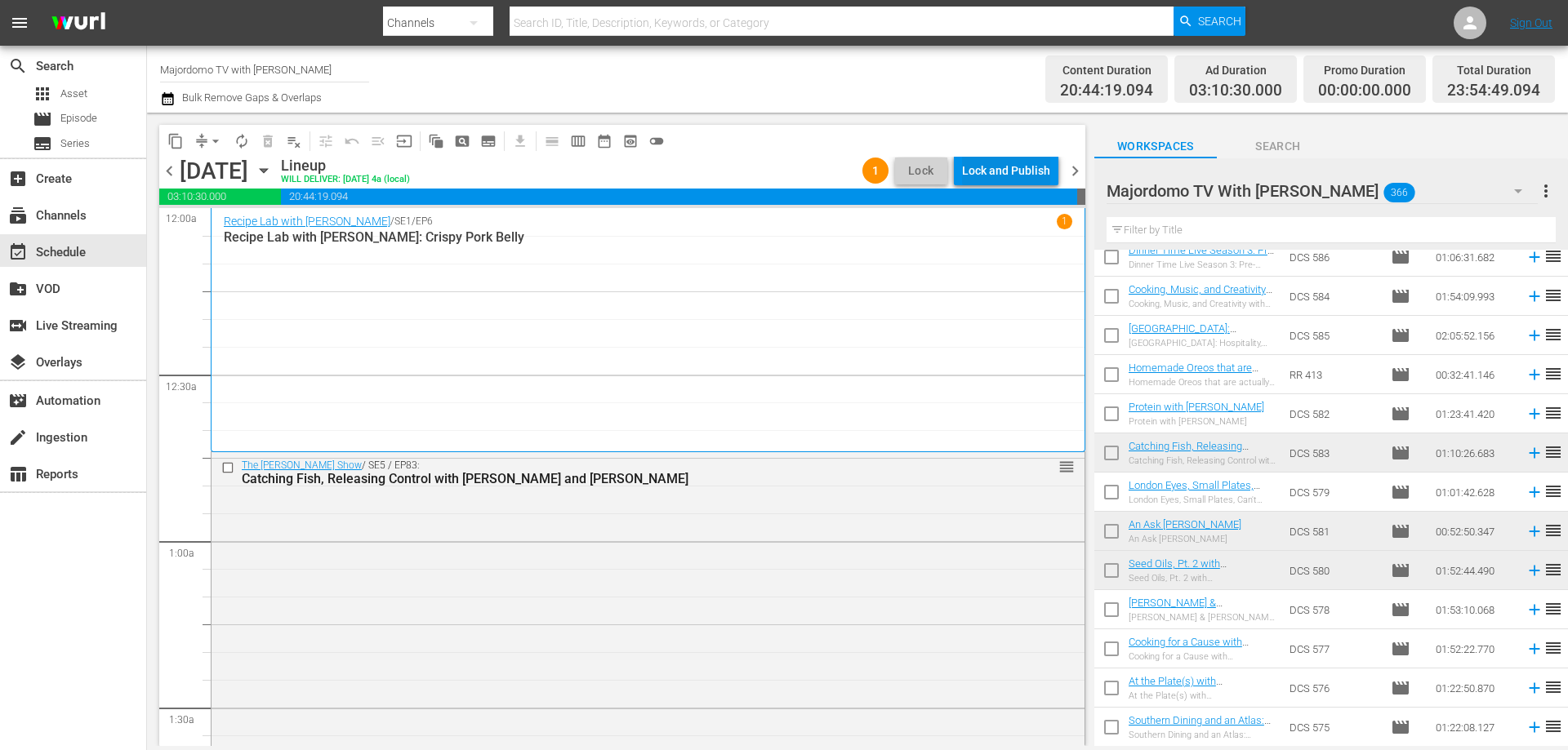
click at [1037, 172] on div "Lock and Publish" at bounding box center [1005, 171] width 88 height 30
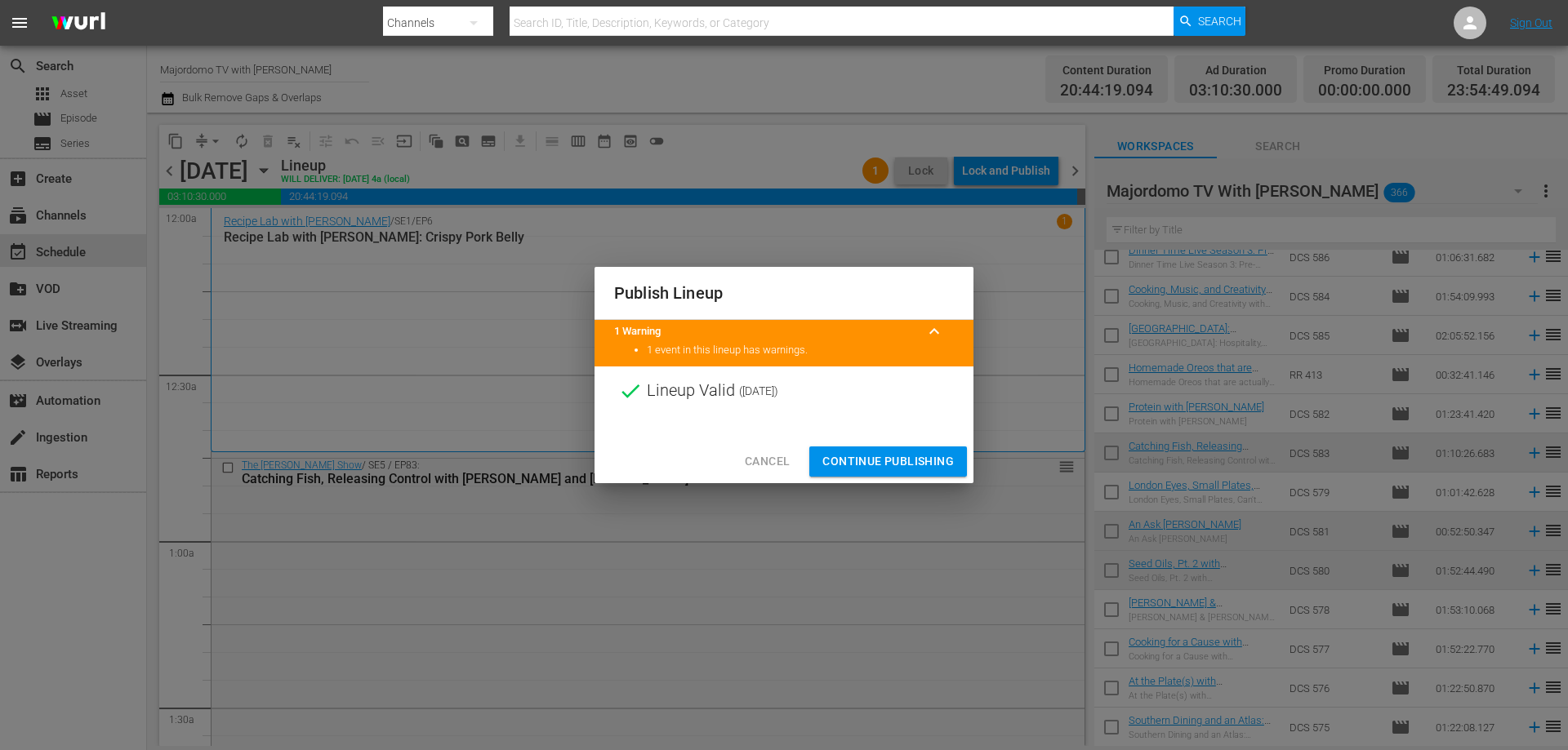
click at [891, 454] on span "Continue Publishing" at bounding box center [888, 461] width 131 height 21
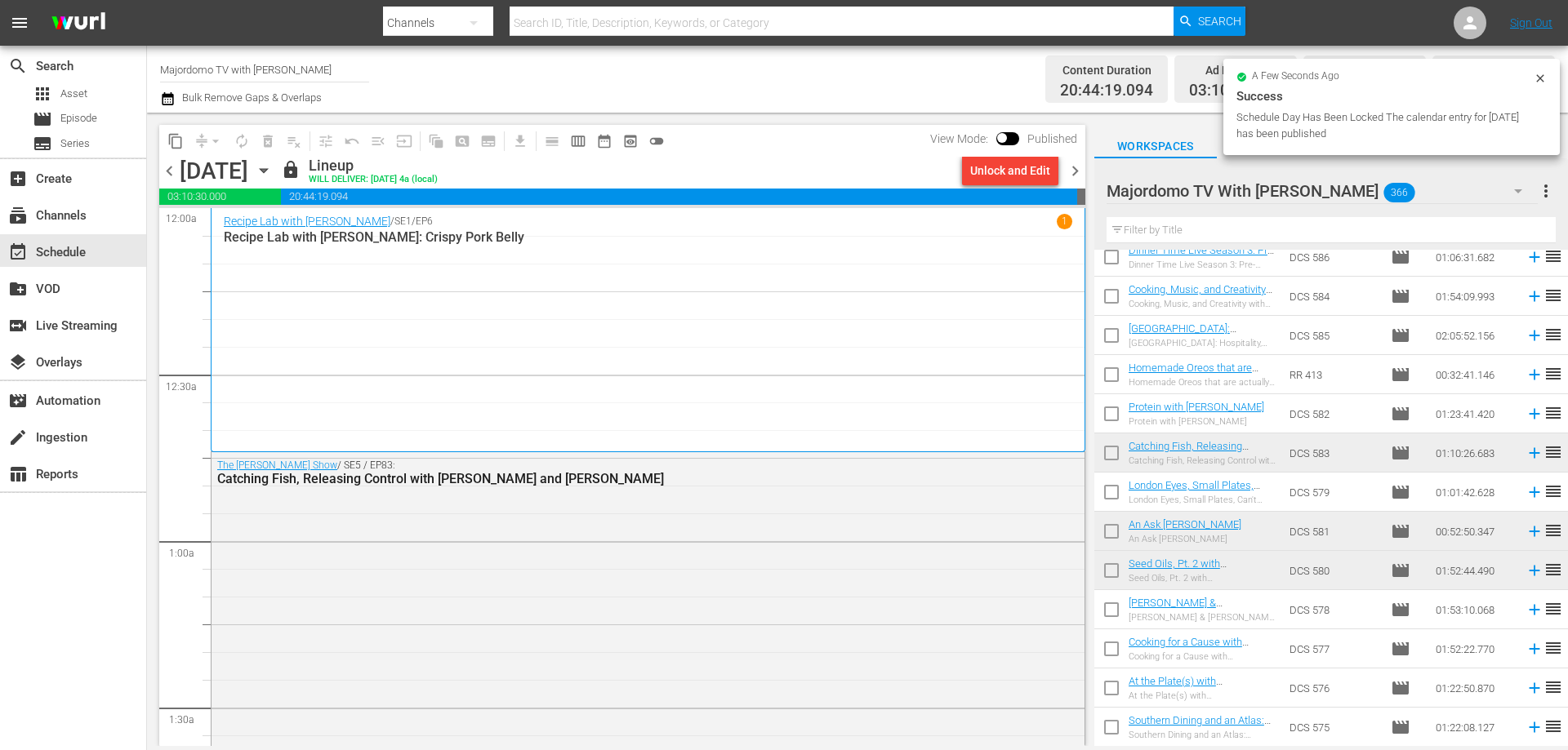
click at [1078, 169] on span "chevron_right" at bounding box center [1075, 171] width 21 height 21
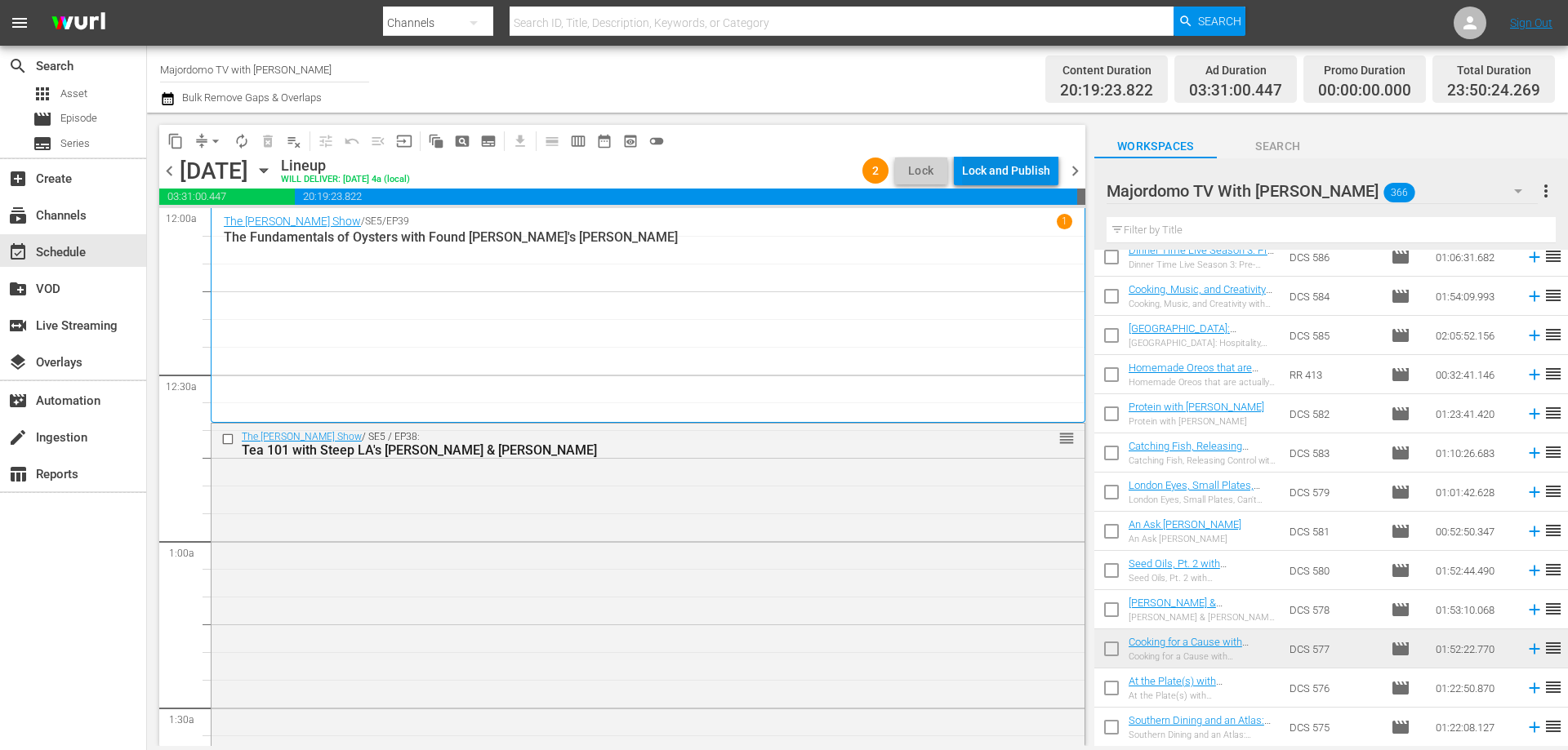
click at [1036, 163] on div "Lock and Publish" at bounding box center [1005, 171] width 88 height 30
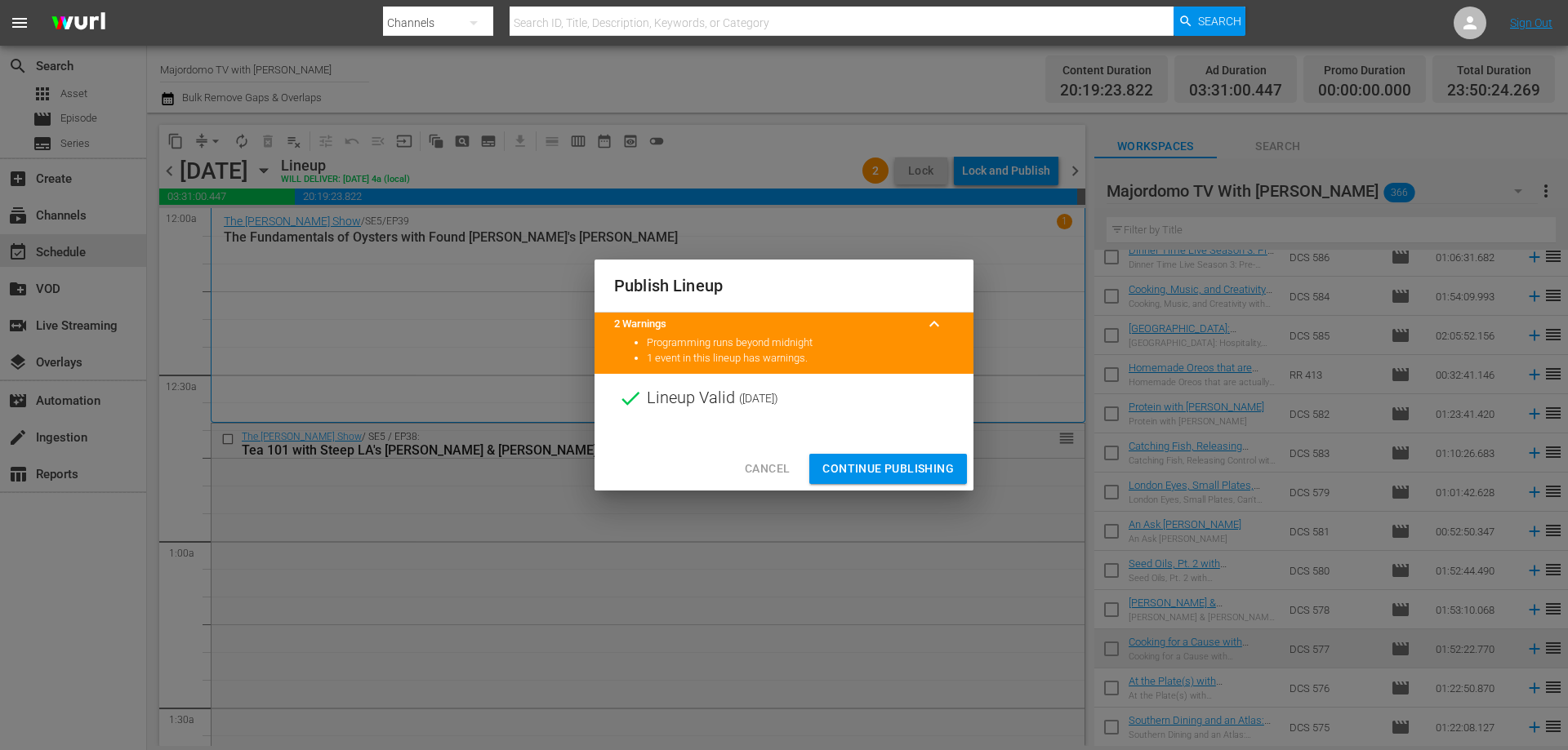
click at [903, 470] on span "Continue Publishing" at bounding box center [888, 469] width 131 height 21
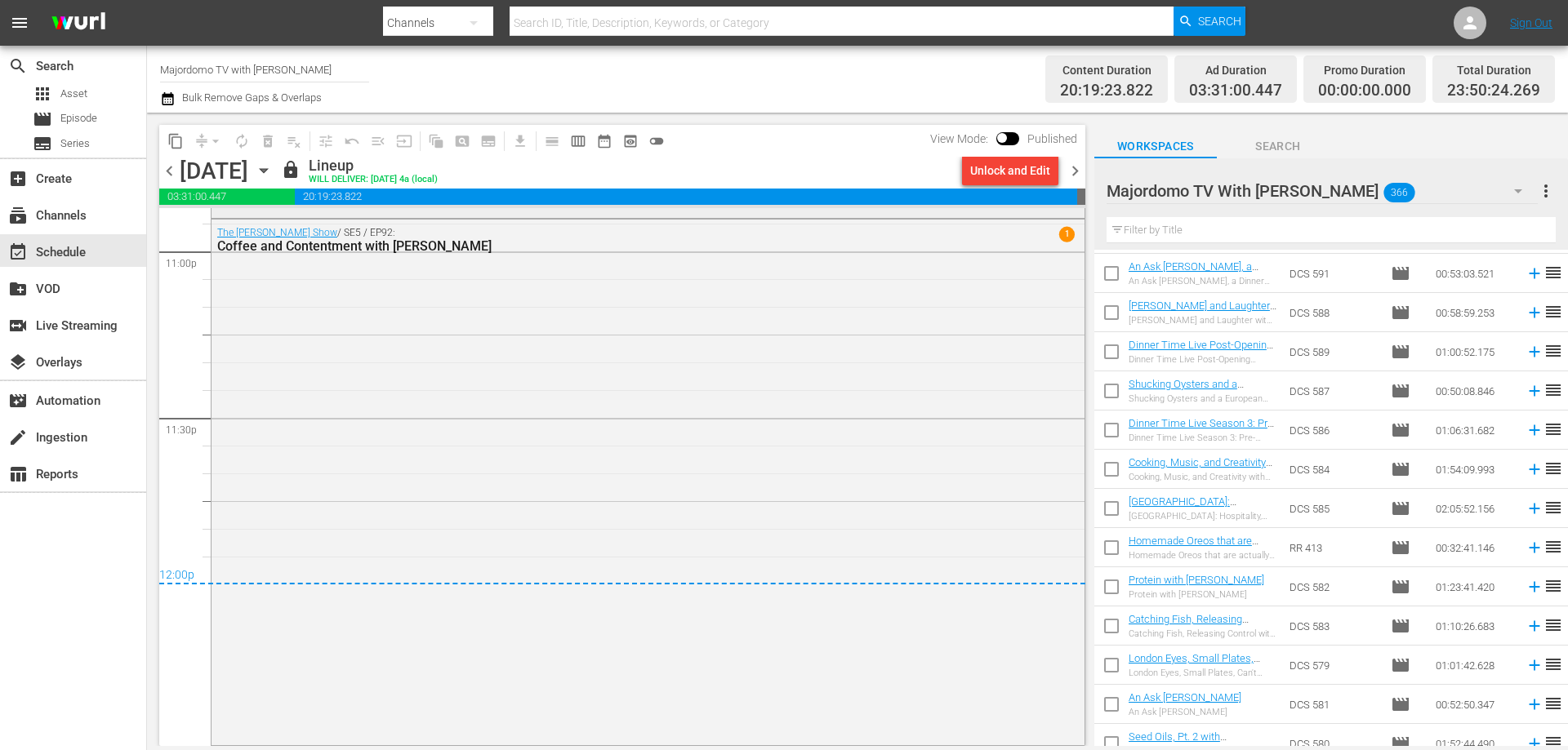
scroll to position [7208, 0]
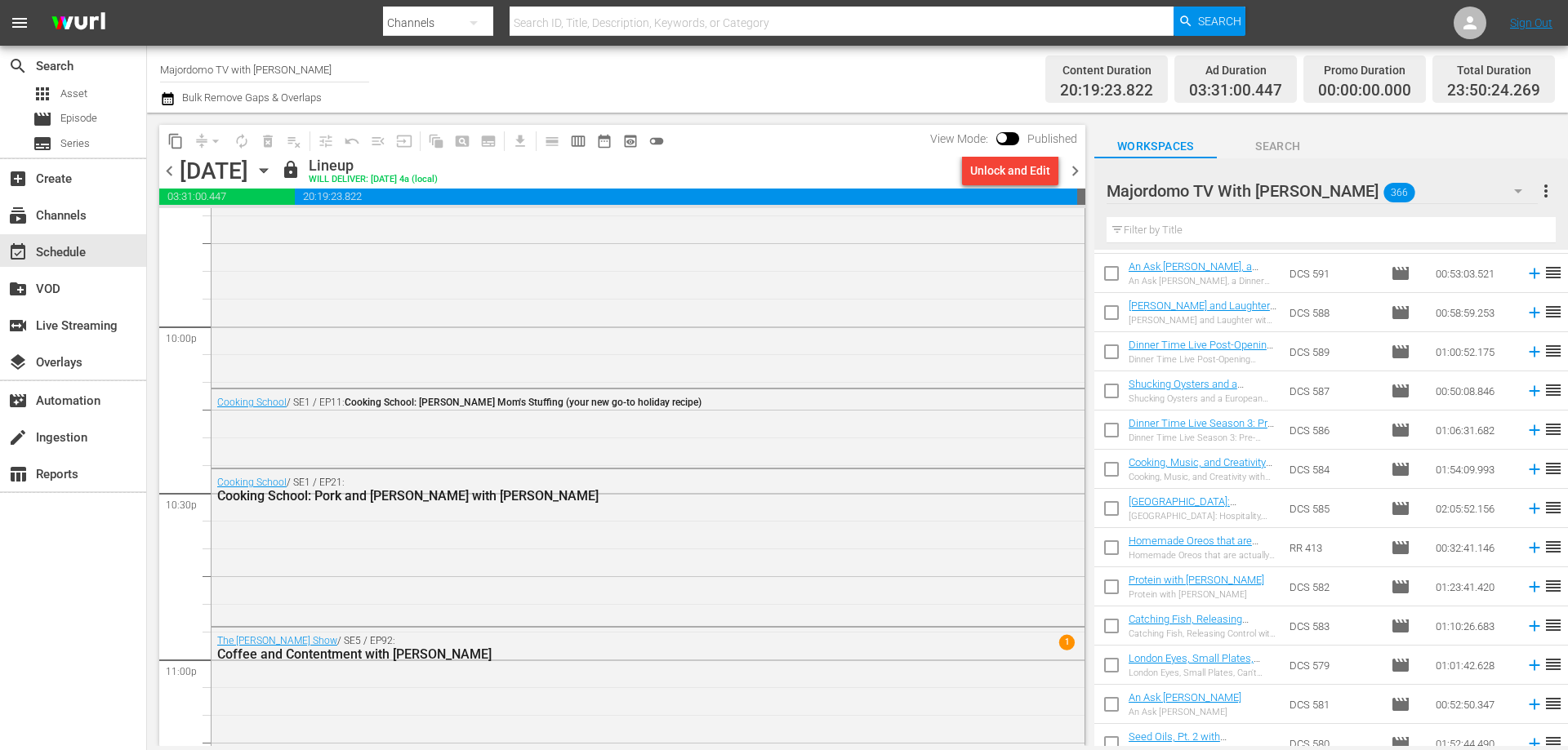
click at [1071, 167] on span "chevron_right" at bounding box center [1075, 171] width 21 height 21
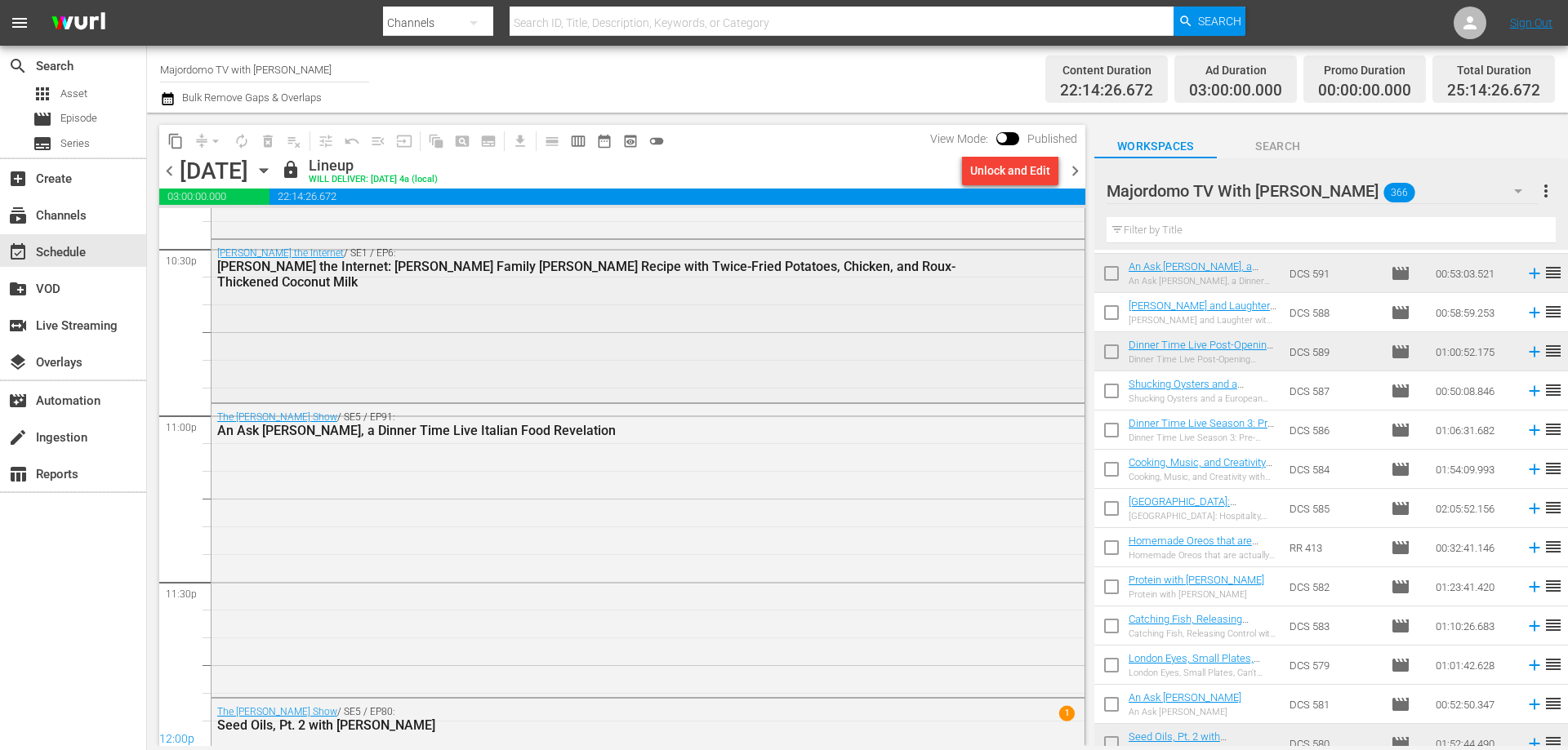
scroll to position [7430, 0]
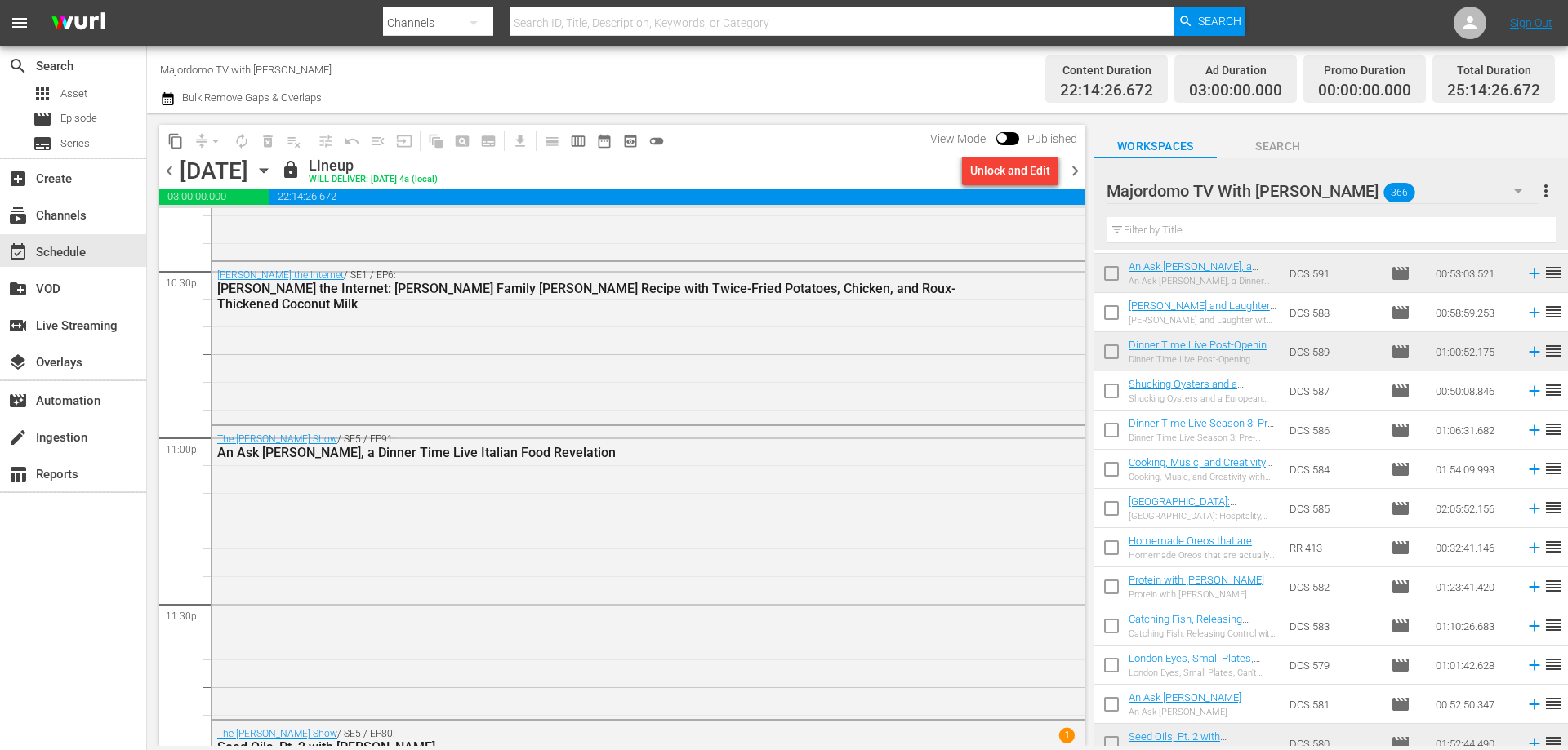
drag, startPoint x: 1086, startPoint y: 679, endPoint x: 1088, endPoint y: 622, distance: 57.0
click at [1088, 622] on div "content_copy compress arrow_drop_down autorenew_outlined delete_forever_outline…" at bounding box center [618, 429] width 942 height 634
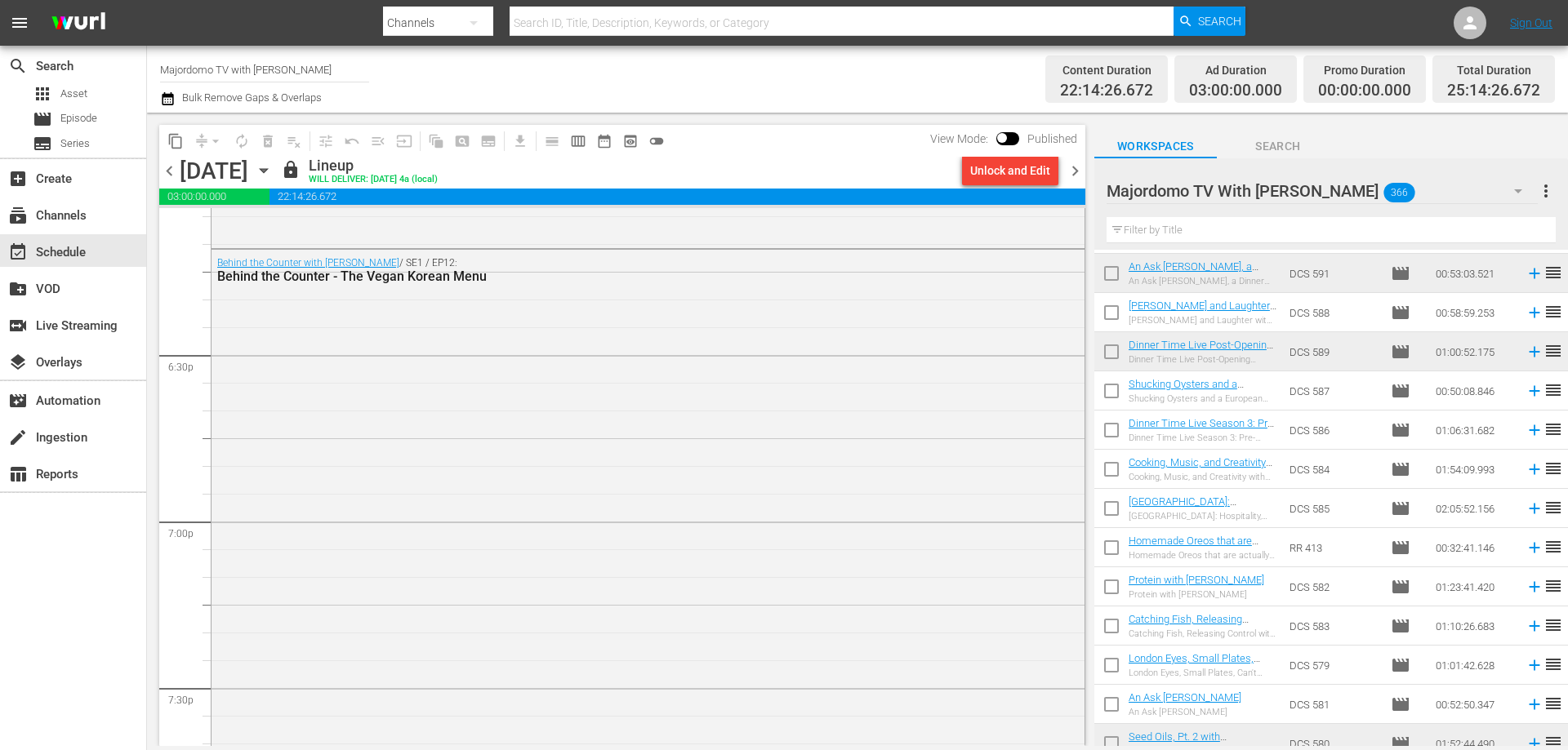
scroll to position [8030, 0]
click at [1069, 168] on span "chevron_right" at bounding box center [1075, 171] width 21 height 21
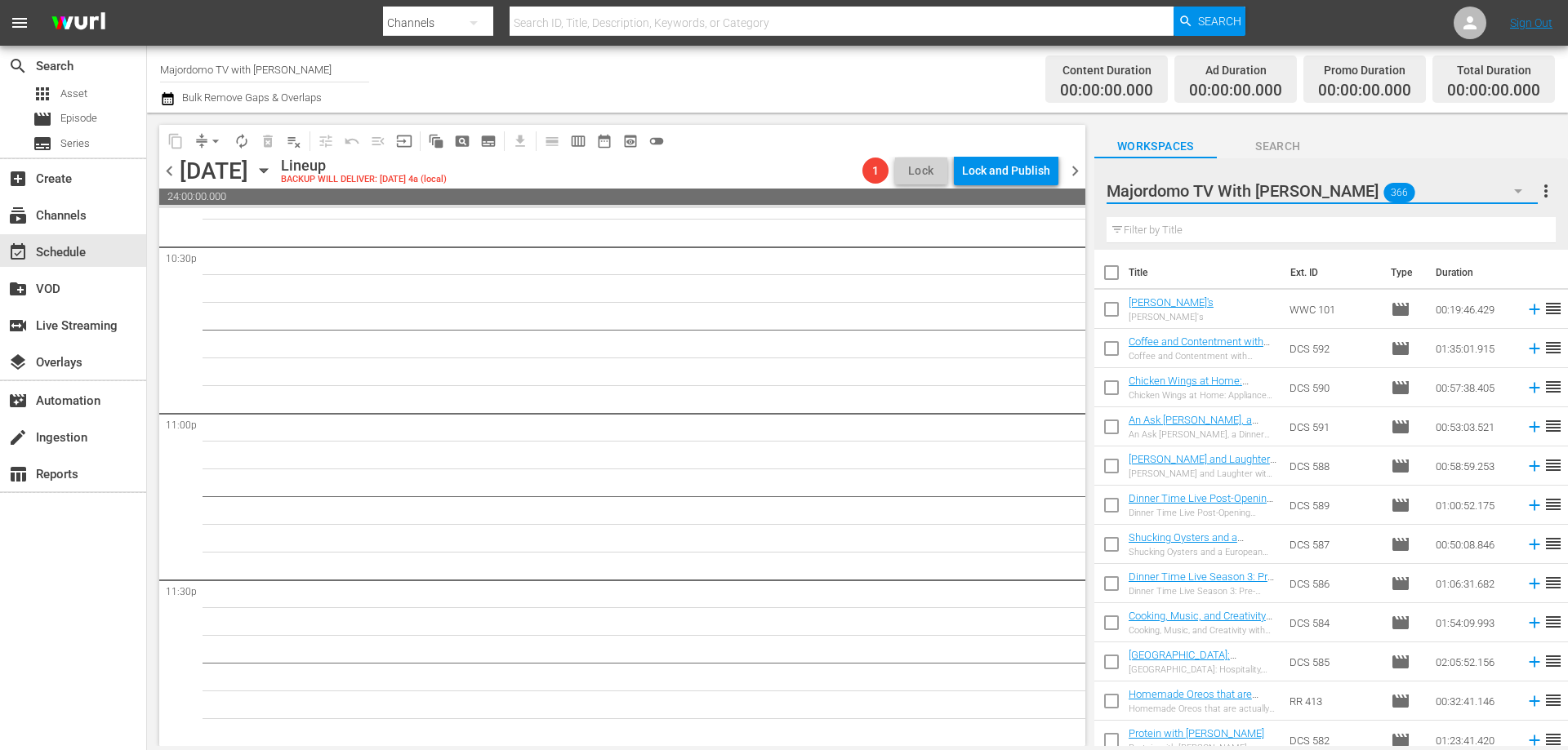
click at [1502, 185] on button "button" at bounding box center [1519, 191] width 39 height 39
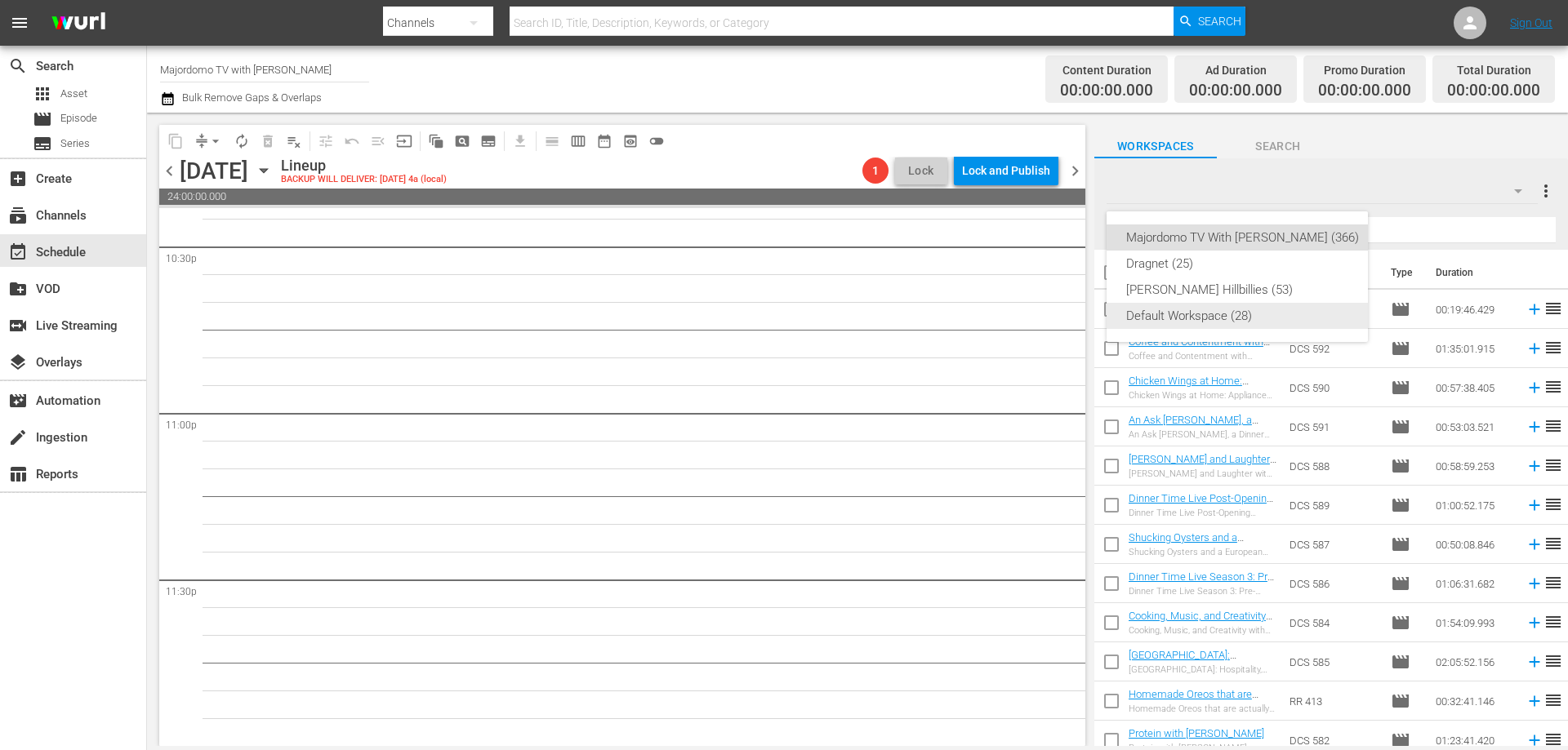
click at [1204, 318] on div "Default Workspace (28)" at bounding box center [1243, 316] width 233 height 26
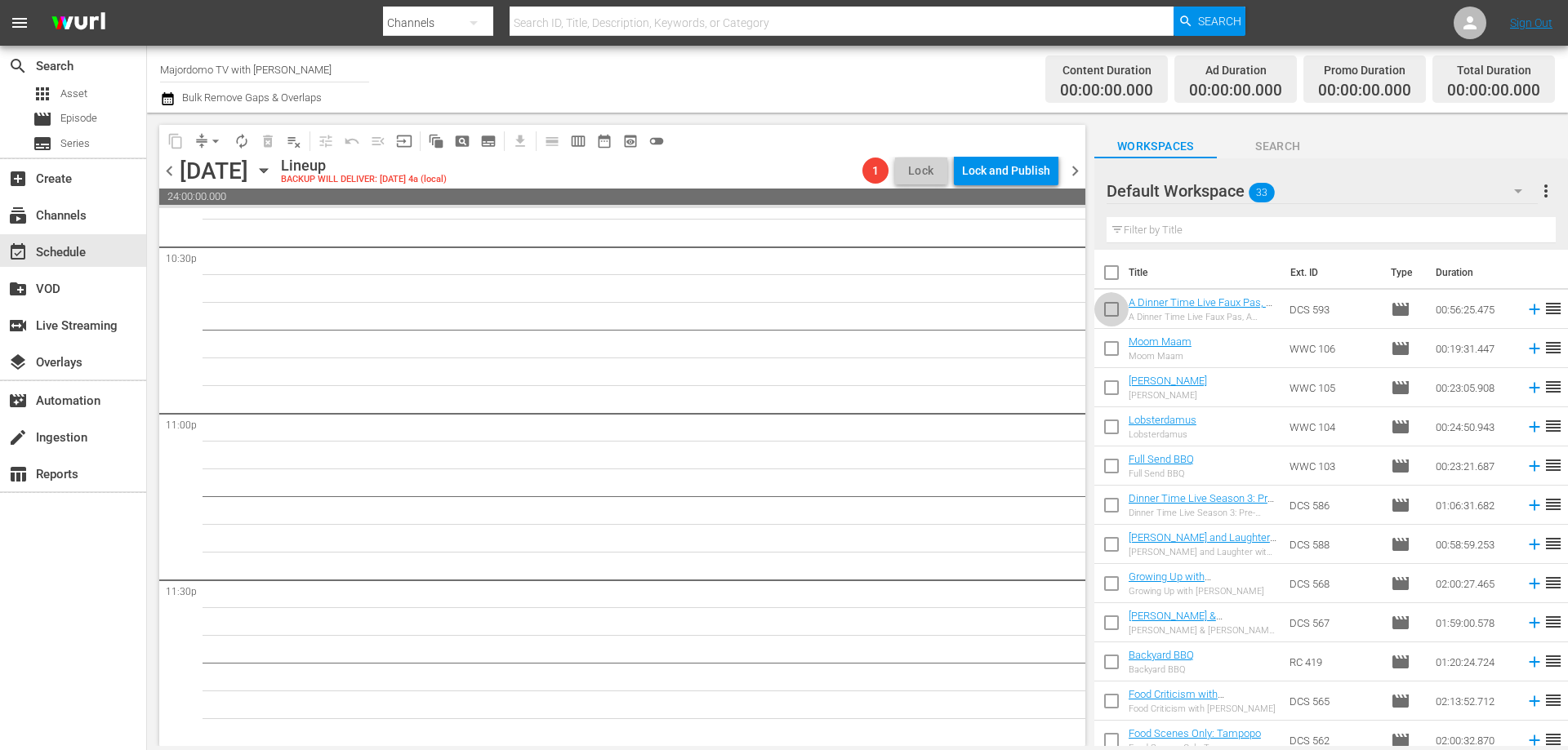
click at [1108, 309] on input "checkbox" at bounding box center [1111, 312] width 35 height 35
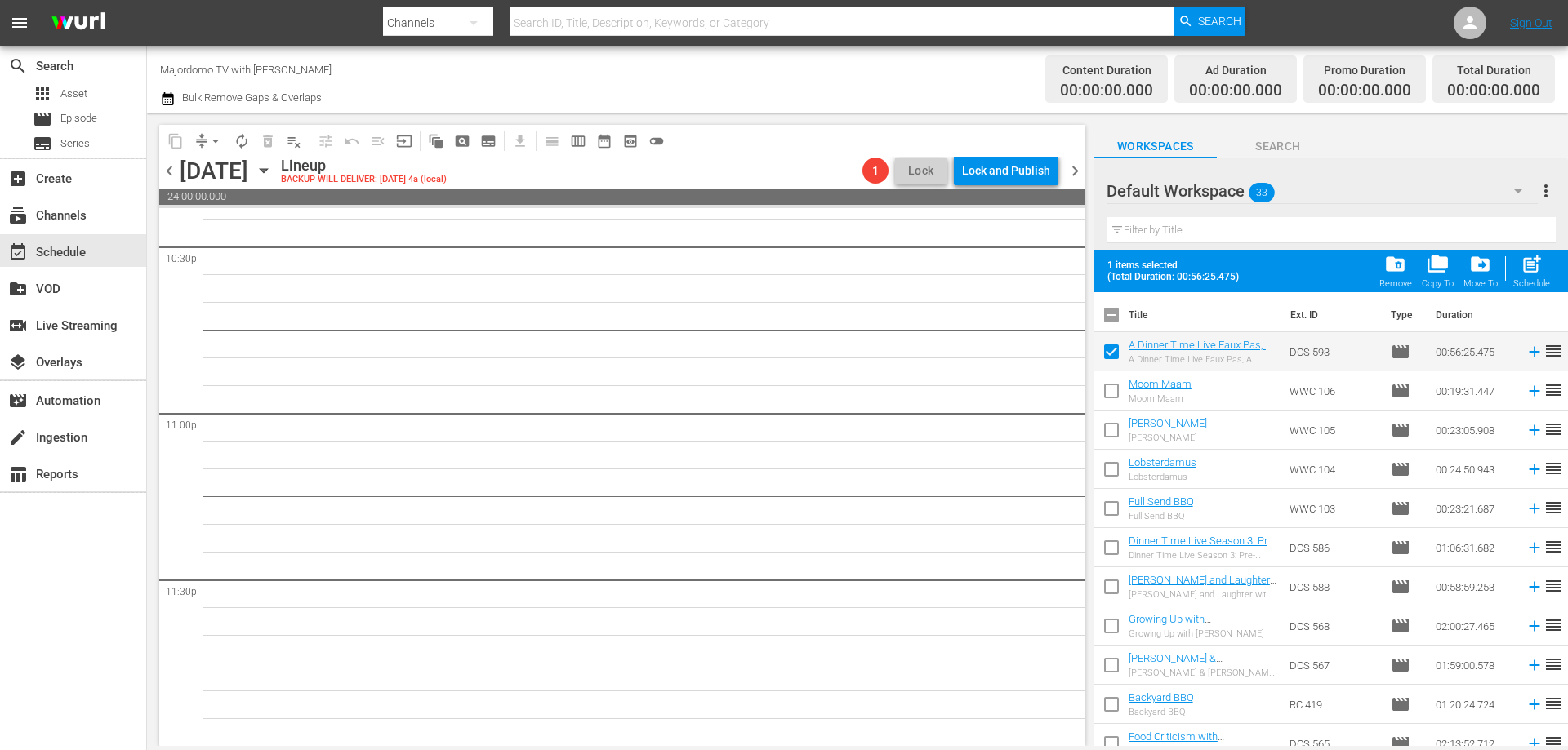
click at [1111, 390] on input "checkbox" at bounding box center [1111, 394] width 35 height 35
click at [1113, 434] on input "checkbox" at bounding box center [1111, 433] width 35 height 35
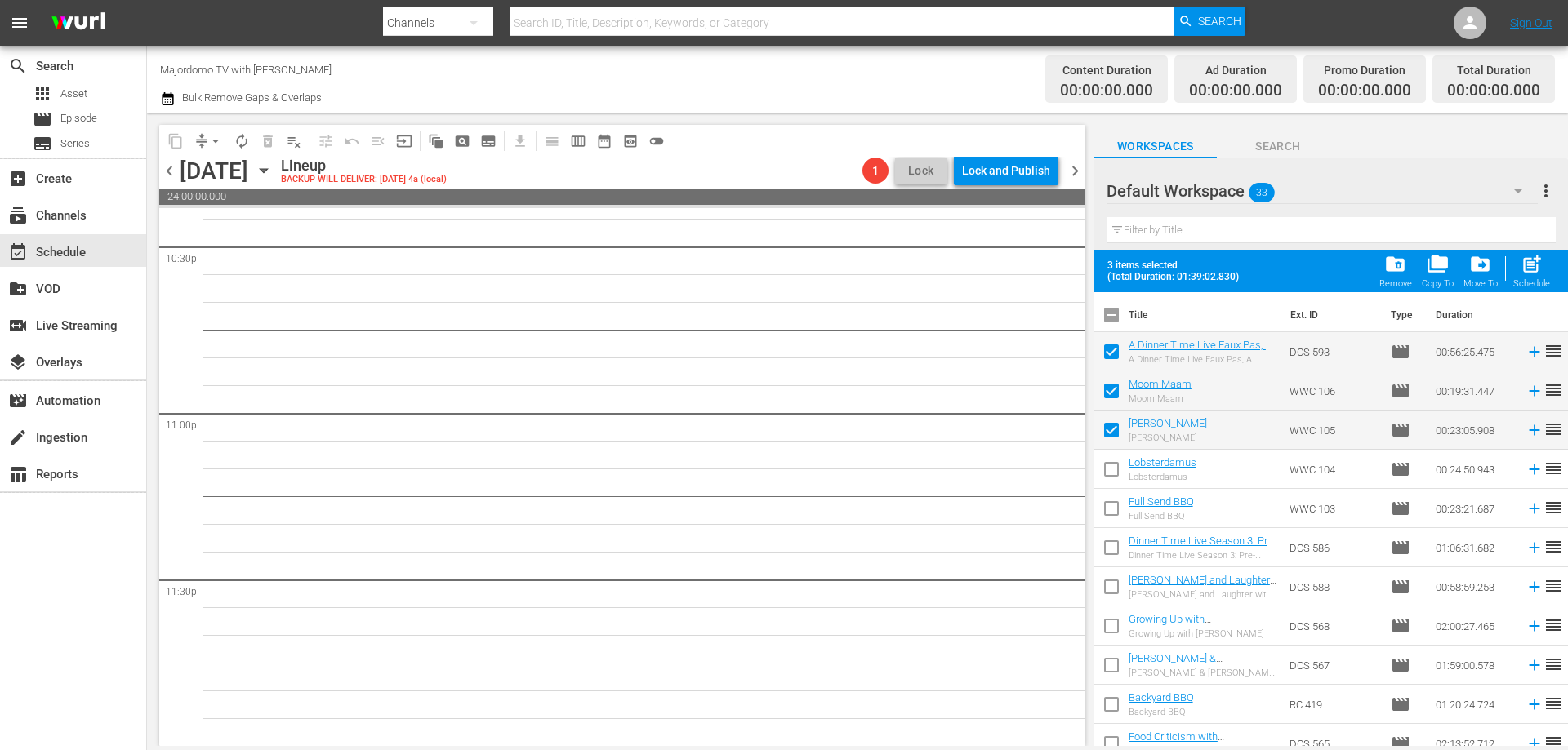
click at [1115, 467] on input "checkbox" at bounding box center [1111, 473] width 35 height 35
click at [1115, 512] on input "checkbox" at bounding box center [1111, 511] width 35 height 35
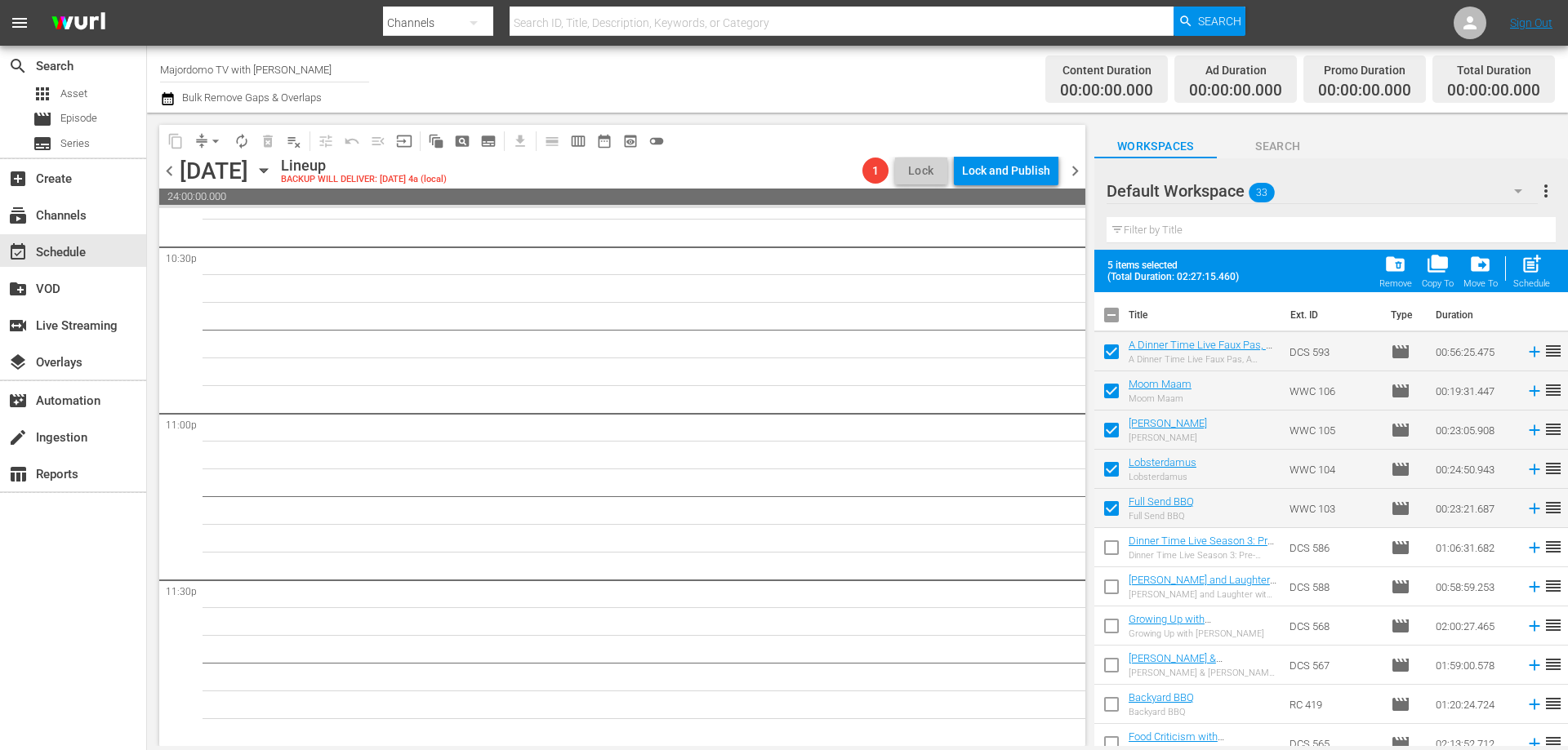
click at [1113, 545] on input "checkbox" at bounding box center [1111, 551] width 35 height 35
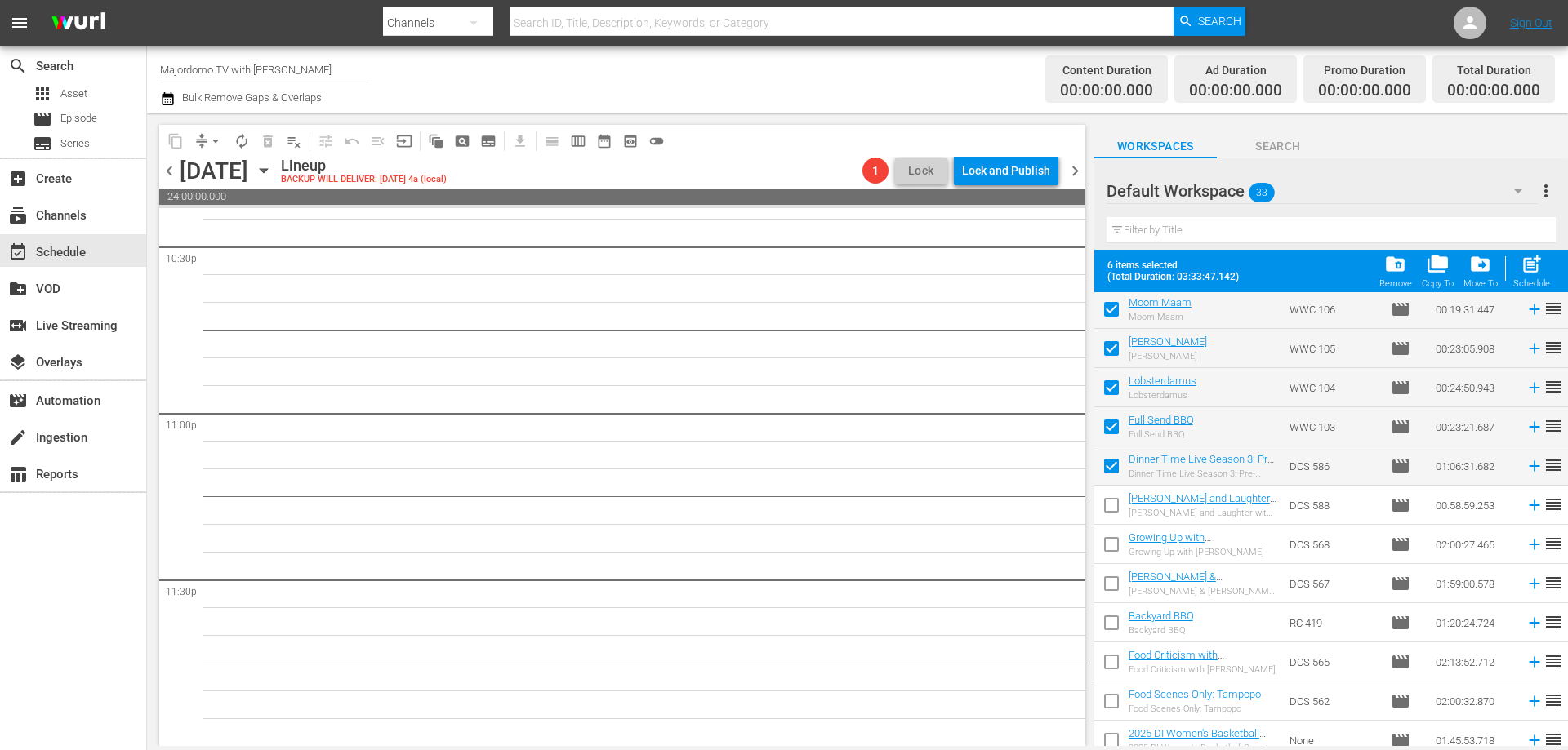
scroll to position [163, 0]
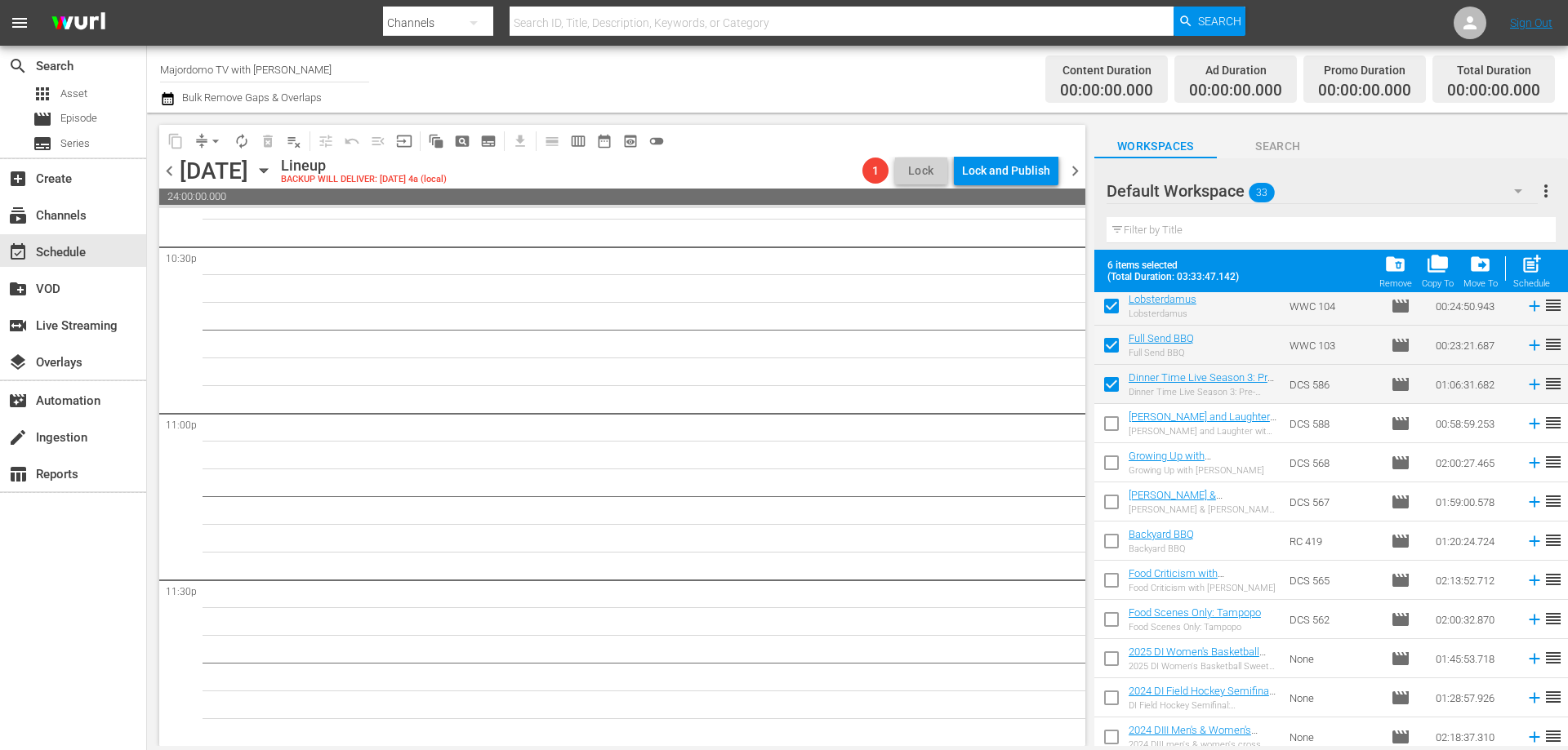
click at [1115, 384] on input "checkbox" at bounding box center [1111, 388] width 35 height 35
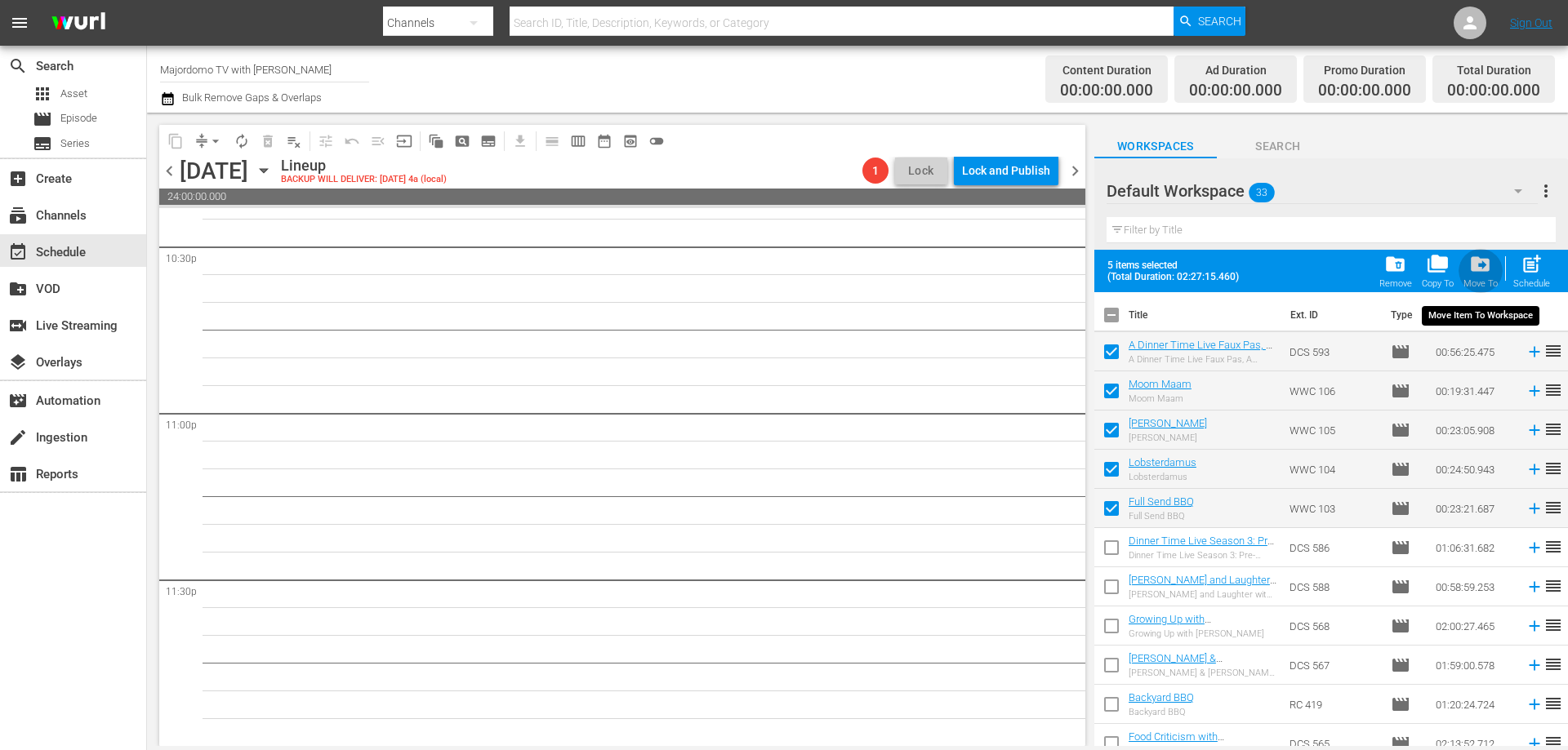
click at [1482, 264] on span "drive_file_move" at bounding box center [1480, 263] width 22 height 22
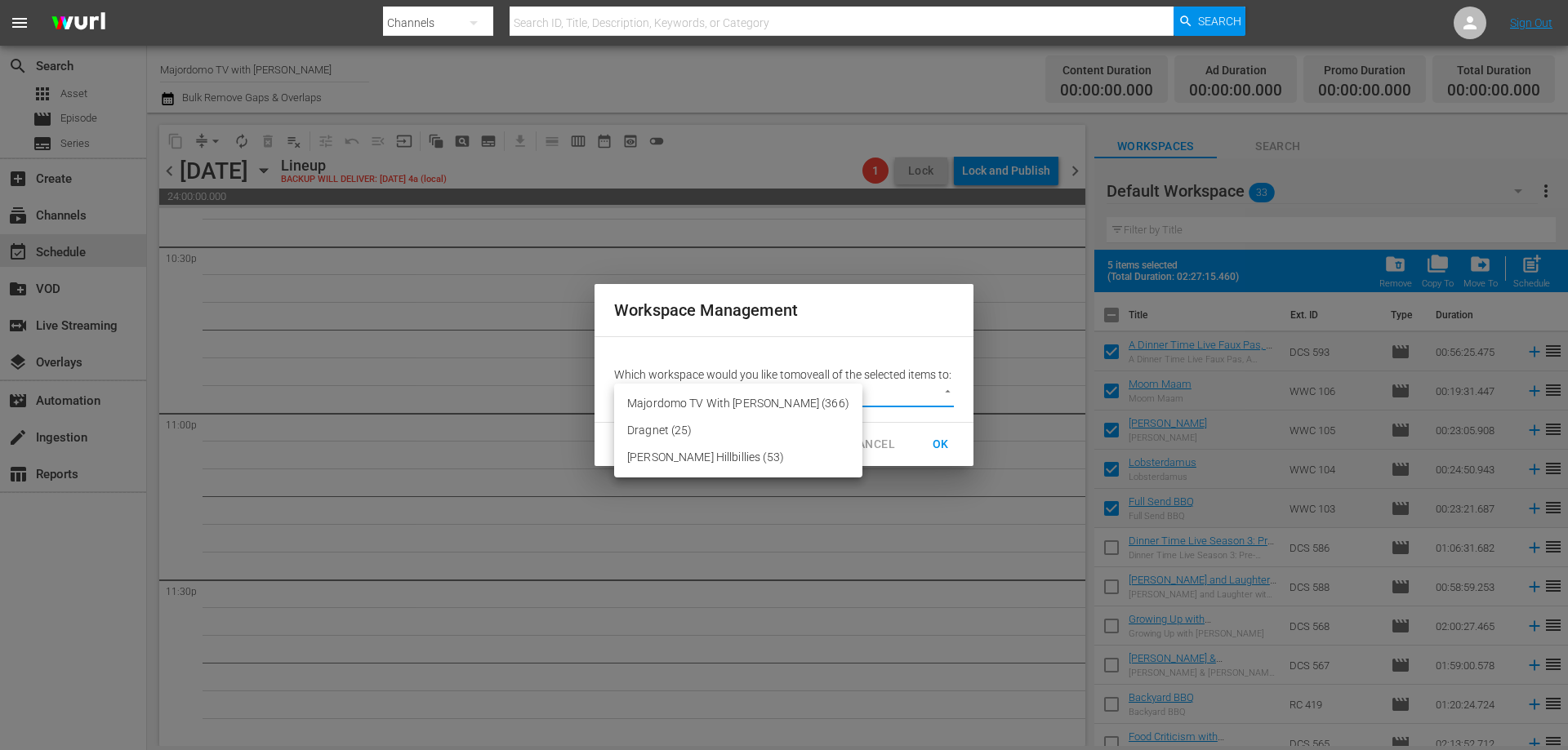
click at [902, 402] on body "menu Search By Channels Search ID, Title, Description, Keywords, or Category Se…" at bounding box center [784, 375] width 1568 height 750
click at [772, 405] on li "Majordomo TV With [PERSON_NAME] (366)" at bounding box center [738, 403] width 248 height 27
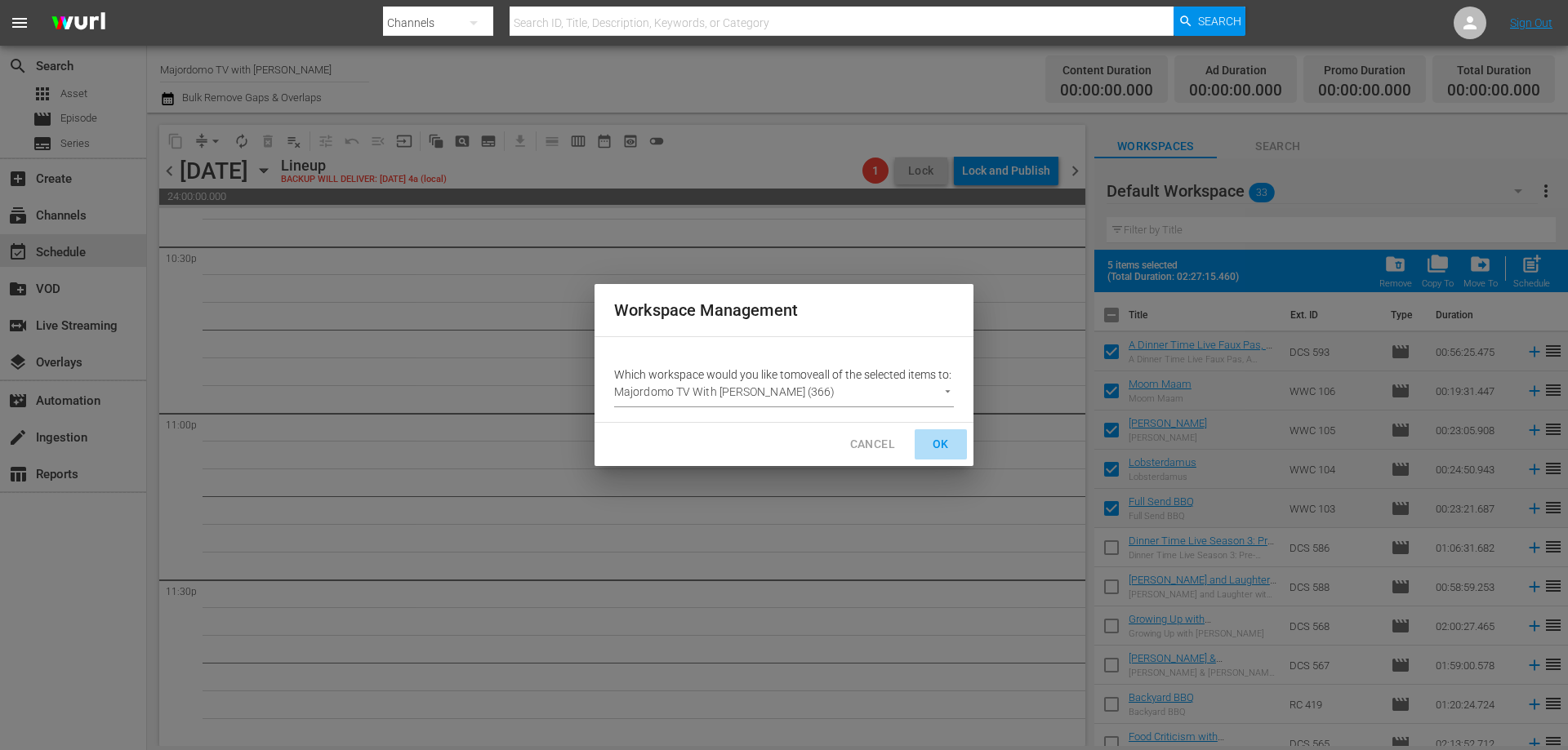
click at [952, 454] on span "OK" at bounding box center [941, 444] width 26 height 21
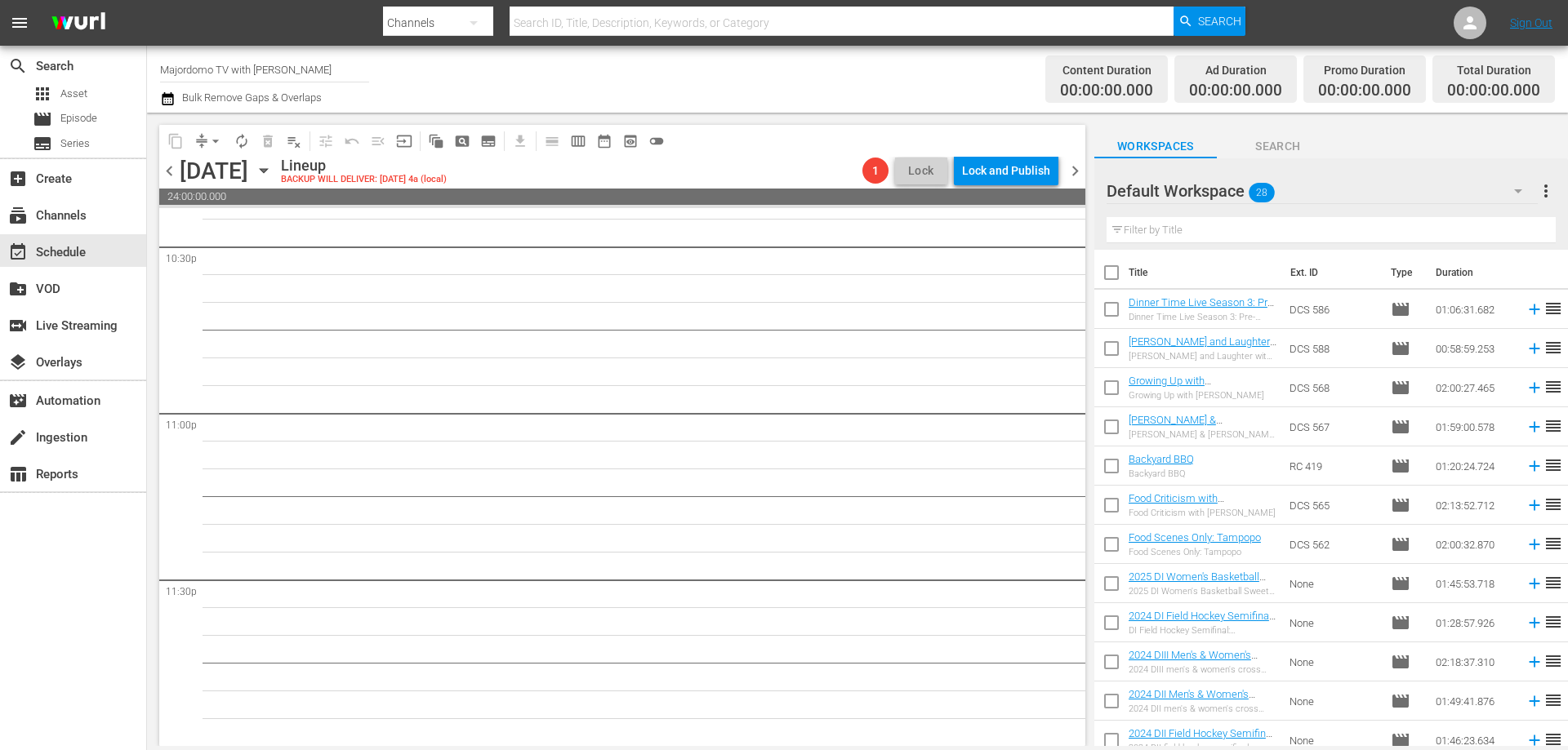
click at [1470, 205] on div "Default Workspace 28" at bounding box center [1322, 190] width 431 height 45
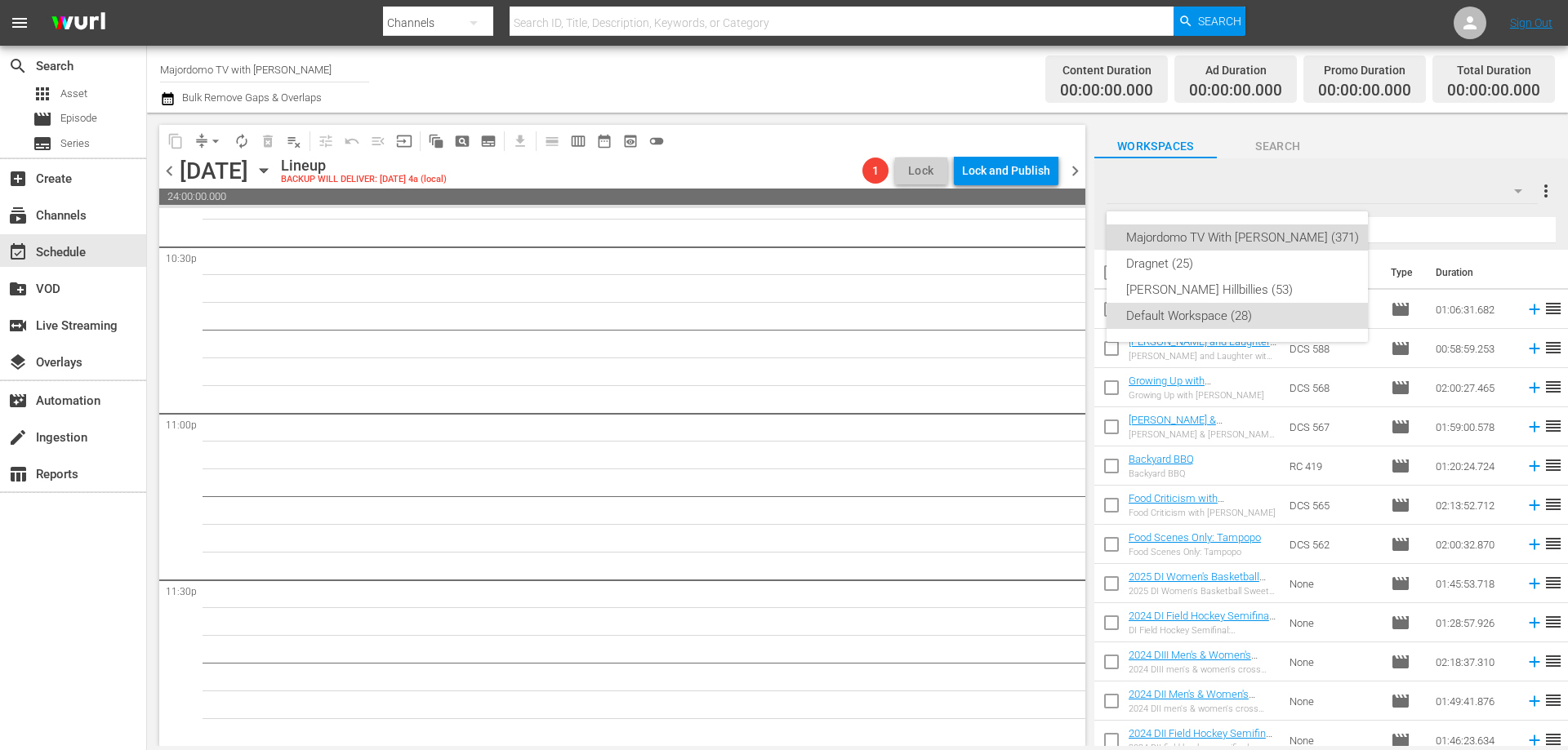
click at [1325, 236] on div "Majordomo TV With [PERSON_NAME] (371)" at bounding box center [1243, 237] width 233 height 26
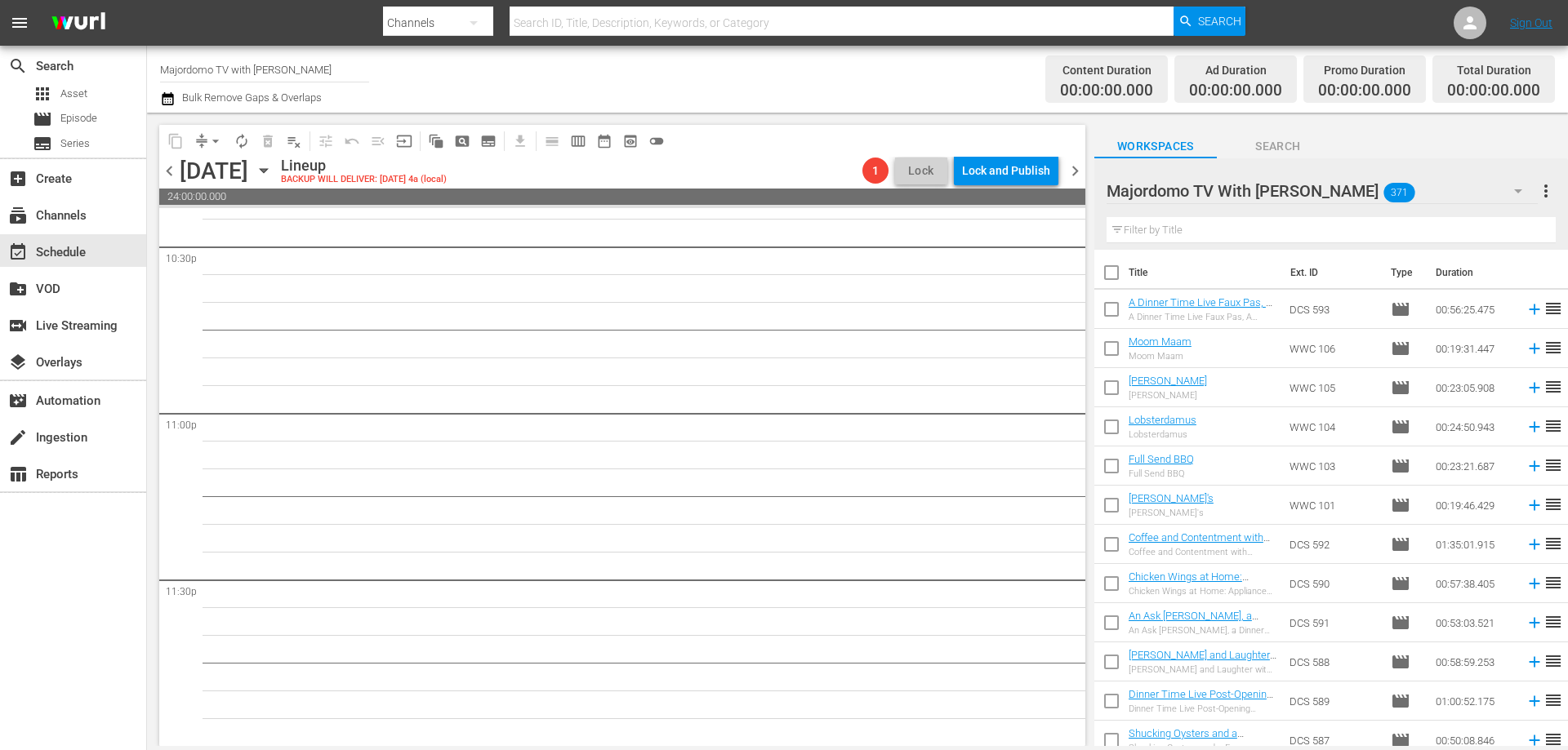
click at [1493, 191] on div "Majordomo TV With [PERSON_NAME] 371" at bounding box center [1322, 190] width 431 height 45
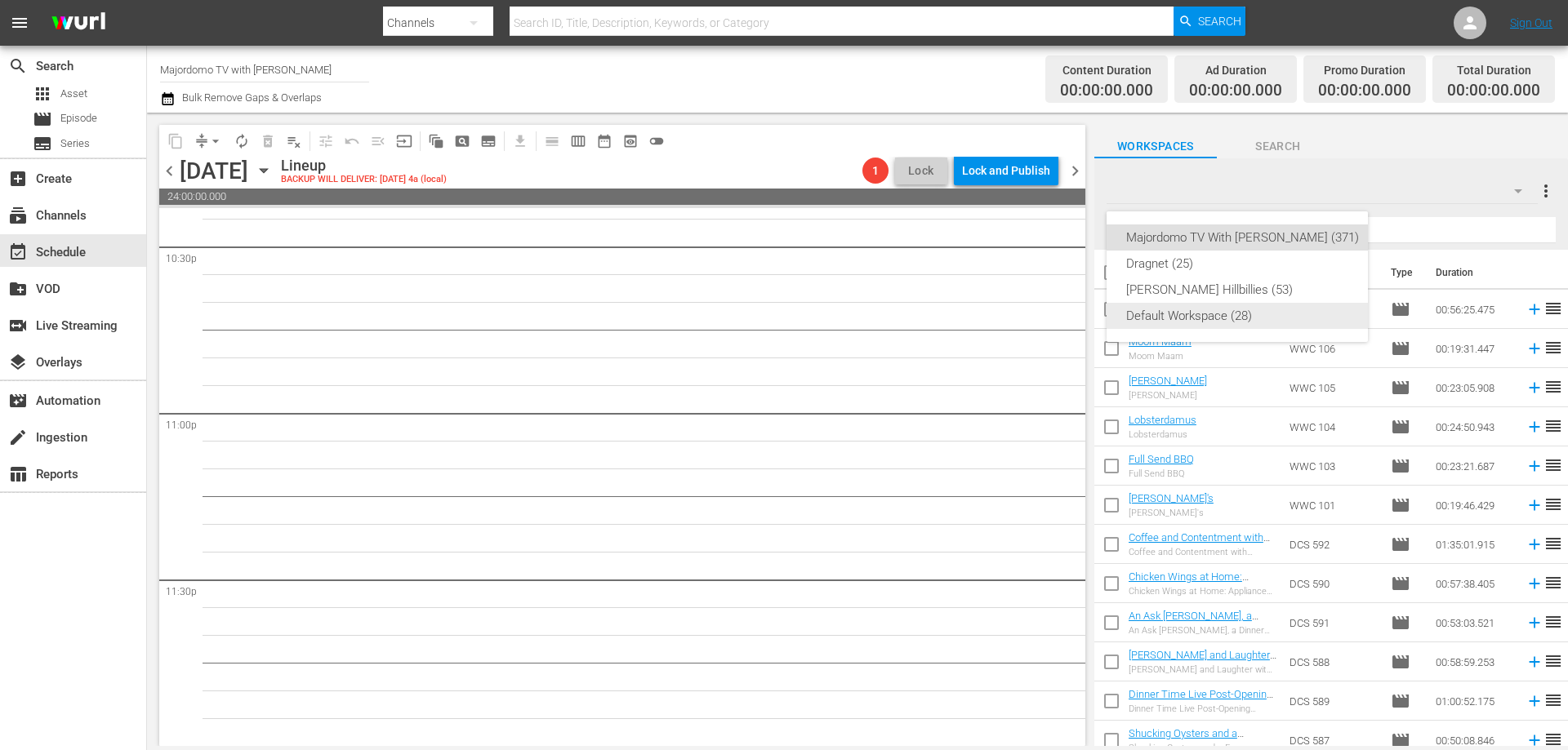
click at [1235, 323] on div "Default Workspace (28)" at bounding box center [1243, 316] width 233 height 26
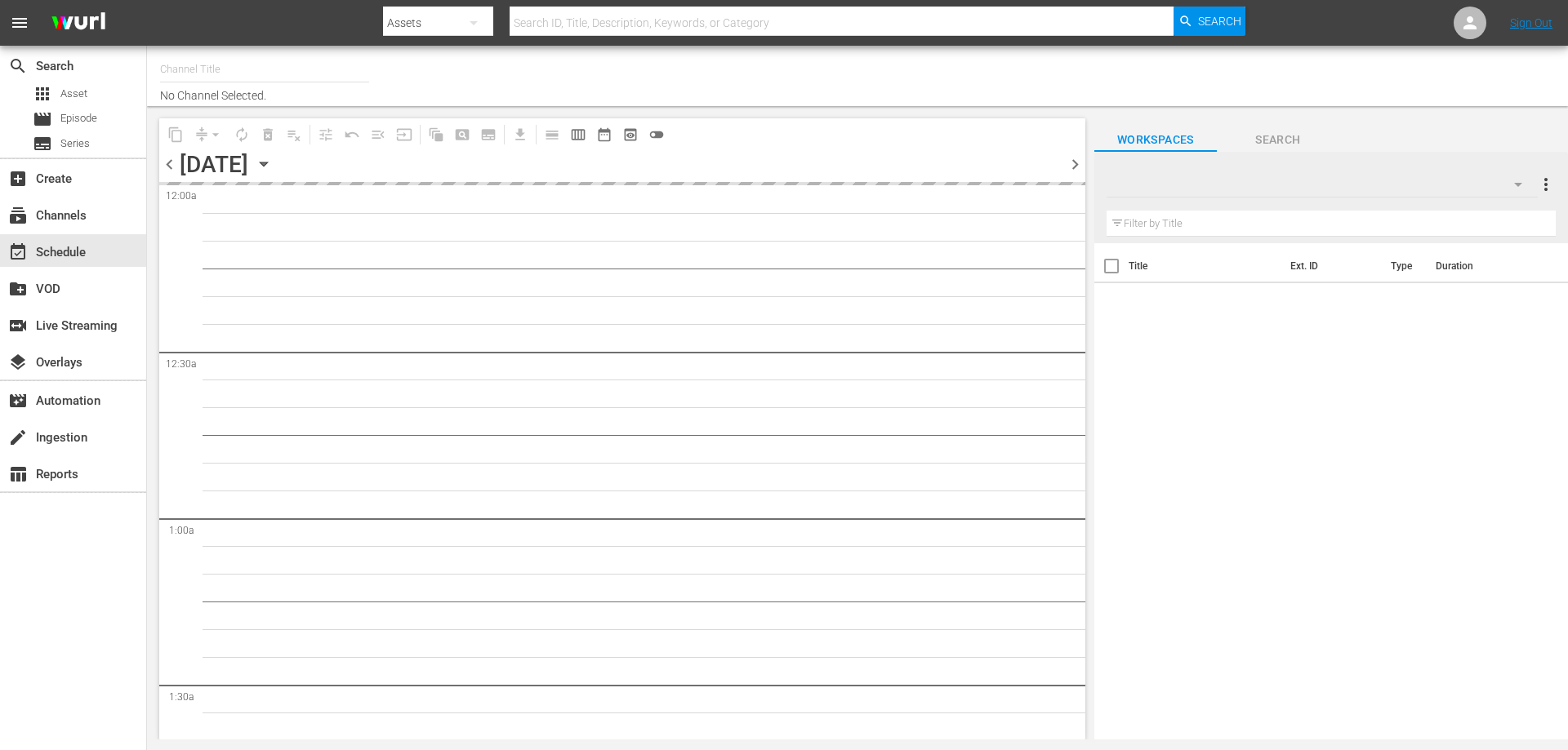
type input "Majordomo TV with [PERSON_NAME] (1369)"
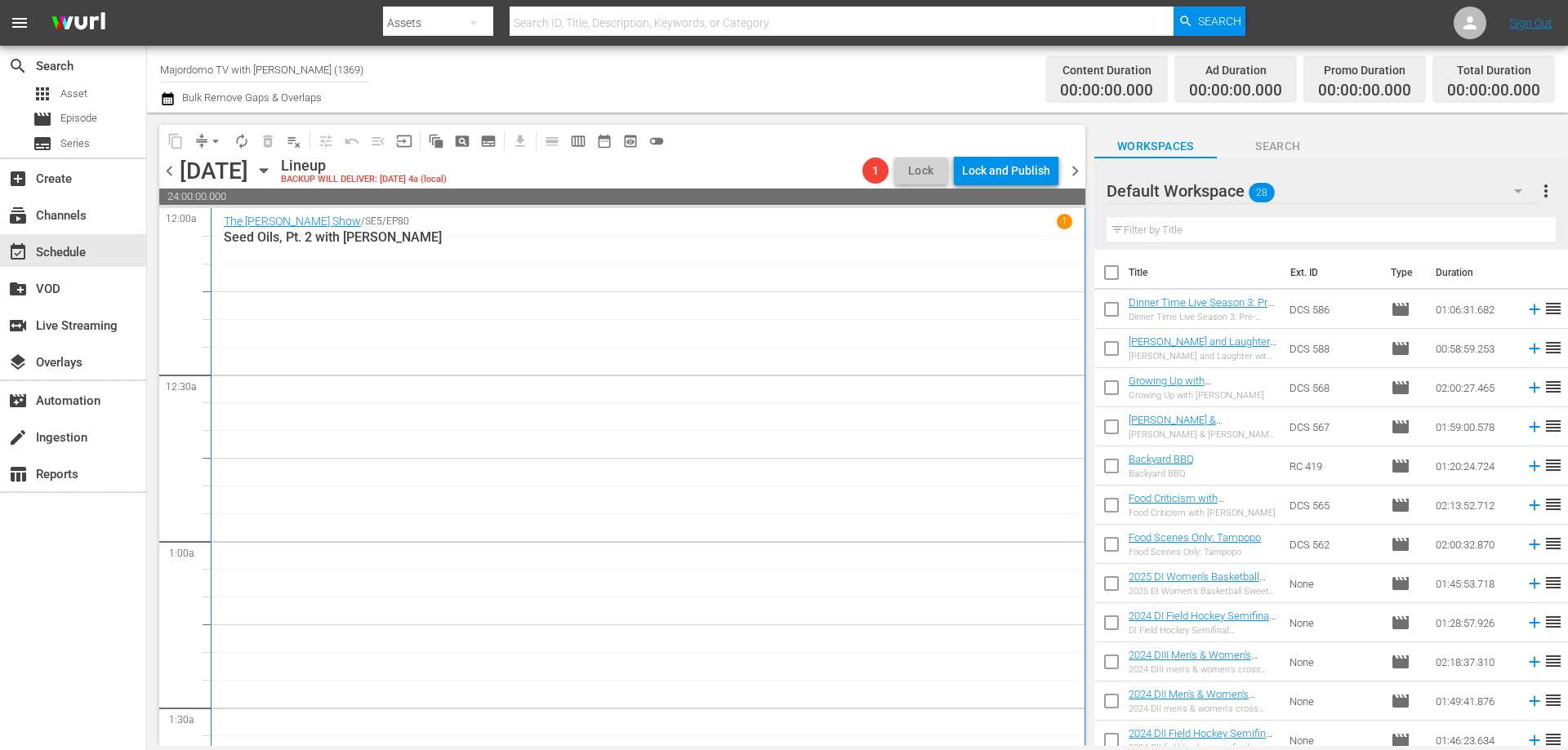
click at [1276, 190] on div "Default Workspace 28" at bounding box center [1322, 190] width 431 height 45
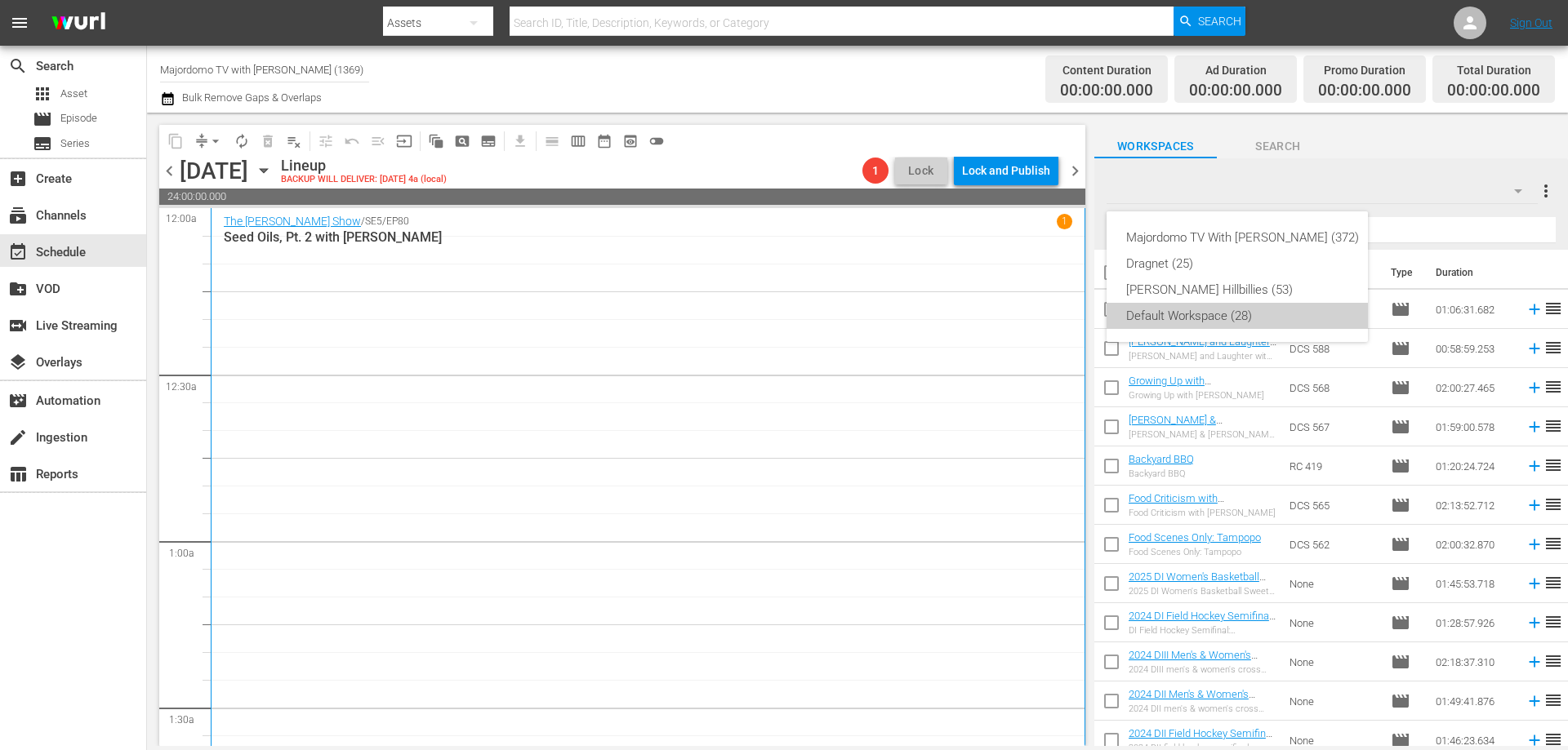
click at [1292, 314] on div "Default Workspace (28)" at bounding box center [1243, 316] width 233 height 26
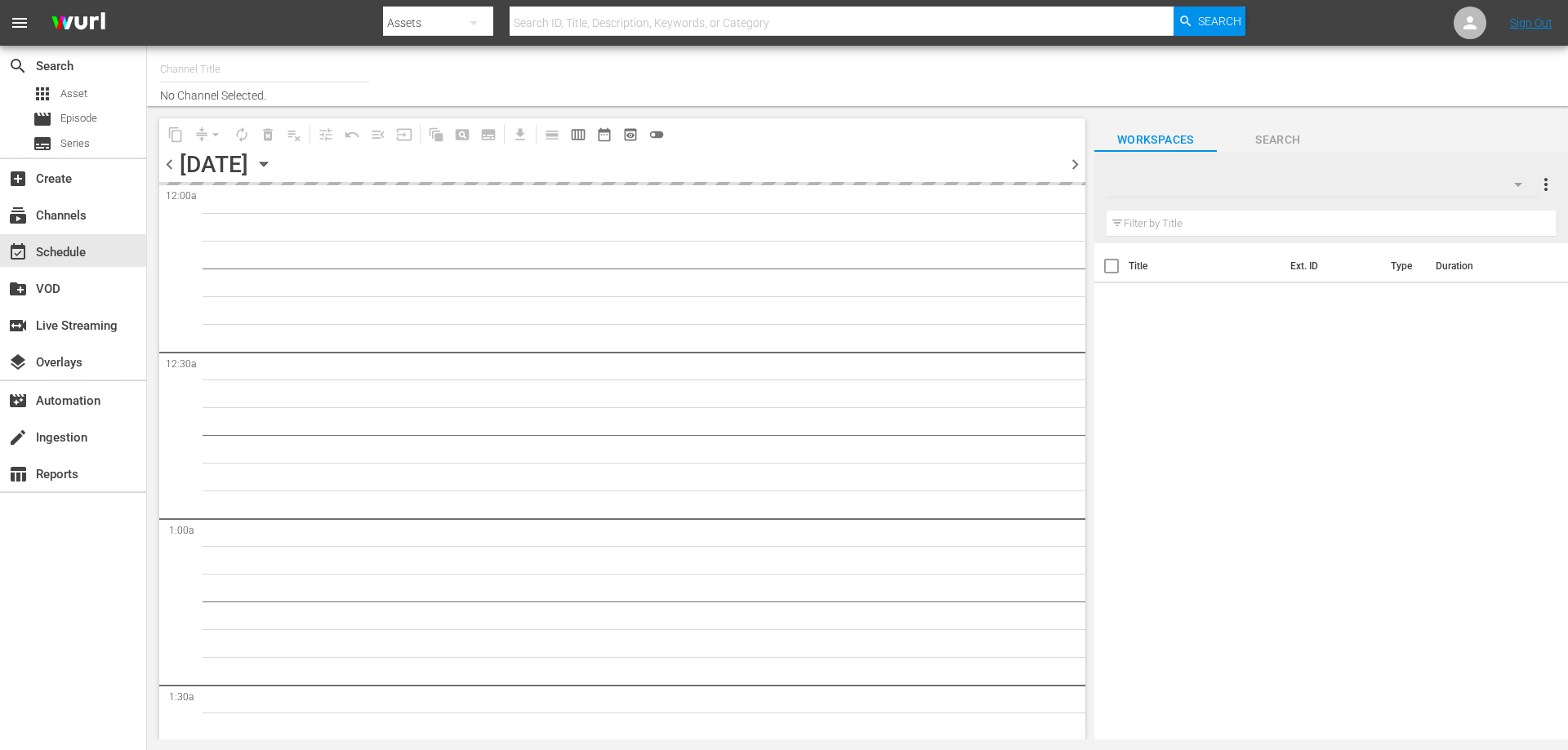
type input "Majordomo TV with [PERSON_NAME] (1369)"
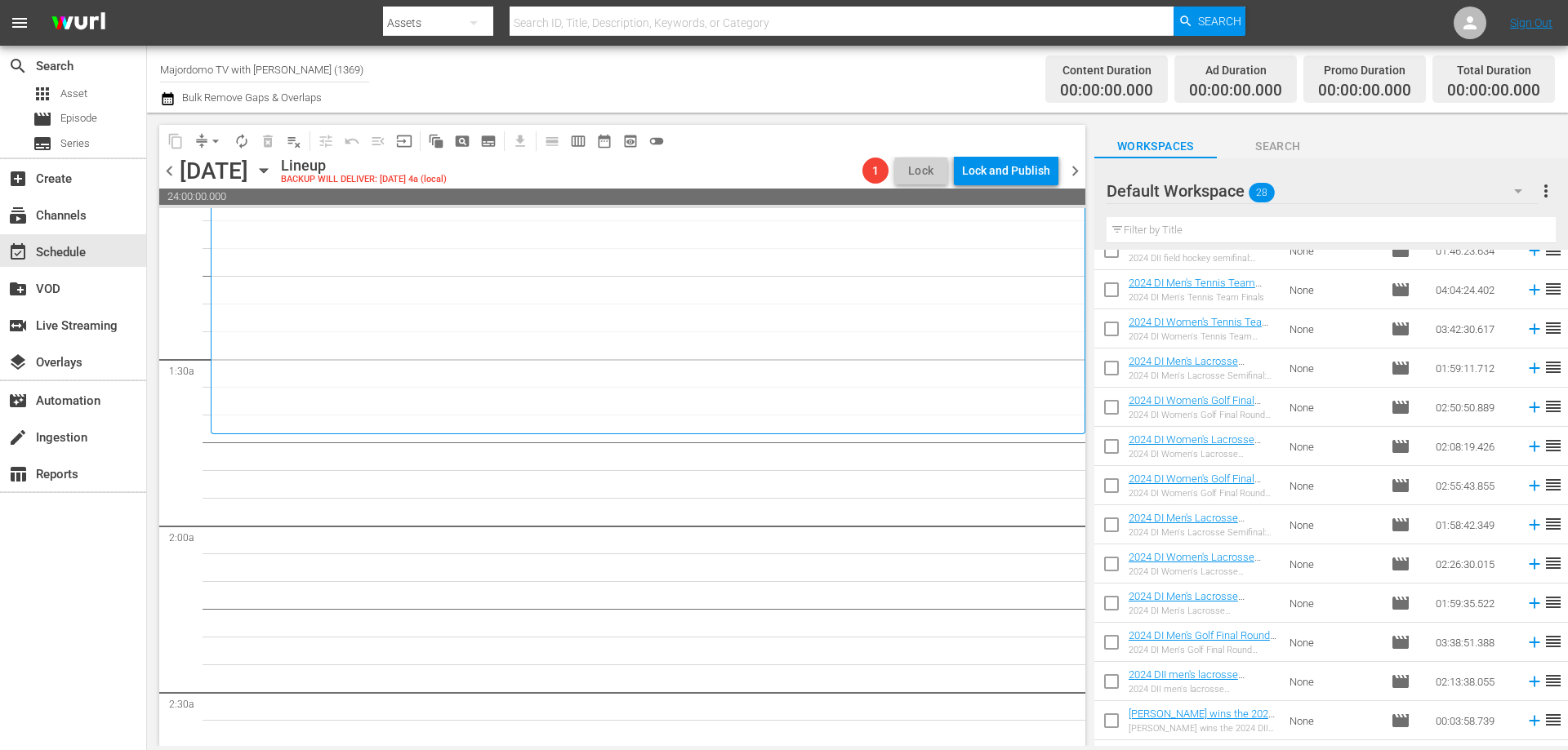
scroll to position [638, 0]
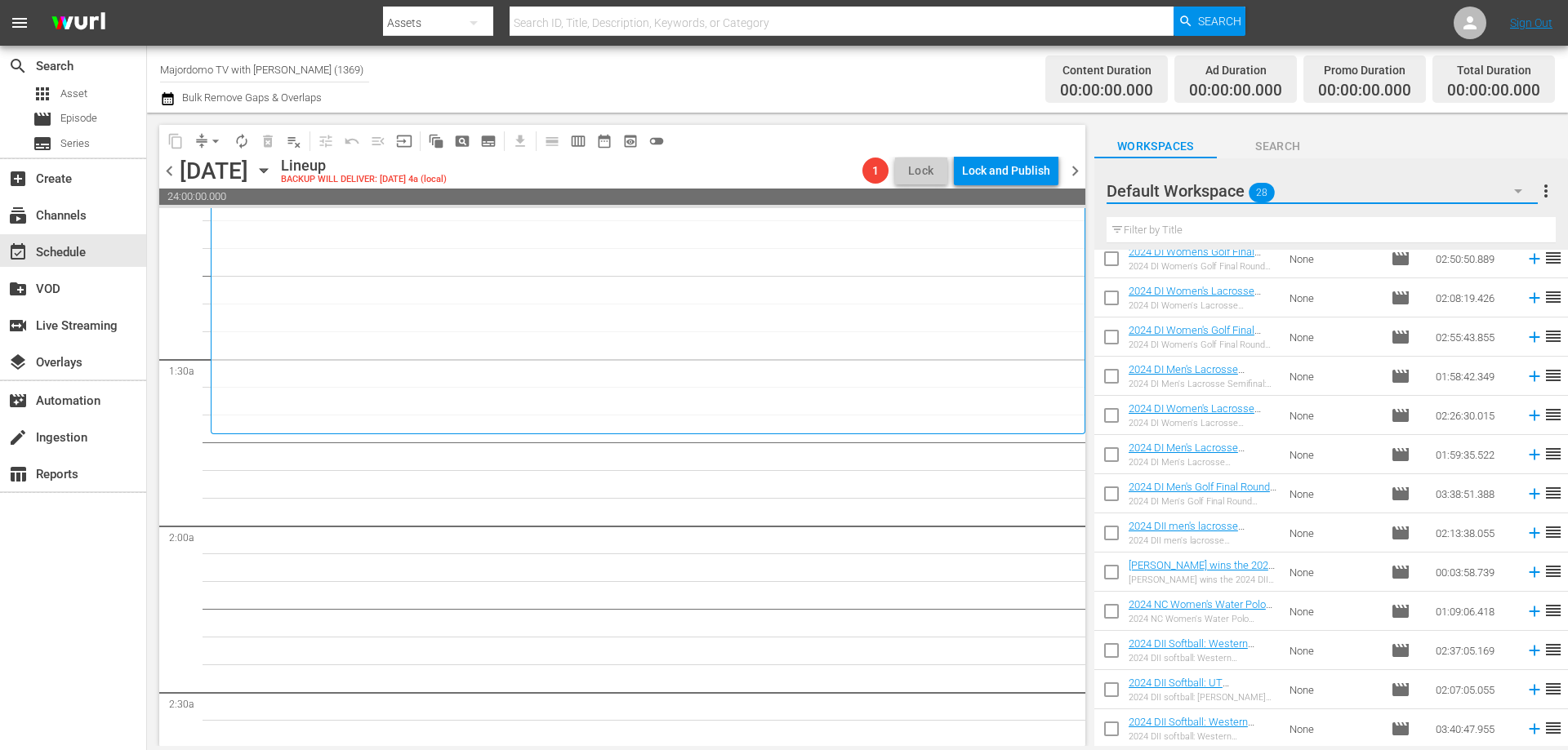
click at [1503, 191] on button "button" at bounding box center [1519, 191] width 39 height 39
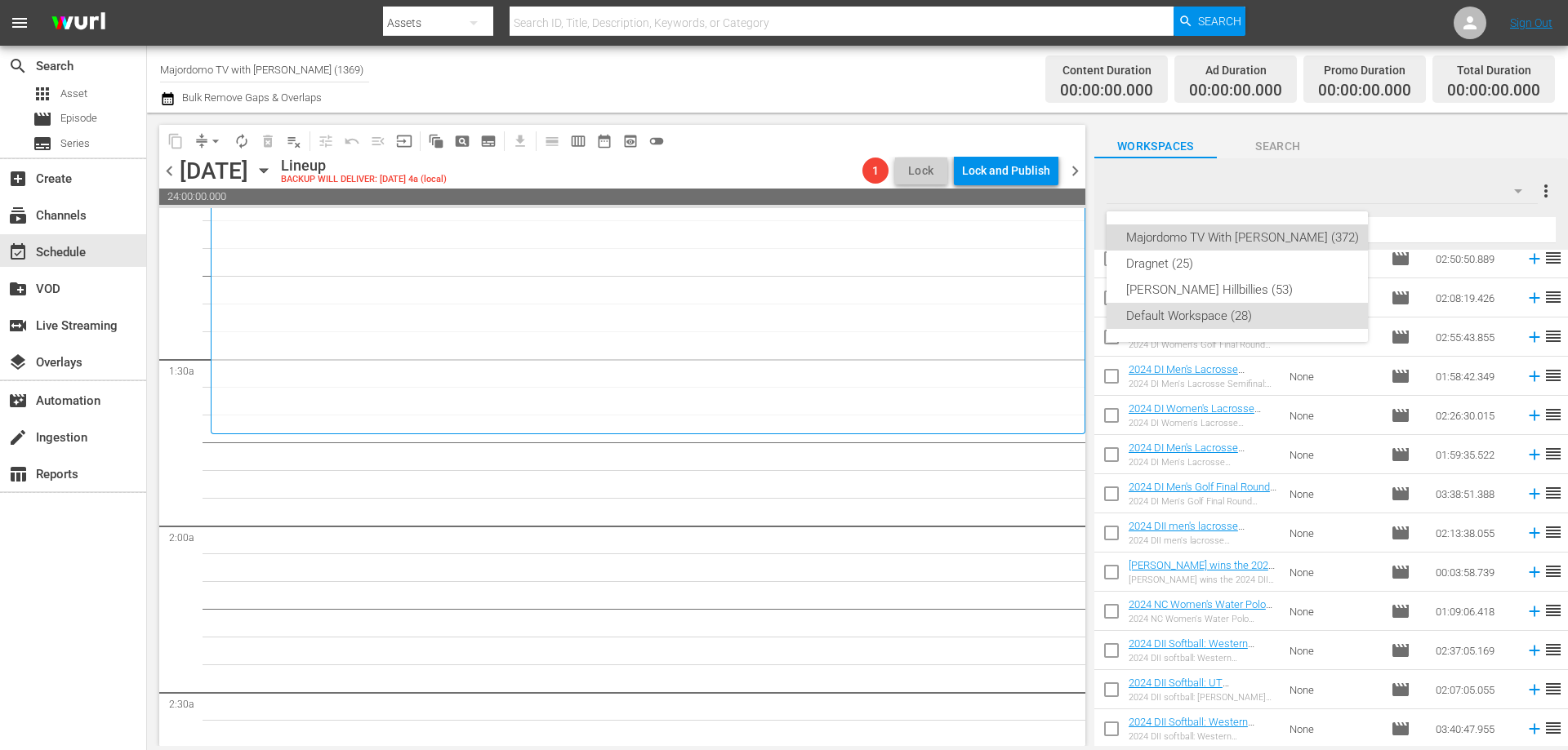
click at [1278, 232] on div "Majordomo TV With David Chang (372)" at bounding box center [1243, 237] width 233 height 26
